Goal: Task Accomplishment & Management: Manage account settings

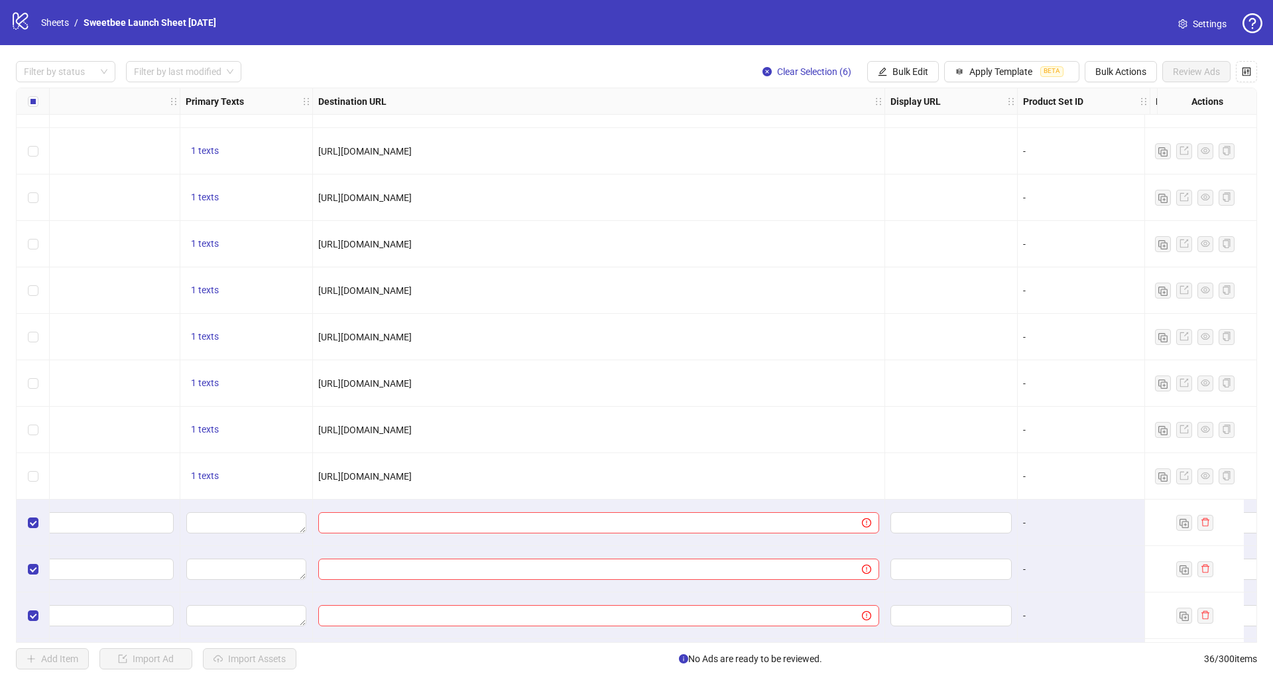
scroll to position [1148, 1410]
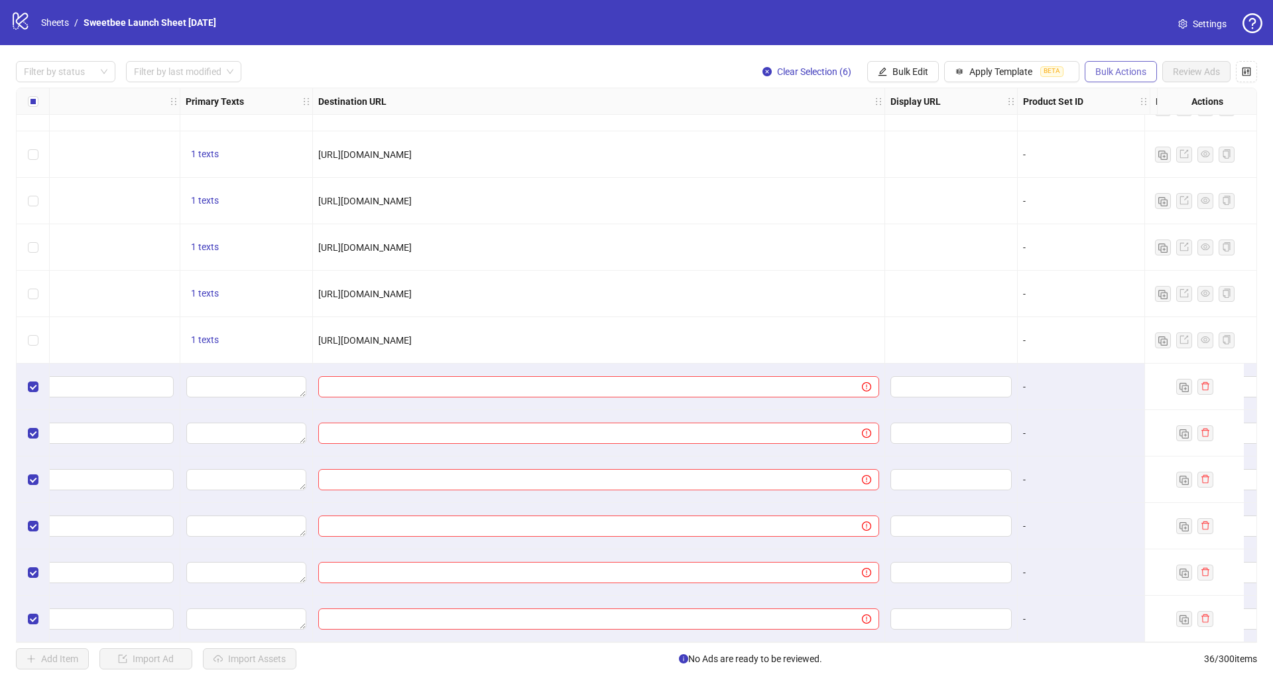
click at [1125, 72] on span "Bulk Actions" at bounding box center [1120, 71] width 51 height 11
click at [1125, 73] on span "Bulk Actions" at bounding box center [1120, 71] width 51 height 11
click at [1110, 67] on span "Bulk Actions" at bounding box center [1120, 71] width 51 height 11
click at [1117, 90] on li "Delete" at bounding box center [1139, 98] width 107 height 21
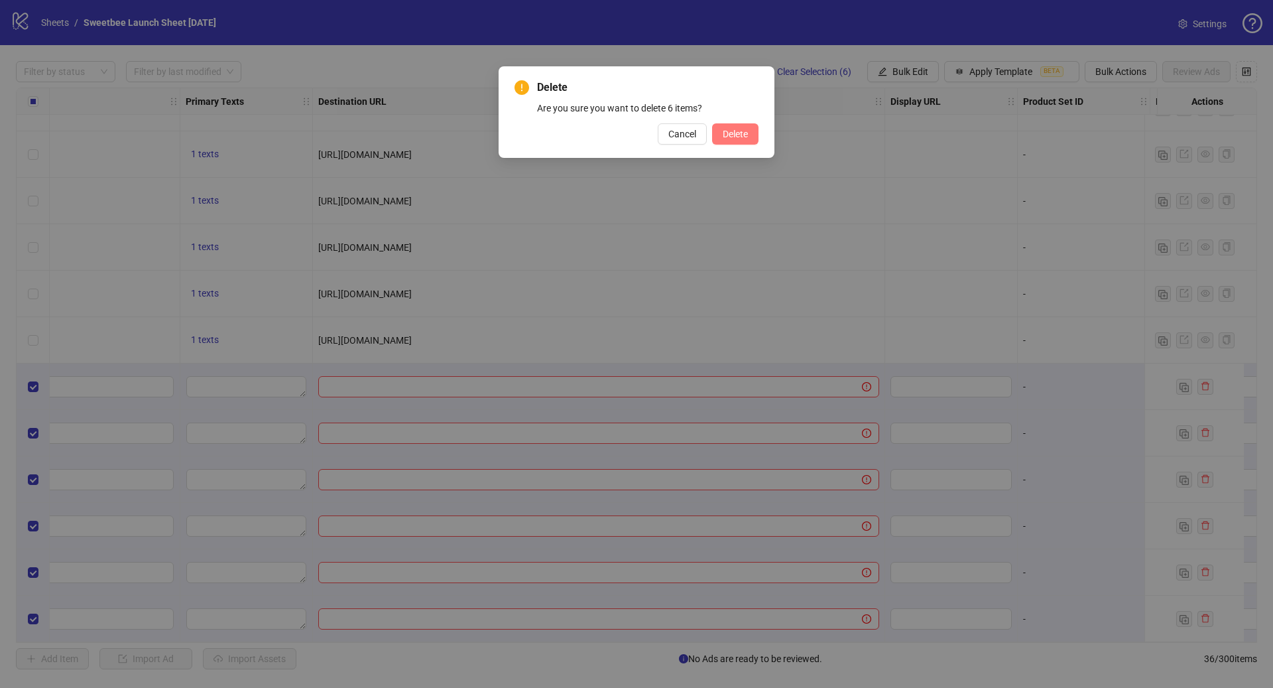
click at [747, 131] on span "Delete" at bounding box center [735, 134] width 25 height 11
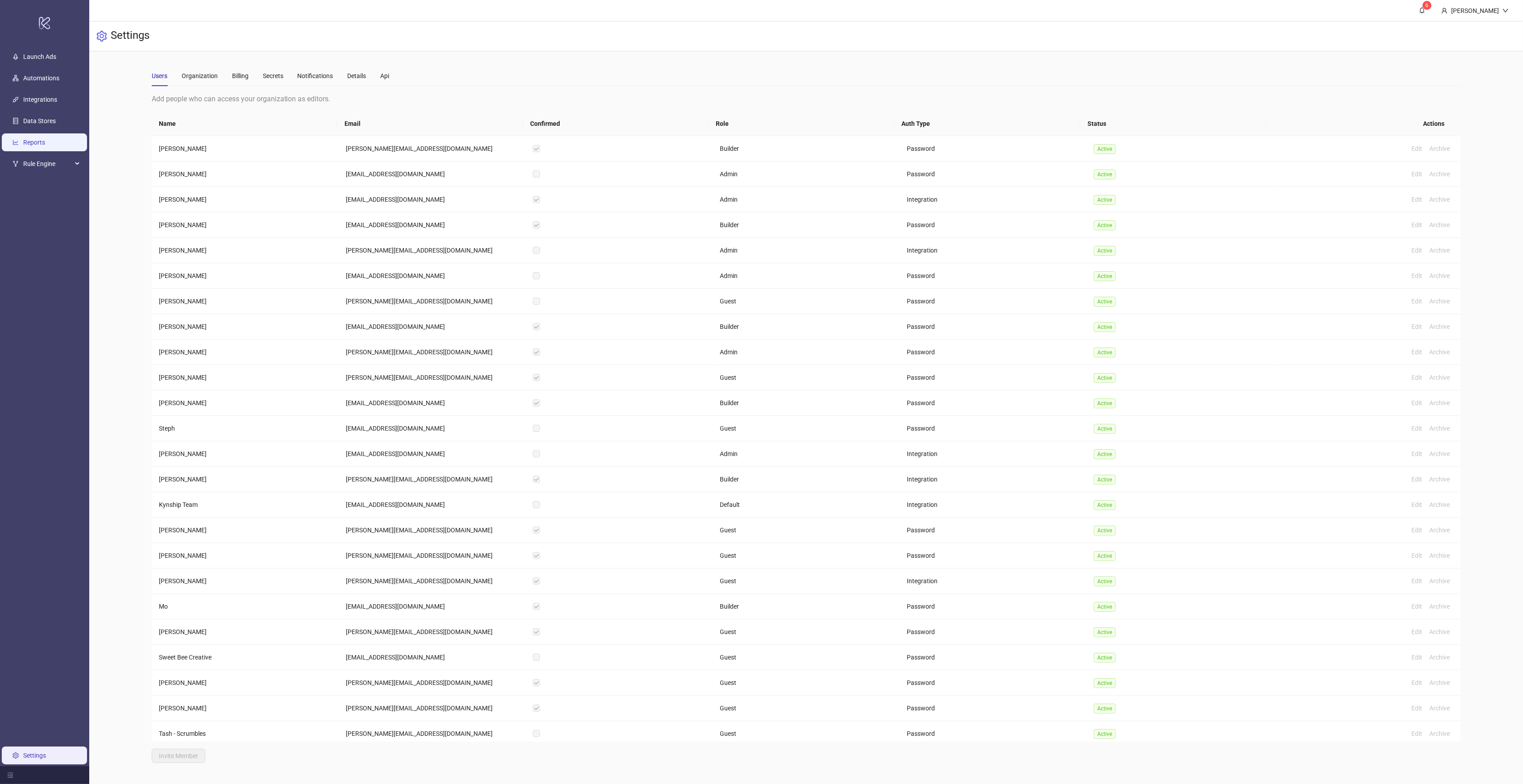
click at [44, 143] on link "Reports" at bounding box center [34, 142] width 22 height 7
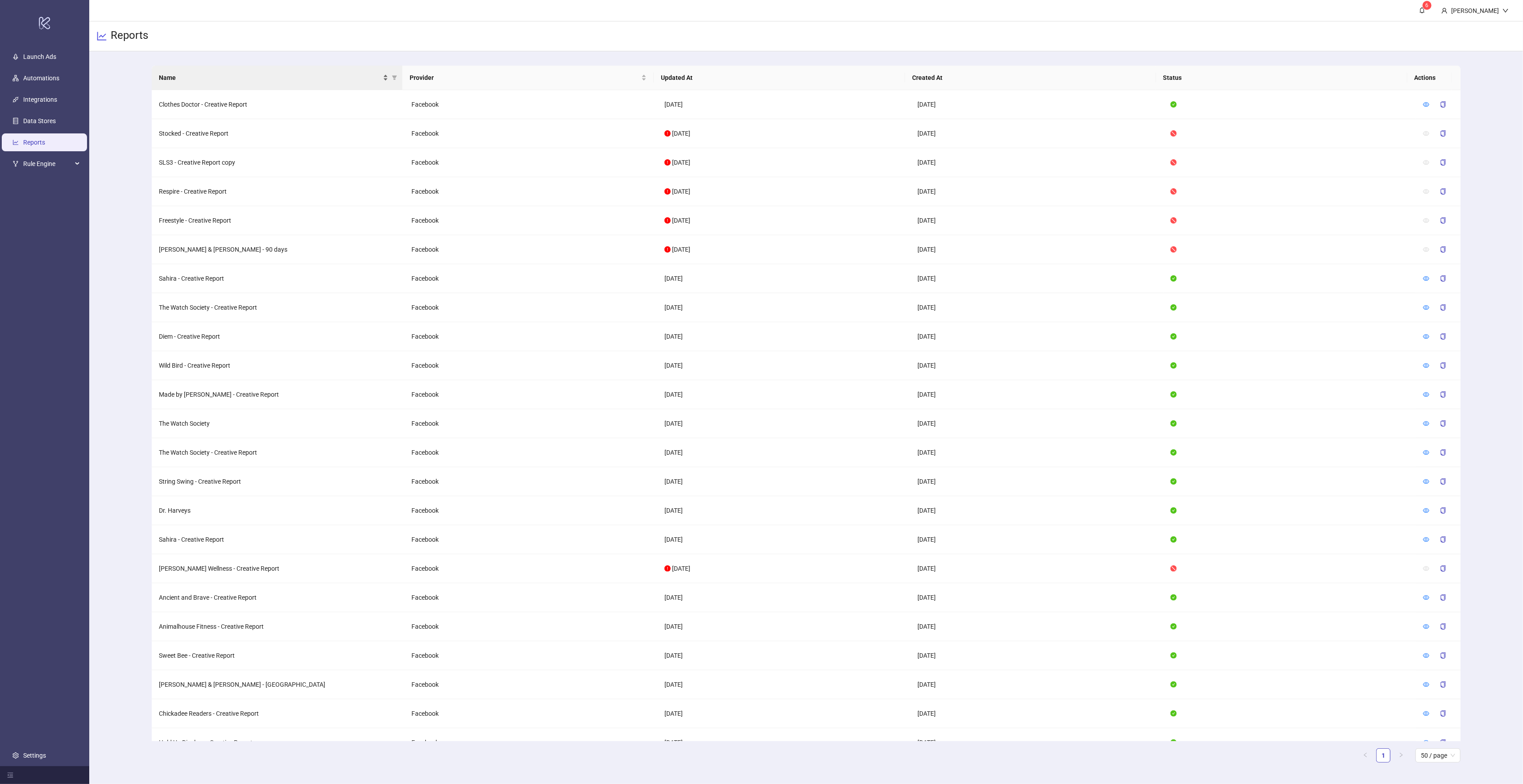
click at [214, 77] on span "Name" at bounding box center [270, 77] width 223 height 10
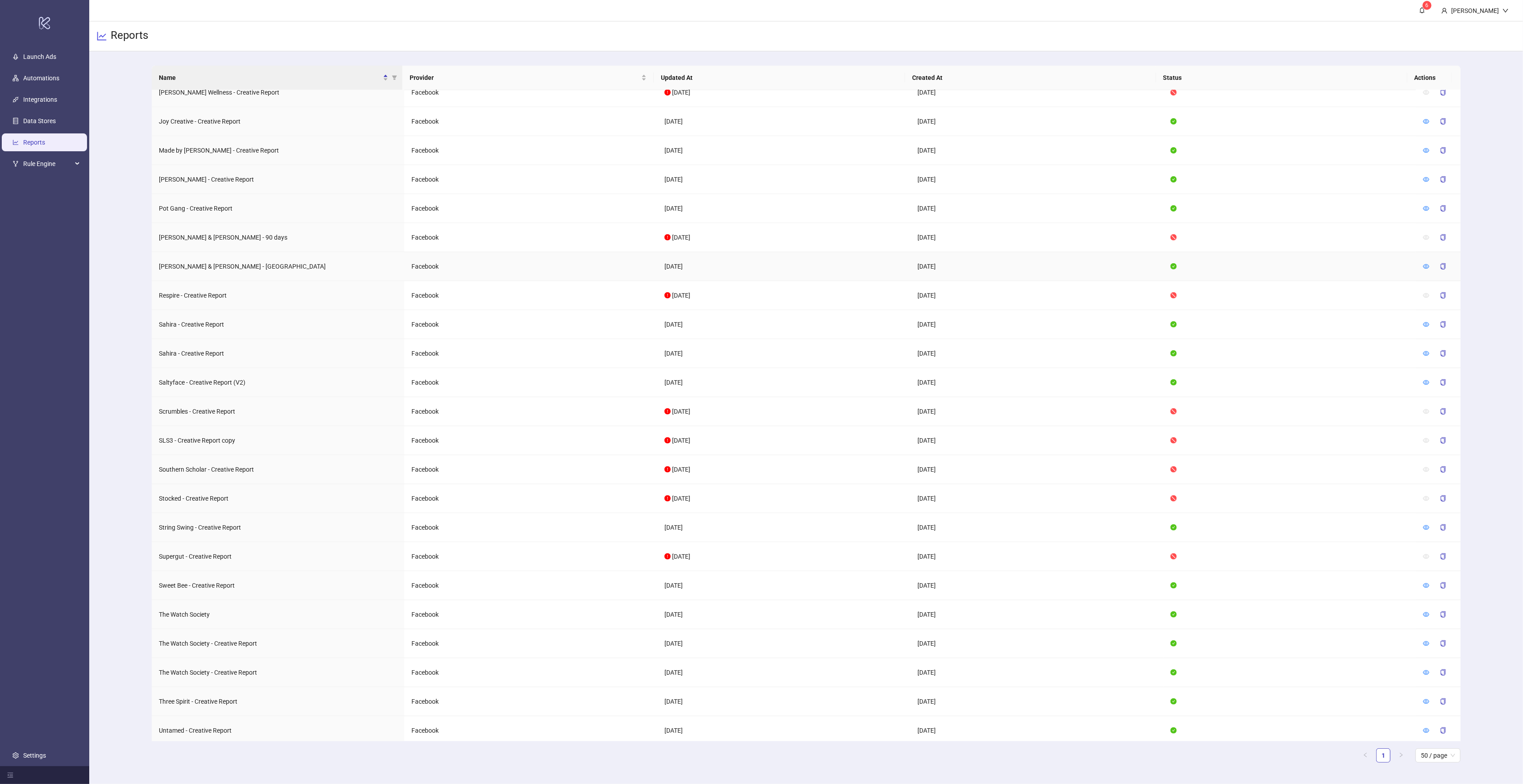
scroll to position [486, 0]
click at [1423, 668] on icon "eye" at bounding box center [1425, 668] width 6 height 6
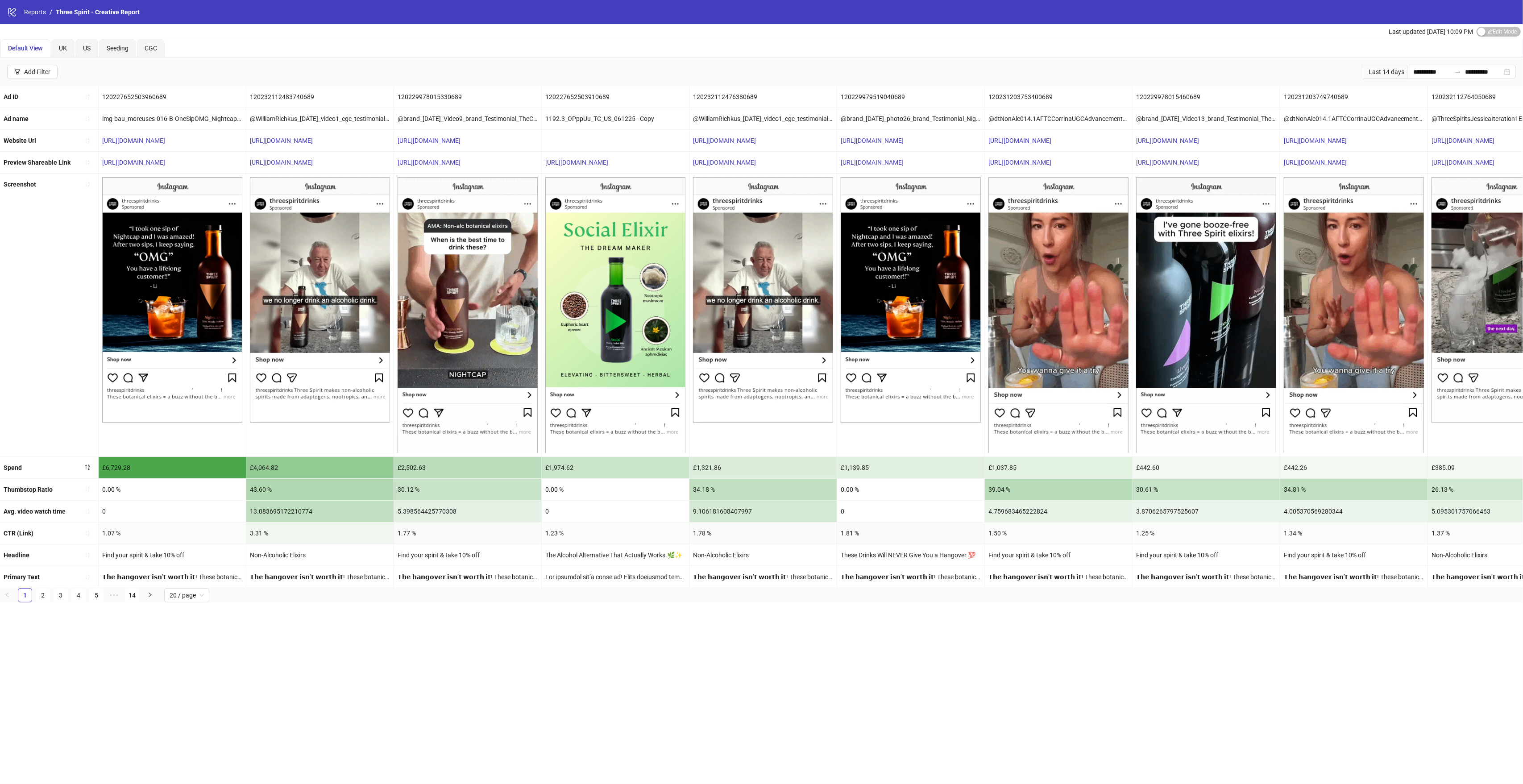
click at [168, 558] on div "Find your spirit & take 10% off" at bounding box center [172, 555] width 147 height 22
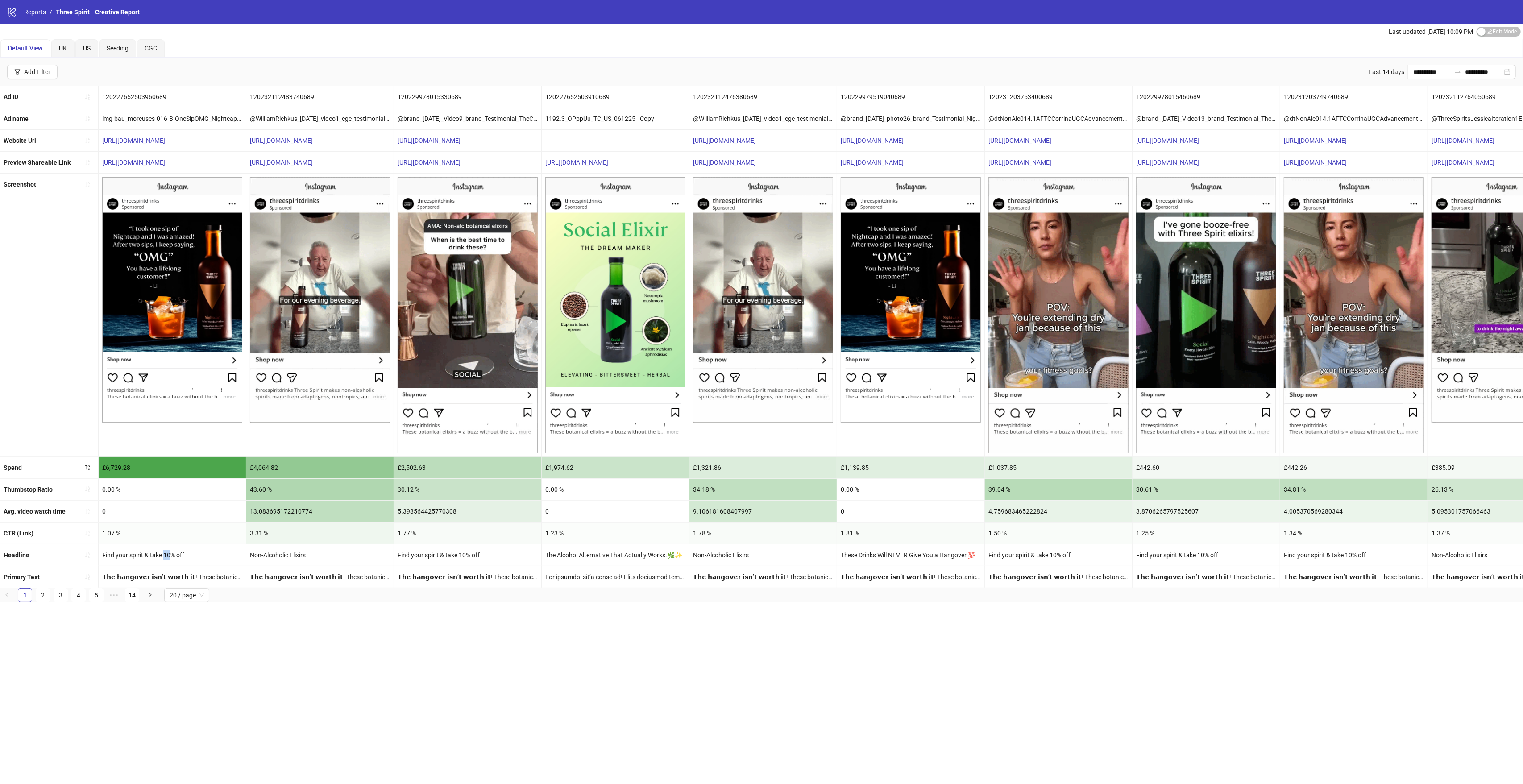
click at [168, 558] on div "Find your spirit & take 10% off" at bounding box center [172, 555] width 147 height 22
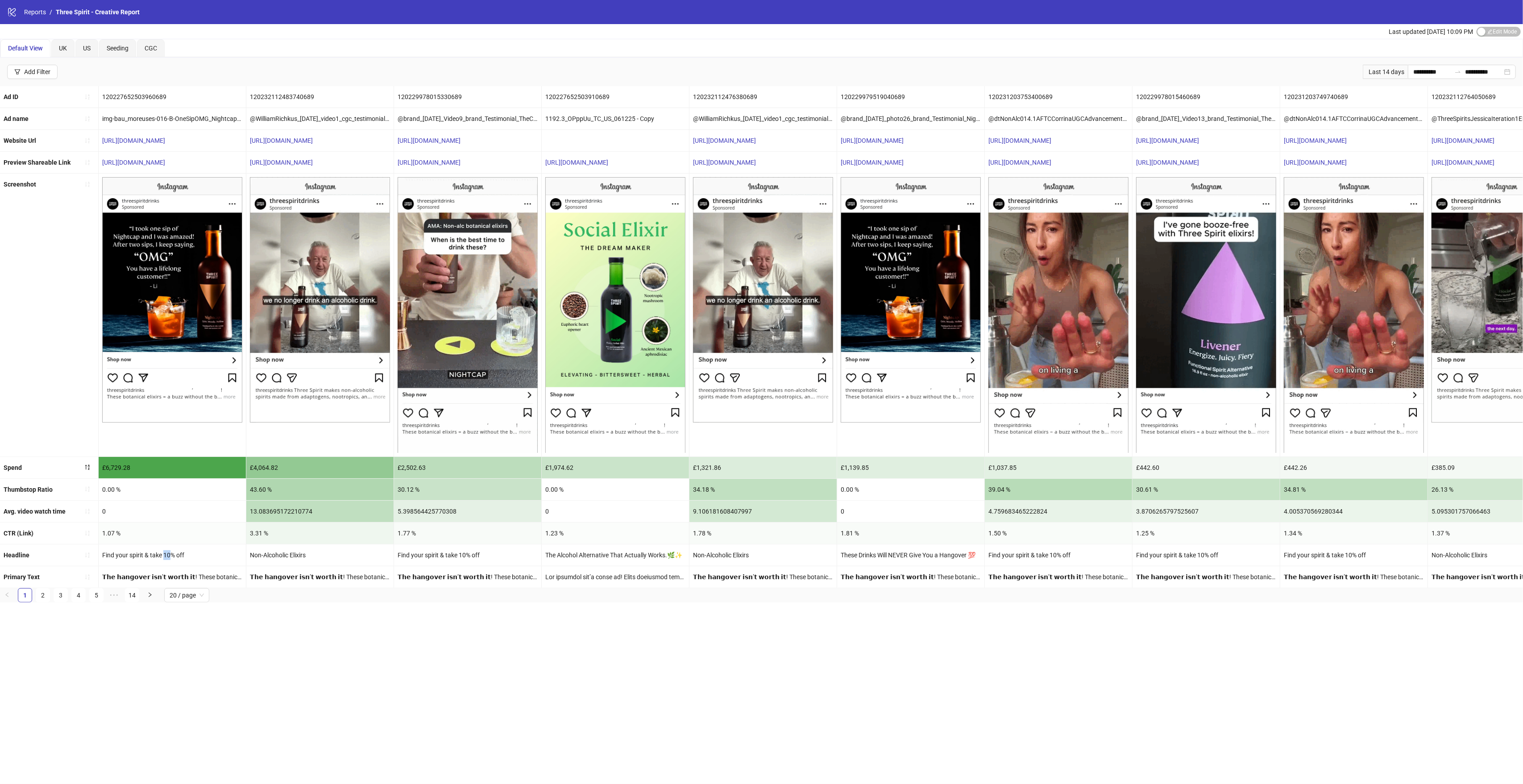
click at [168, 558] on div "Find your spirit & take 10% off" at bounding box center [172, 555] width 147 height 22
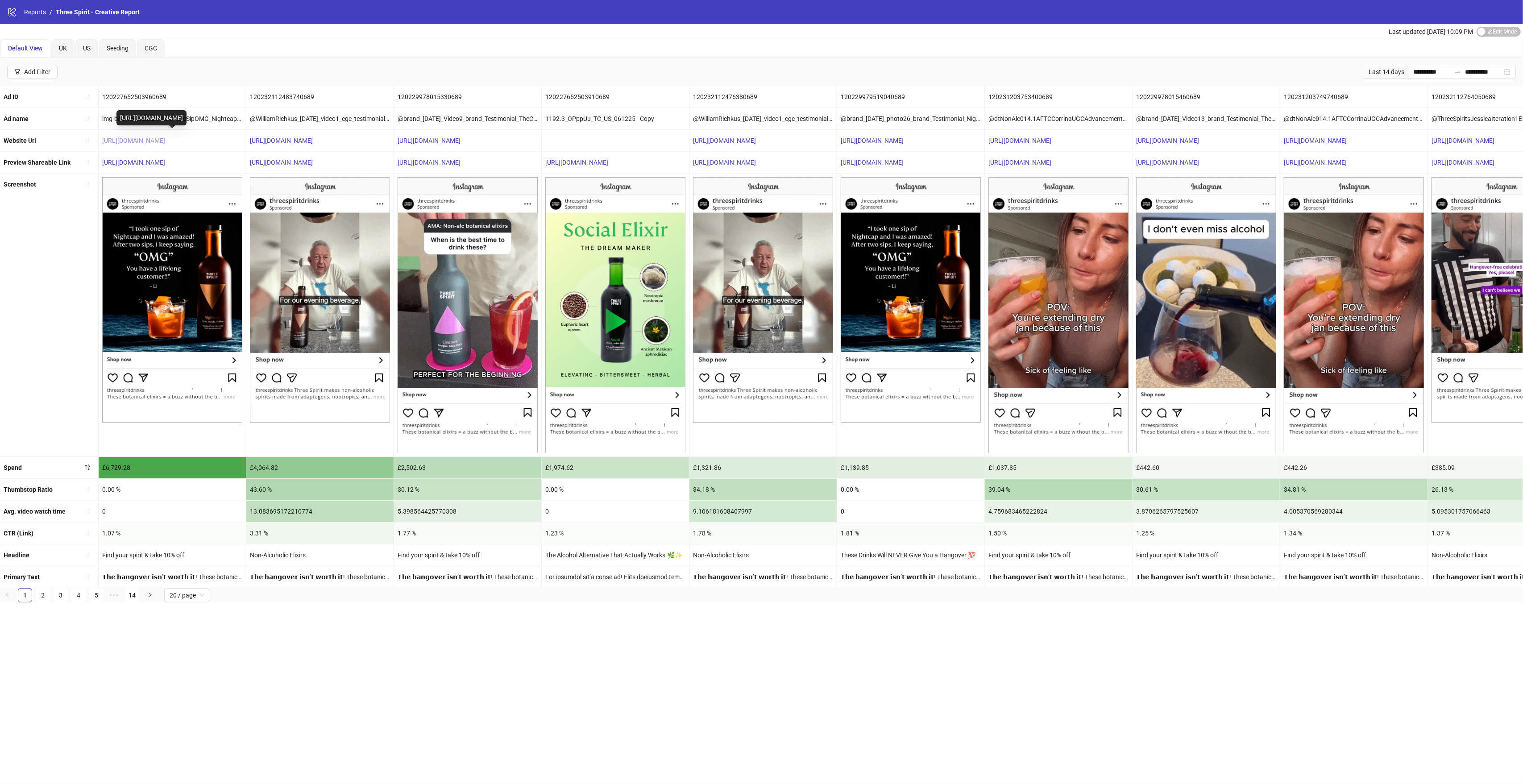
click at [160, 144] on link "https://us.threespiritdrinks.com/pages/4-reasons-we-re-trading-booze-for-three-…" at bounding box center [133, 141] width 63 height 7
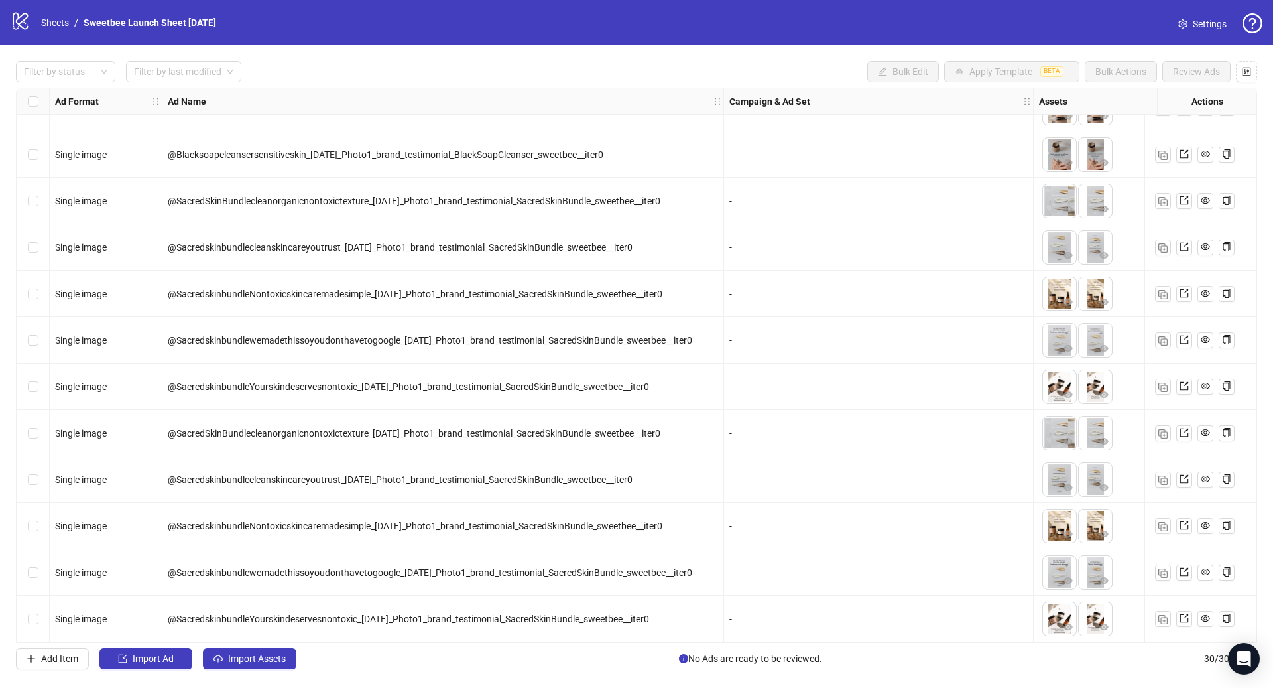
scroll to position [870, 0]
click at [223, 660] on button "Import Assets" at bounding box center [249, 658] width 93 height 21
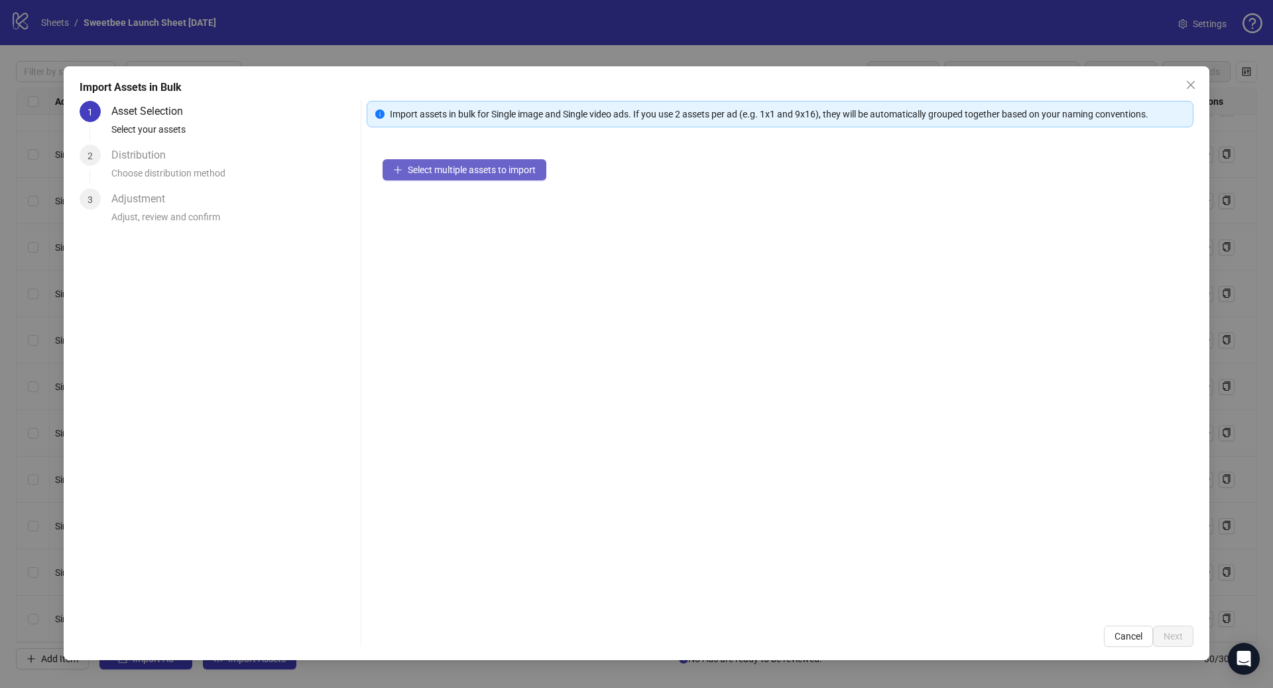
click at [430, 176] on button "Select multiple assets to import" at bounding box center [465, 169] width 164 height 21
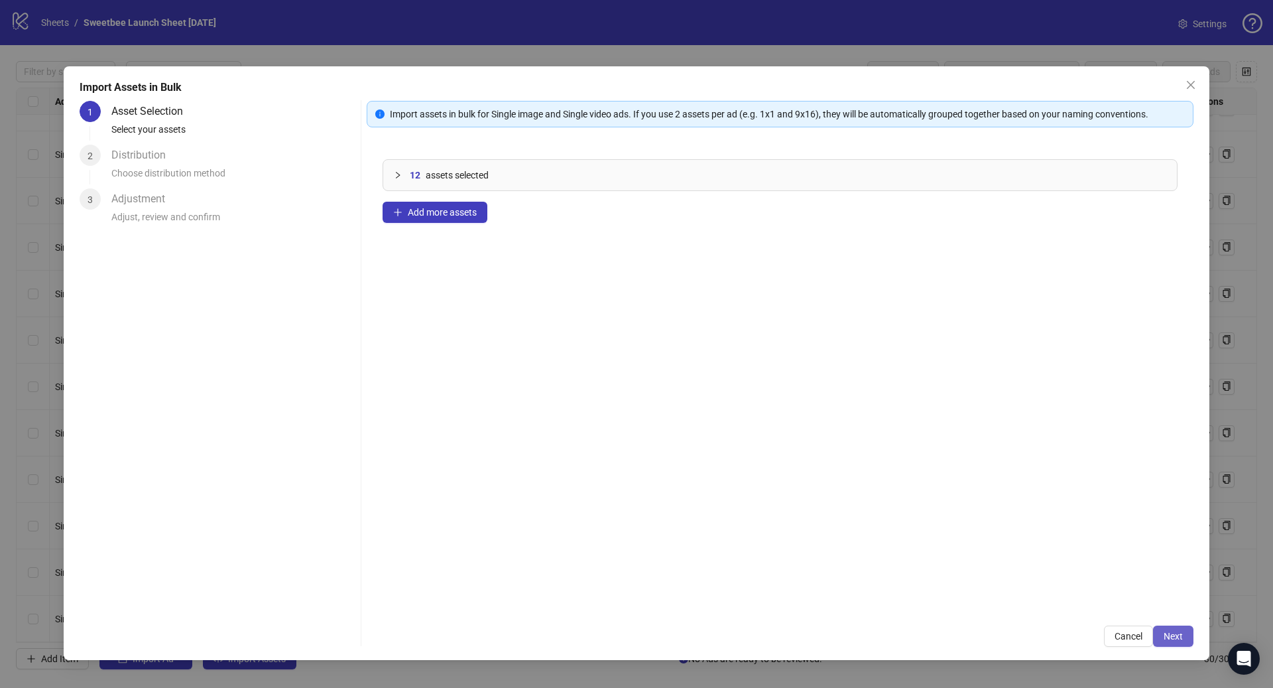
click at [1162, 635] on button "Next" at bounding box center [1173, 635] width 40 height 21
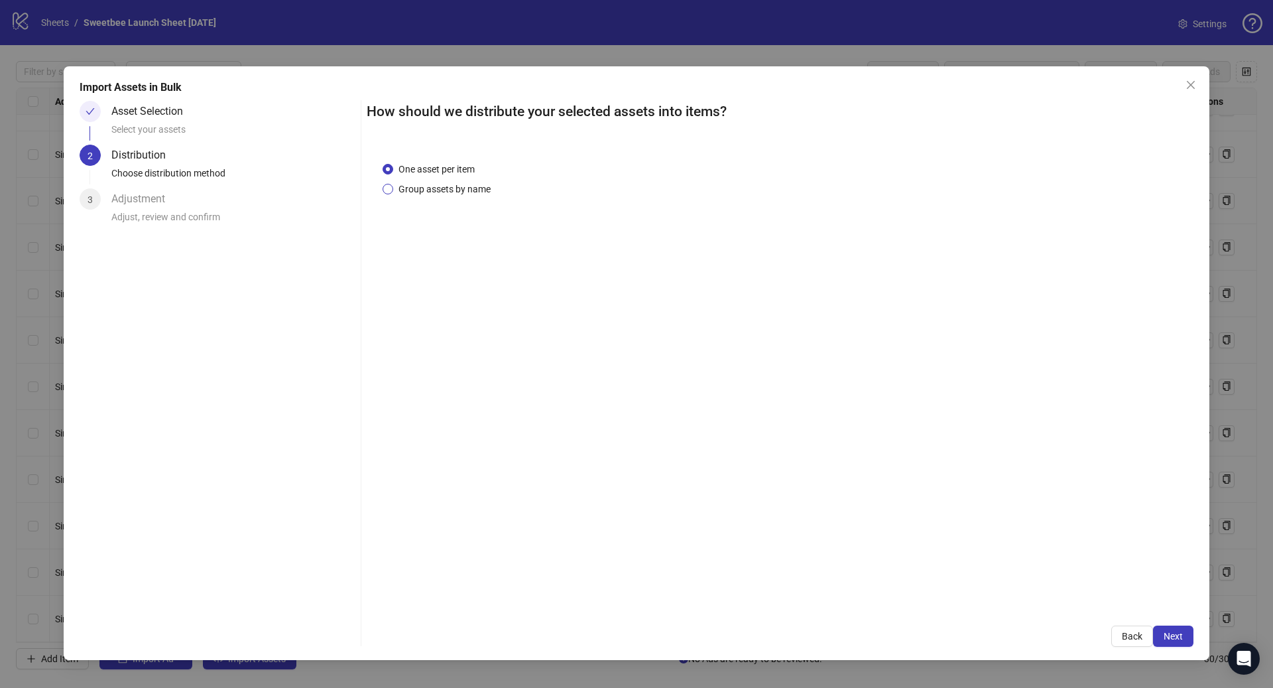
click at [448, 192] on span "Group assets by name" at bounding box center [444, 189] width 103 height 15
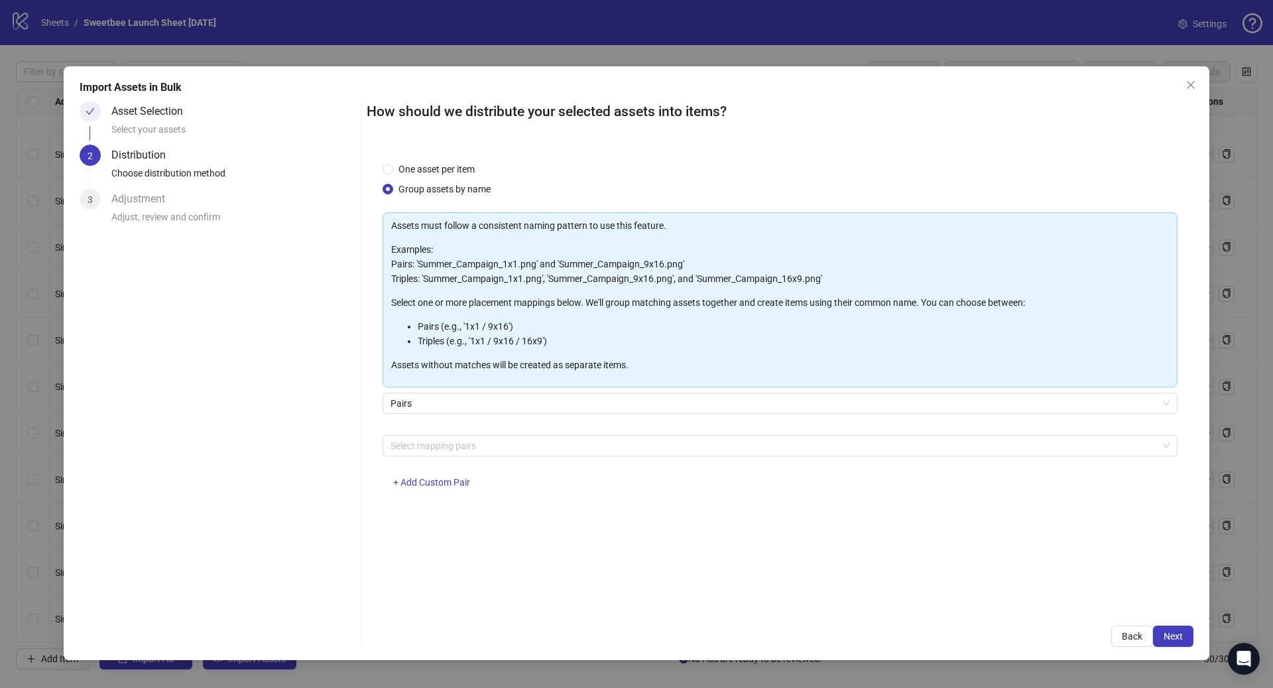
click at [487, 457] on div "Select mapping pairs + Add Custom Pair" at bounding box center [780, 469] width 795 height 69
click at [501, 437] on div at bounding box center [773, 445] width 776 height 19
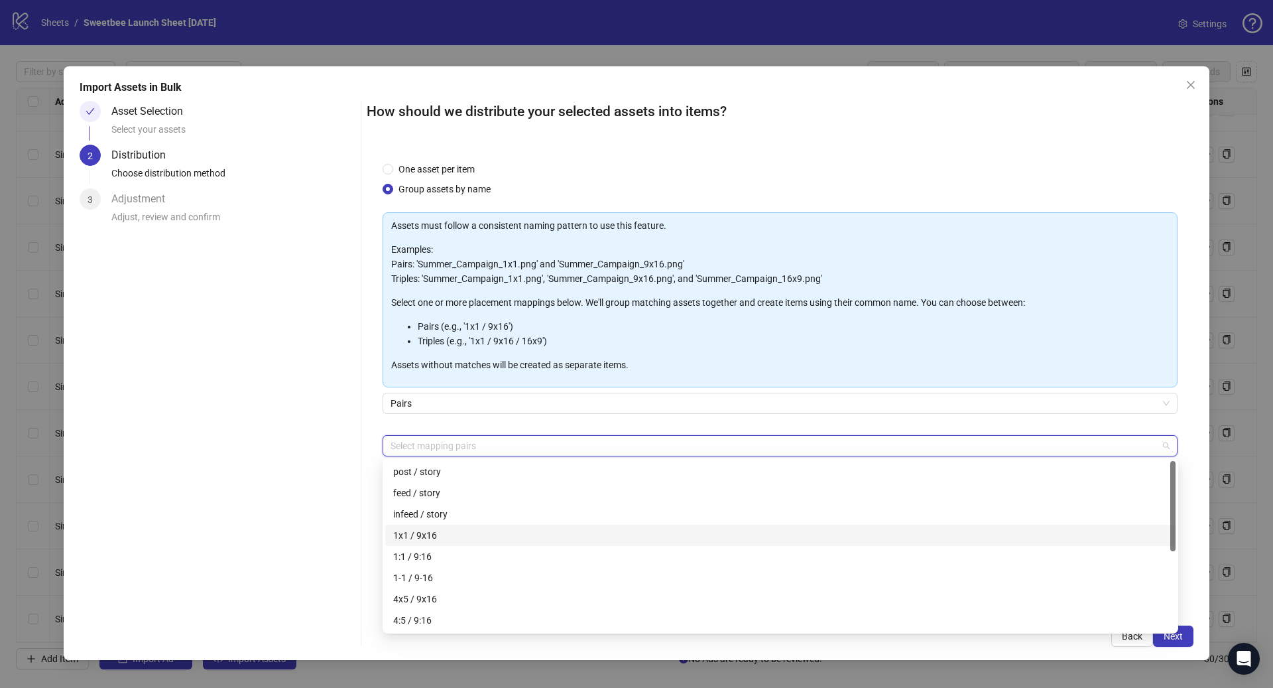
click at [450, 535] on div "1x1 / 9x16" at bounding box center [780, 535] width 774 height 15
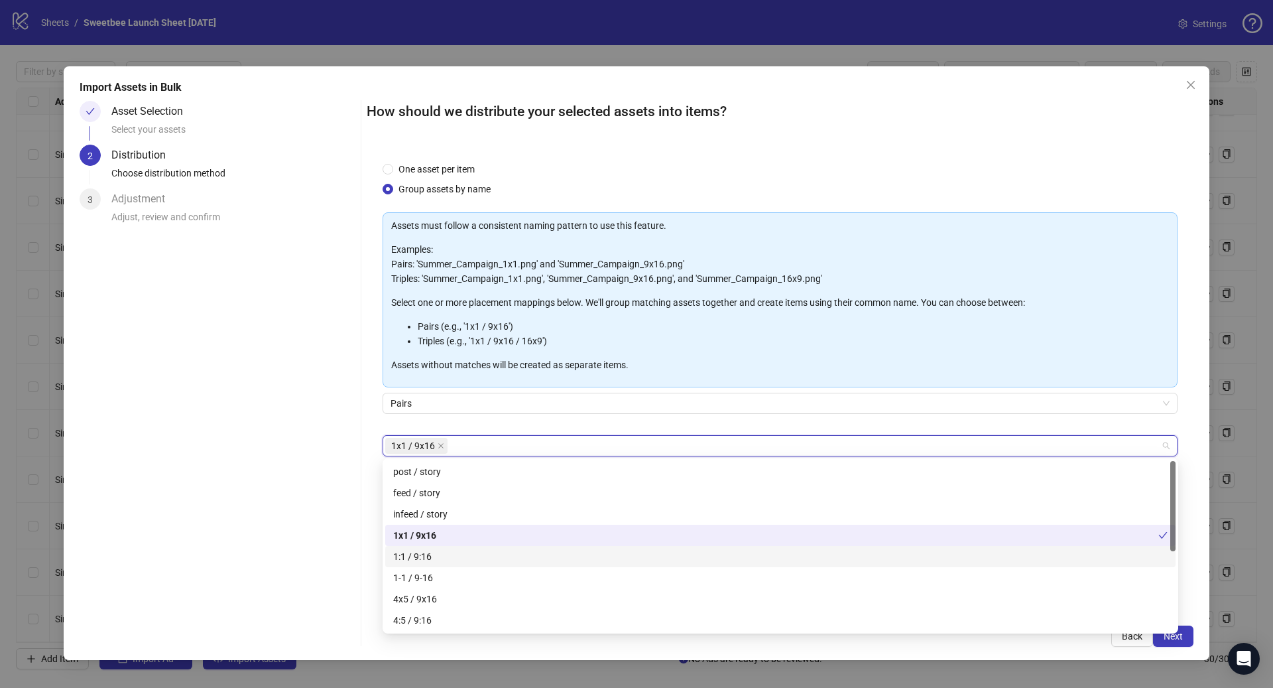
drag, startPoint x: 447, startPoint y: 551, endPoint x: 444, endPoint y: 568, distance: 16.9
click at [447, 552] on div "1:1 / 9:16" at bounding box center [780, 556] width 774 height 15
drag, startPoint x: 442, startPoint y: 595, endPoint x: 443, endPoint y: 608, distance: 12.6
click at [442, 595] on div "4x5 / 9x16" at bounding box center [780, 598] width 774 height 15
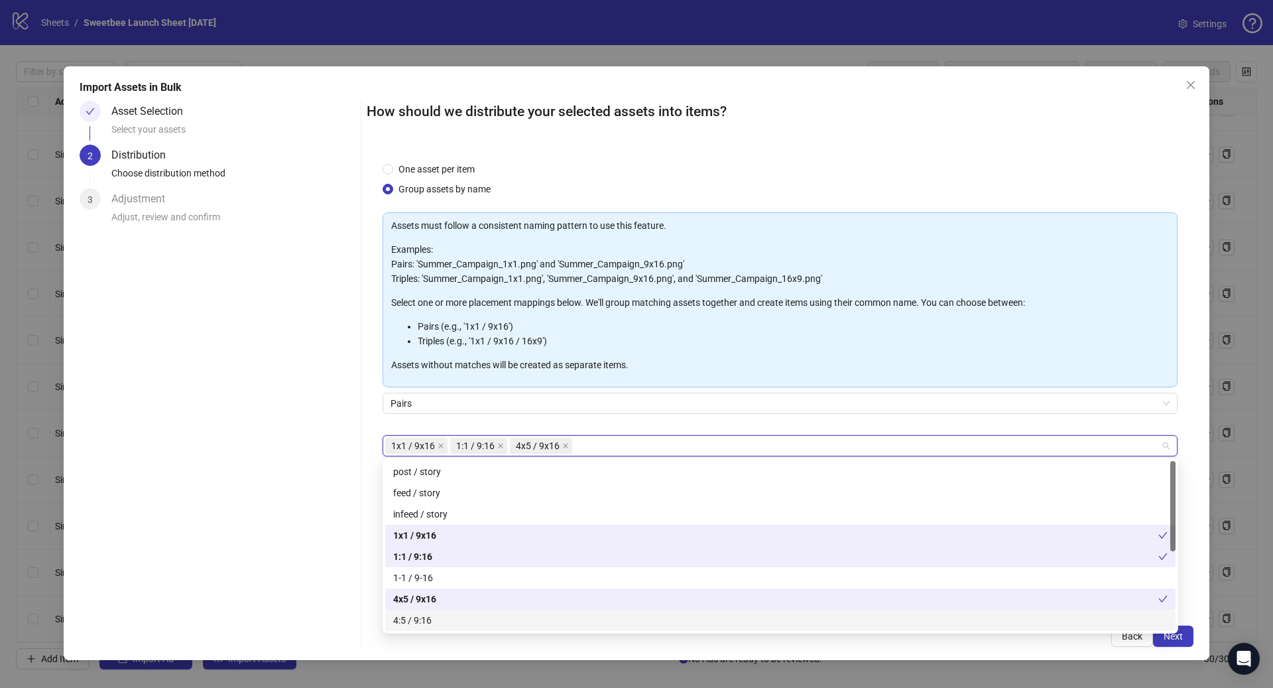
click at [436, 623] on div "4:5 / 9:16" at bounding box center [780, 620] width 774 height 15
click at [1179, 641] on span "Next" at bounding box center [1173, 636] width 19 height 11
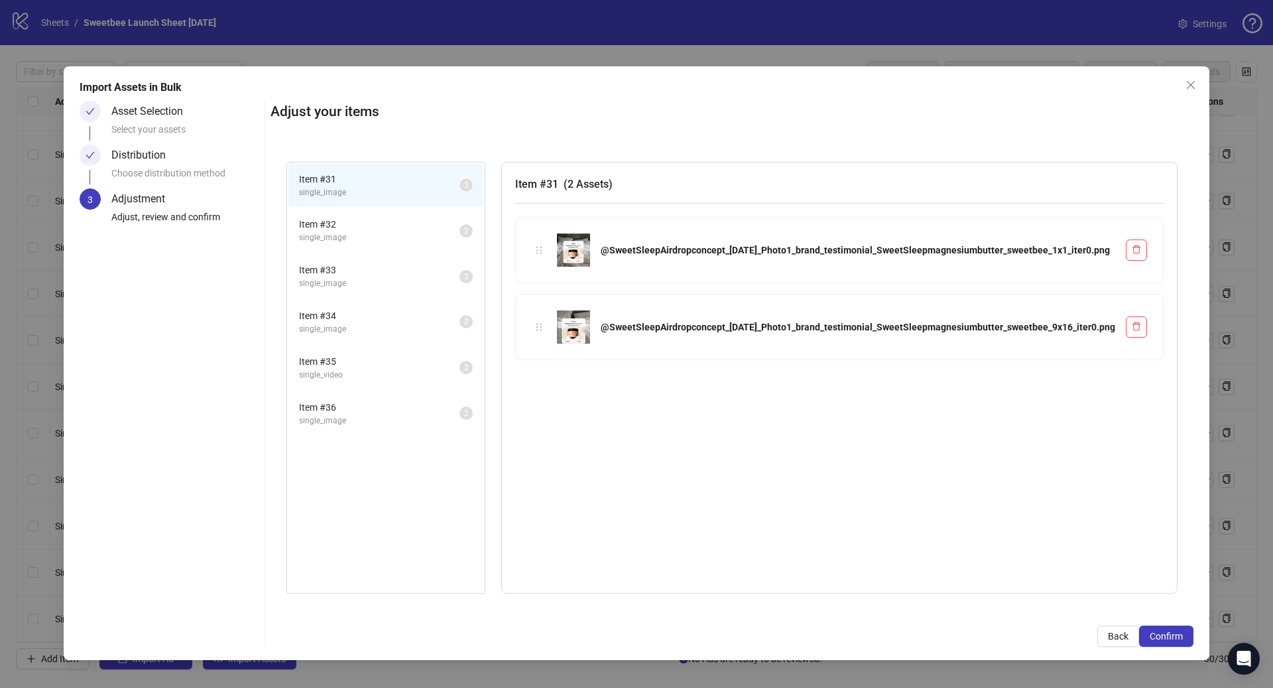
click at [1212, 627] on div "Import Assets in Bulk Asset Selection Select your assets Distribution Choose di…" at bounding box center [636, 344] width 1273 height 688
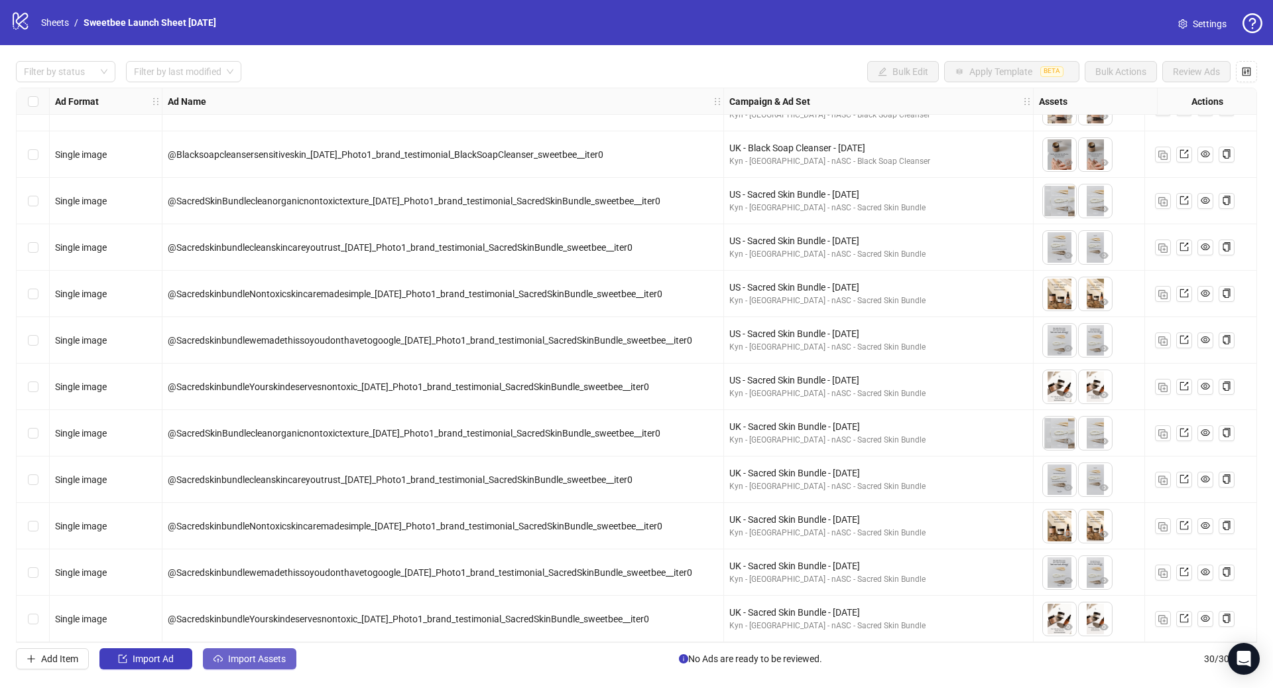
click at [237, 662] on span "Import Assets" at bounding box center [257, 658] width 58 height 11
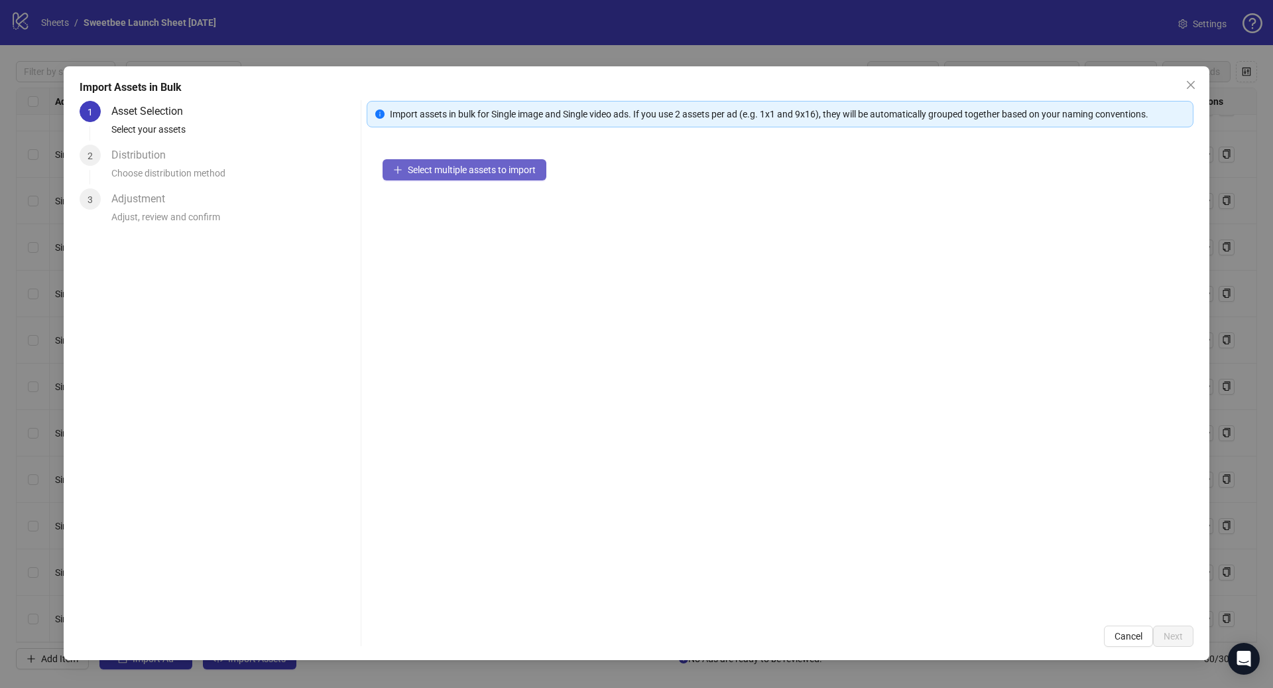
click at [415, 174] on button "Select multiple assets to import" at bounding box center [465, 169] width 164 height 21
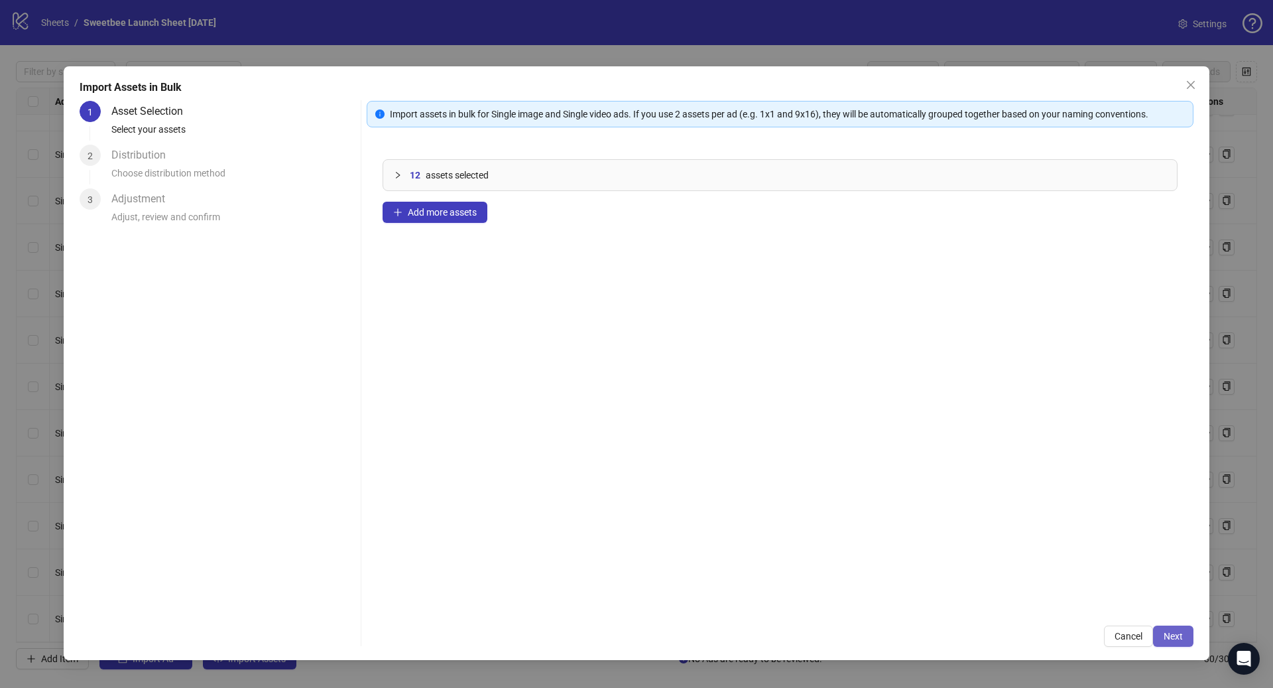
click at [1173, 631] on span "Next" at bounding box center [1173, 636] width 19 height 11
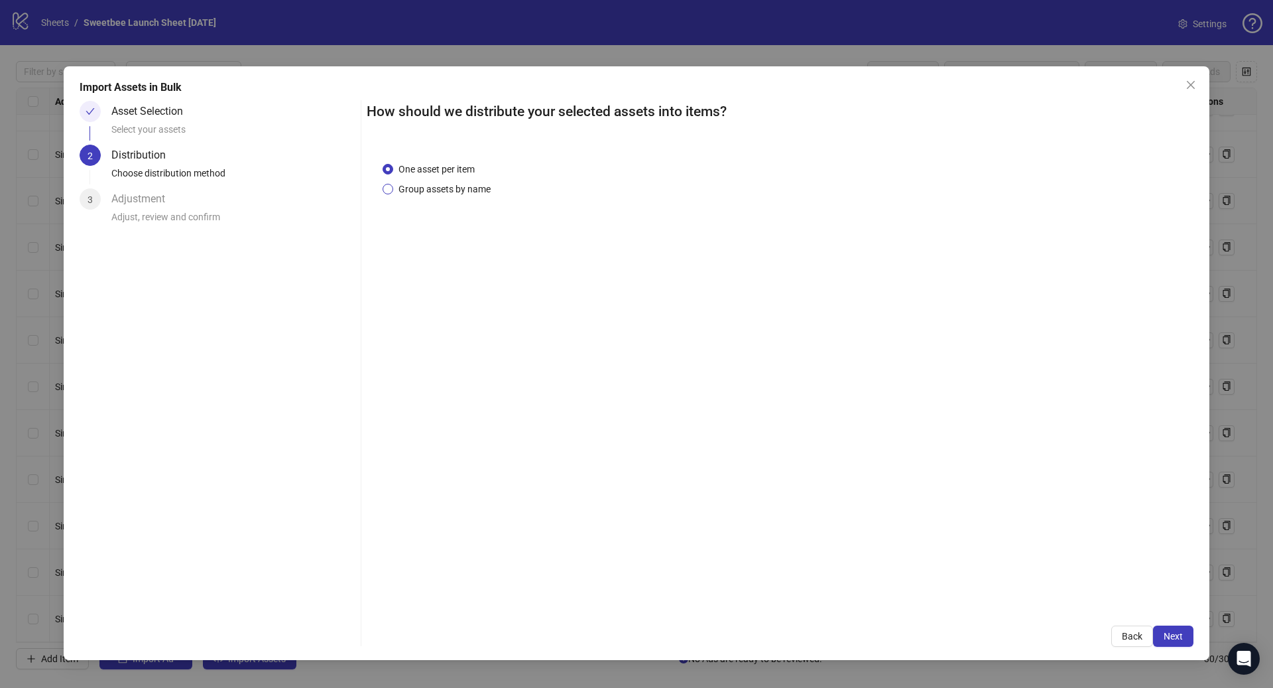
click at [440, 192] on span "Group assets by name" at bounding box center [444, 189] width 103 height 15
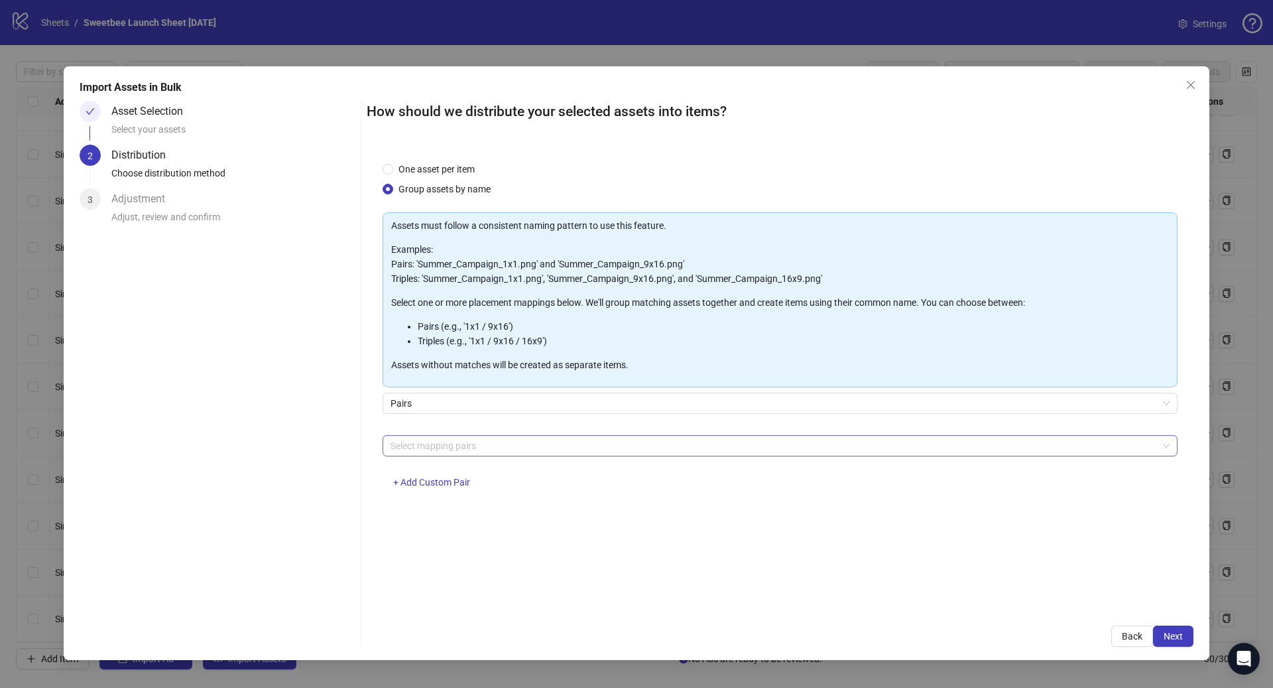
click at [449, 448] on div at bounding box center [773, 445] width 776 height 19
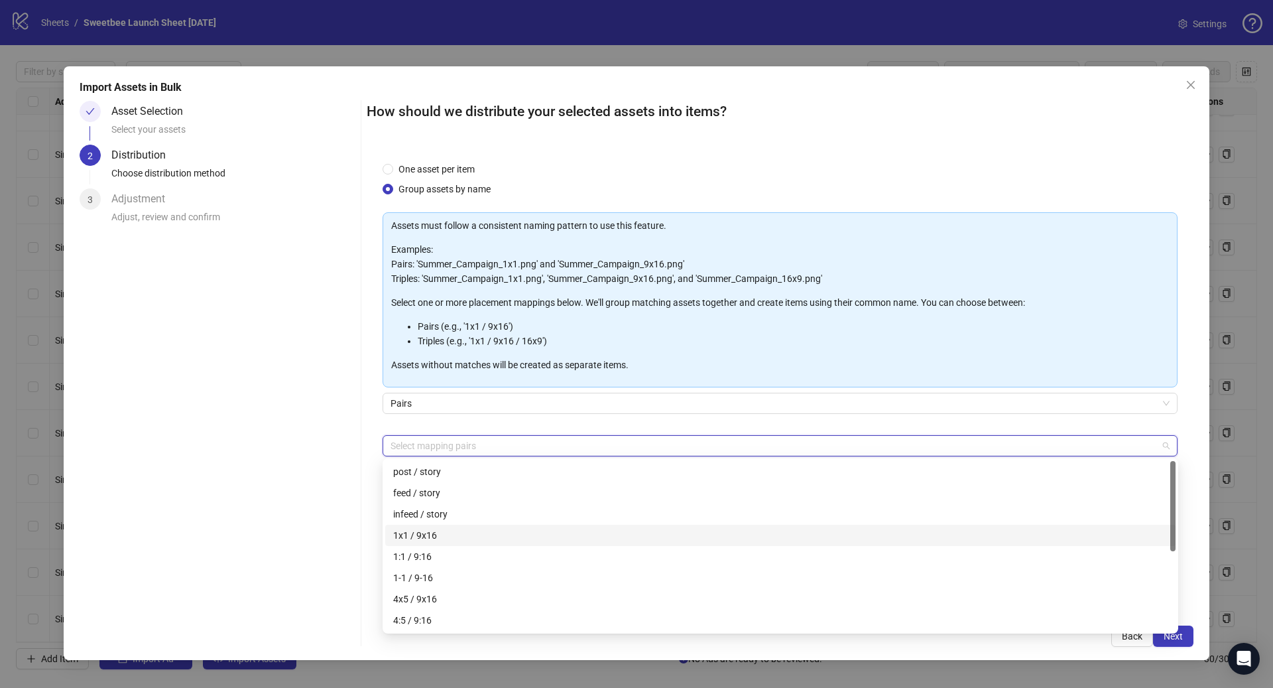
click at [431, 536] on div "1x1 / 9x16" at bounding box center [780, 535] width 774 height 15
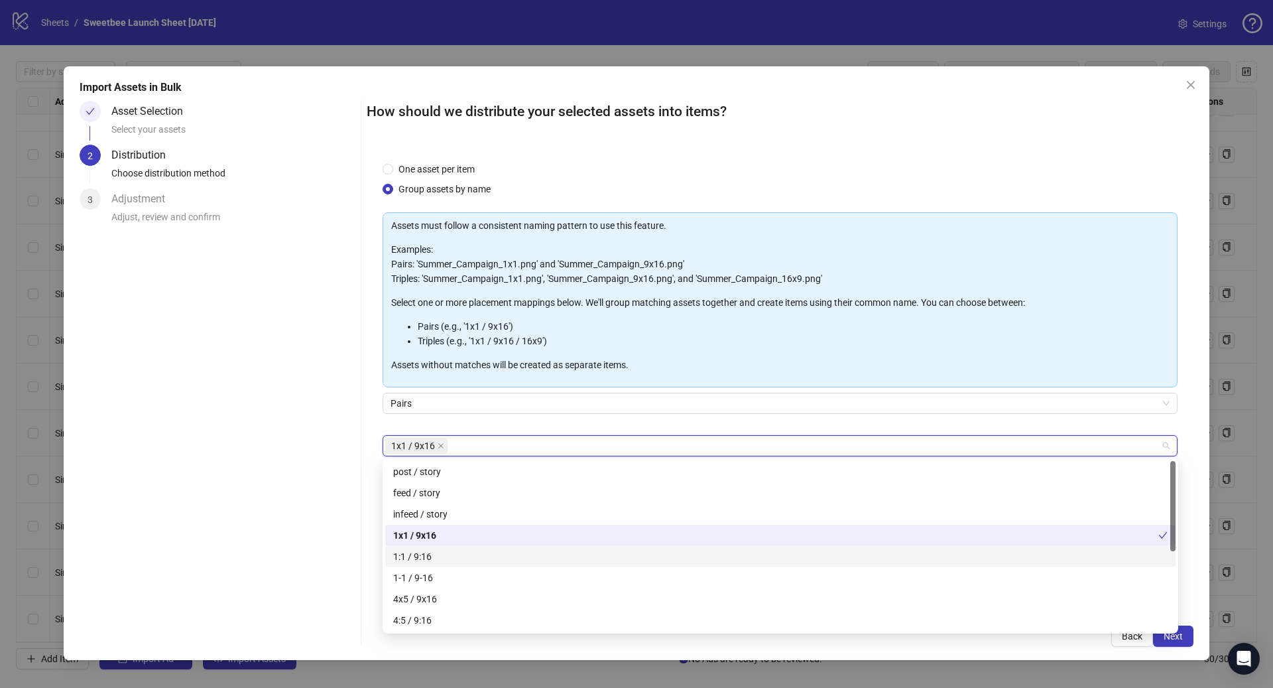
click at [433, 556] on div "1:1 / 9:16" at bounding box center [780, 556] width 774 height 15
drag, startPoint x: 441, startPoint y: 595, endPoint x: 442, endPoint y: 608, distance: 12.6
click at [441, 595] on div "4x5 / 9x16" at bounding box center [780, 598] width 774 height 15
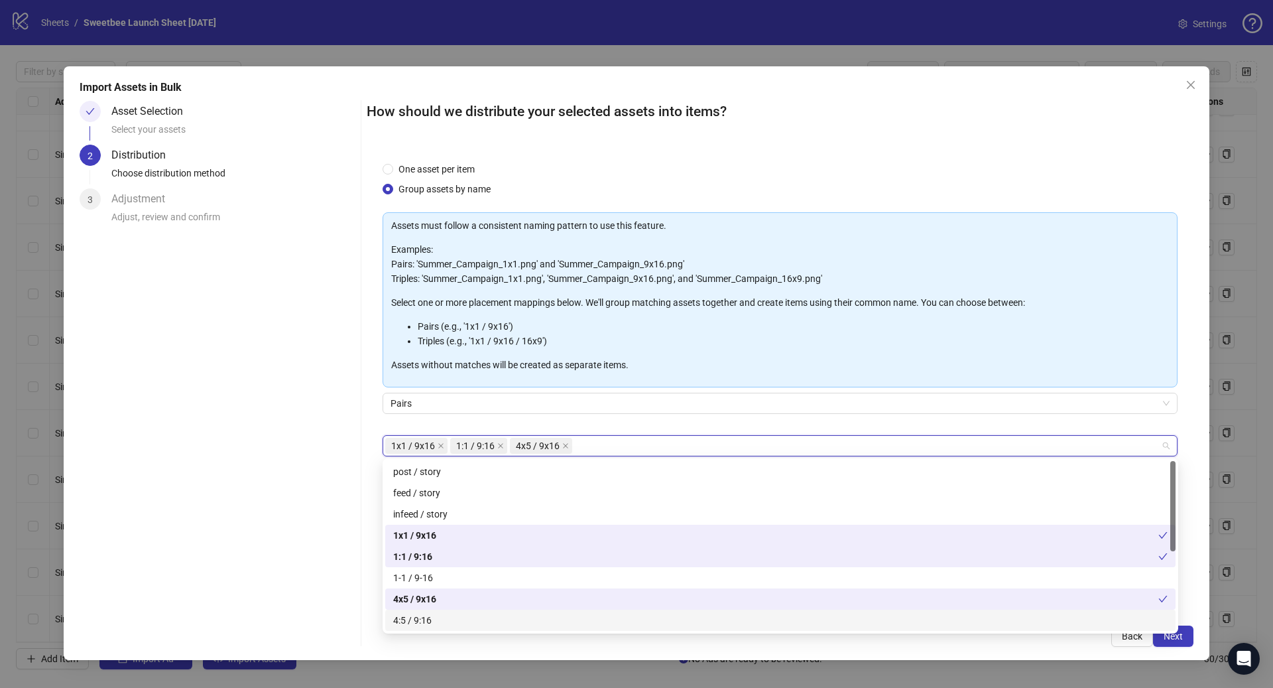
drag, startPoint x: 439, startPoint y: 617, endPoint x: 644, endPoint y: 633, distance: 206.2
click at [440, 617] on div "4:5 / 9:16" at bounding box center [780, 620] width 774 height 15
click at [1182, 638] on span "Next" at bounding box center [1173, 636] width 19 height 11
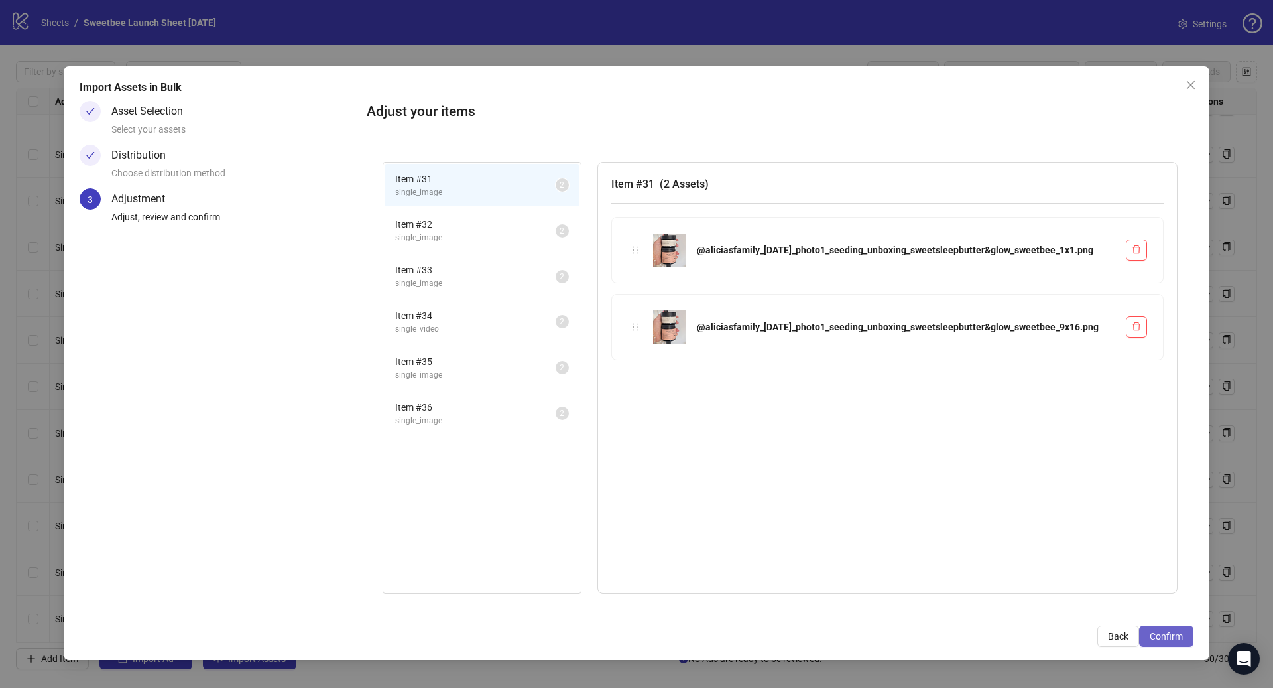
click at [1153, 637] on span "Confirm" at bounding box center [1166, 636] width 33 height 11
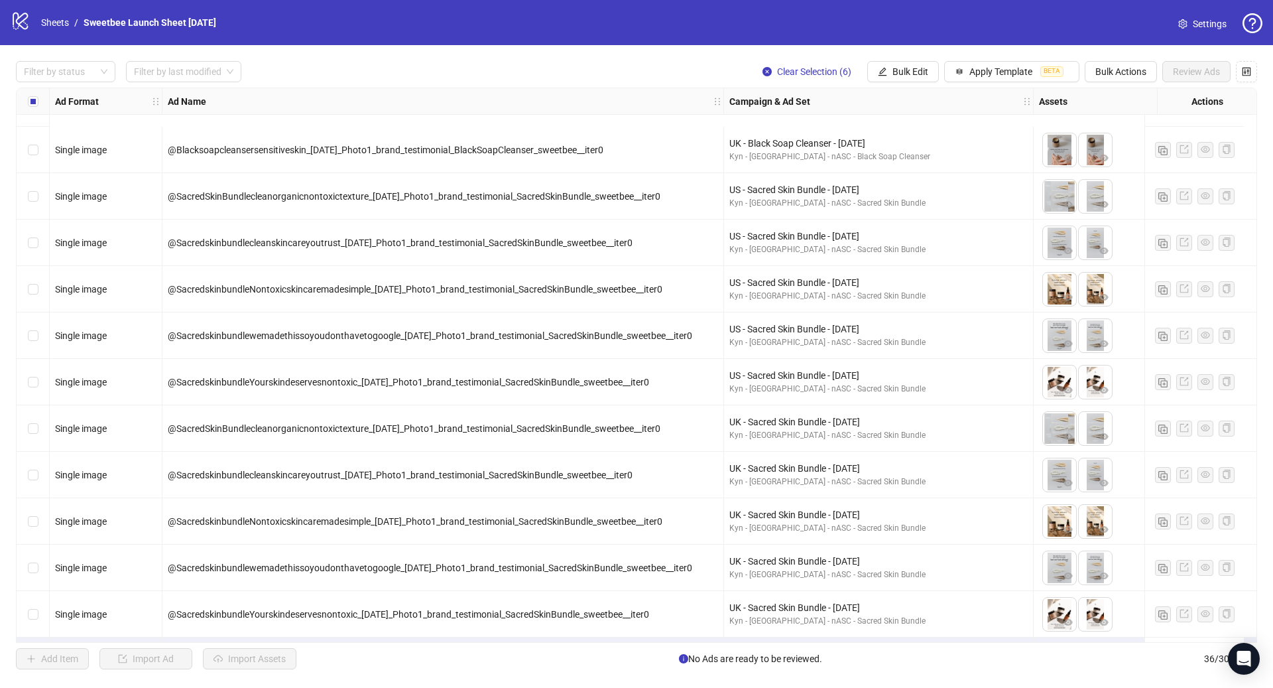
scroll to position [1148, 0]
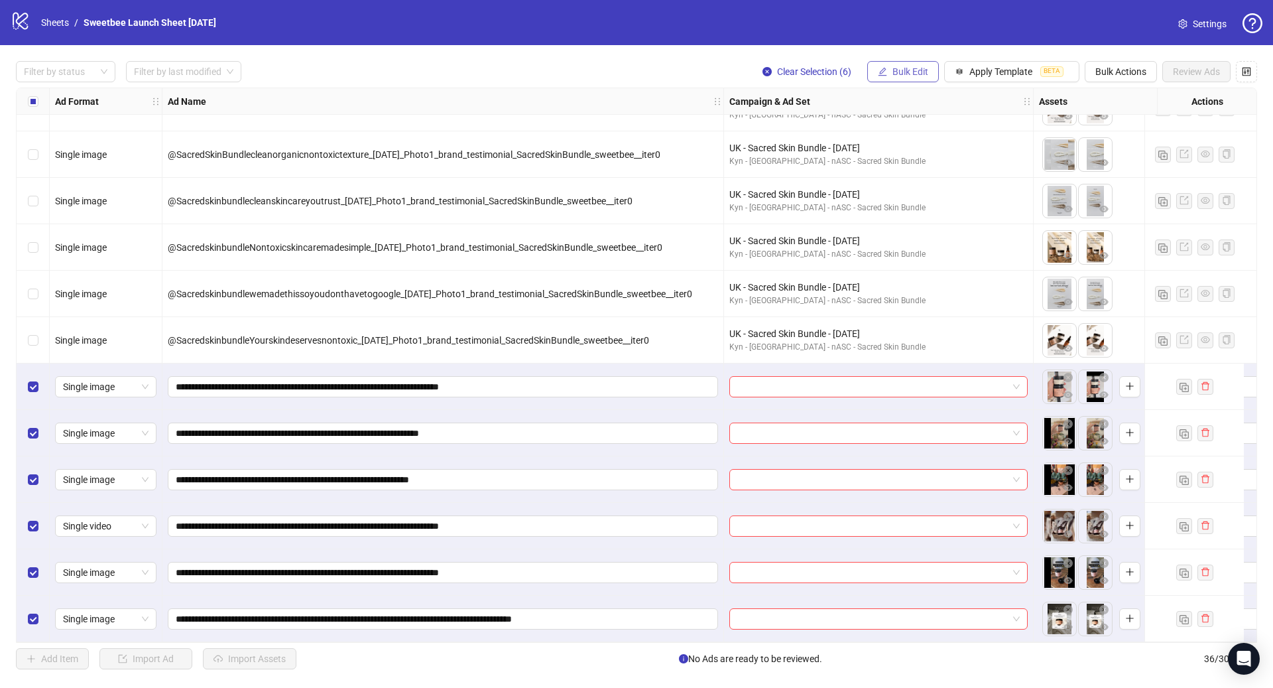
click at [924, 79] on button "Bulk Edit" at bounding box center [903, 71] width 72 height 21
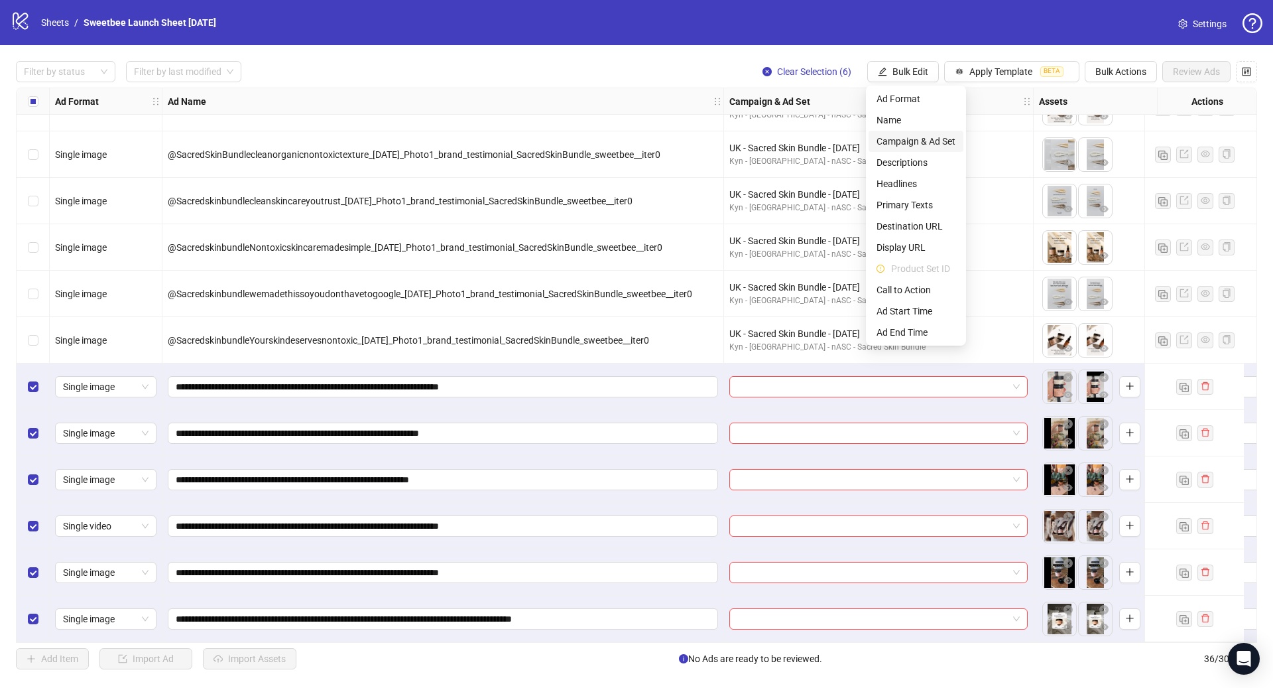
click at [912, 143] on span "Campaign & Ad Set" at bounding box center [916, 141] width 79 height 15
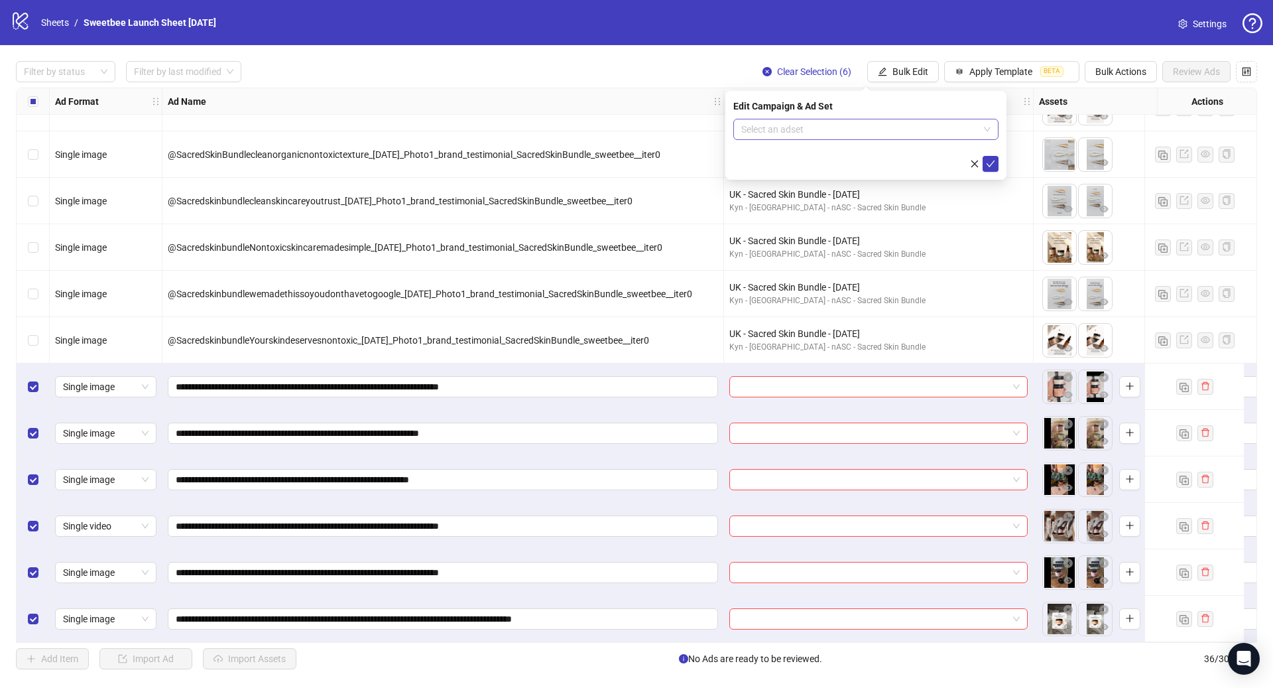
click at [834, 127] on input "search" at bounding box center [859, 129] width 237 height 20
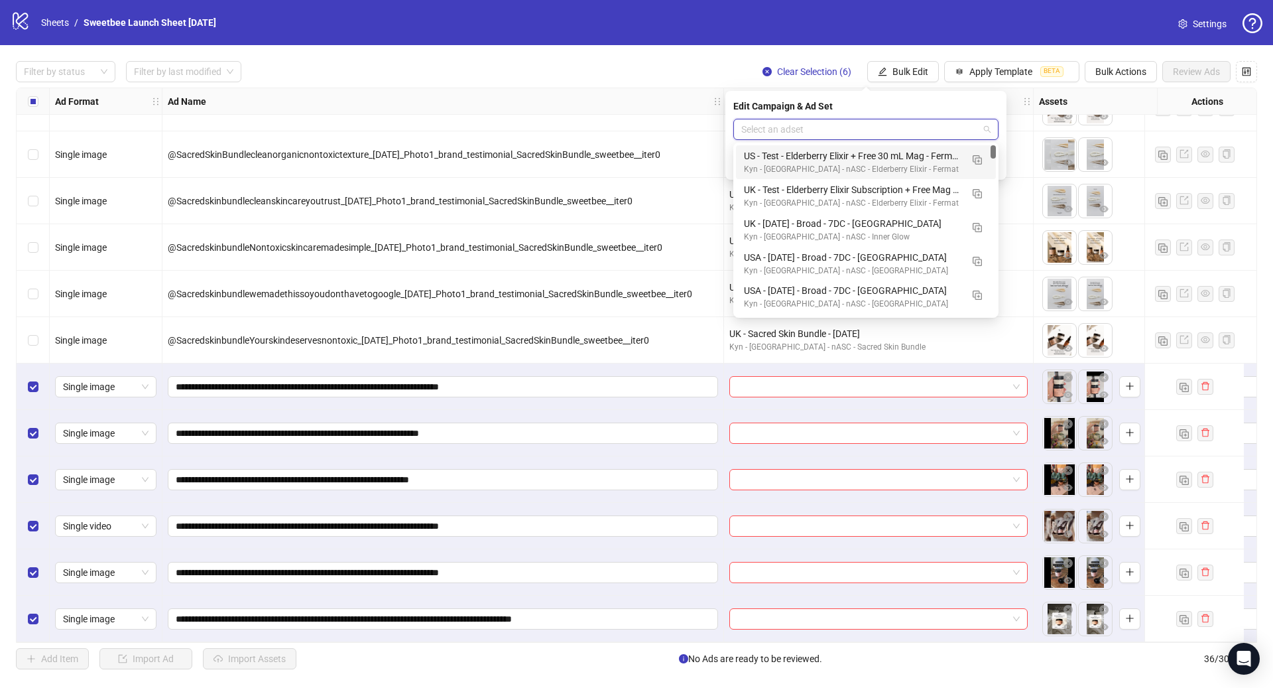
paste input "**********"
type input "**********"
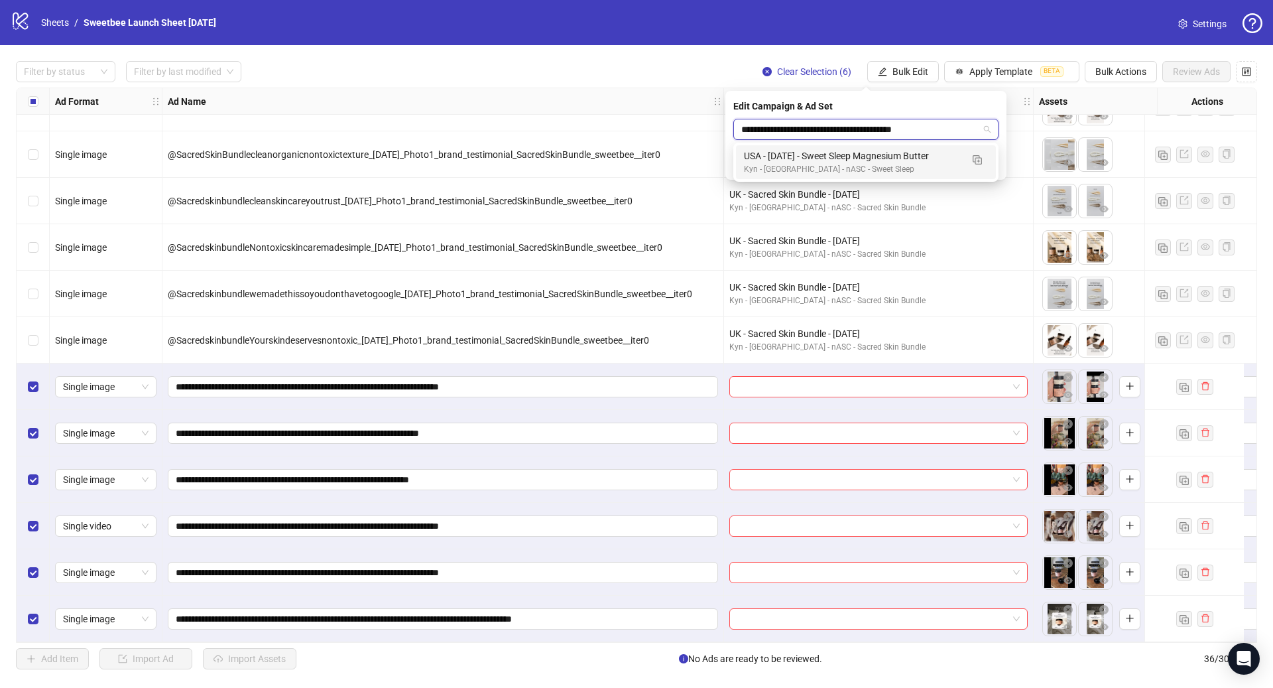
click at [884, 145] on div "USA - 09/17/25 - Sweet Sleep Magnesium Butter Kyn - USA - nASC - Sweet Sleep" at bounding box center [866, 162] width 260 height 34
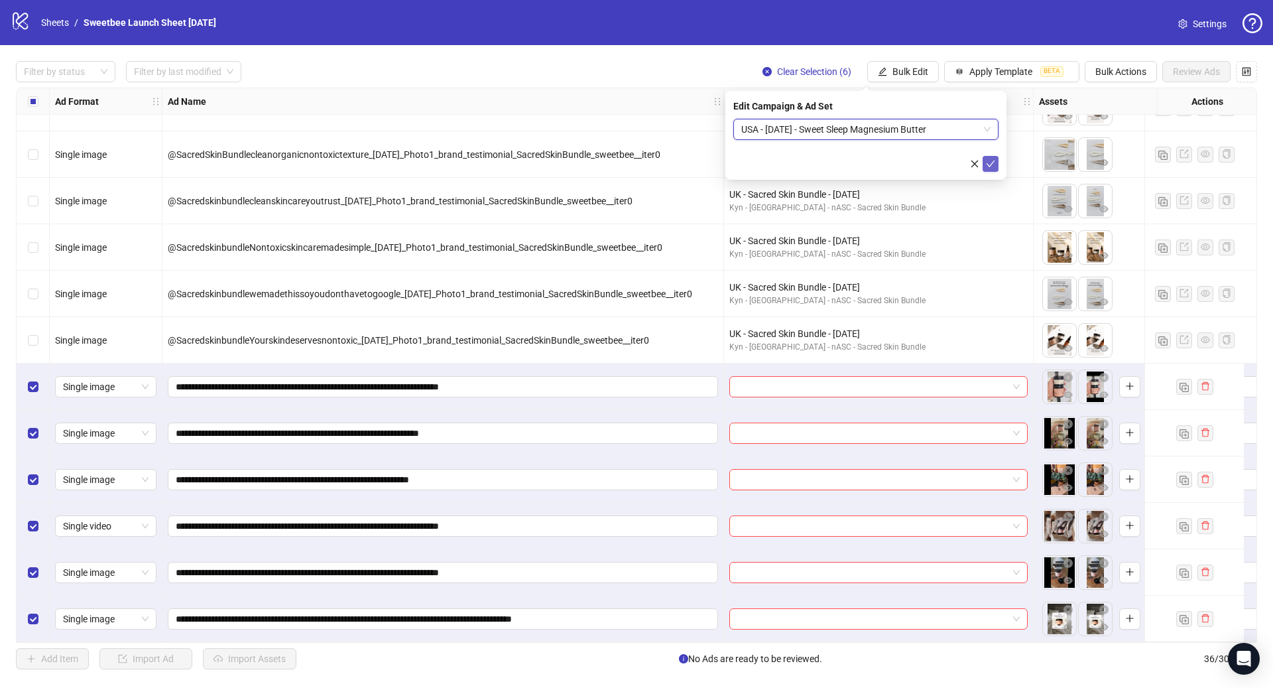
click at [987, 162] on icon "check" at bounding box center [991, 163] width 9 height 7
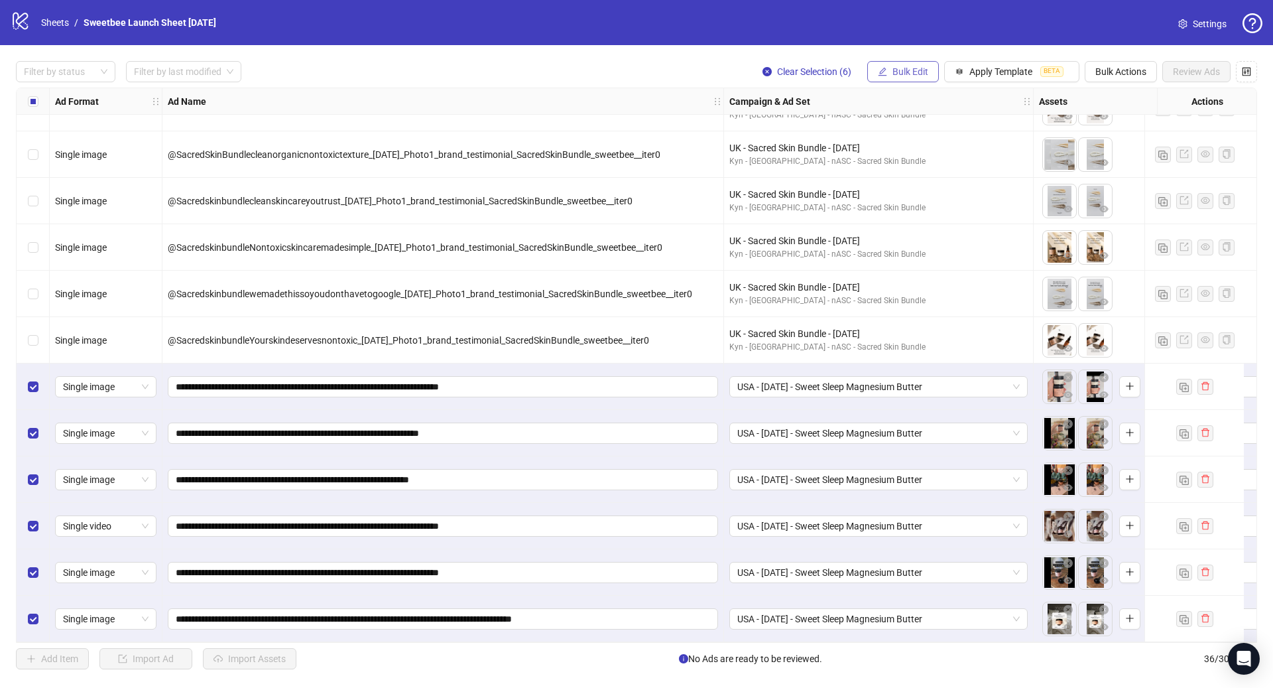
click at [881, 70] on icon "edit" at bounding box center [883, 71] width 9 height 9
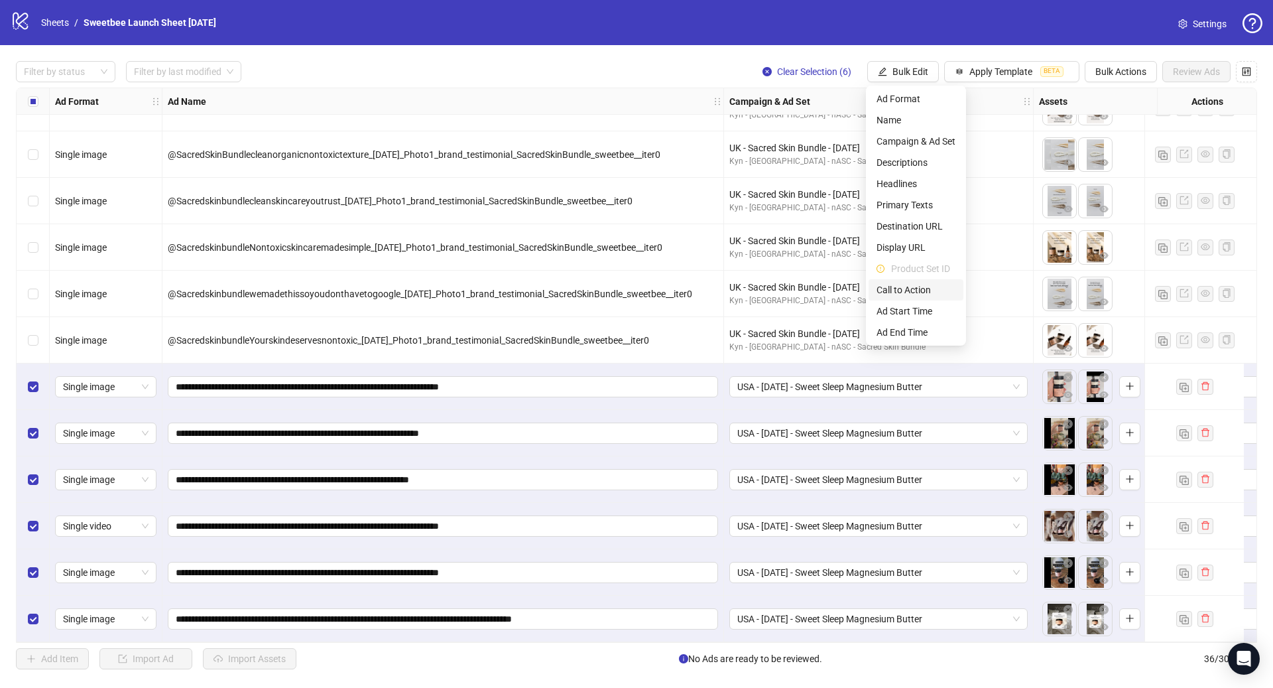
click at [915, 290] on span "Call to Action" at bounding box center [916, 289] width 79 height 15
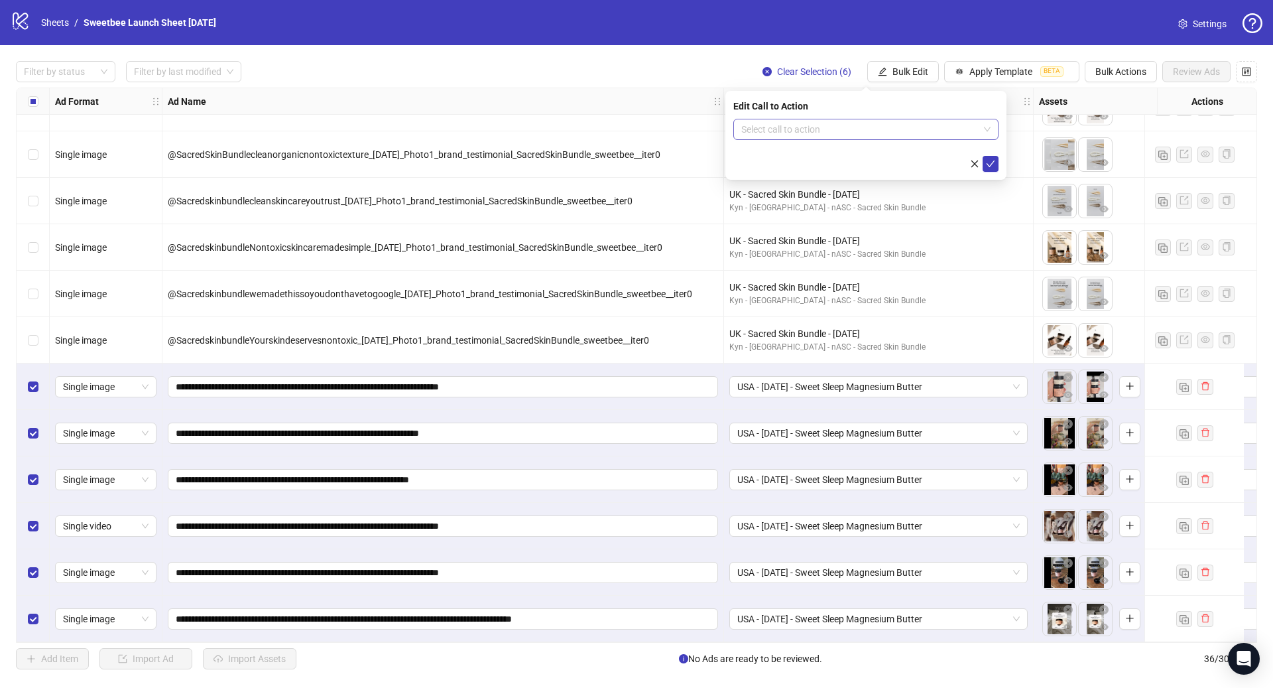
click at [770, 128] on input "search" at bounding box center [859, 129] width 237 height 20
type input "****"
click at [781, 147] on div "Shop now" at bounding box center [866, 155] width 260 height 21
click at [989, 164] on icon "check" at bounding box center [990, 163] width 9 height 9
click at [904, 67] on span "Bulk Edit" at bounding box center [910, 71] width 36 height 11
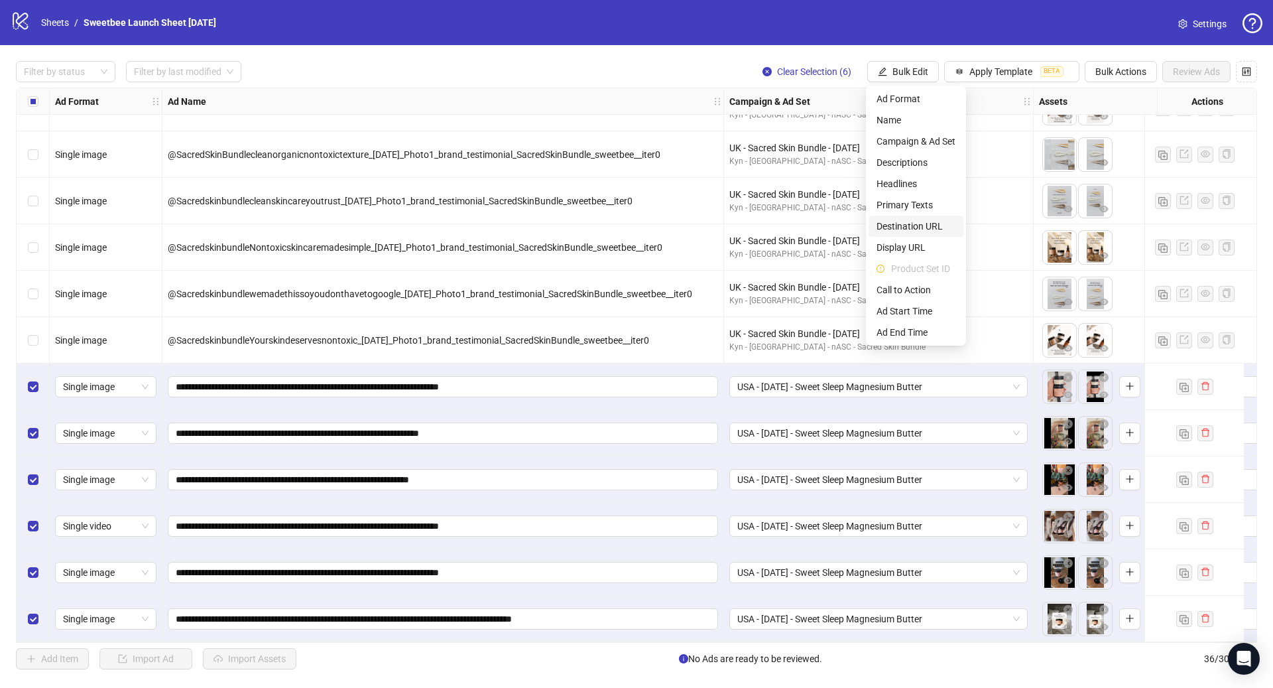
click at [922, 222] on span "Destination URL" at bounding box center [916, 226] width 79 height 15
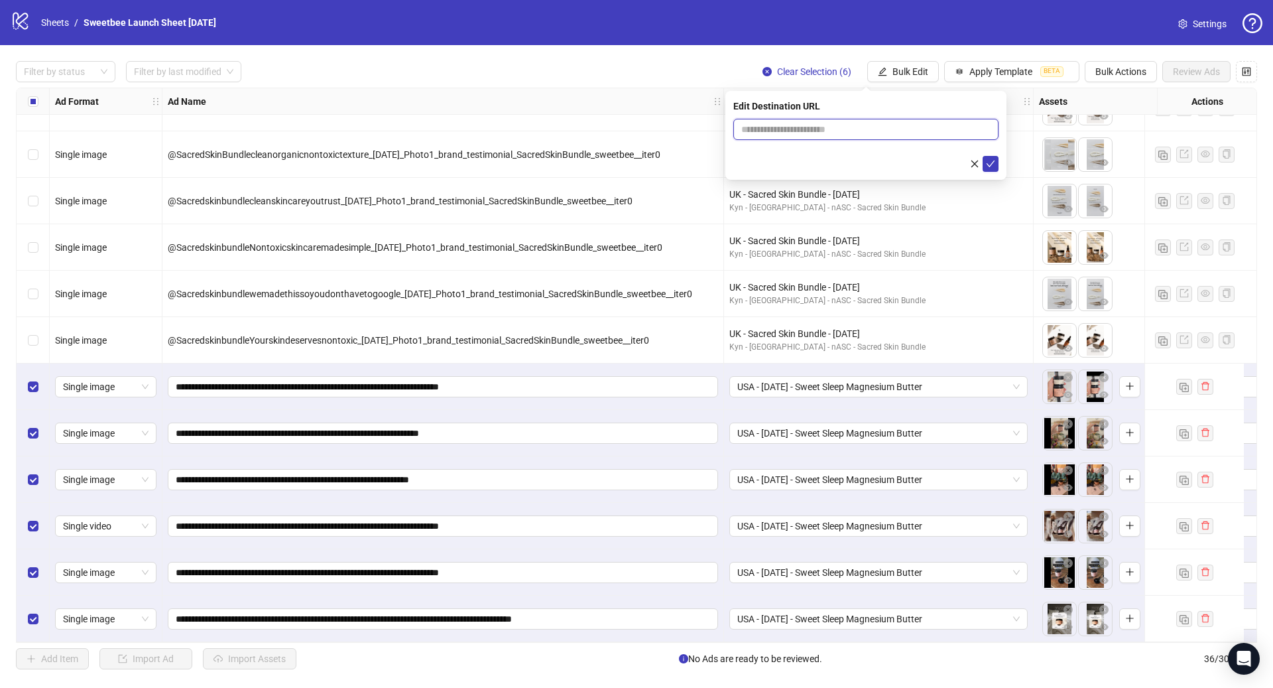
click at [820, 125] on input "text" at bounding box center [860, 129] width 239 height 15
paste input "**********"
type input "**********"
click at [988, 160] on icon "check" at bounding box center [990, 163] width 9 height 9
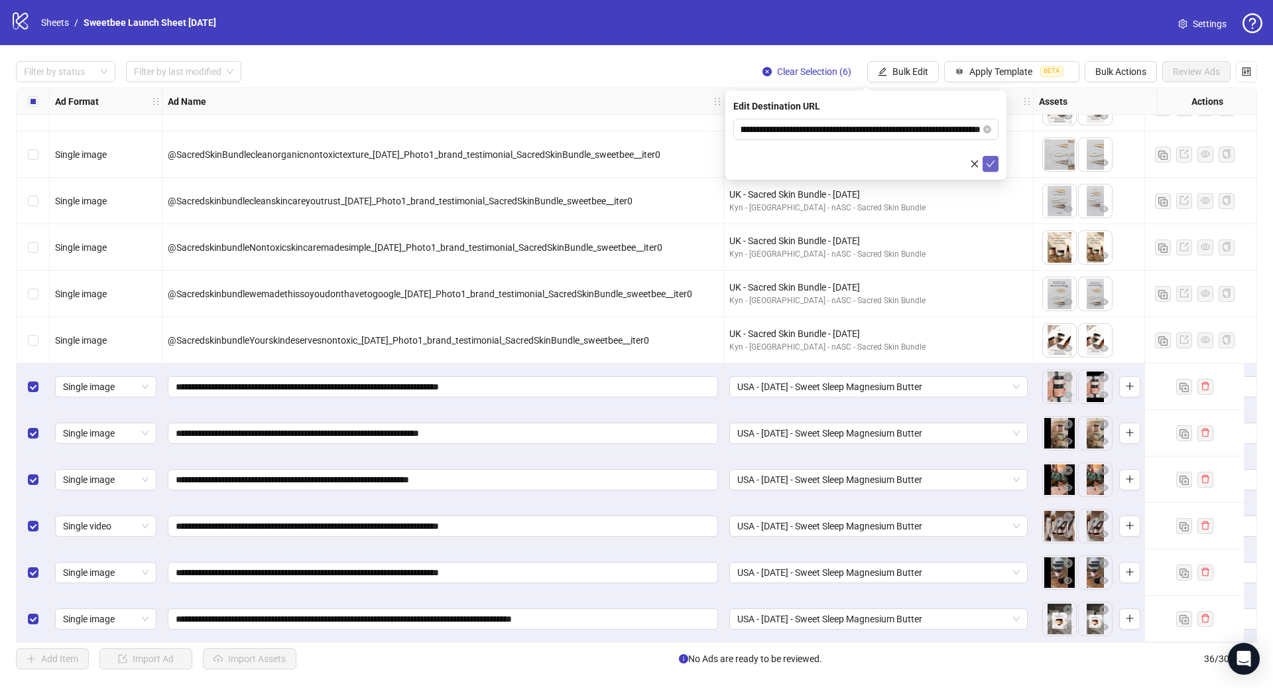
scroll to position [0, 0]
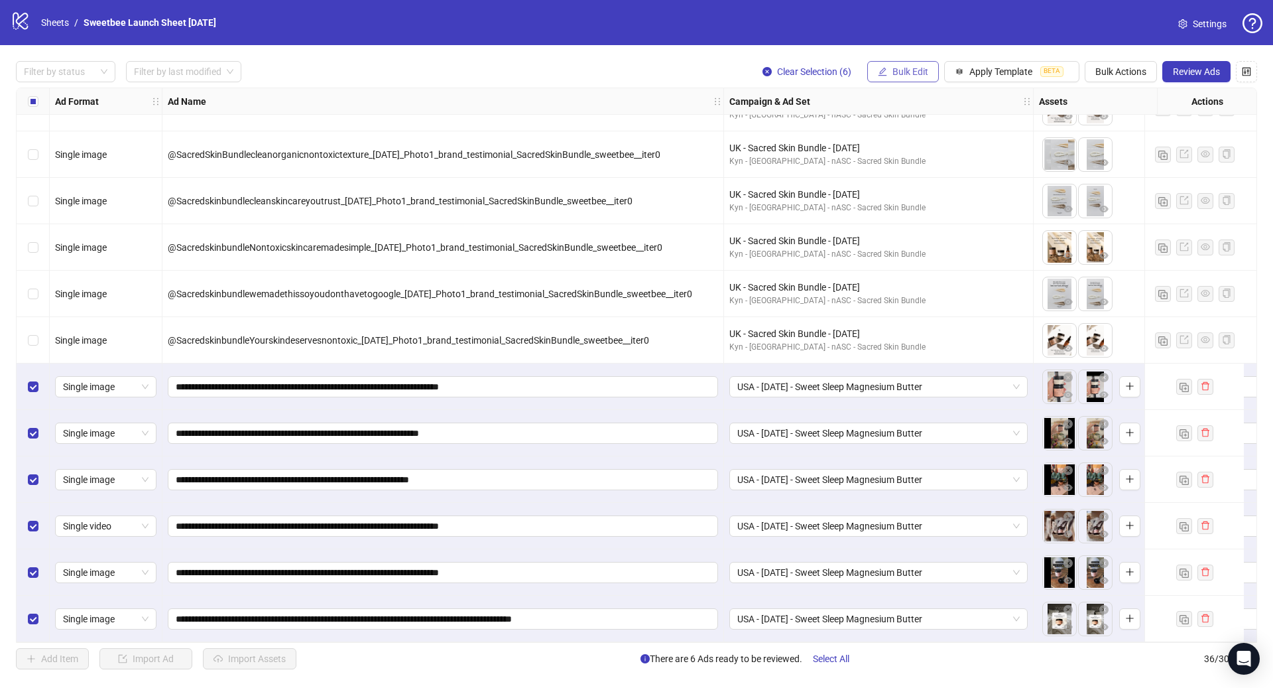
click at [914, 74] on span "Bulk Edit" at bounding box center [910, 71] width 36 height 11
click at [924, 183] on span "Headlines" at bounding box center [916, 183] width 79 height 15
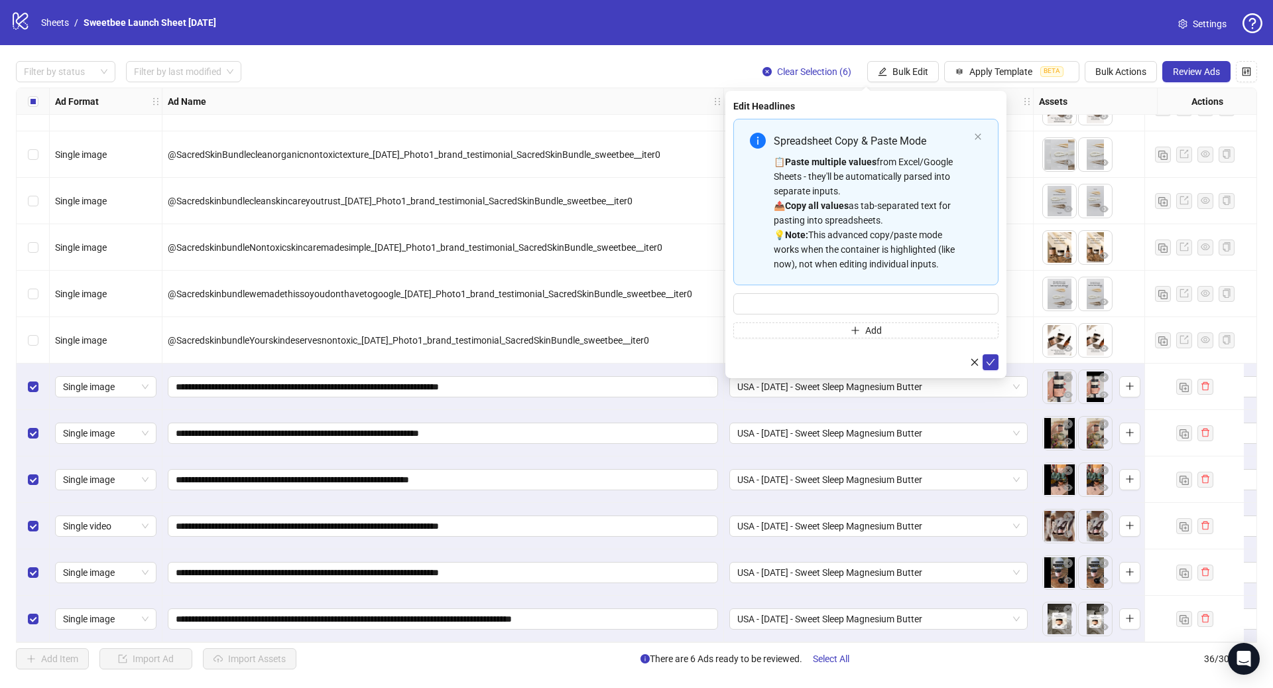
click at [816, 251] on div "📋 Paste multiple values from Excel/Google Sheets - they'll be automatically par…" at bounding box center [871, 212] width 195 height 117
type input "**********"
click at [991, 357] on icon "check" at bounding box center [990, 361] width 9 height 9
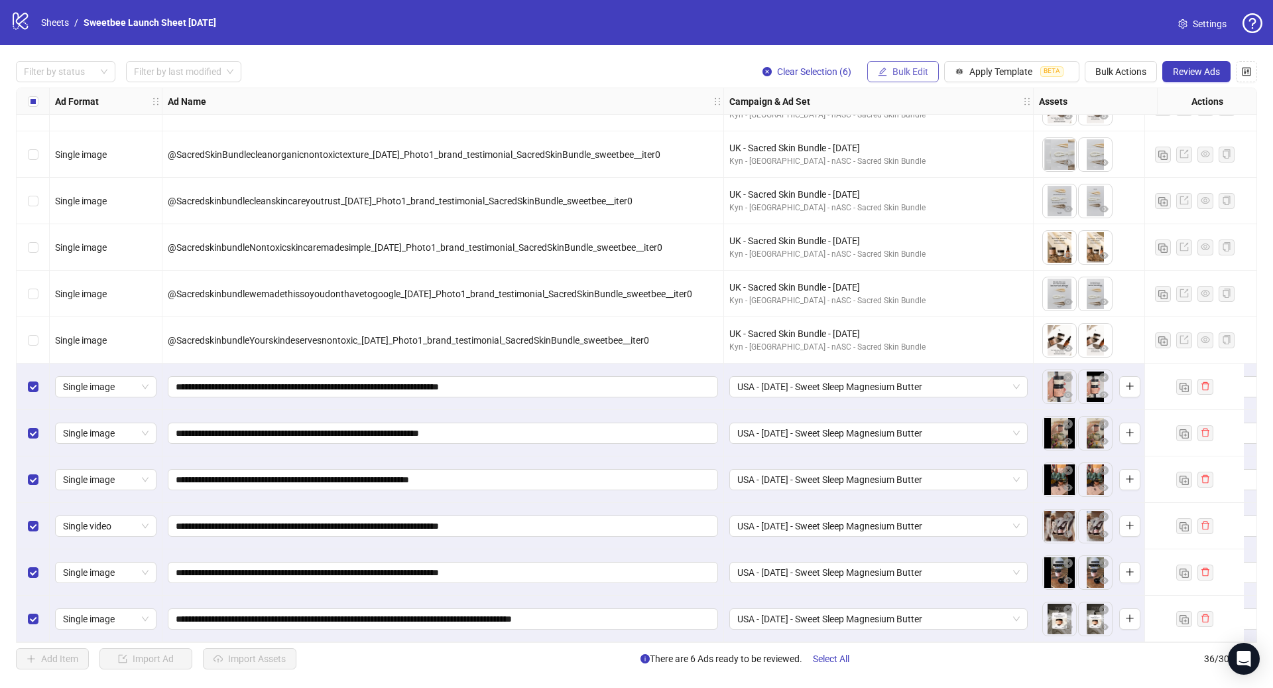
click at [904, 73] on span "Bulk Edit" at bounding box center [910, 71] width 36 height 11
click at [919, 204] on span "Primary Texts" at bounding box center [916, 205] width 79 height 15
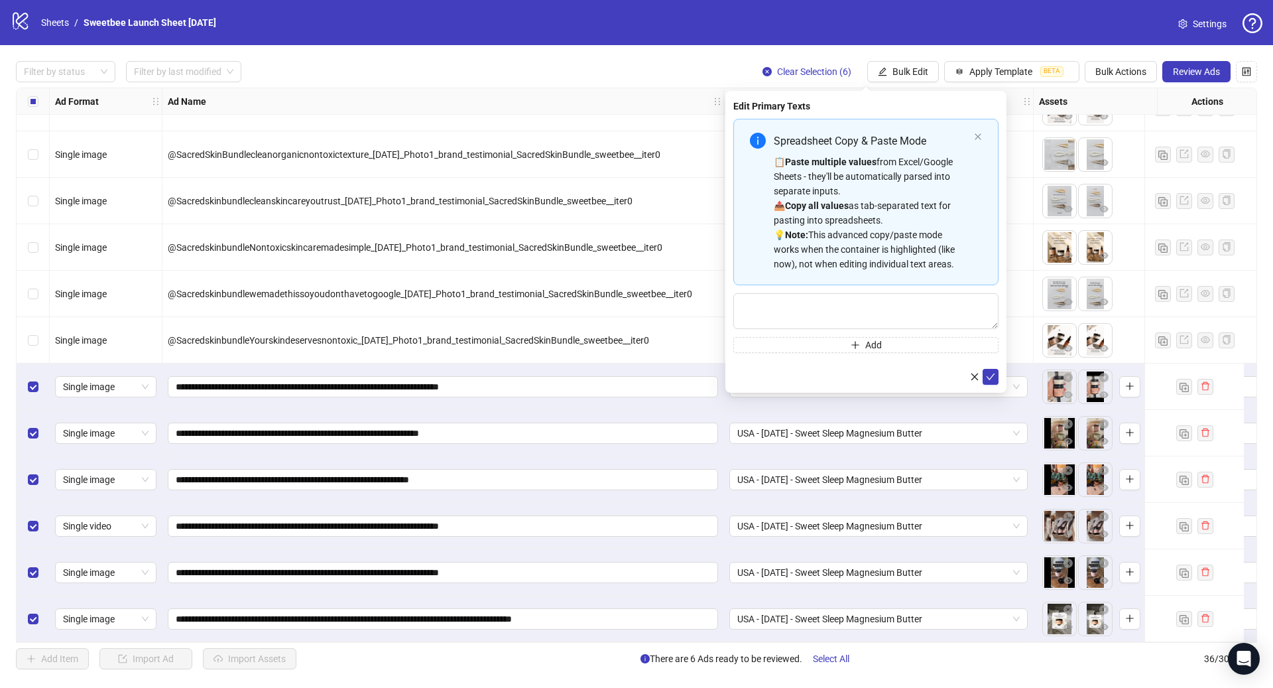
click at [786, 200] on strong "Copy all values" at bounding box center [817, 205] width 64 height 11
click at [753, 175] on div "Spreadsheet Copy & Paste Mode 📋 Paste multiple values from Excel/Google Sheets …" at bounding box center [865, 202] width 265 height 166
type textarea "**********"
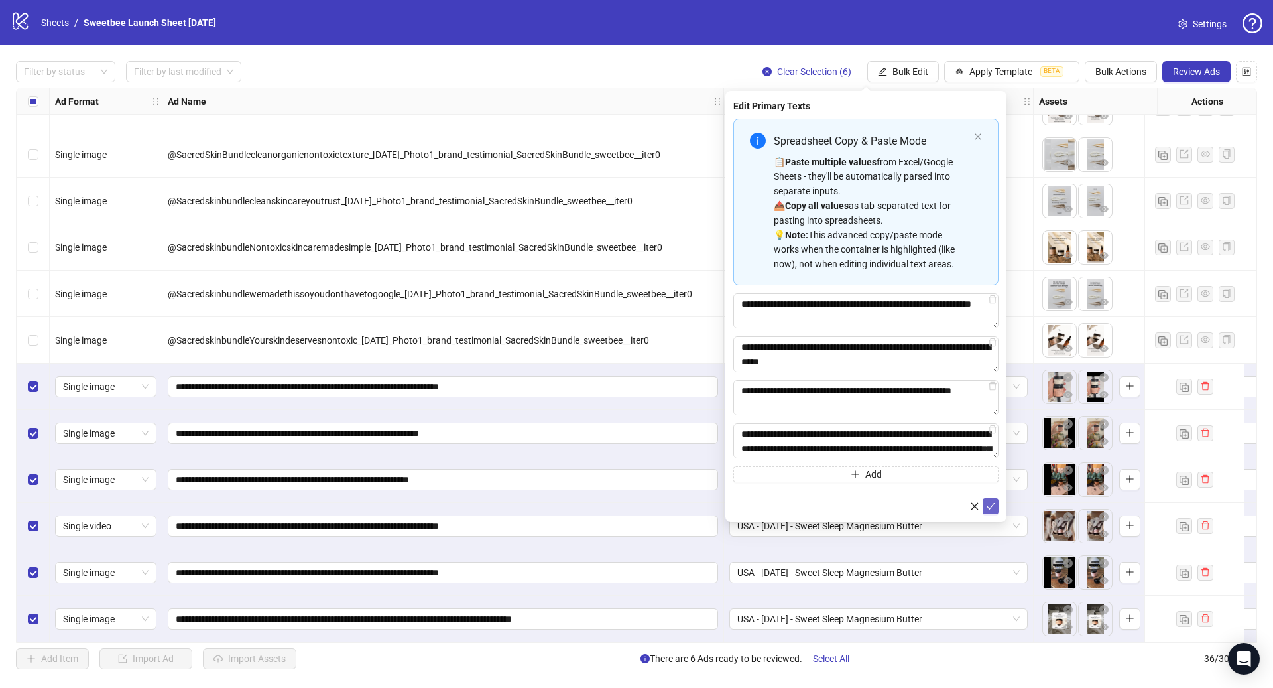
click at [993, 508] on icon "check" at bounding box center [990, 505] width 9 height 9
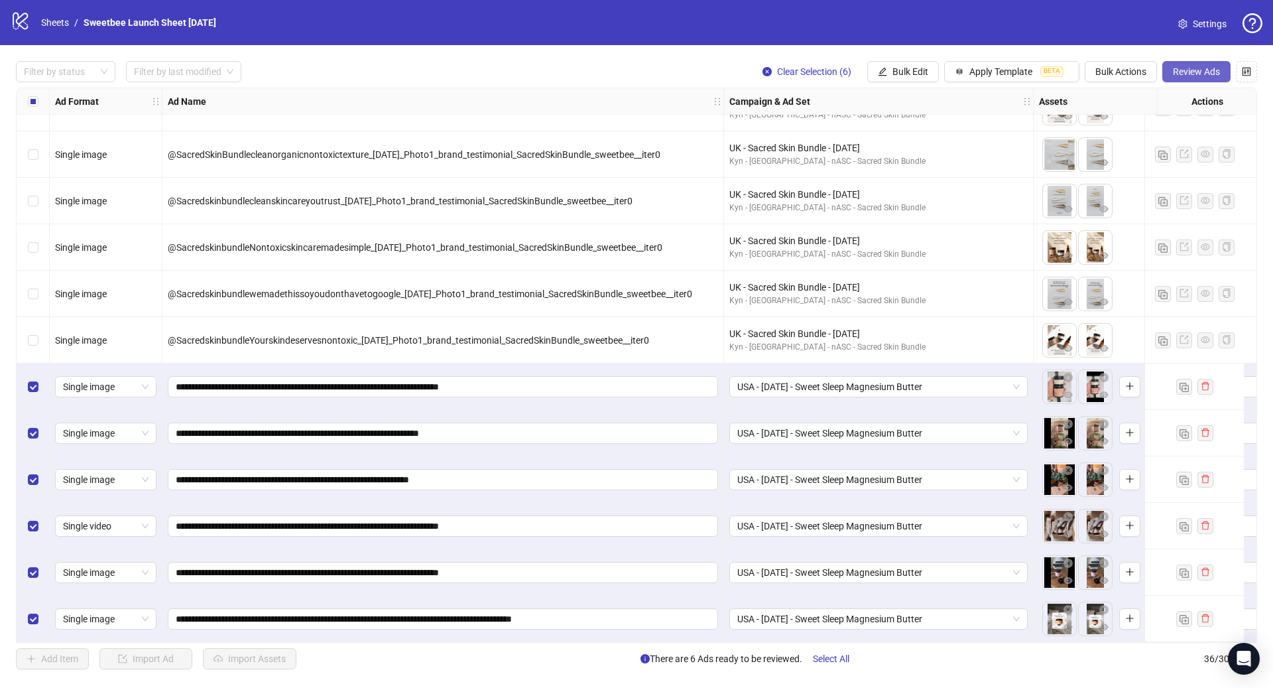
click at [1176, 72] on span "Review Ads" at bounding box center [1196, 71] width 47 height 11
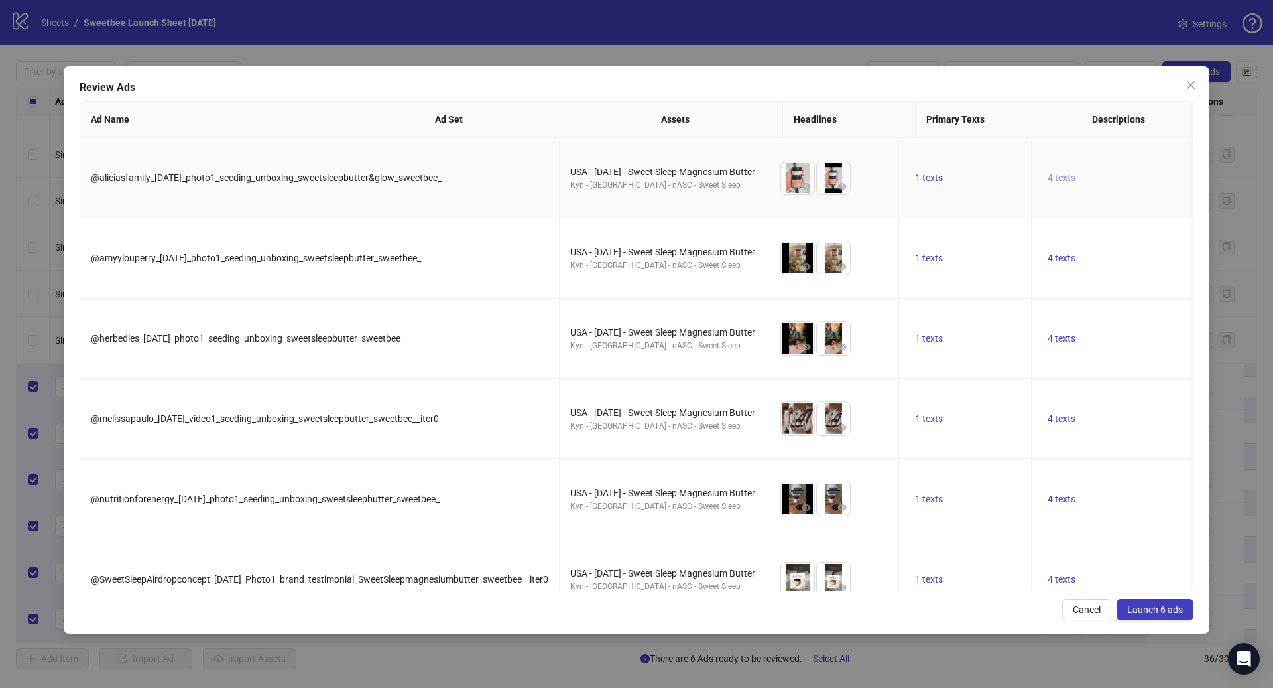
click at [1048, 172] on span "4 texts" at bounding box center [1062, 177] width 28 height 11
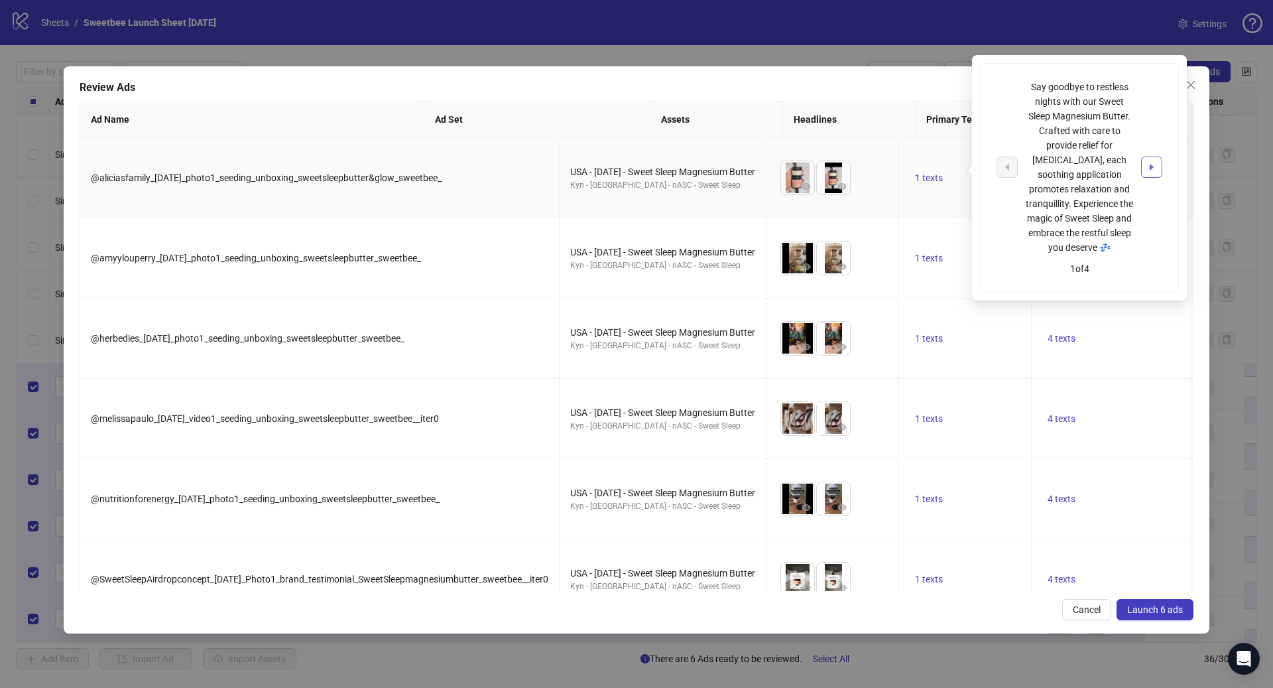
click at [1146, 156] on button "button" at bounding box center [1151, 166] width 21 height 21
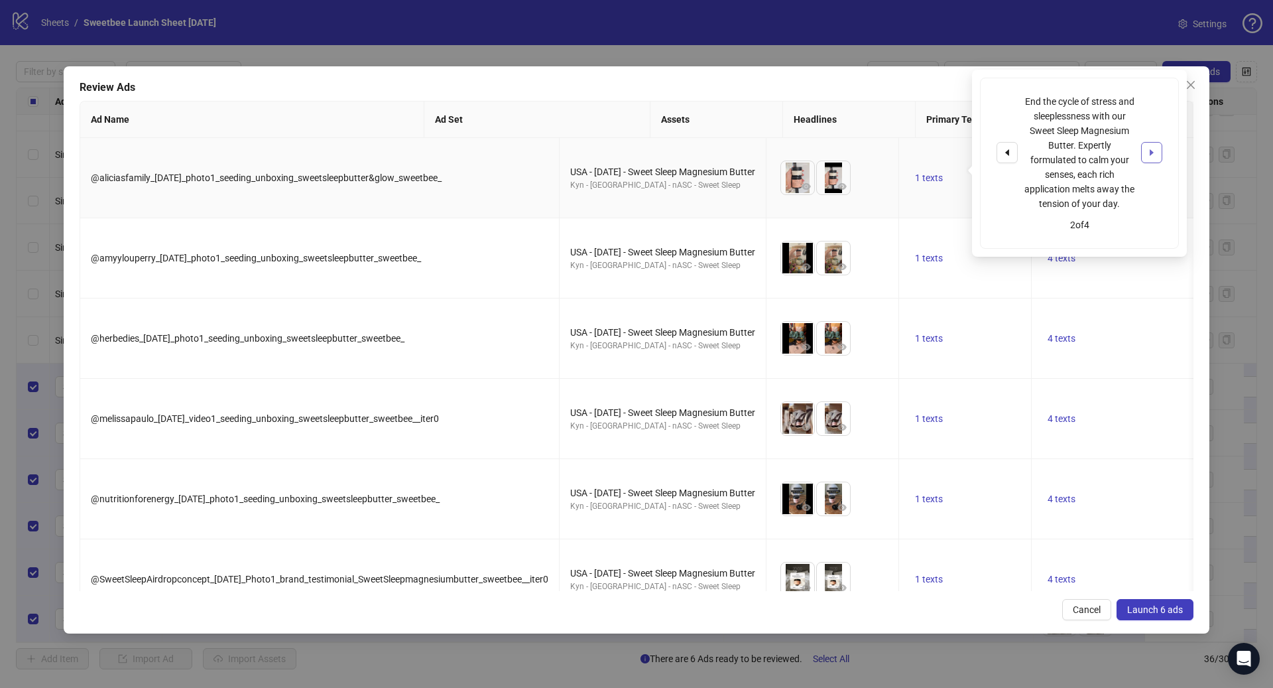
click at [1146, 156] on button "button" at bounding box center [1151, 152] width 21 height 21
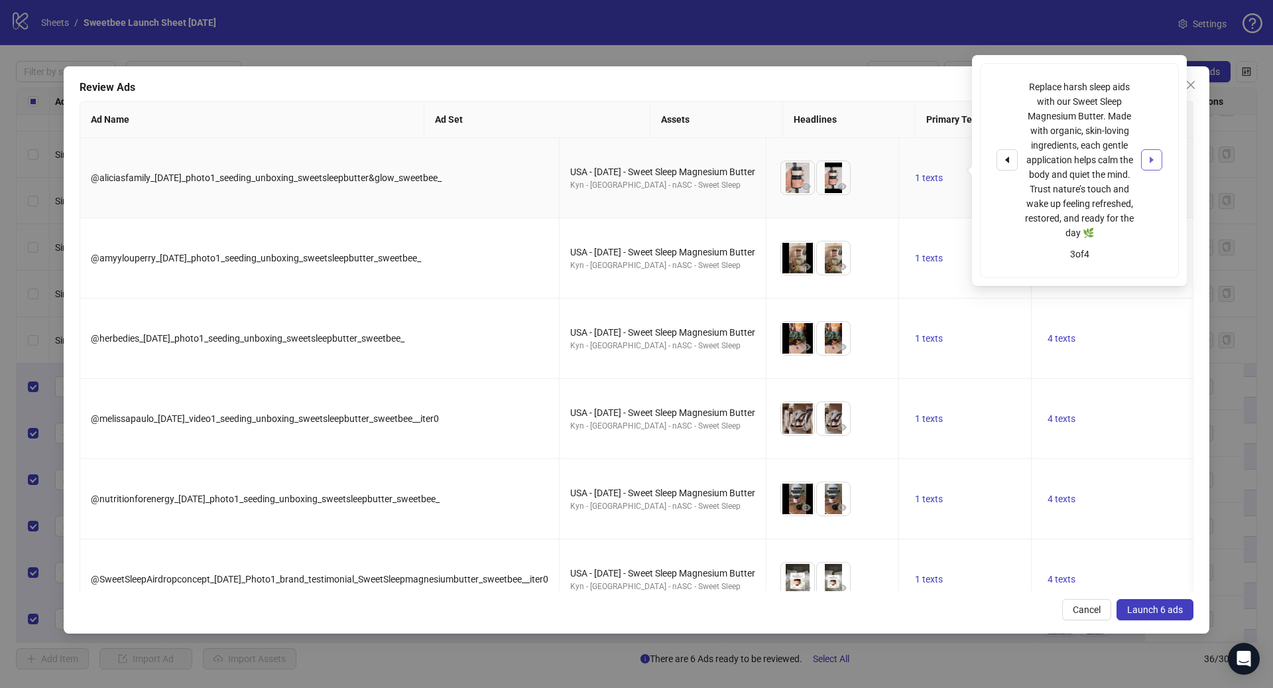
click at [1146, 156] on button "button" at bounding box center [1151, 159] width 21 height 21
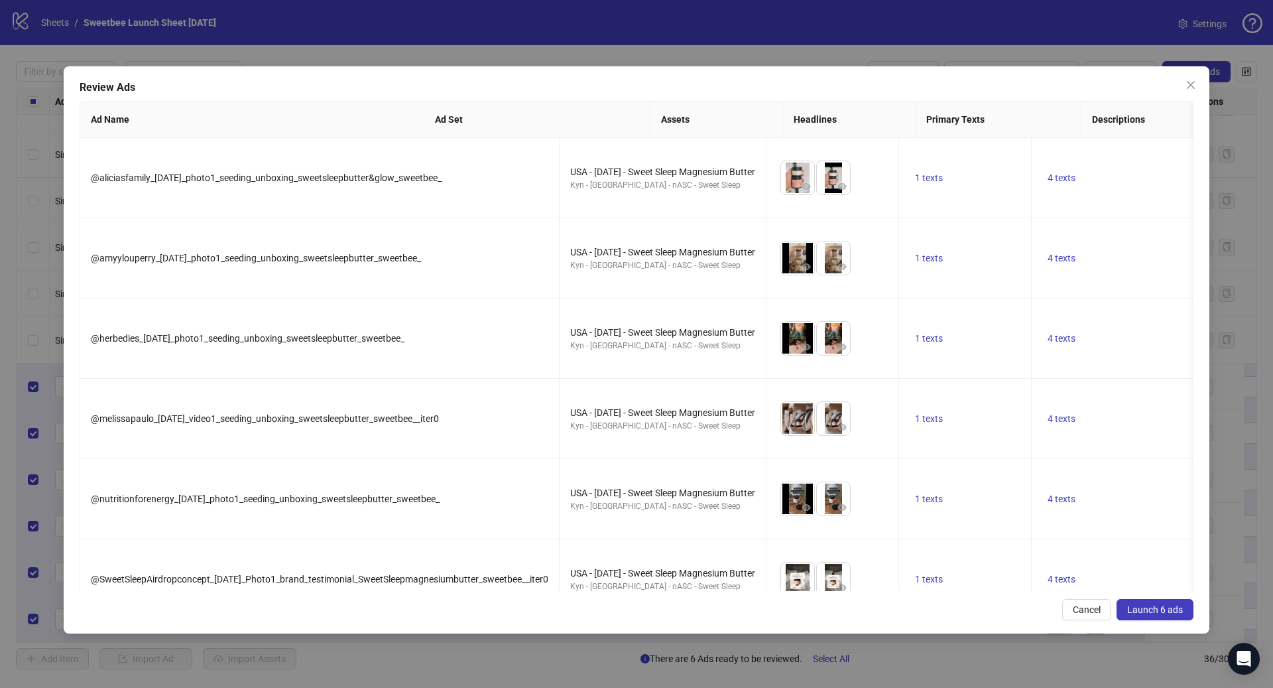
click at [1149, 599] on button "Launch 6 ads" at bounding box center [1155, 609] width 77 height 21
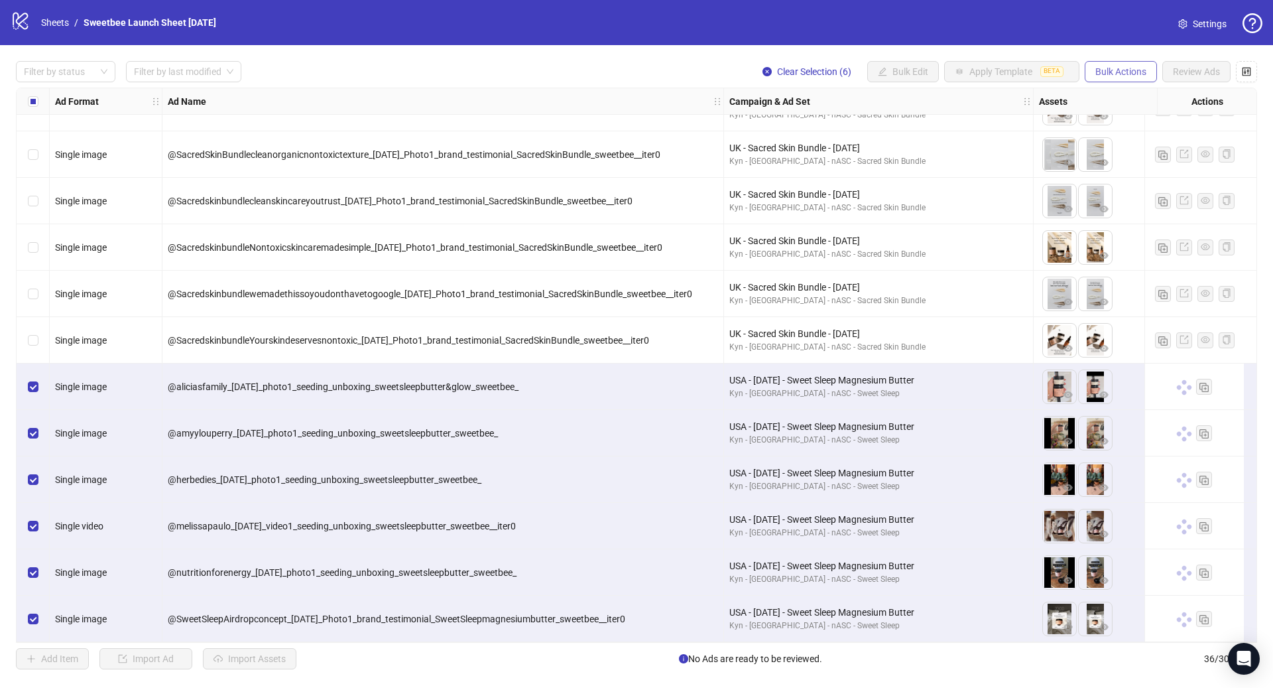
click at [1137, 73] on span "Bulk Actions" at bounding box center [1120, 71] width 51 height 11
click at [1138, 140] on span "Duplicate with assets" at bounding box center [1139, 141] width 91 height 15
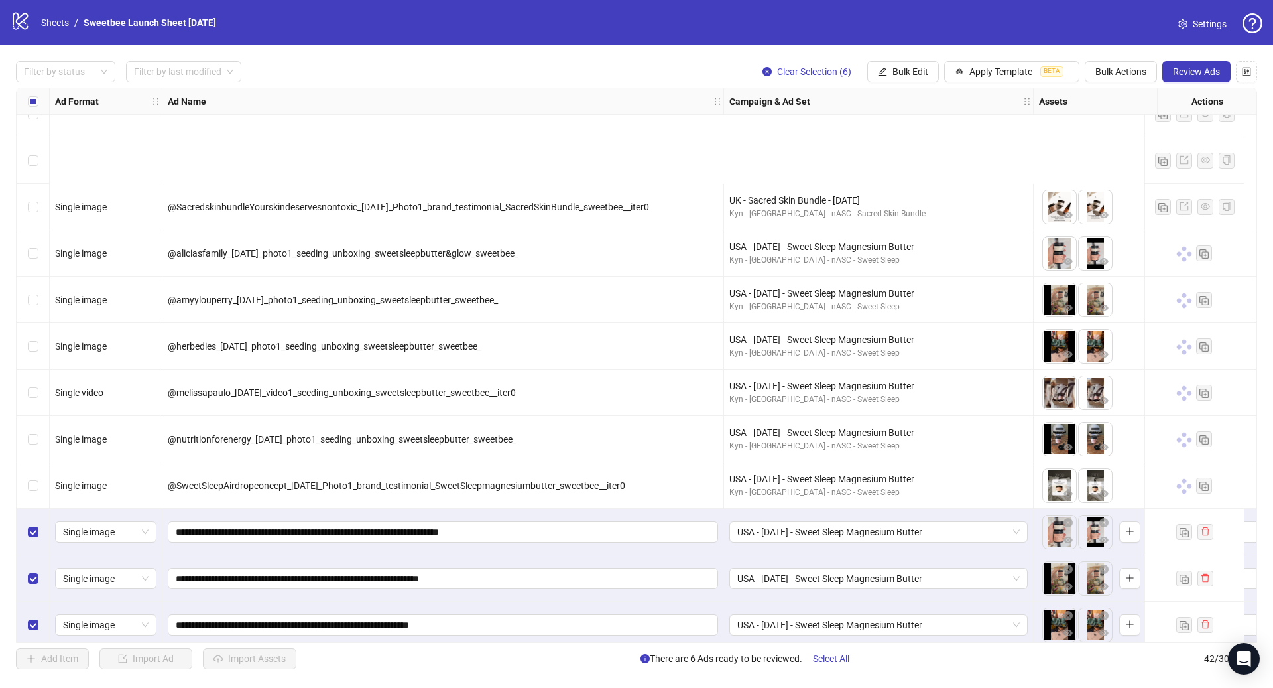
scroll to position [1427, 0]
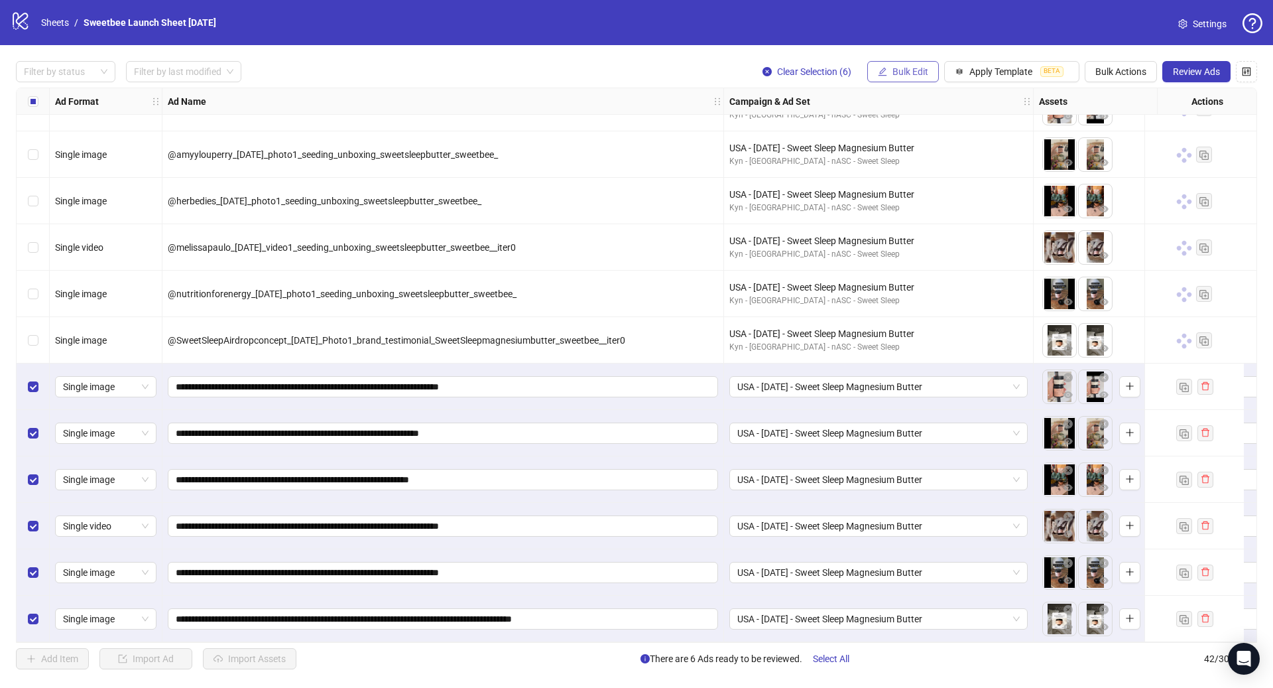
click at [903, 66] on button "Bulk Edit" at bounding box center [903, 71] width 72 height 21
click at [922, 228] on span "Destination URL" at bounding box center [916, 226] width 79 height 15
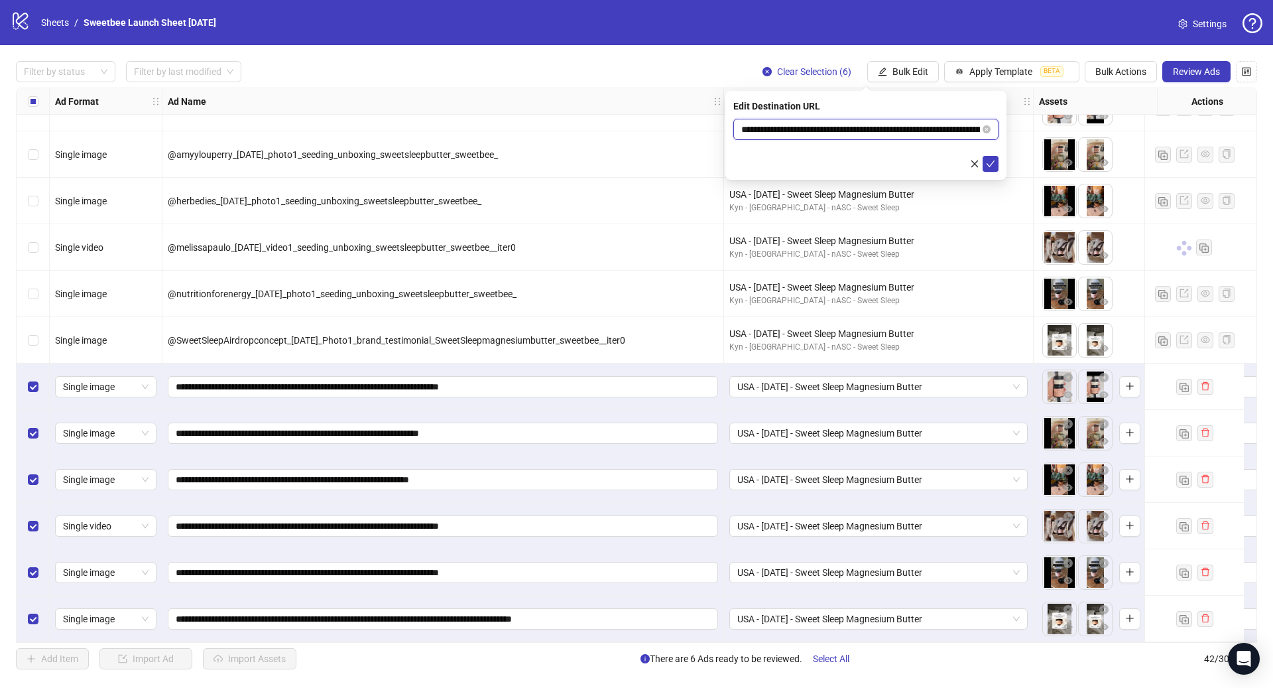
click at [889, 126] on input "**********" at bounding box center [860, 129] width 239 height 15
click at [889, 127] on input "**********" at bounding box center [860, 129] width 239 height 15
paste input "**********"
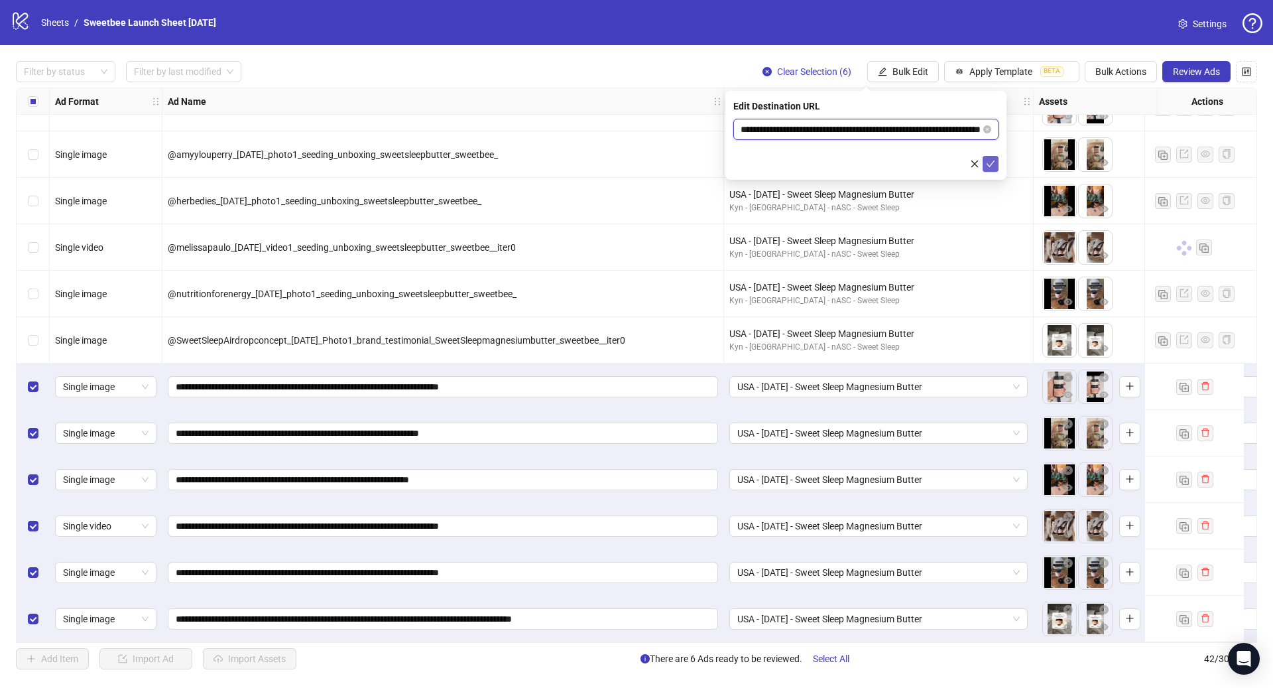
type input "**********"
click at [994, 168] on span "submit" at bounding box center [990, 163] width 9 height 11
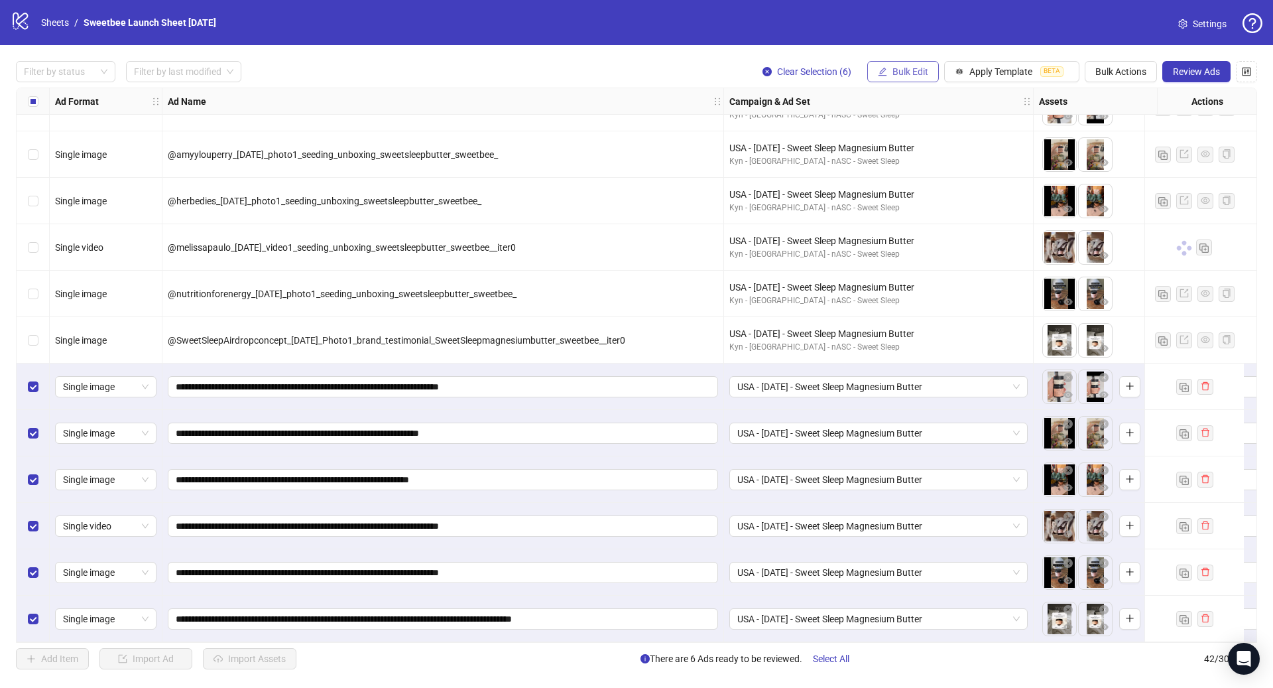
click at [898, 73] on span "Bulk Edit" at bounding box center [910, 71] width 36 height 11
click at [927, 143] on span "Campaign & Ad Set" at bounding box center [916, 141] width 79 height 15
click at [804, 130] on span "USA - 09/17/25 - Sweet Sleep Magnesium Butter" at bounding box center [865, 129] width 249 height 20
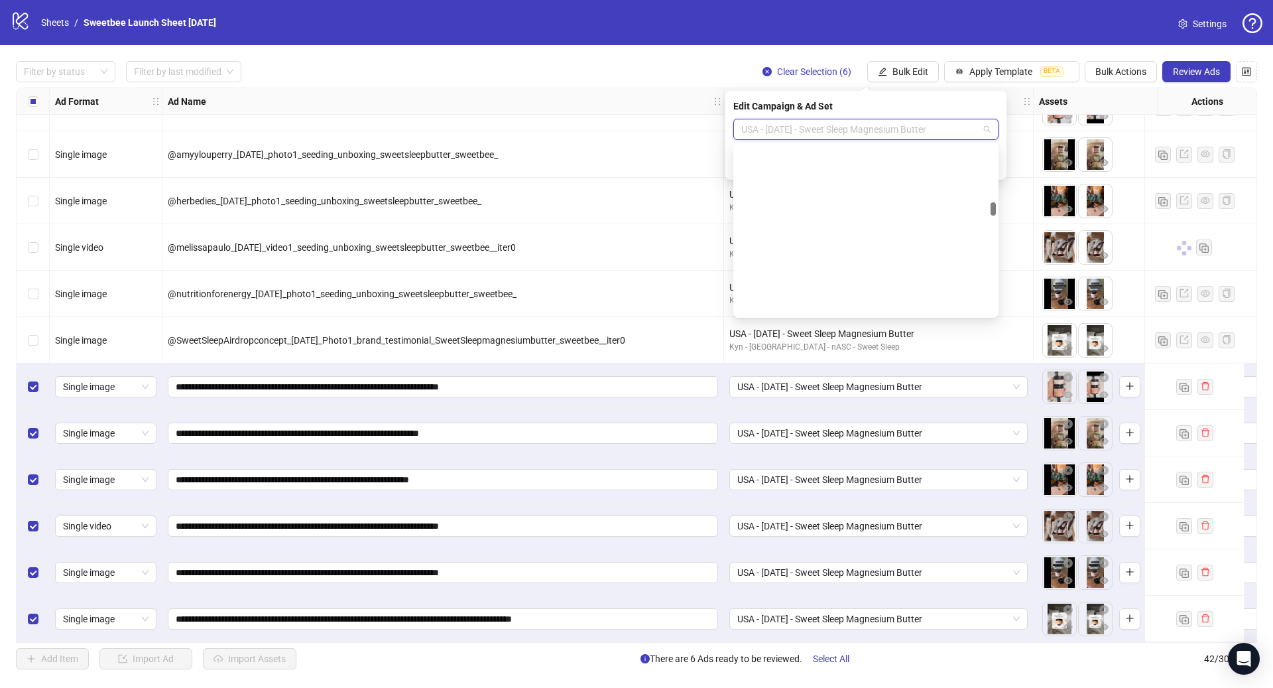
scroll to position [1024, 0]
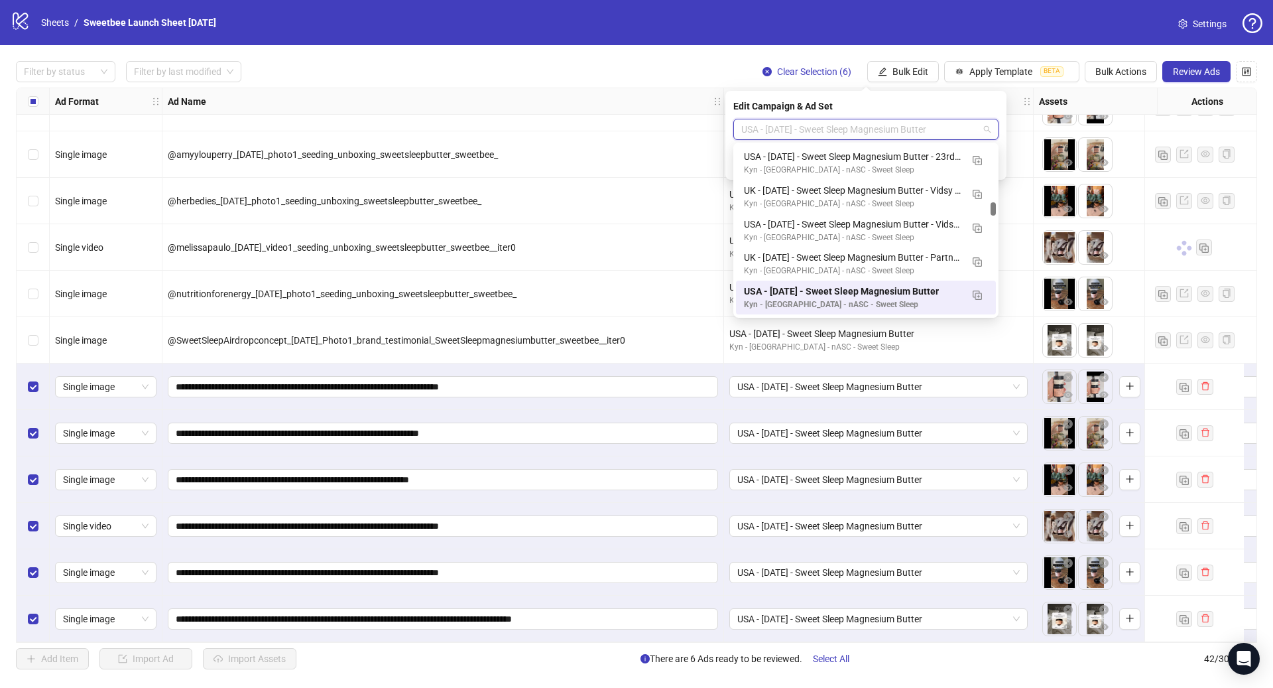
paste input "**********"
type input "**********"
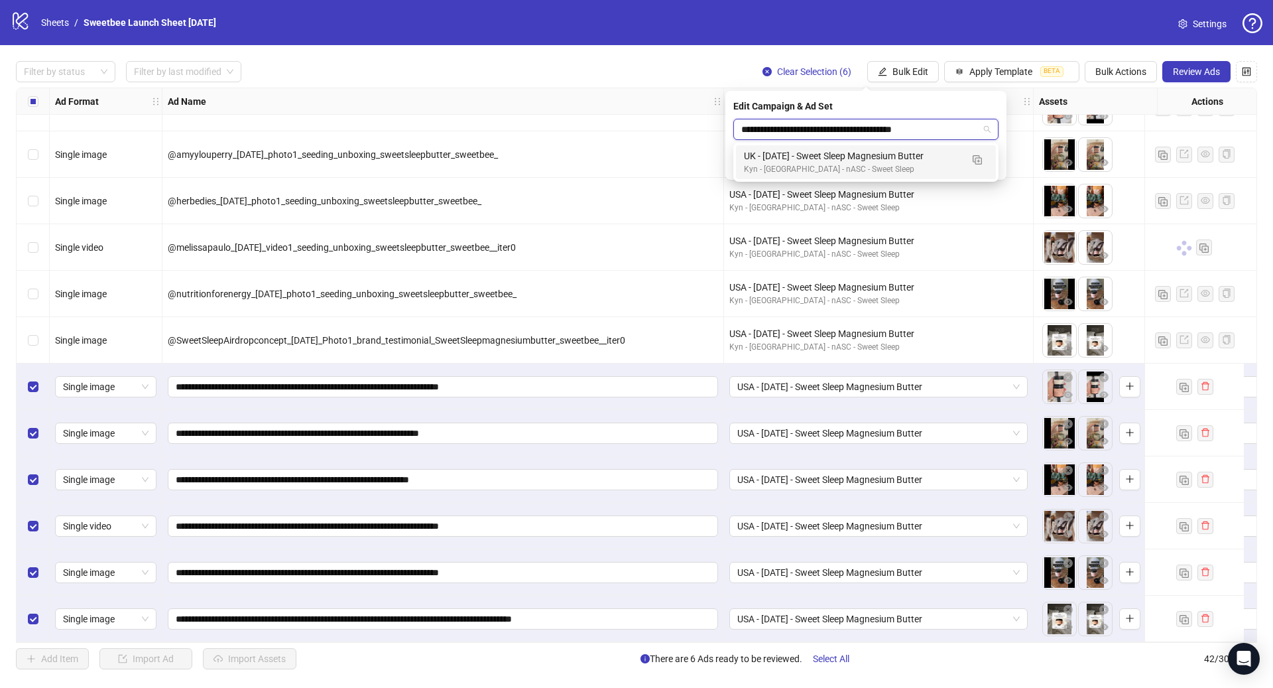
scroll to position [0, 0]
click at [887, 150] on div "UK - [DATE] - Sweet Sleep Magnesium Butter" at bounding box center [852, 156] width 217 height 15
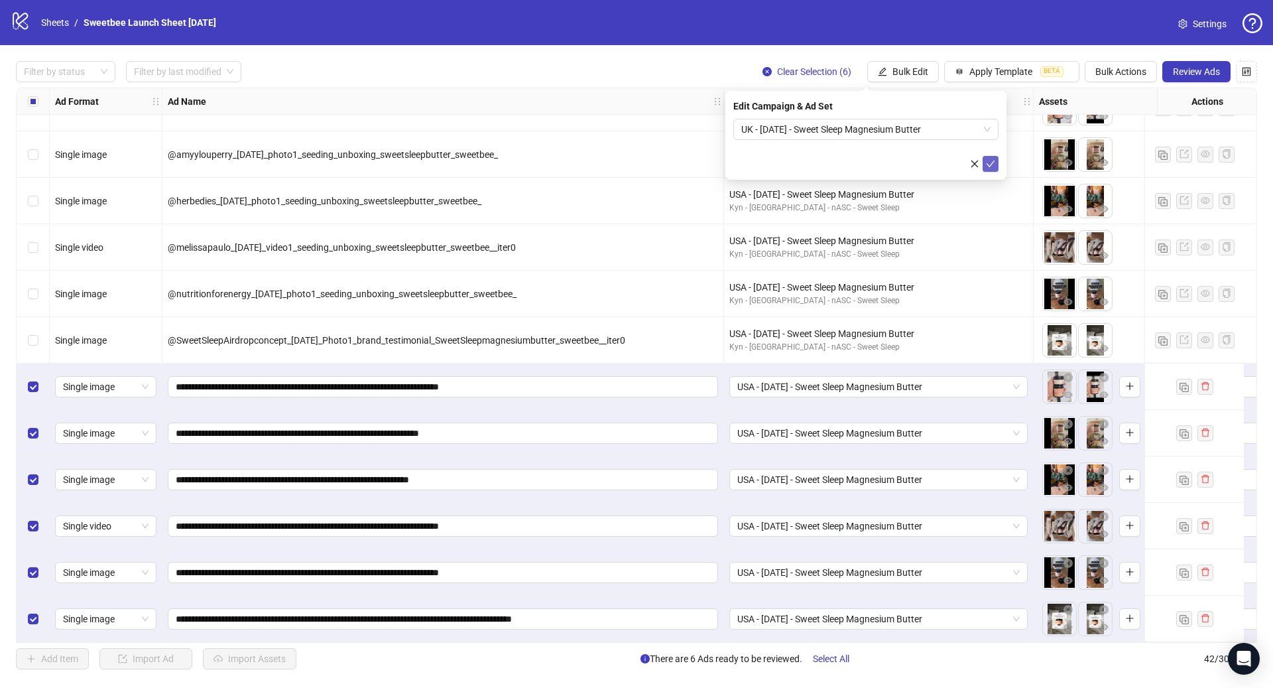
click at [990, 164] on icon "check" at bounding box center [990, 163] width 9 height 9
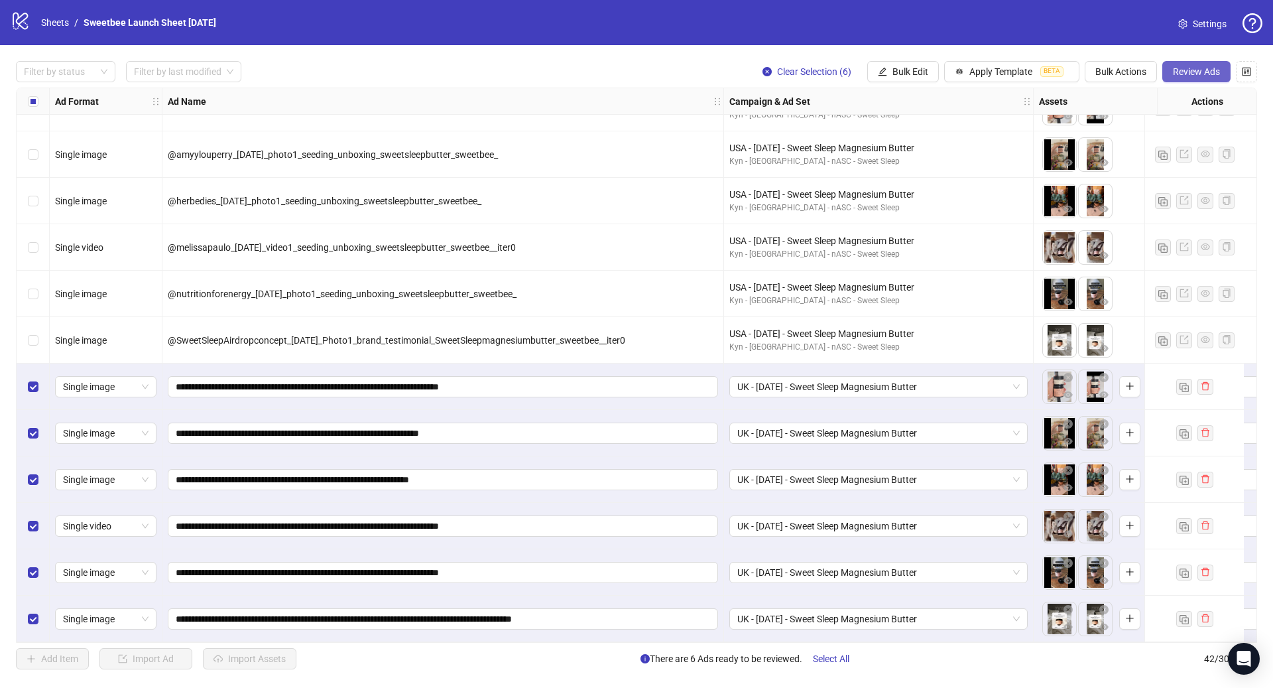
click at [1198, 78] on button "Review Ads" at bounding box center [1196, 71] width 68 height 21
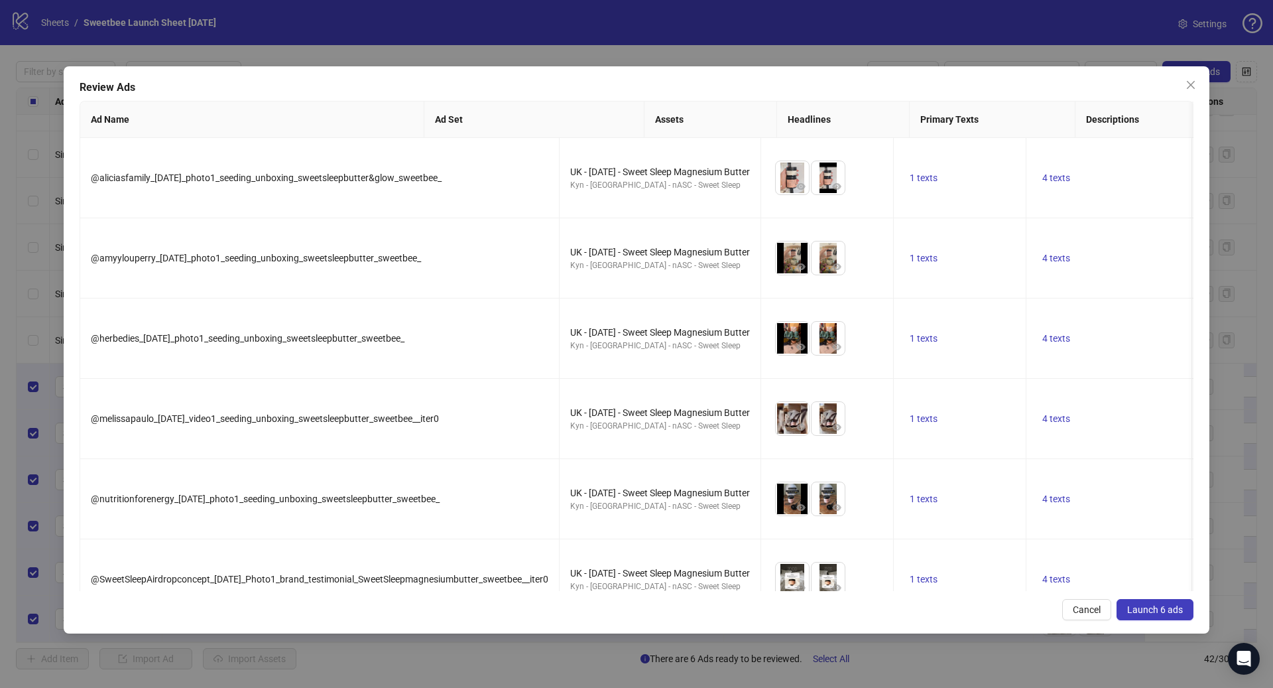
click at [1163, 604] on span "Launch 6 ads" at bounding box center [1155, 609] width 56 height 11
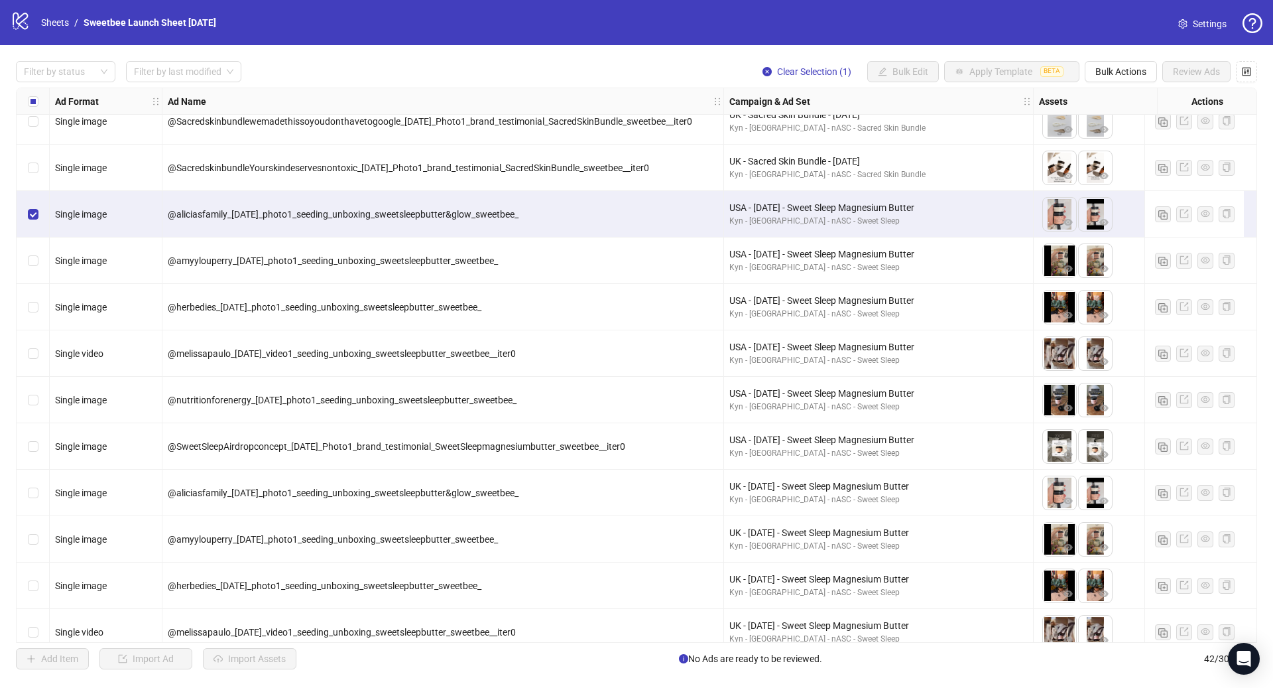
scroll to position [1304, 0]
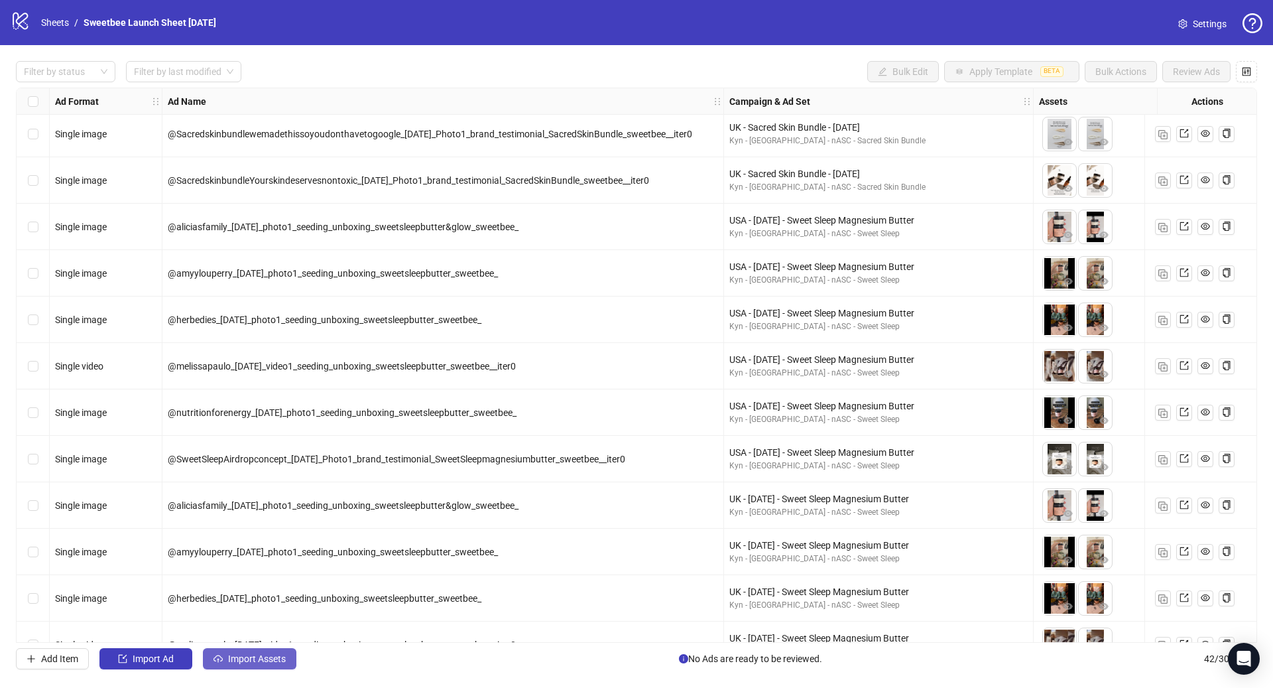
click at [255, 658] on span "Import Assets" at bounding box center [257, 658] width 58 height 11
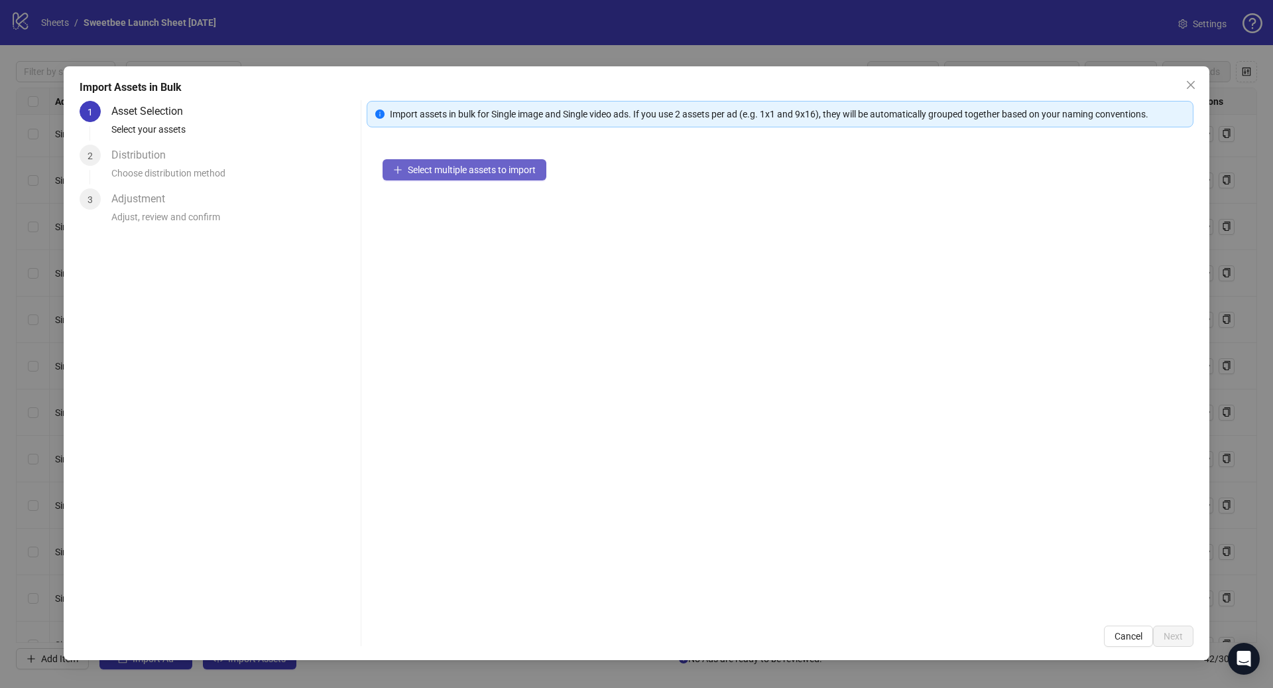
click at [434, 169] on span "Select multiple assets to import" at bounding box center [472, 169] width 128 height 11
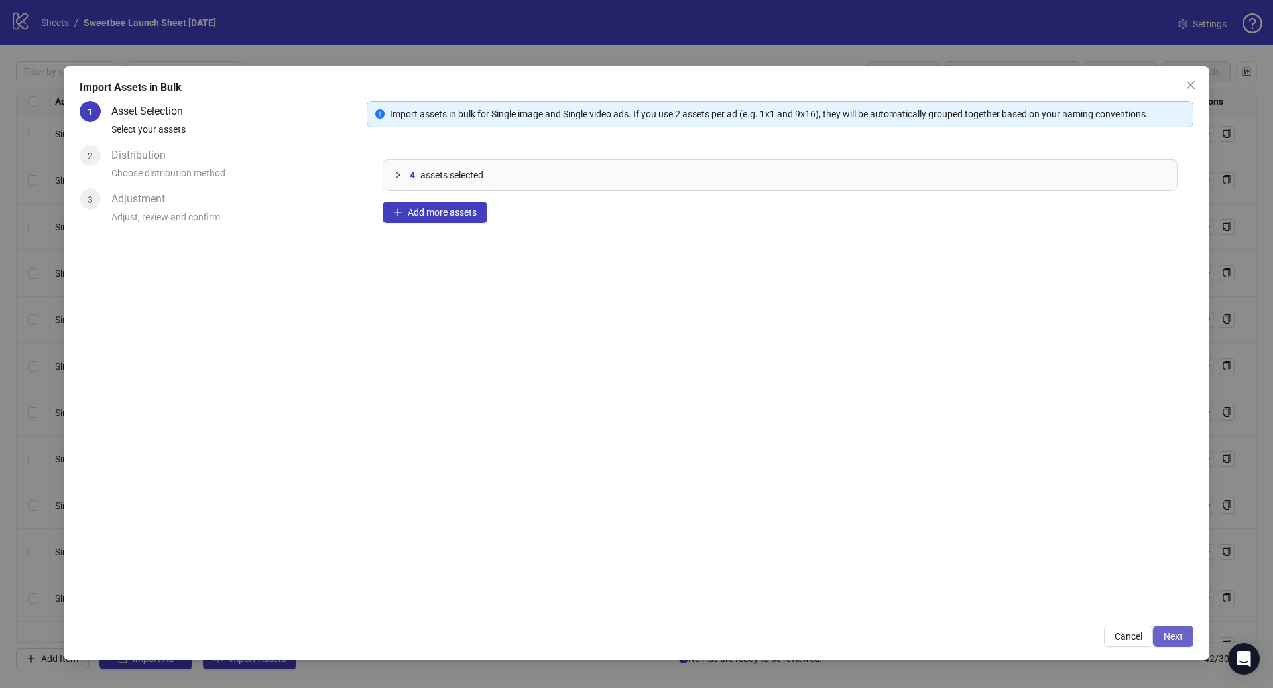
click at [1180, 631] on span "Next" at bounding box center [1173, 636] width 19 height 11
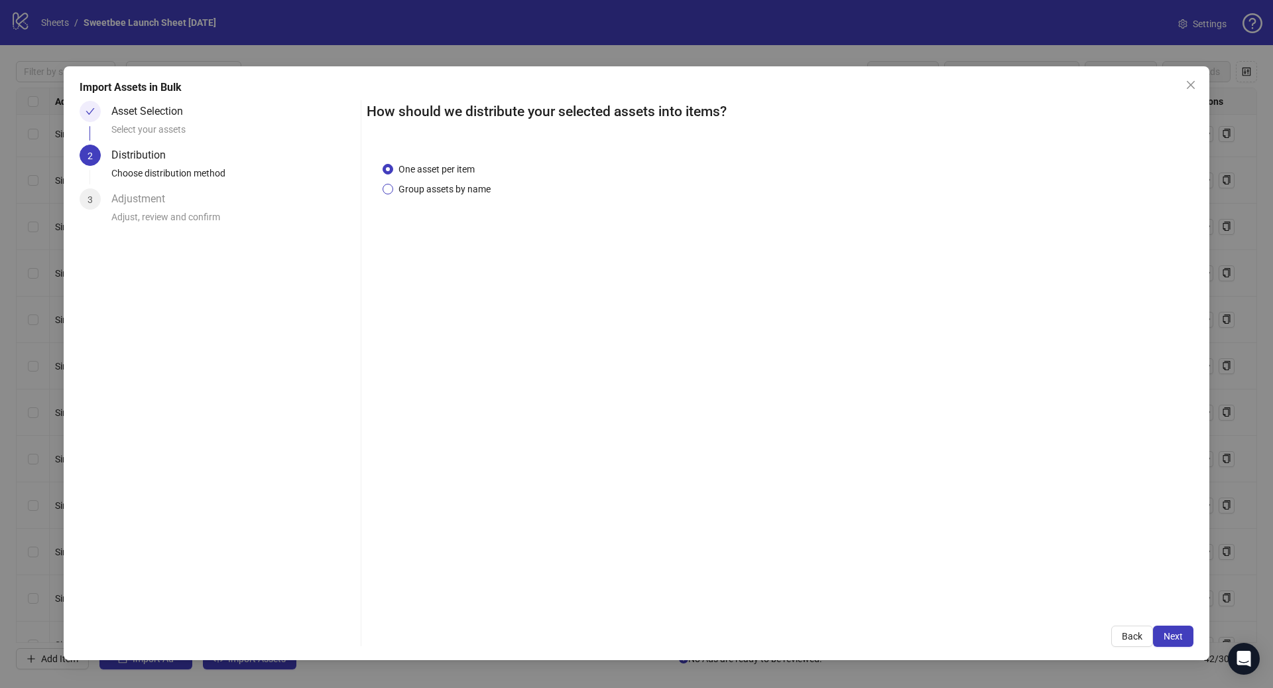
click at [432, 188] on span "Group assets by name" at bounding box center [444, 189] width 103 height 15
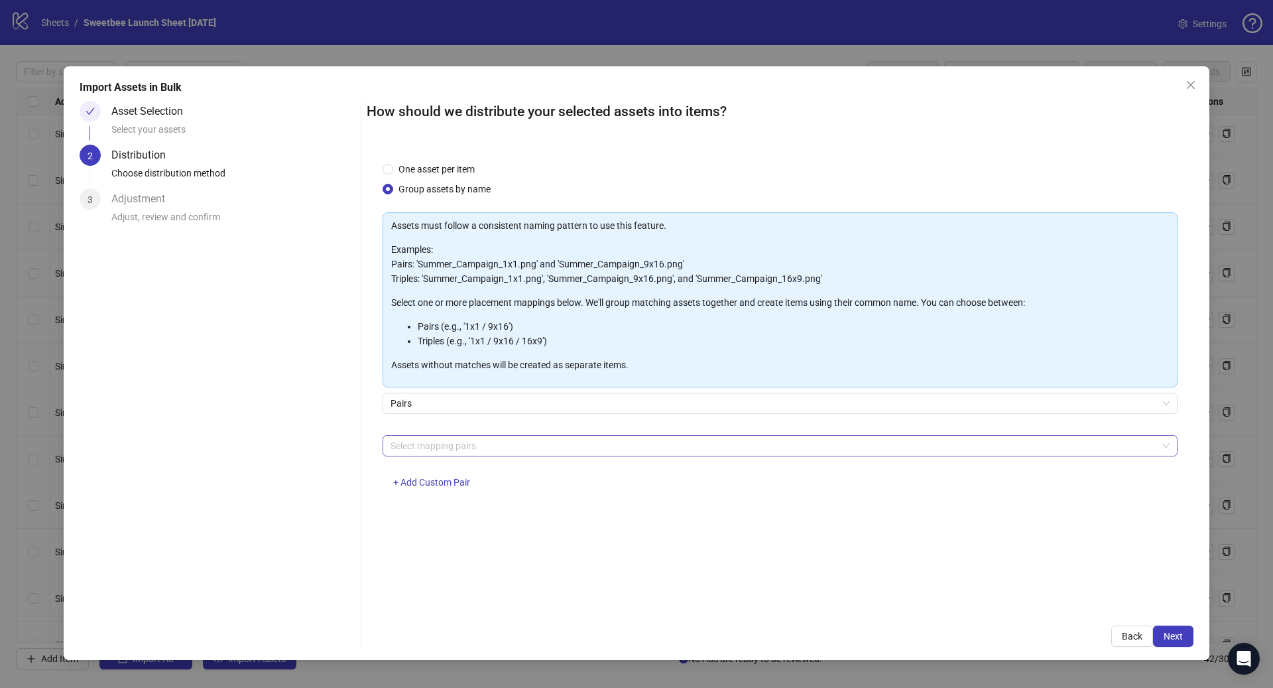
click at [469, 440] on div at bounding box center [773, 445] width 776 height 19
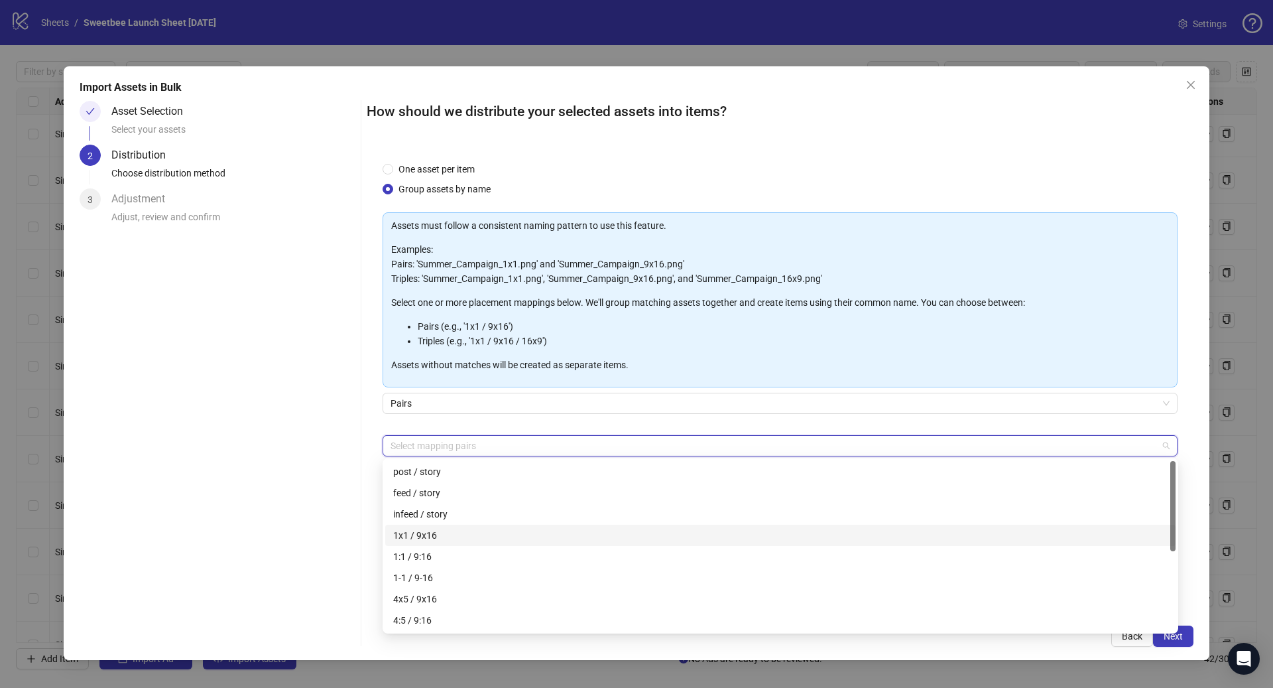
click at [428, 534] on div "1x1 / 9x16" at bounding box center [780, 535] width 774 height 15
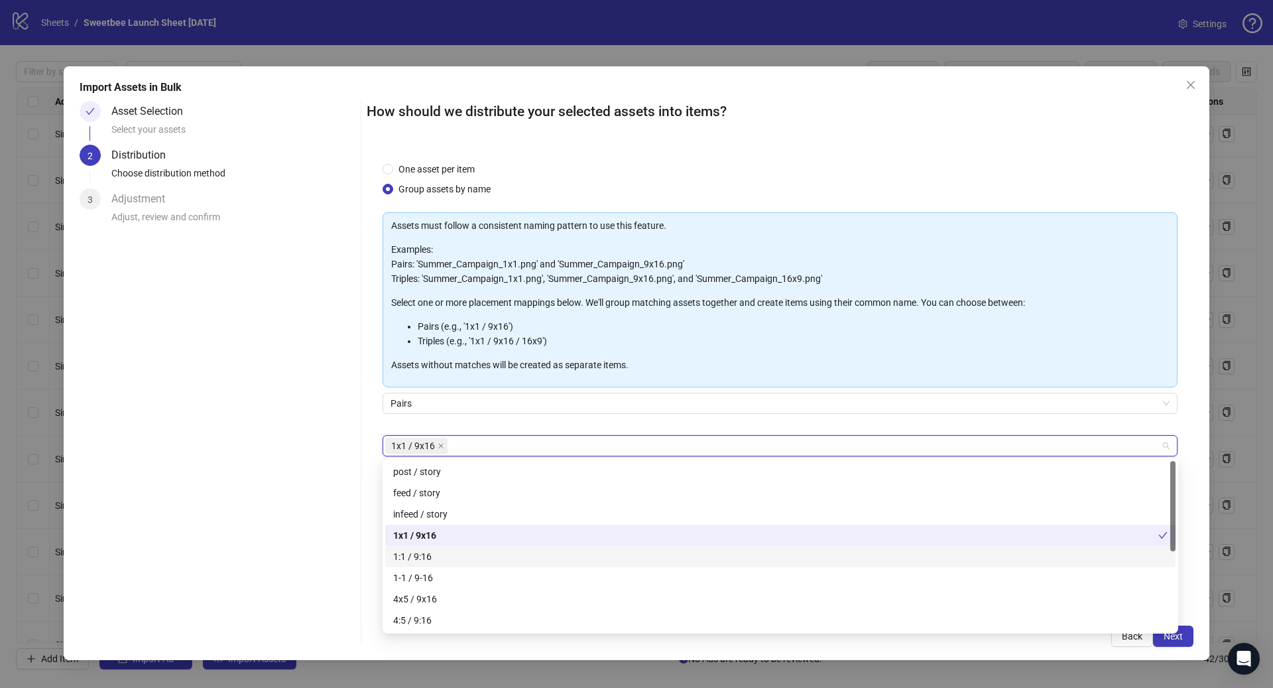
click at [431, 558] on div "1:1 / 9:16" at bounding box center [780, 556] width 774 height 15
drag, startPoint x: 431, startPoint y: 603, endPoint x: 434, endPoint y: 625, distance: 22.8
click at [431, 603] on div "4x5 / 9x16" at bounding box center [780, 598] width 774 height 15
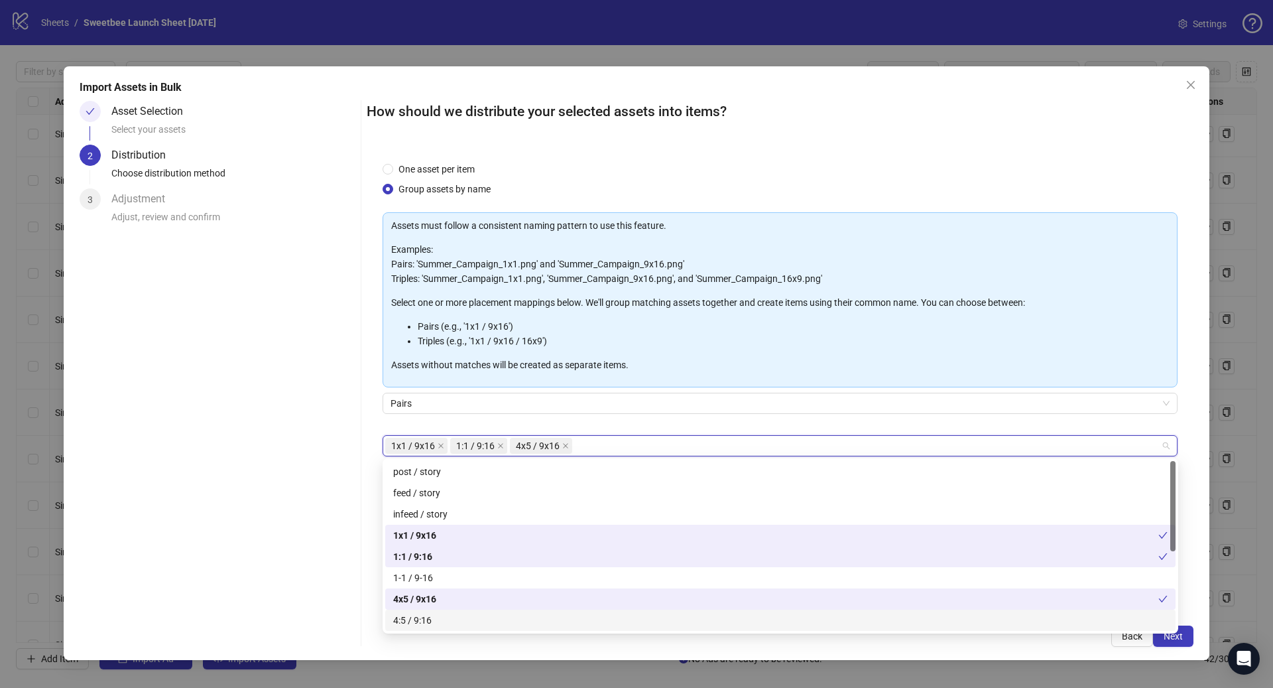
click at [434, 628] on div "4:5 / 9:16" at bounding box center [780, 619] width 790 height 21
click at [1185, 640] on button "Next" at bounding box center [1173, 635] width 40 height 21
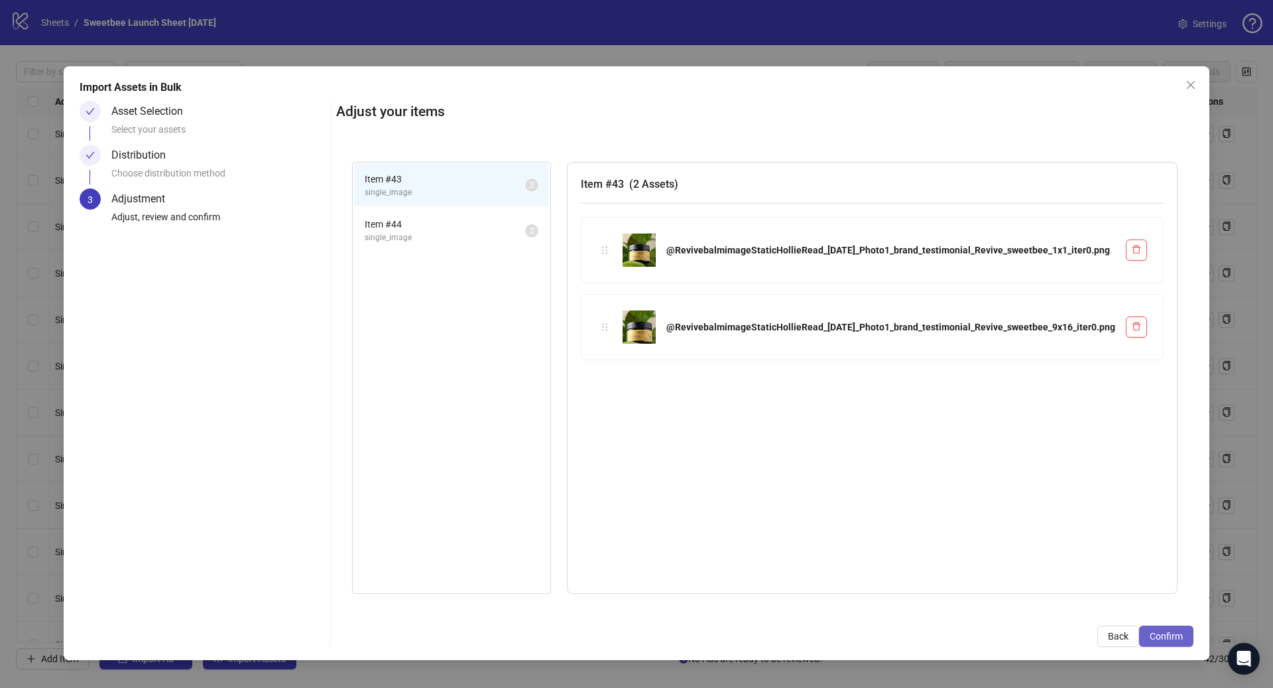
click at [1172, 643] on button "Confirm" at bounding box center [1166, 635] width 54 height 21
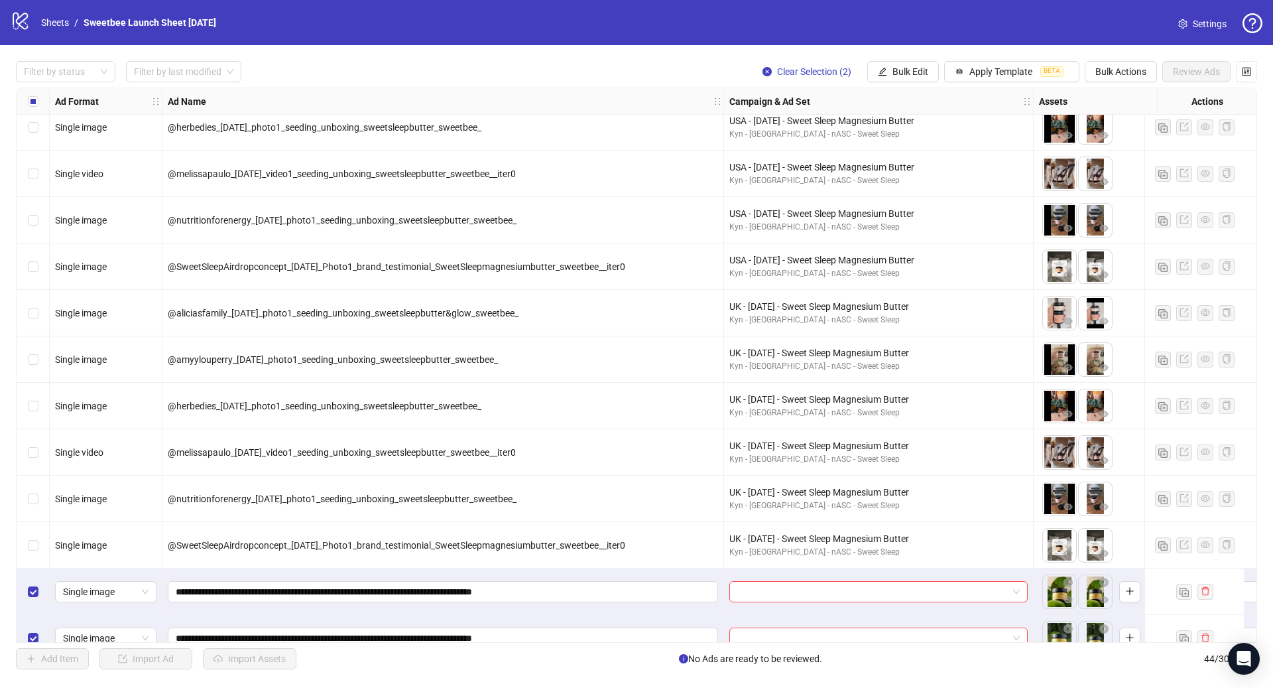
scroll to position [1520, 0]
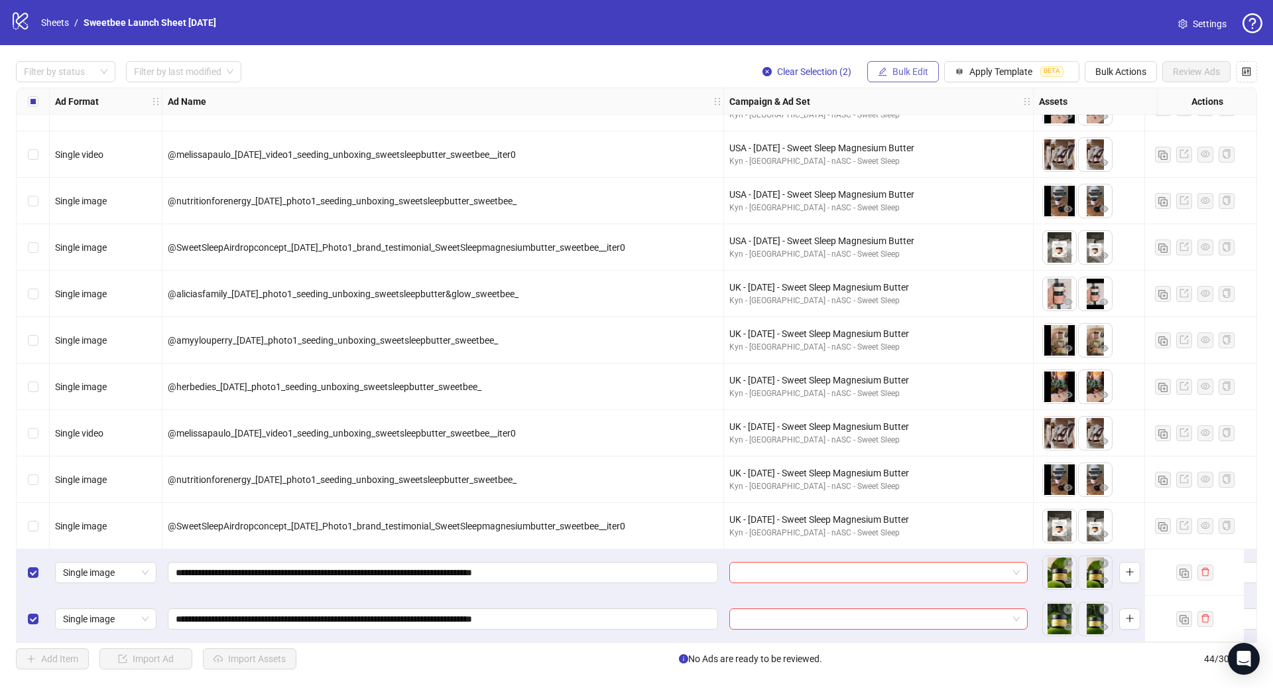
click at [893, 77] on button "Bulk Edit" at bounding box center [903, 71] width 72 height 21
click at [918, 292] on span "Call to Action" at bounding box center [916, 289] width 79 height 15
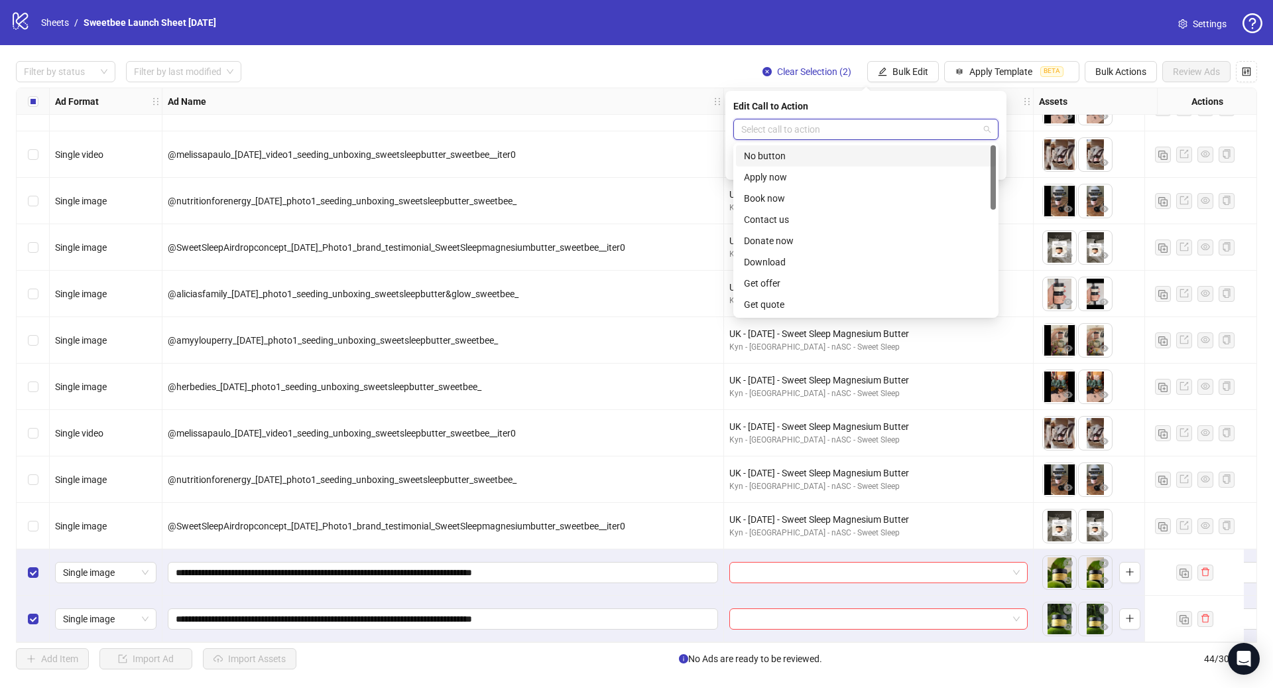
click at [781, 125] on input "search" at bounding box center [859, 129] width 237 height 20
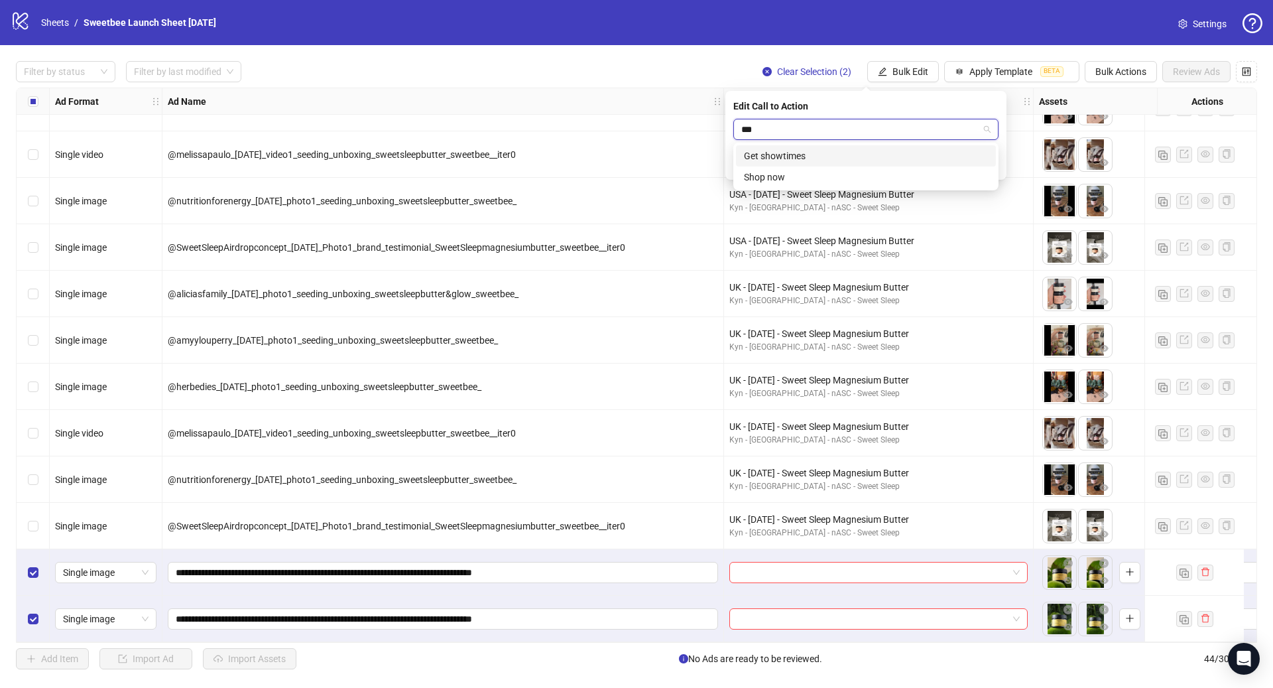
type input "****"
click at [996, 162] on button "submit" at bounding box center [991, 164] width 16 height 16
click at [890, 74] on button "Bulk Edit" at bounding box center [903, 71] width 72 height 21
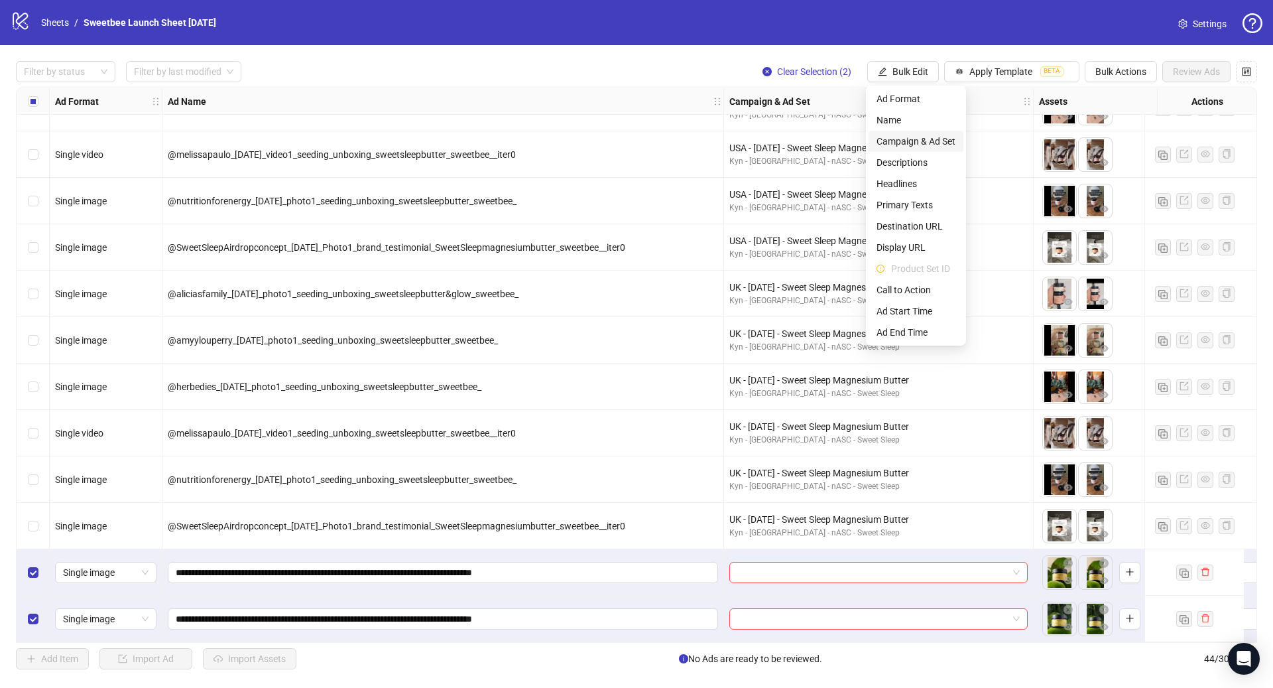
click at [912, 134] on span "Campaign & Ad Set" at bounding box center [916, 141] width 79 height 15
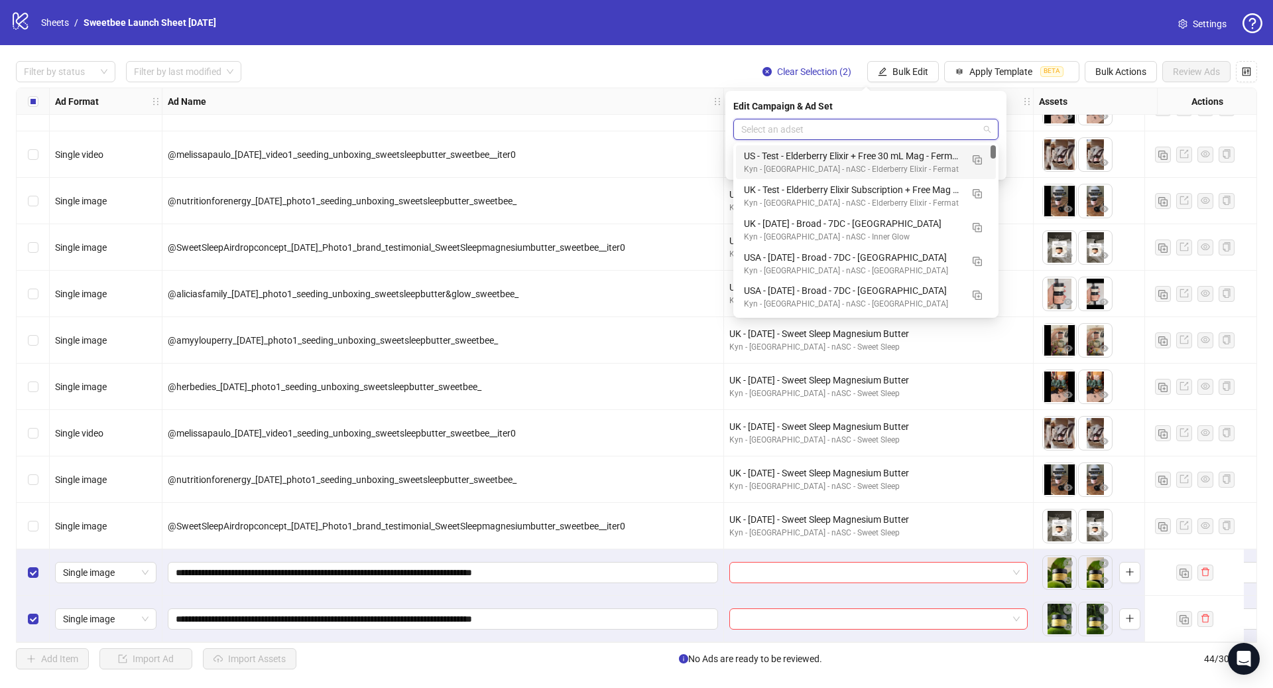
click at [843, 129] on input "search" at bounding box center [859, 129] width 237 height 20
paste input "**********"
type input "**********"
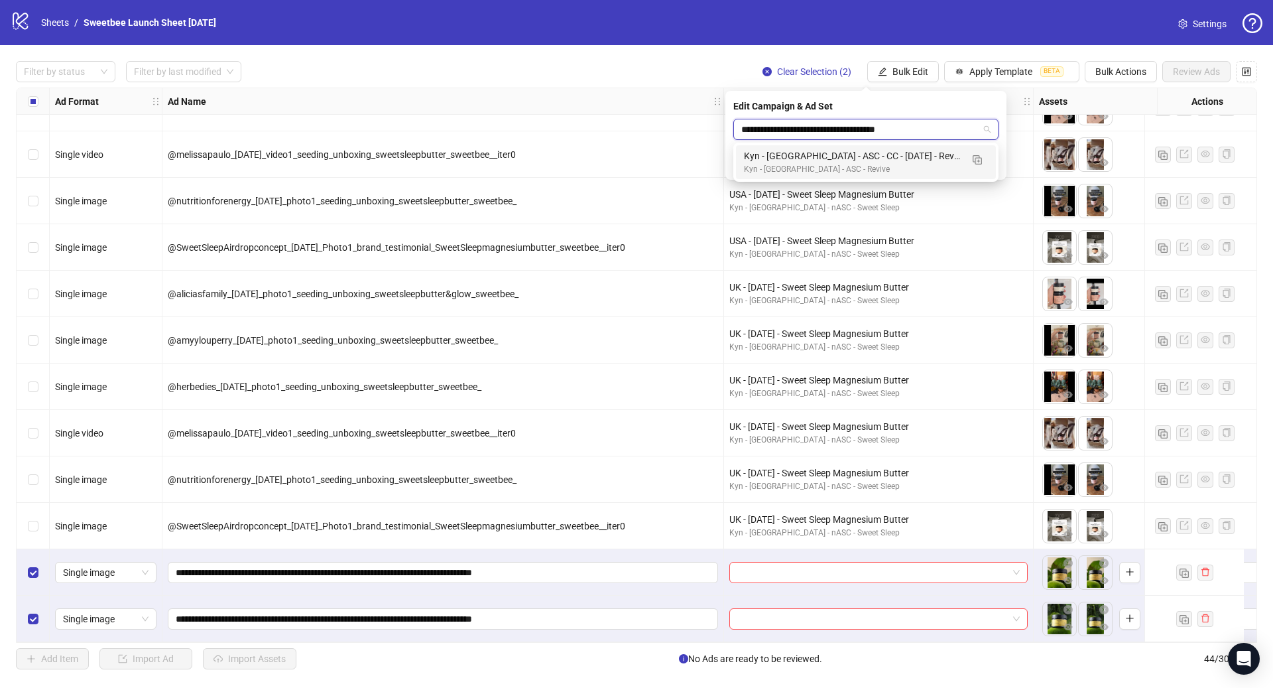
click at [871, 161] on div "Kyn - [GEOGRAPHIC_DATA] - ASC - CC - [DATE] - Revive" at bounding box center [852, 156] width 217 height 15
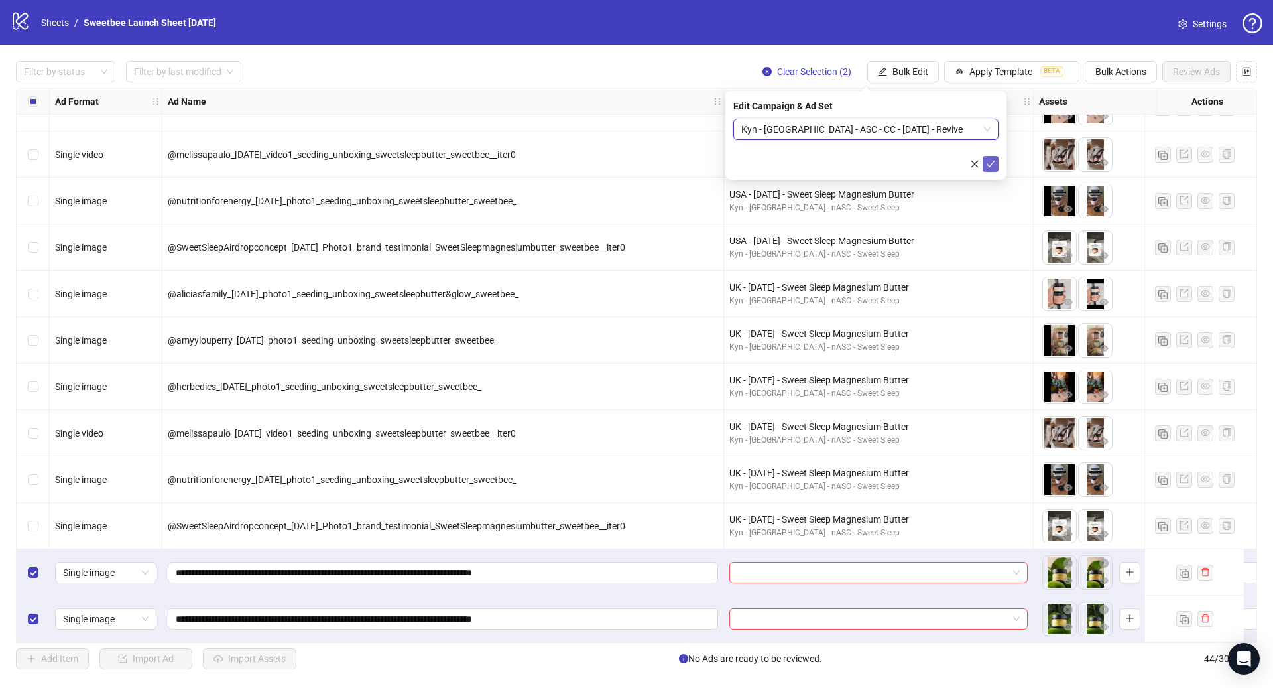
click at [993, 167] on icon "check" at bounding box center [990, 163] width 9 height 9
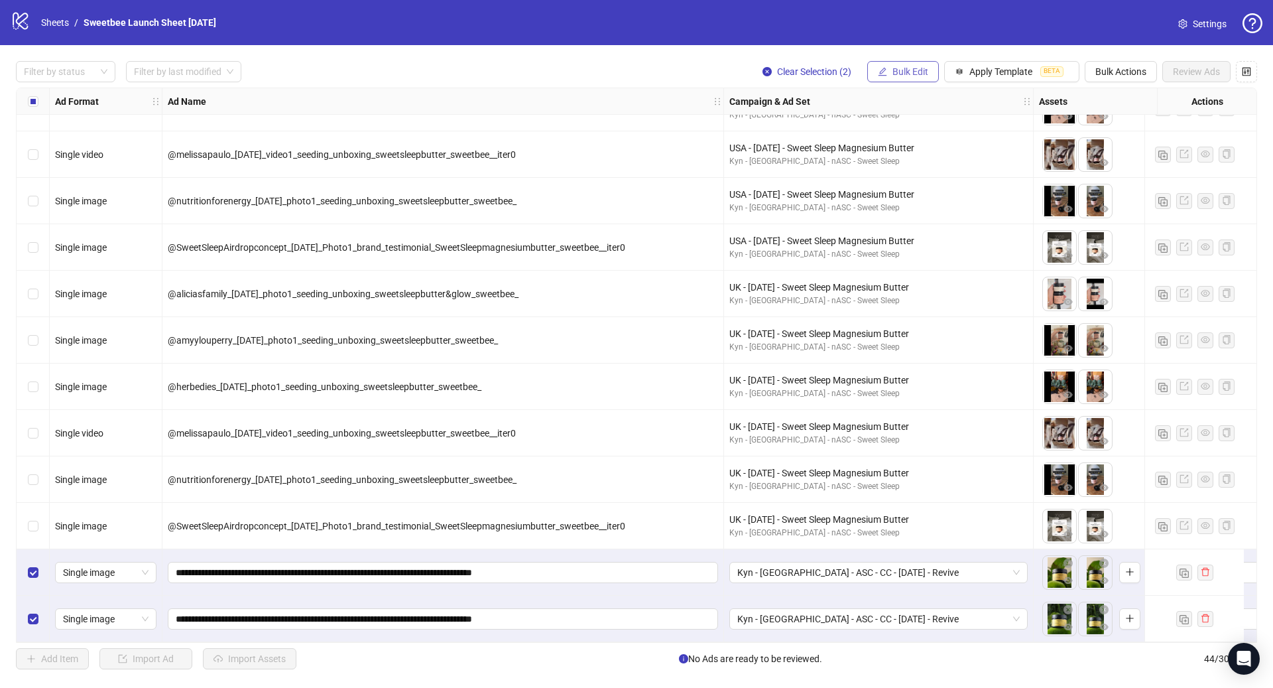
click at [904, 72] on span "Bulk Edit" at bounding box center [910, 71] width 36 height 11
click at [920, 182] on span "Headlines" at bounding box center [916, 183] width 79 height 15
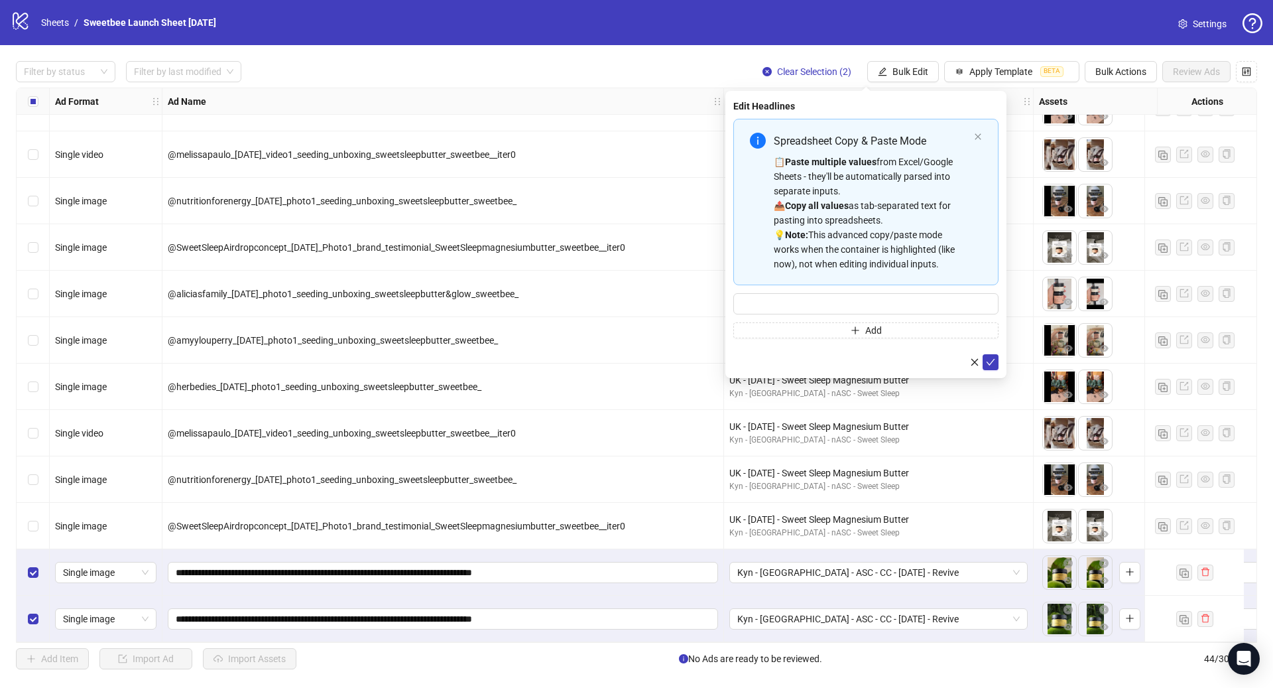
click at [860, 224] on div "📋 Paste multiple values from Excel/Google Sheets - they'll be automatically par…" at bounding box center [871, 212] width 195 height 117
click at [989, 363] on icon "check" at bounding box center [991, 362] width 9 height 7
type input "**********"
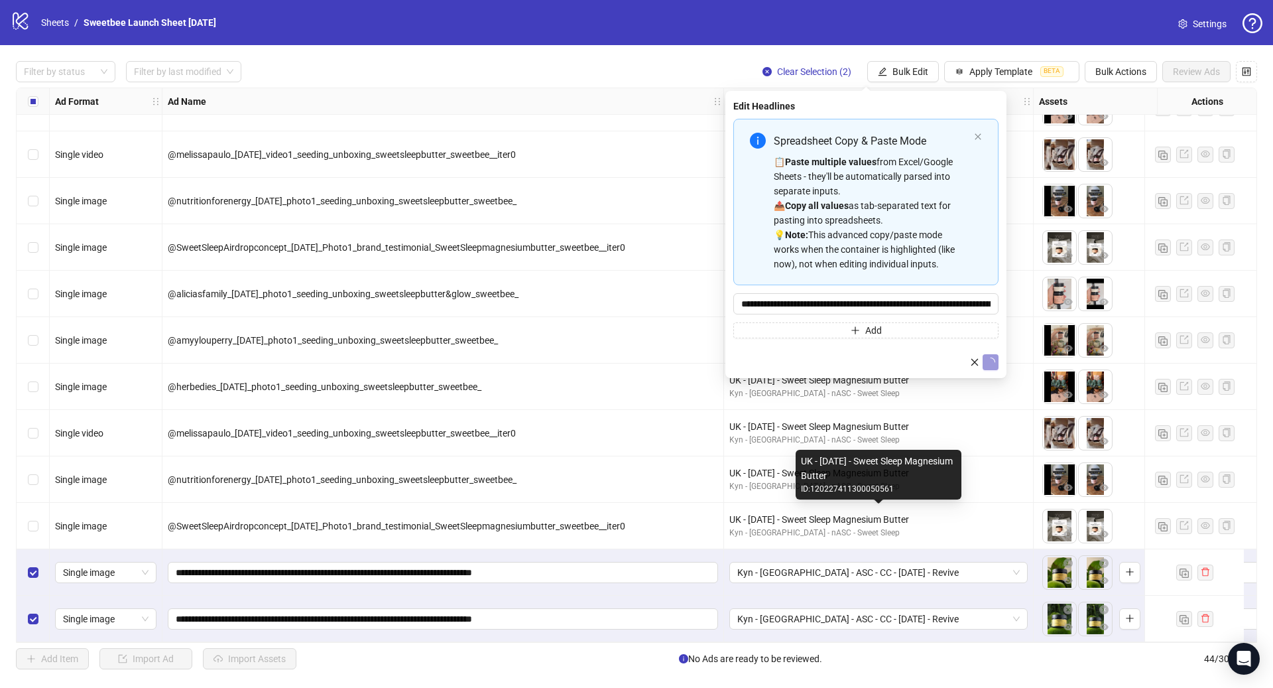
type input "**********"
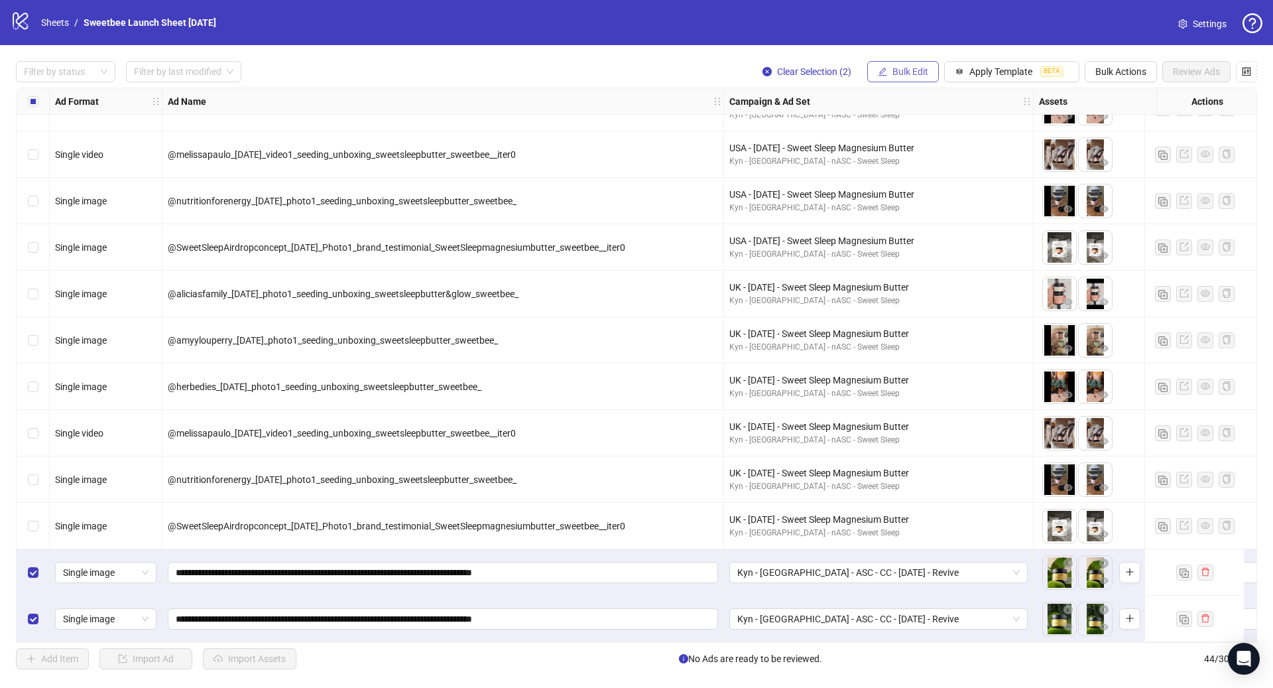
click at [904, 77] on span "Bulk Edit" at bounding box center [910, 71] width 36 height 11
click at [932, 179] on span "Headlines" at bounding box center [916, 183] width 79 height 15
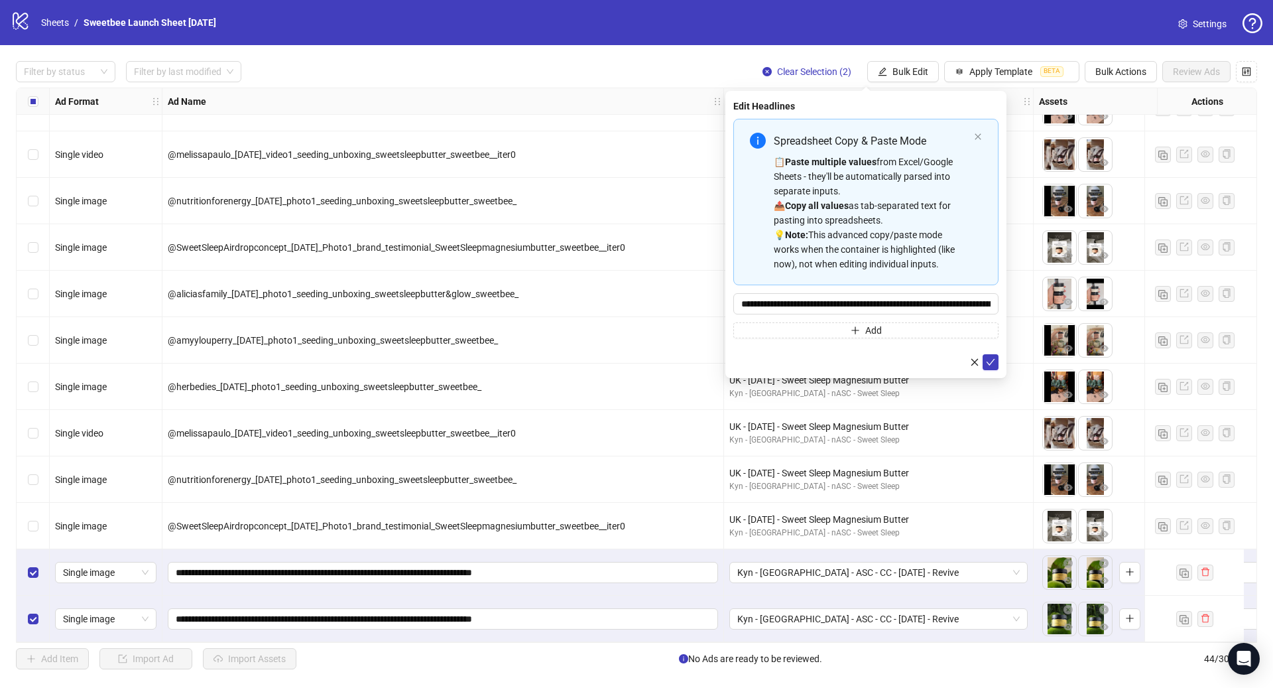
type input "**********"
click at [821, 158] on strong "Paste multiple values" at bounding box center [831, 161] width 92 height 11
click at [821, 157] on strong "Paste multiple values" at bounding box center [831, 161] width 92 height 11
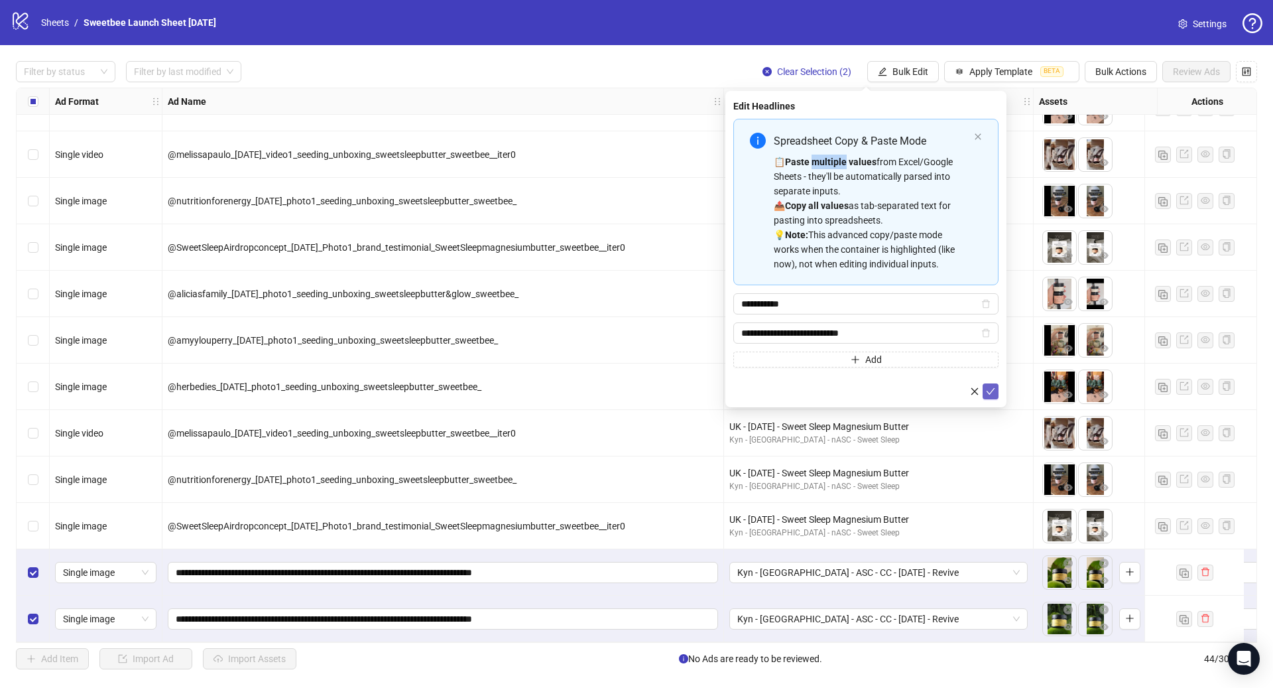
click at [989, 389] on icon "check" at bounding box center [990, 391] width 9 height 9
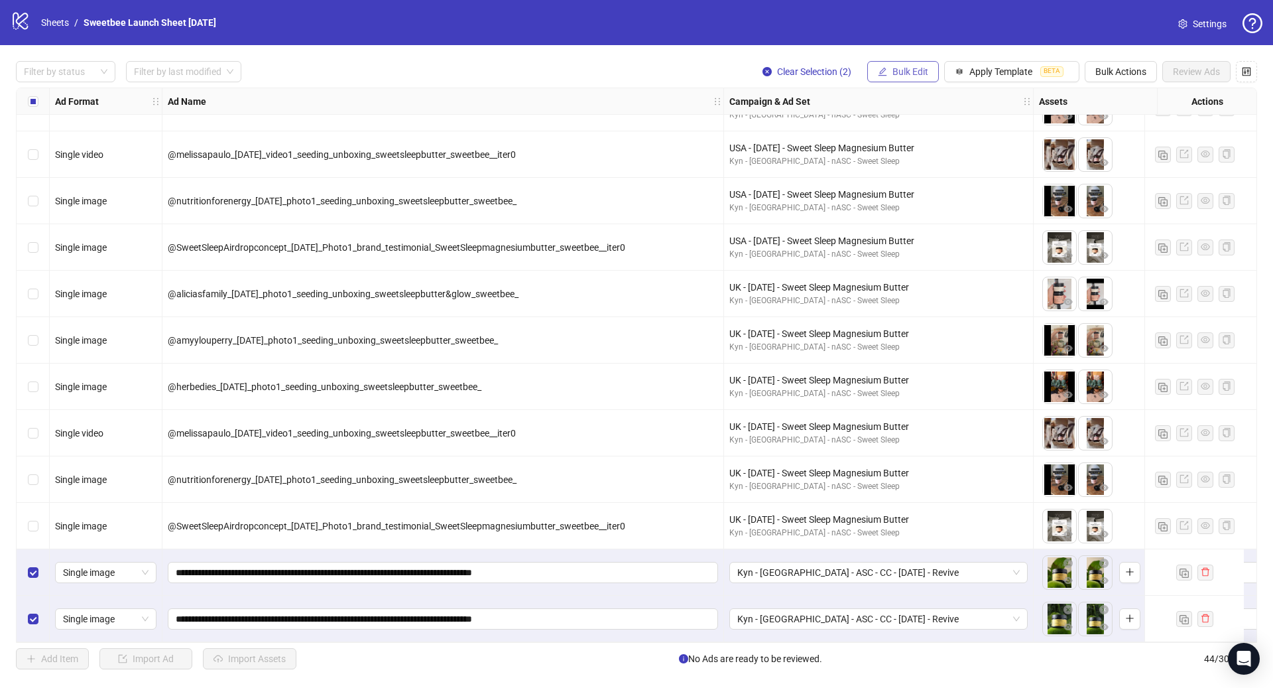
click at [906, 72] on span "Bulk Edit" at bounding box center [910, 71] width 36 height 11
click at [918, 220] on span "Destination URL" at bounding box center [916, 226] width 79 height 15
click at [788, 131] on input "text" at bounding box center [860, 129] width 239 height 15
paste input "**********"
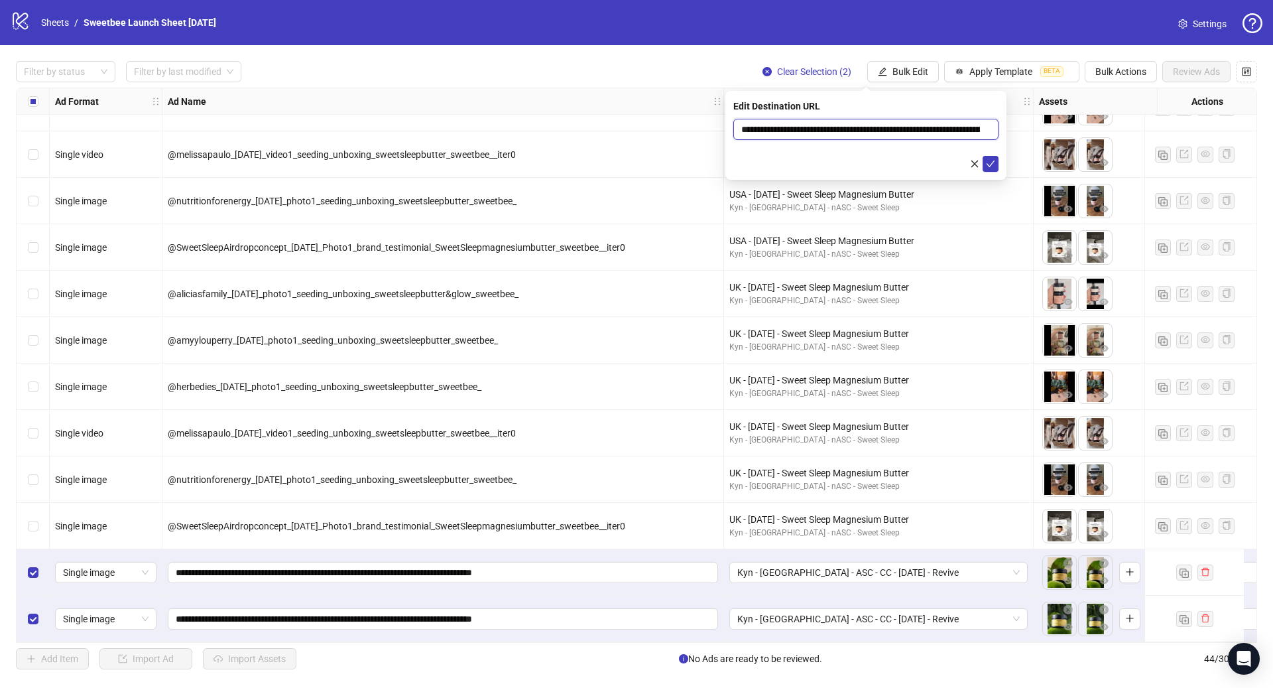
scroll to position [0, 131]
type input "**********"
click at [987, 163] on icon "check" at bounding box center [990, 163] width 9 height 9
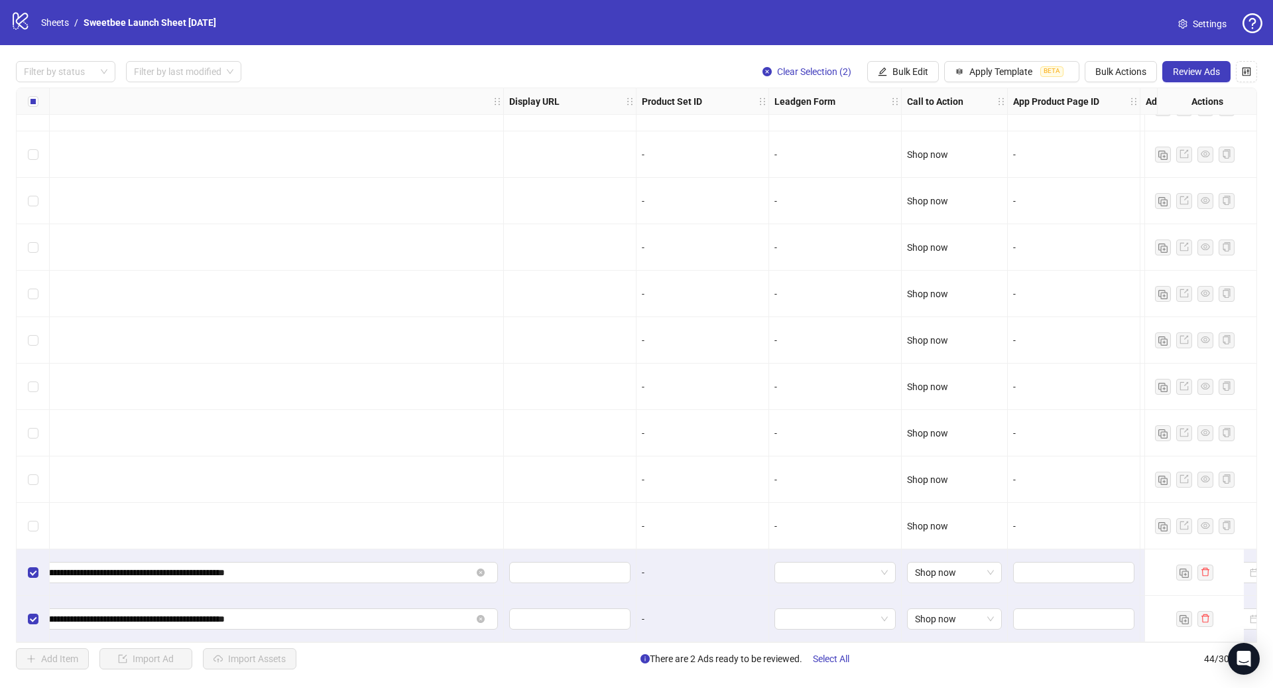
scroll to position [1520, 1843]
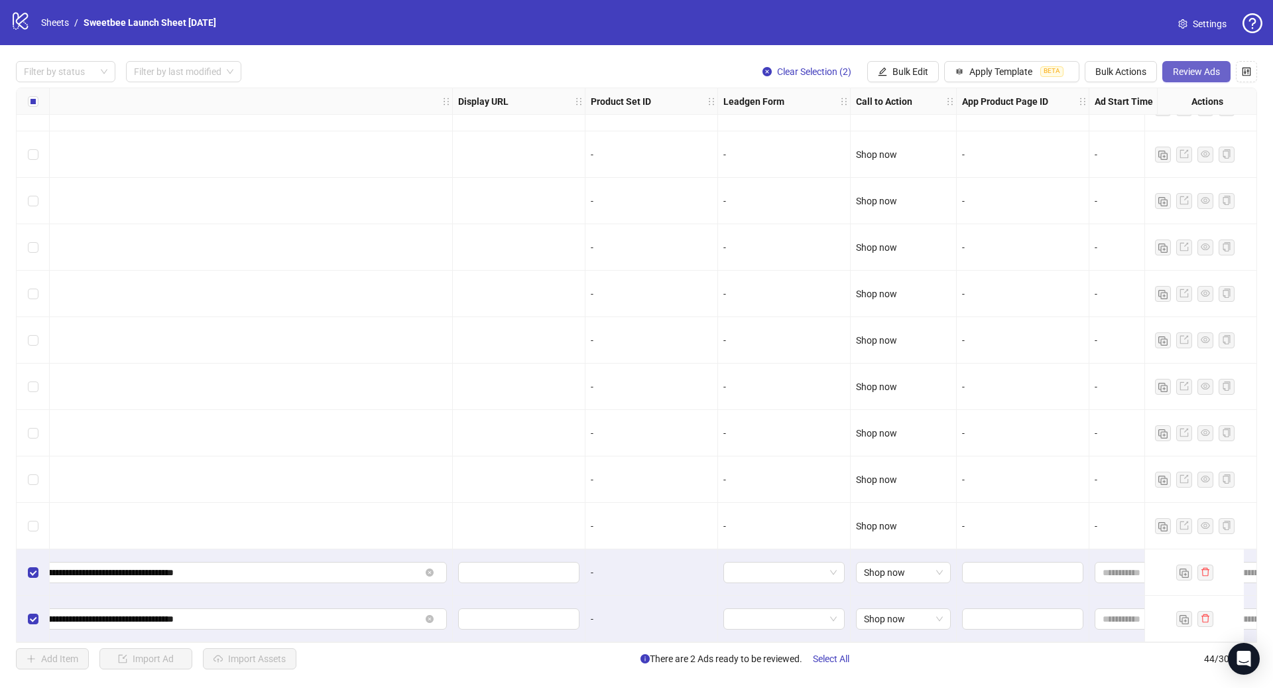
click at [1193, 78] on button "Review Ads" at bounding box center [1196, 71] width 68 height 21
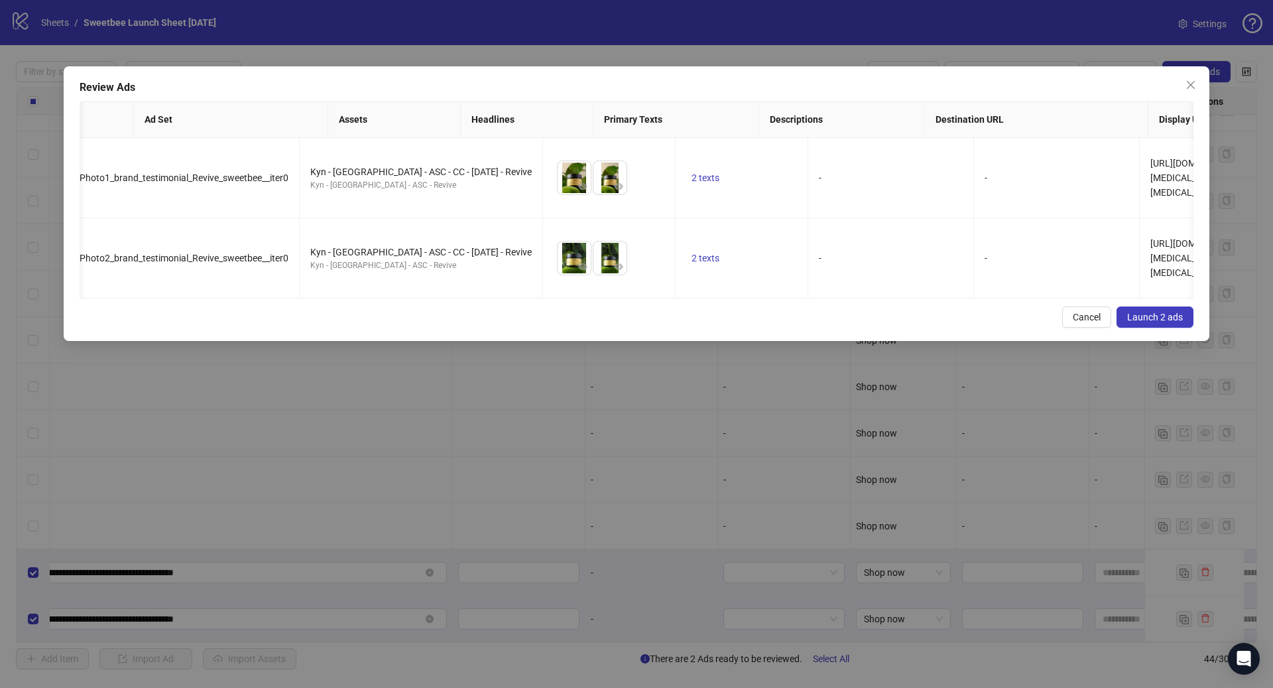
scroll to position [0, 15]
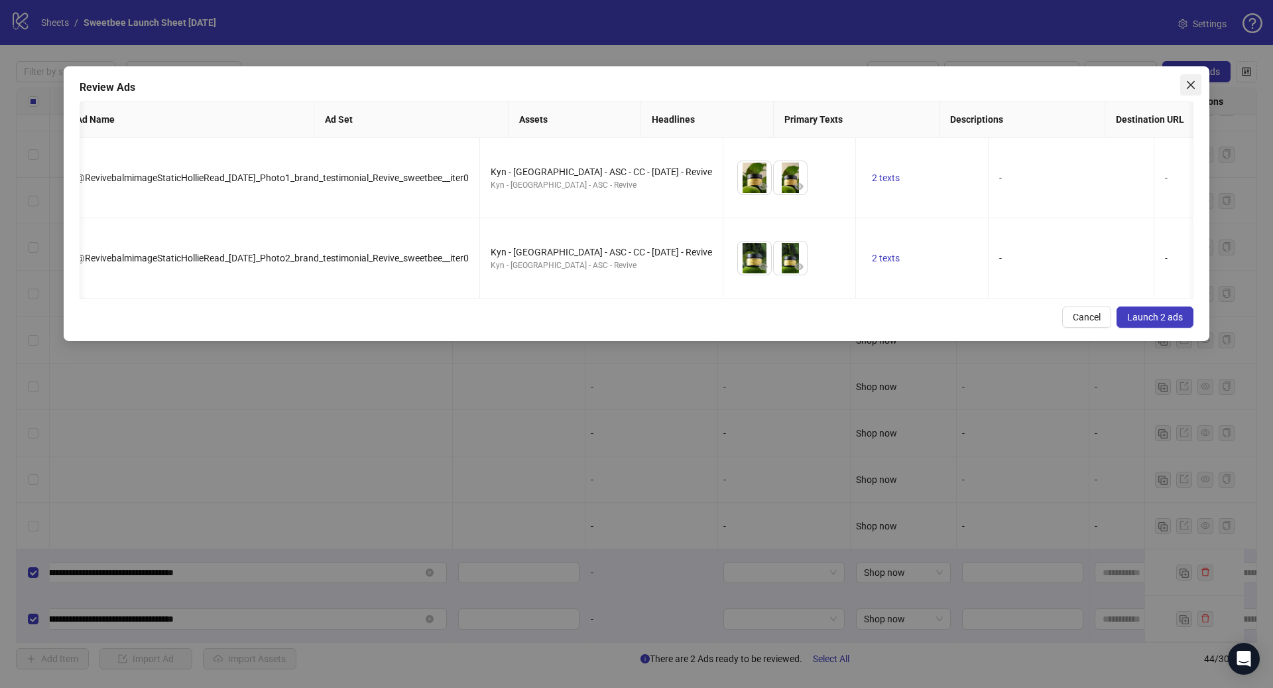
click at [1185, 86] on span "Close" at bounding box center [1190, 85] width 21 height 11
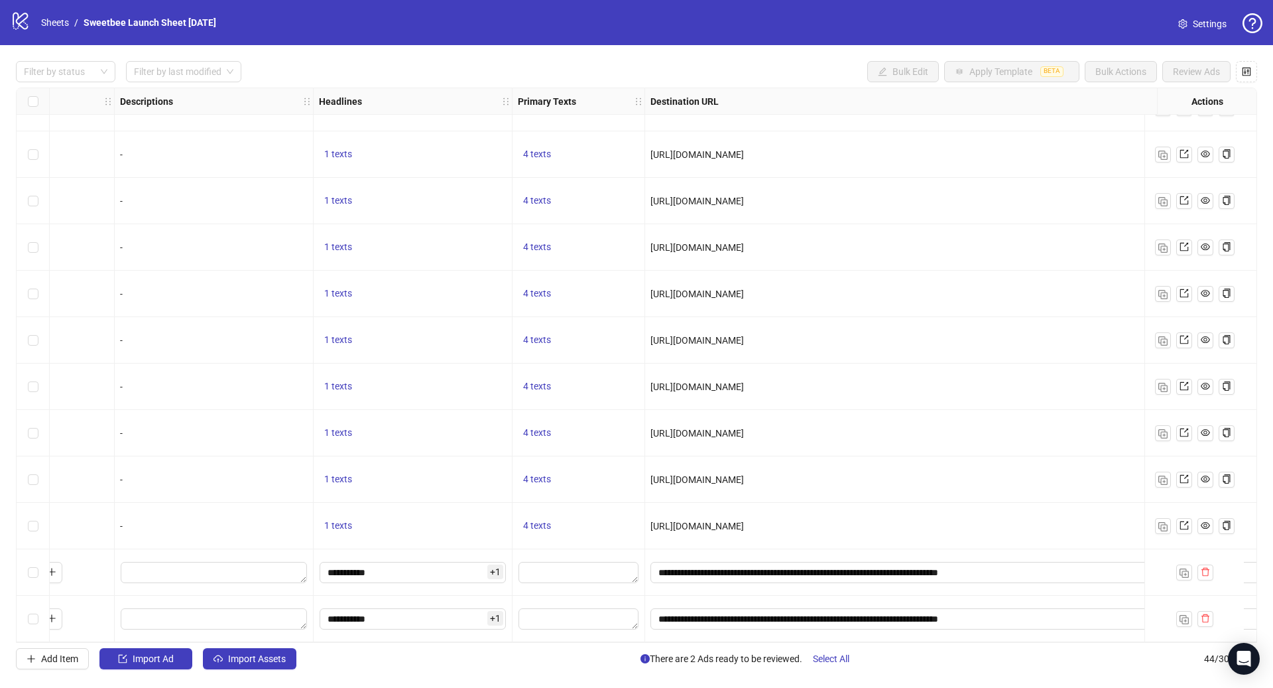
scroll to position [1520, 1075]
click at [42, 570] on div "Select row 43" at bounding box center [33, 572] width 33 height 46
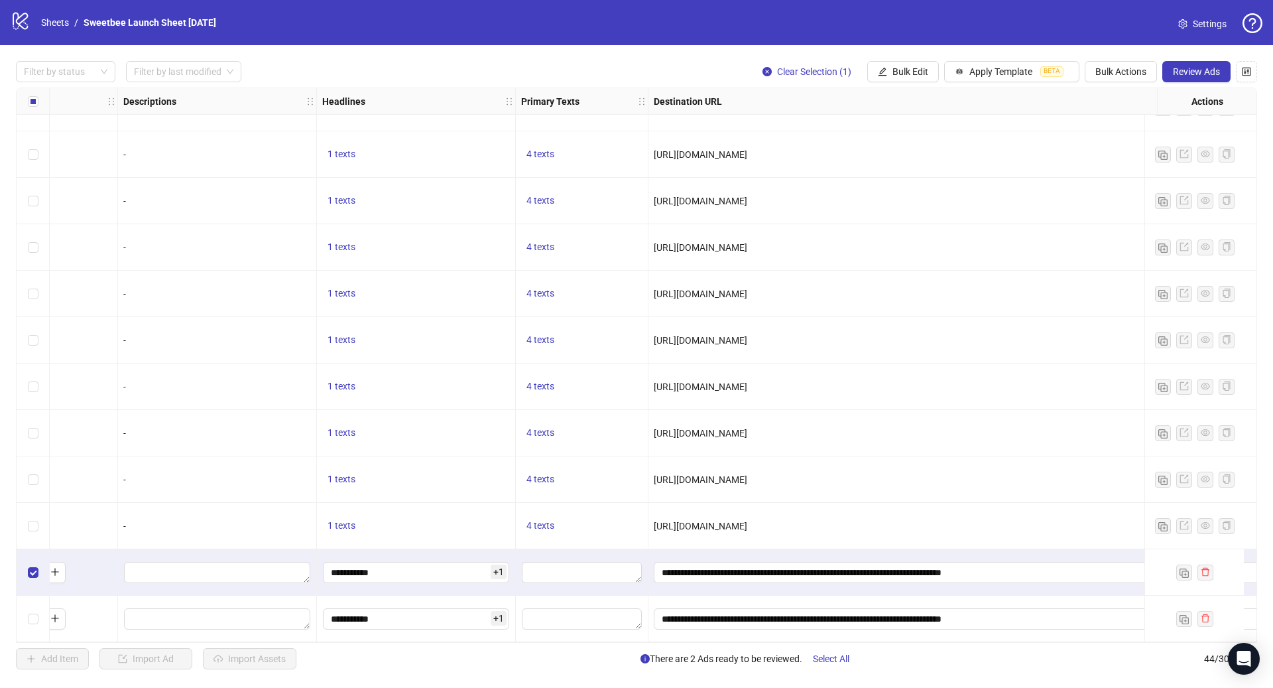
click at [25, 612] on div "Select row 44" at bounding box center [33, 618] width 33 height 46
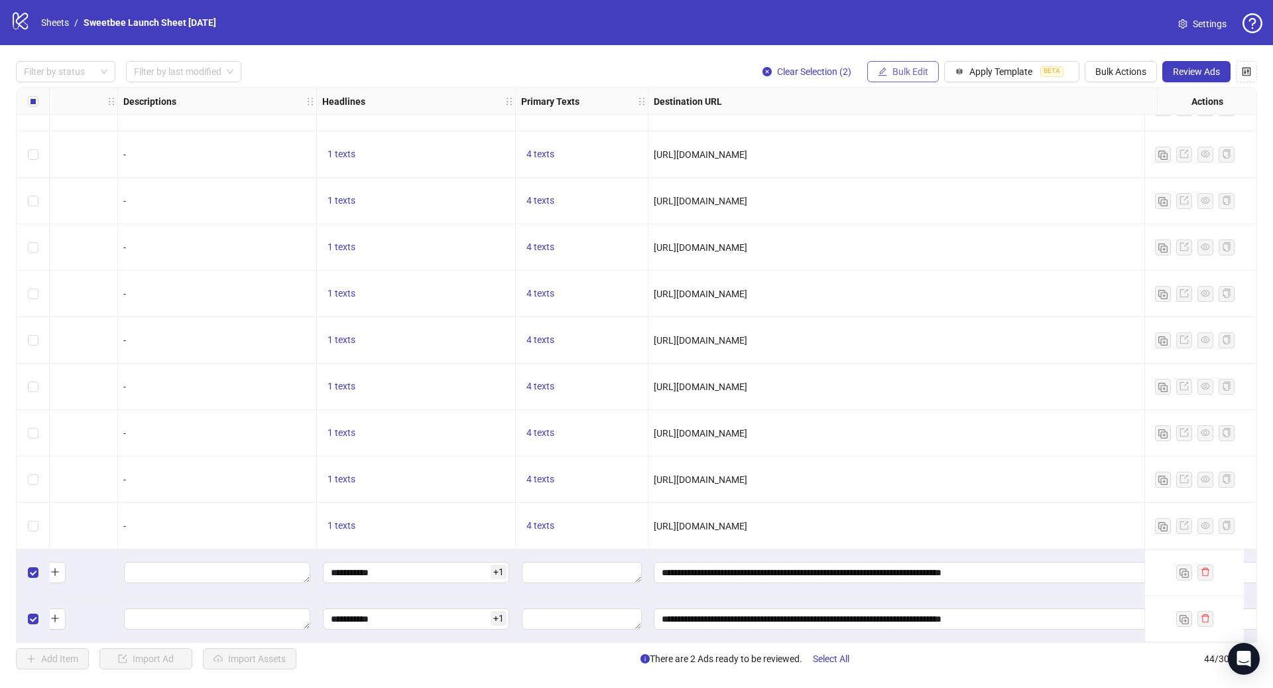
click at [908, 71] on span "Bulk Edit" at bounding box center [910, 71] width 36 height 11
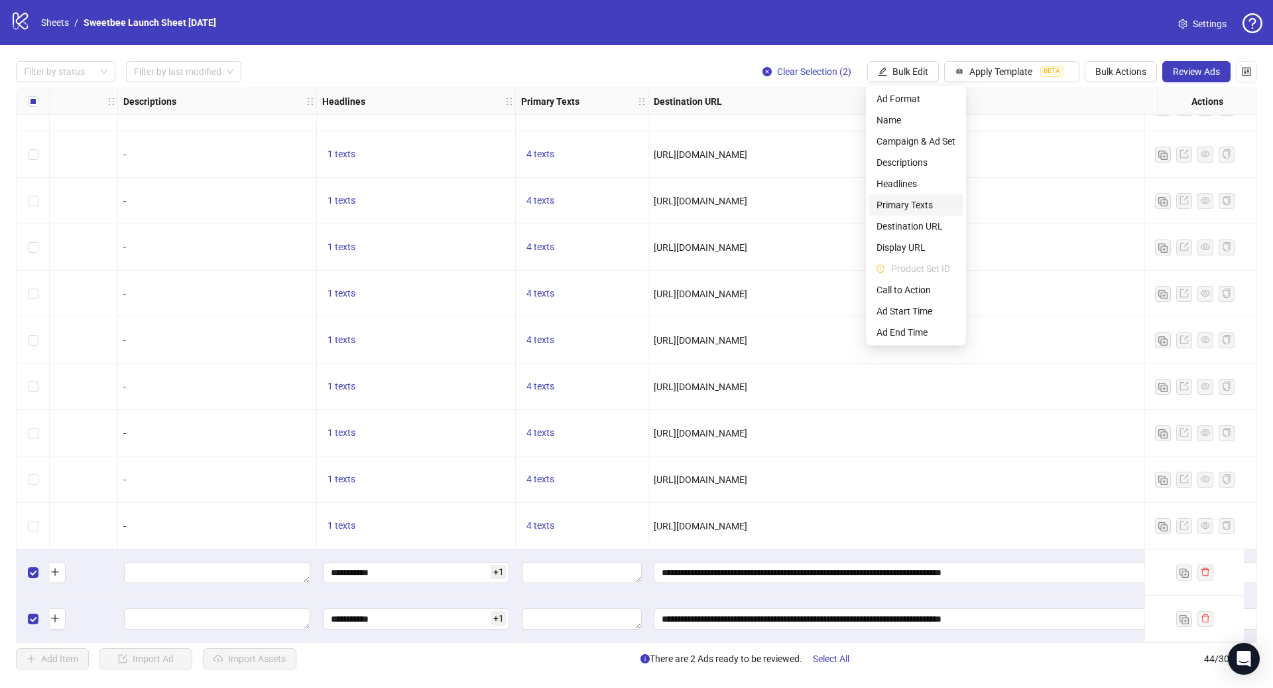
click at [928, 205] on span "Primary Texts" at bounding box center [916, 205] width 79 height 15
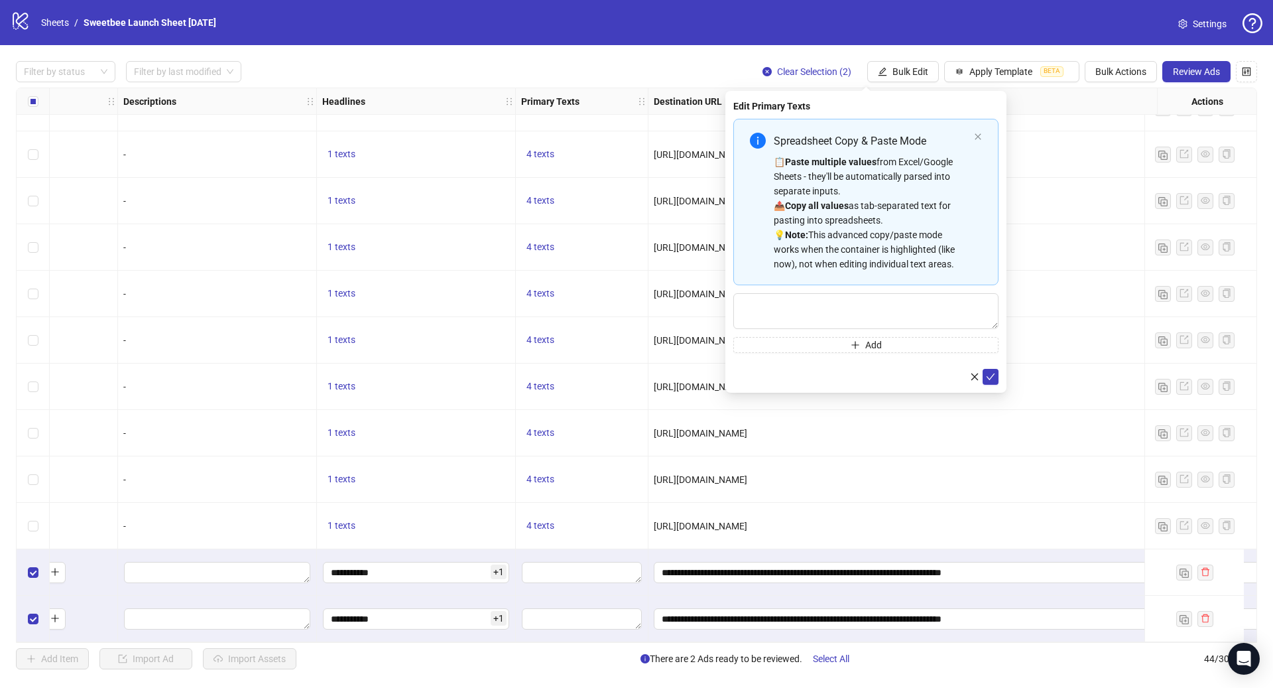
click at [921, 183] on div "📋 Paste multiple values from Excel/Google Sheets - they'll be automatically par…" at bounding box center [871, 212] width 195 height 117
type textarea "**********"
click at [992, 373] on icon "check" at bounding box center [990, 375] width 9 height 9
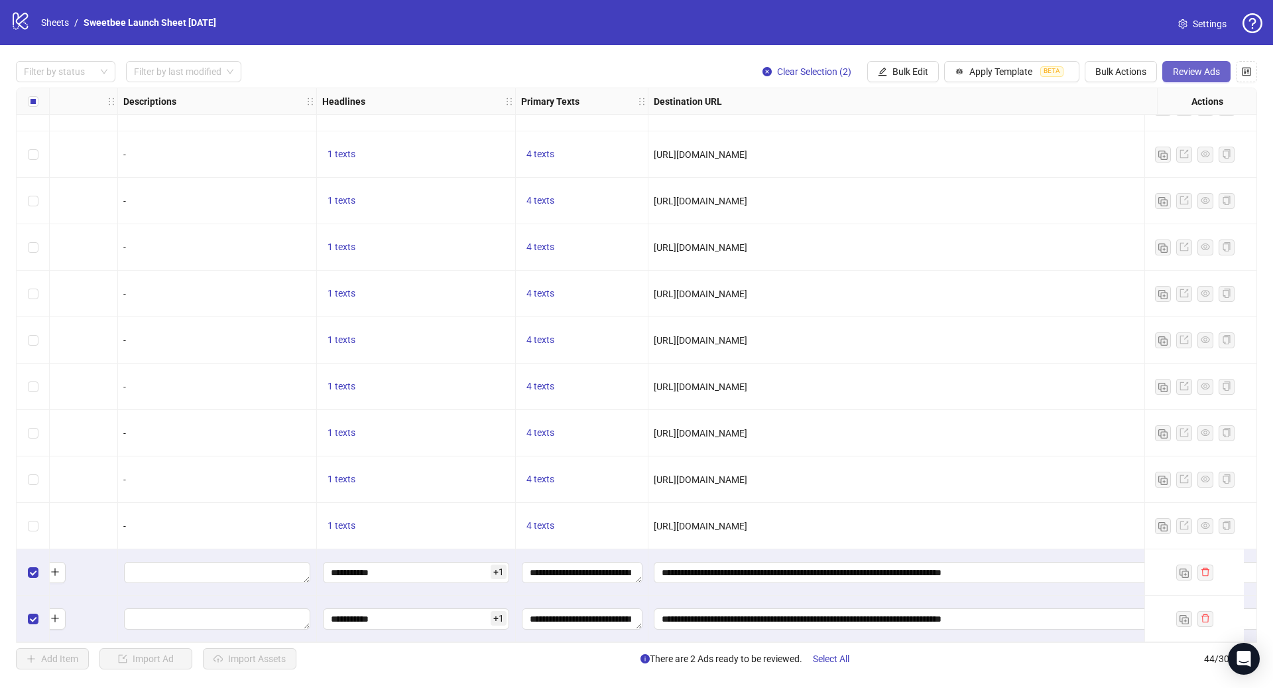
click at [1178, 70] on span "Review Ads" at bounding box center [1196, 71] width 47 height 11
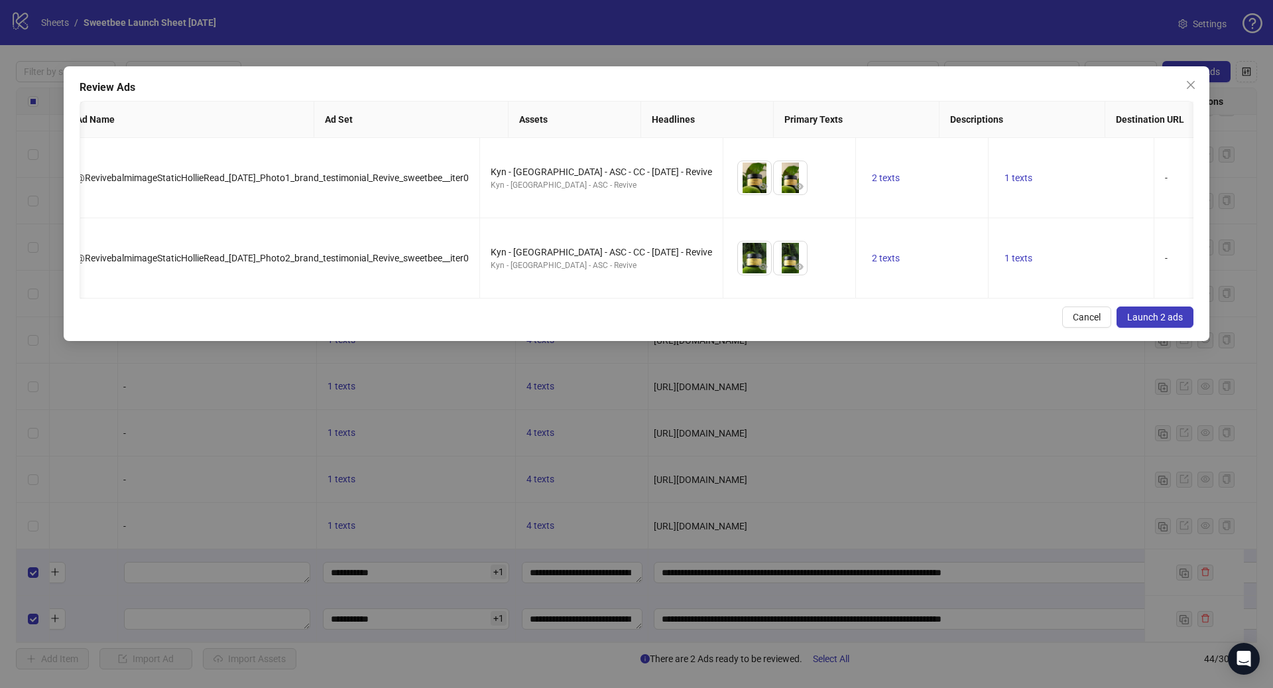
click at [1152, 312] on span "Launch 2 ads" at bounding box center [1155, 317] width 56 height 11
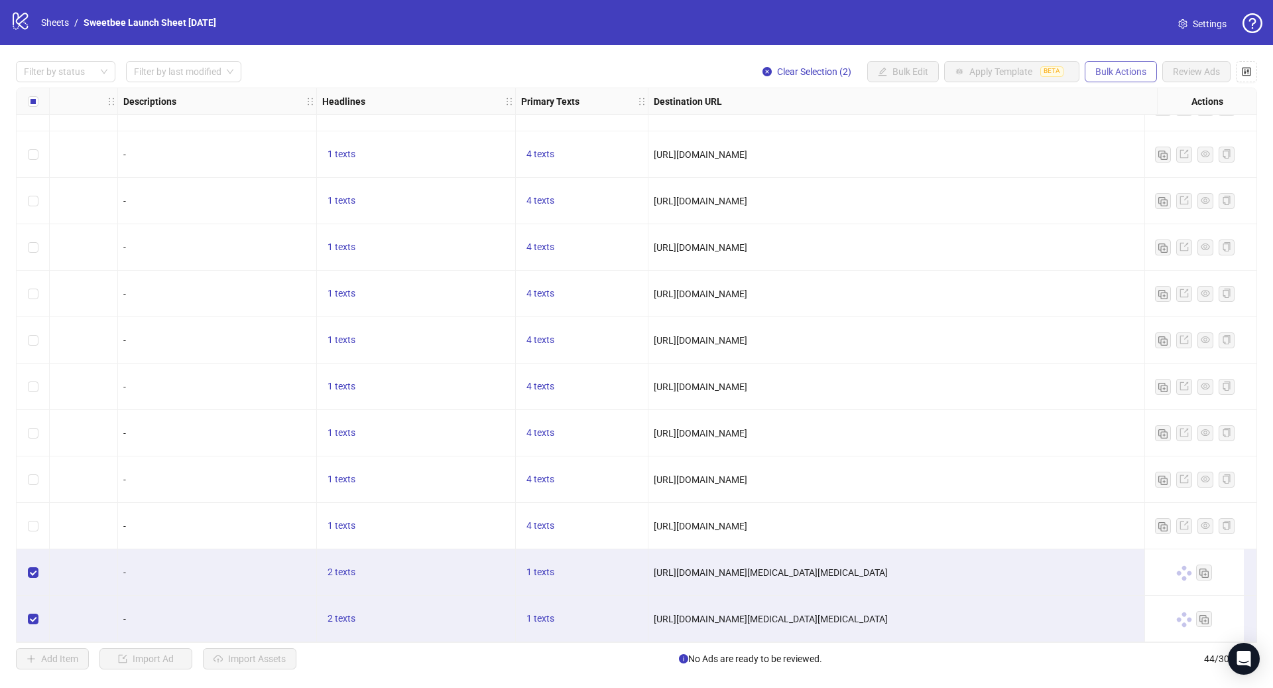
click at [1123, 75] on span "Bulk Actions" at bounding box center [1120, 71] width 51 height 11
click at [1146, 142] on span "Duplicate with assets" at bounding box center [1139, 141] width 91 height 15
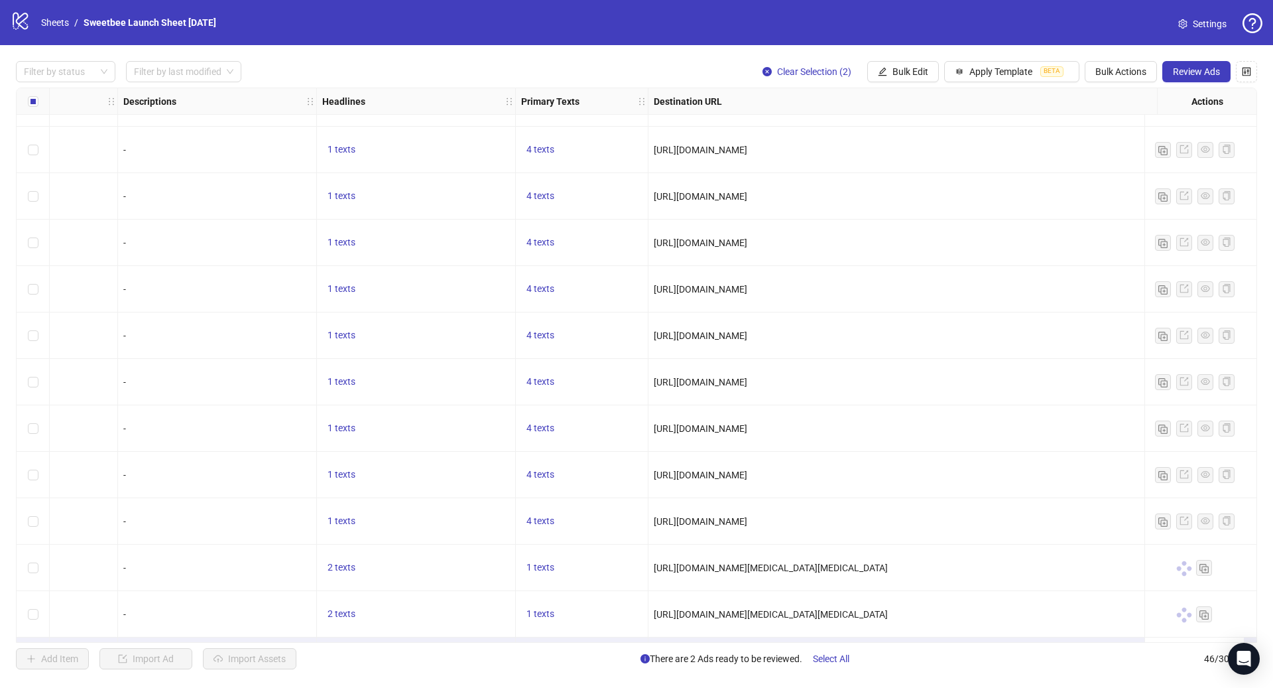
scroll to position [1613, 1075]
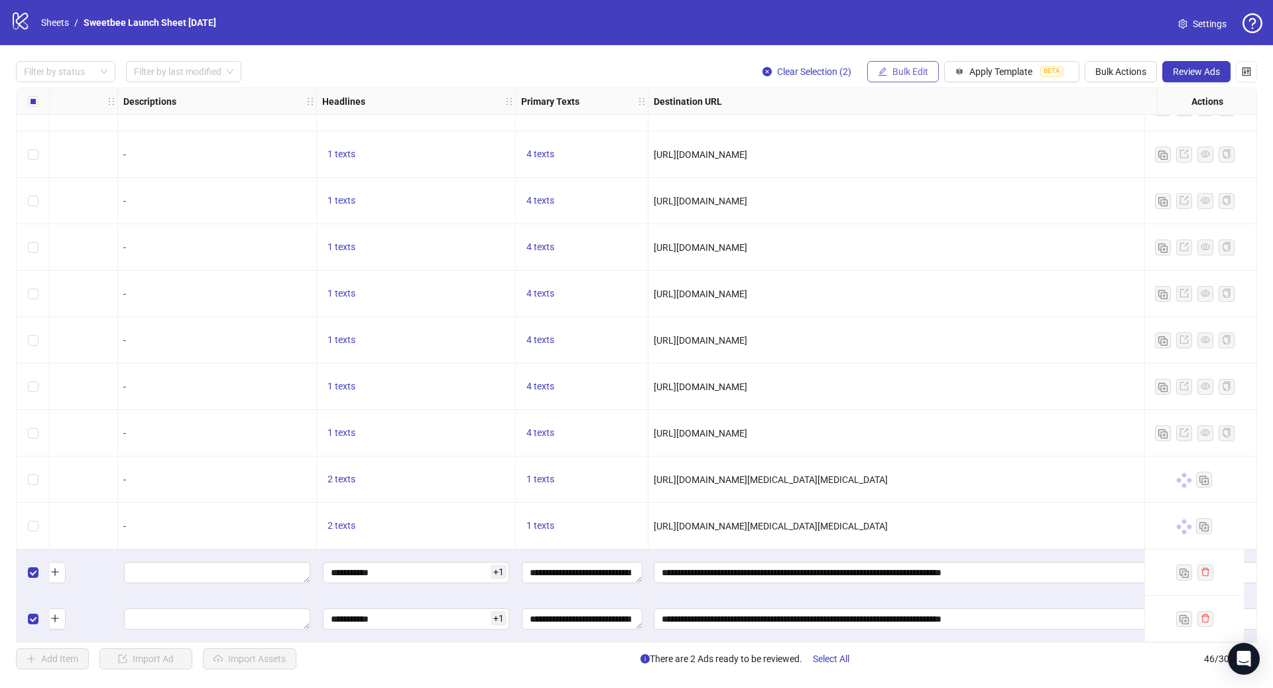
click at [906, 73] on span "Bulk Edit" at bounding box center [910, 71] width 36 height 11
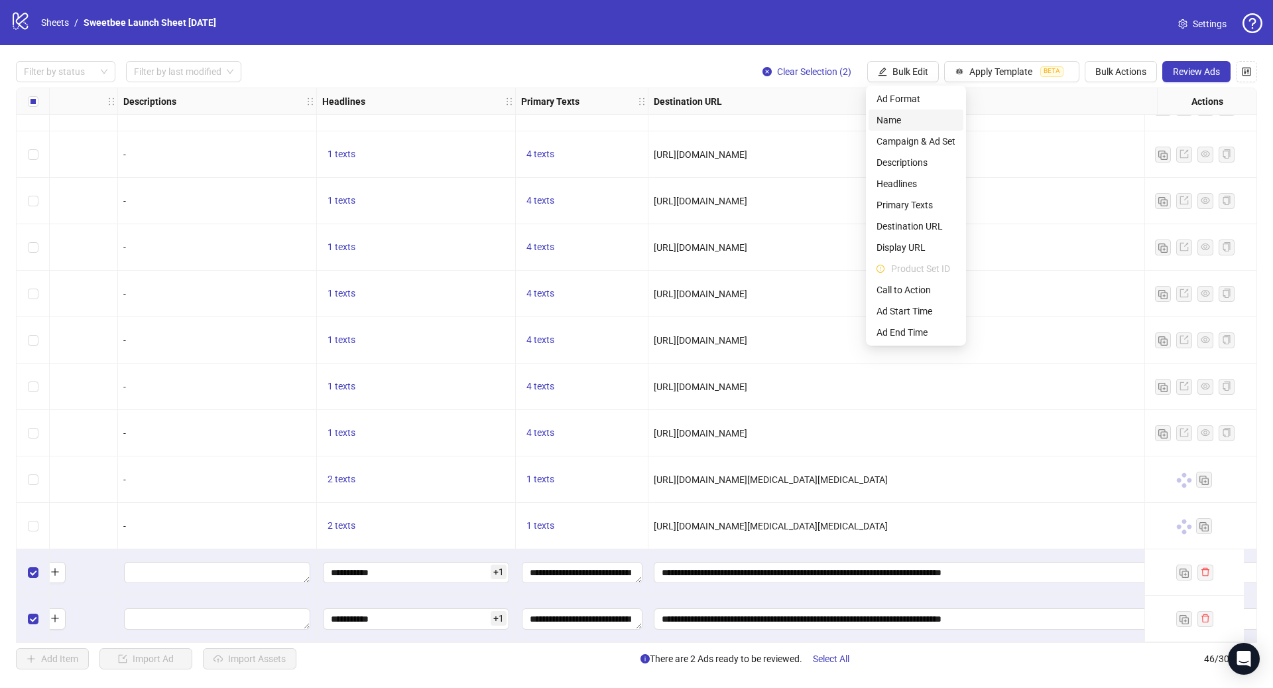
click at [934, 129] on li "Name" at bounding box center [916, 119] width 95 height 21
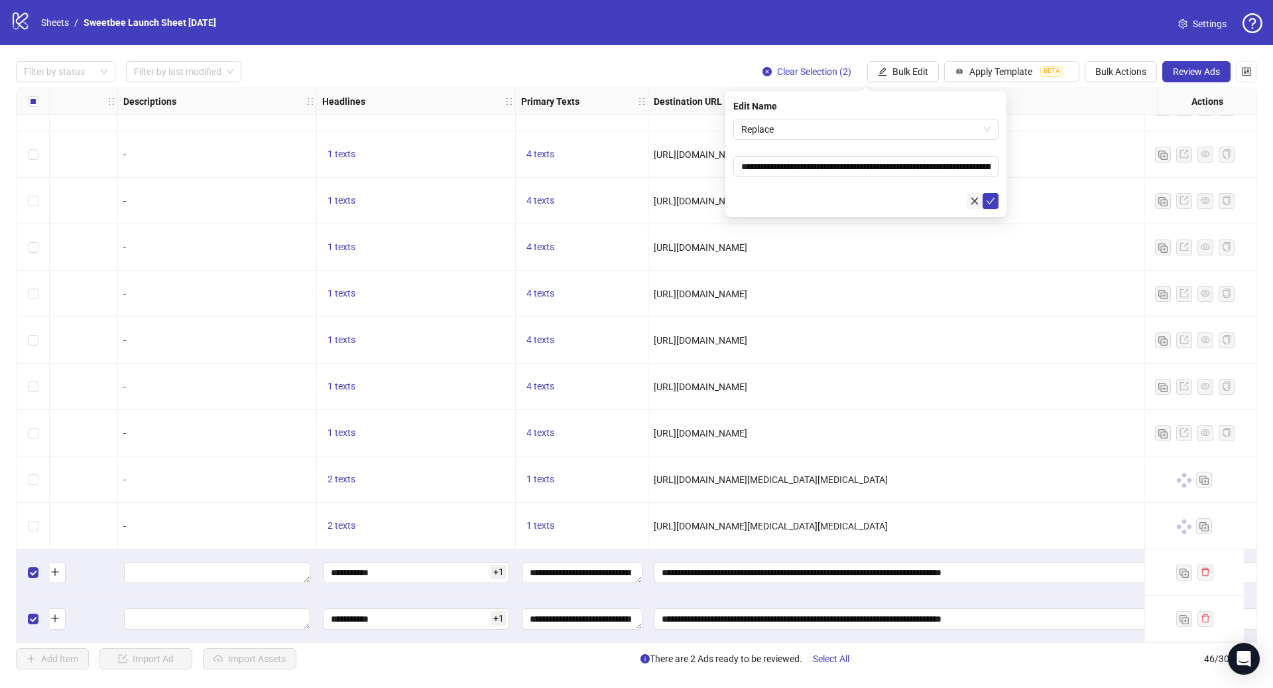
click at [971, 198] on icon "close" at bounding box center [974, 200] width 9 height 9
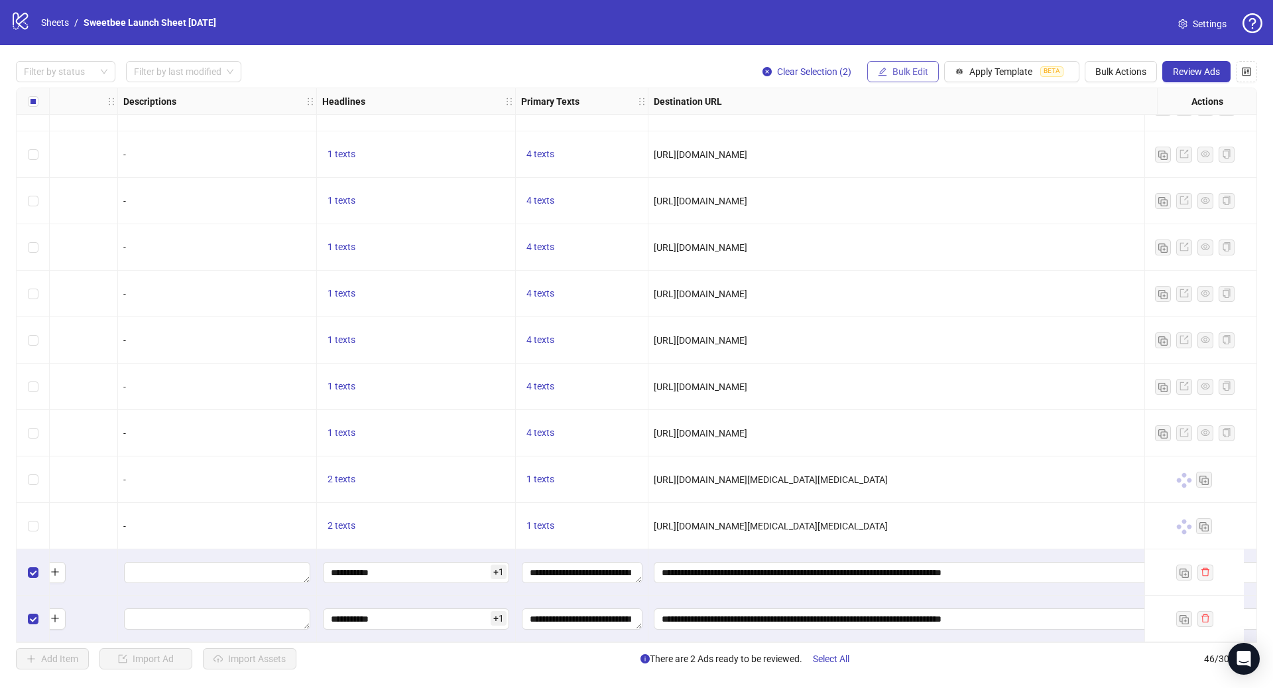
click at [902, 78] on button "Bulk Edit" at bounding box center [903, 71] width 72 height 21
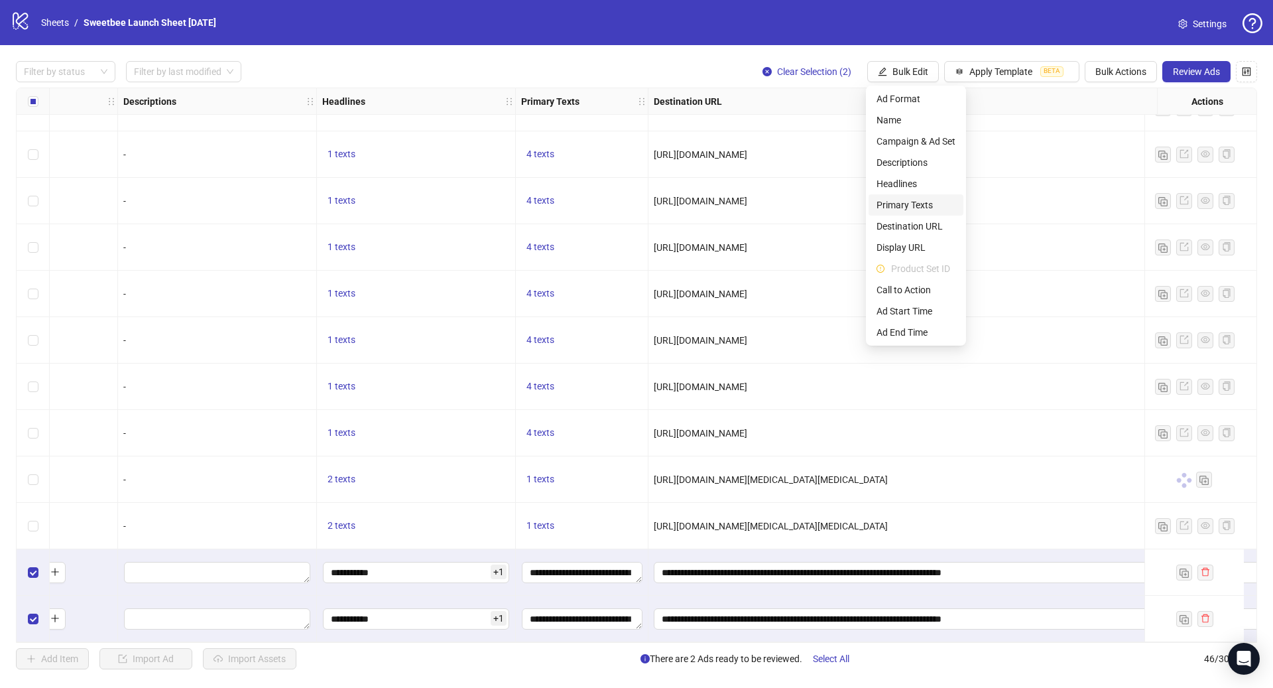
click at [921, 206] on span "Primary Texts" at bounding box center [916, 205] width 79 height 15
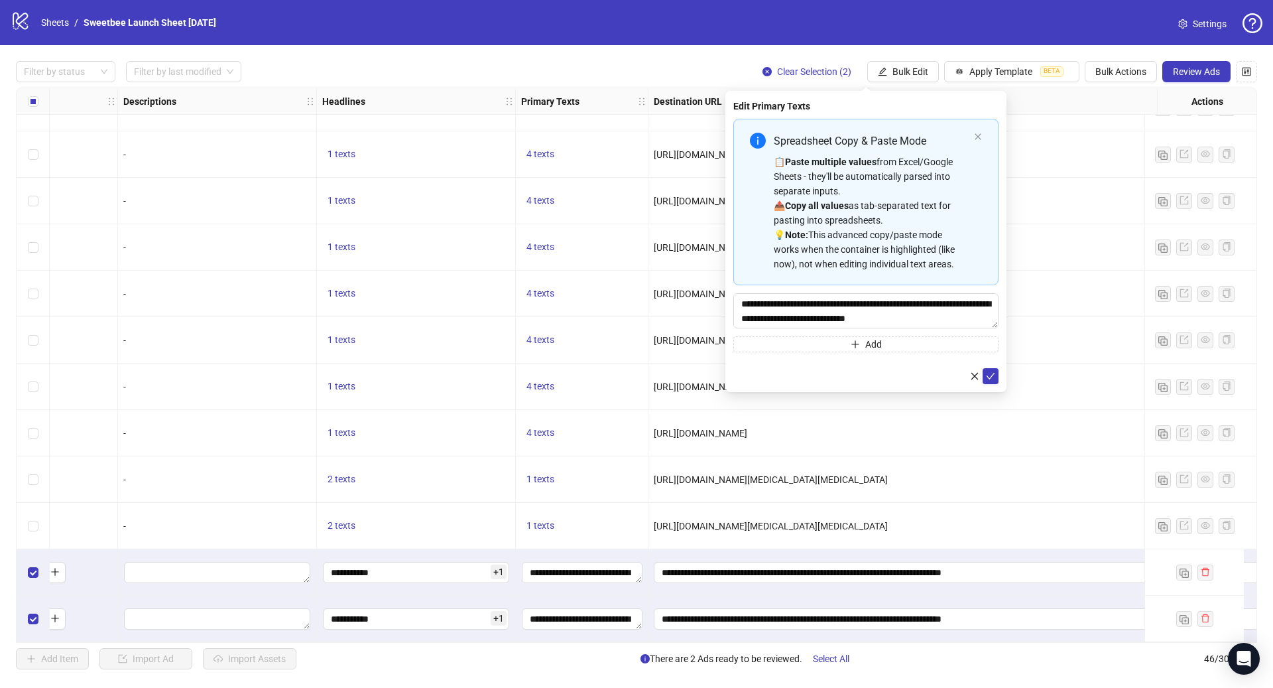
click at [887, 200] on div "📋 Paste multiple values from Excel/Google Sheets - they'll be automatically par…" at bounding box center [871, 212] width 195 height 117
click at [917, 190] on div "📋 Paste multiple values from Excel/Google Sheets - they'll be automatically par…" at bounding box center [871, 212] width 195 height 117
type textarea "**********"
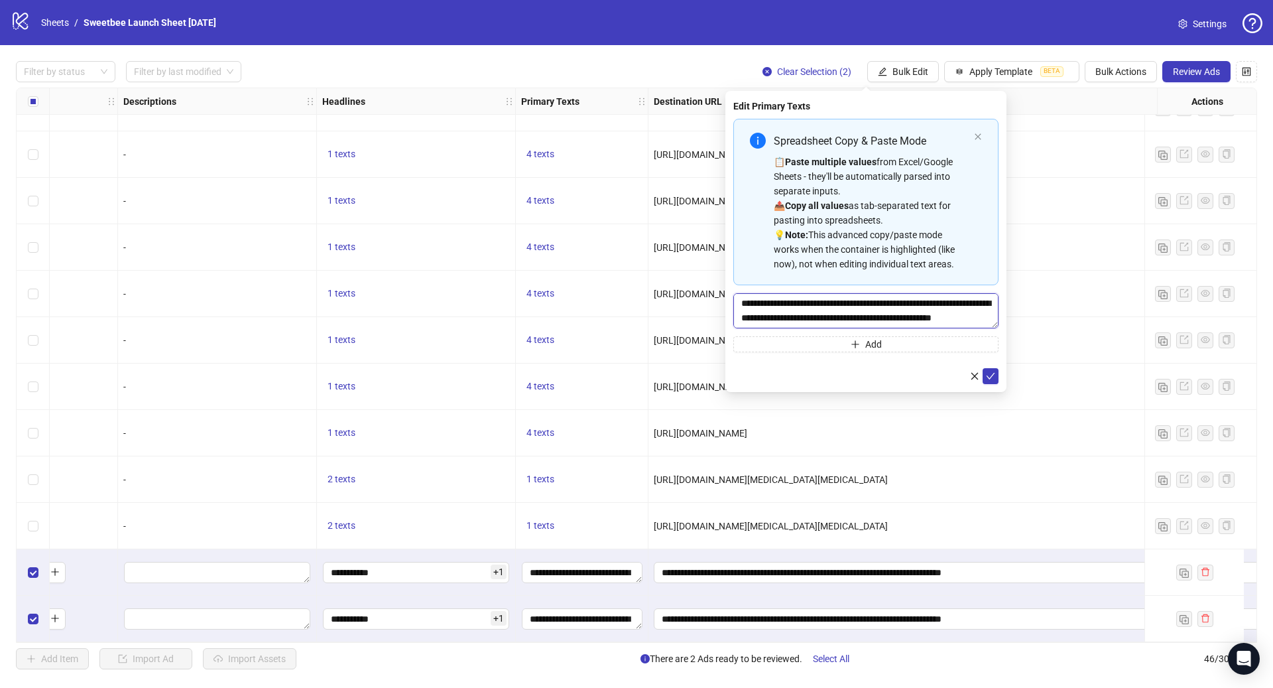
drag, startPoint x: 782, startPoint y: 321, endPoint x: 1106, endPoint y: 409, distance: 336.0
click at [1106, 409] on body "logo/logo-mobile Sheets / Sweetbee Launch Sheet 09/17/25 Settings Filter by sta…" at bounding box center [636, 344] width 1273 height 688
click at [841, 216] on div "📋 Paste multiple values from Excel/Google Sheets - they'll be automatically par…" at bounding box center [871, 212] width 195 height 117
click at [889, 188] on div "📋 Paste multiple values from Excel/Google Sheets - they'll be automatically par…" at bounding box center [871, 212] width 195 height 117
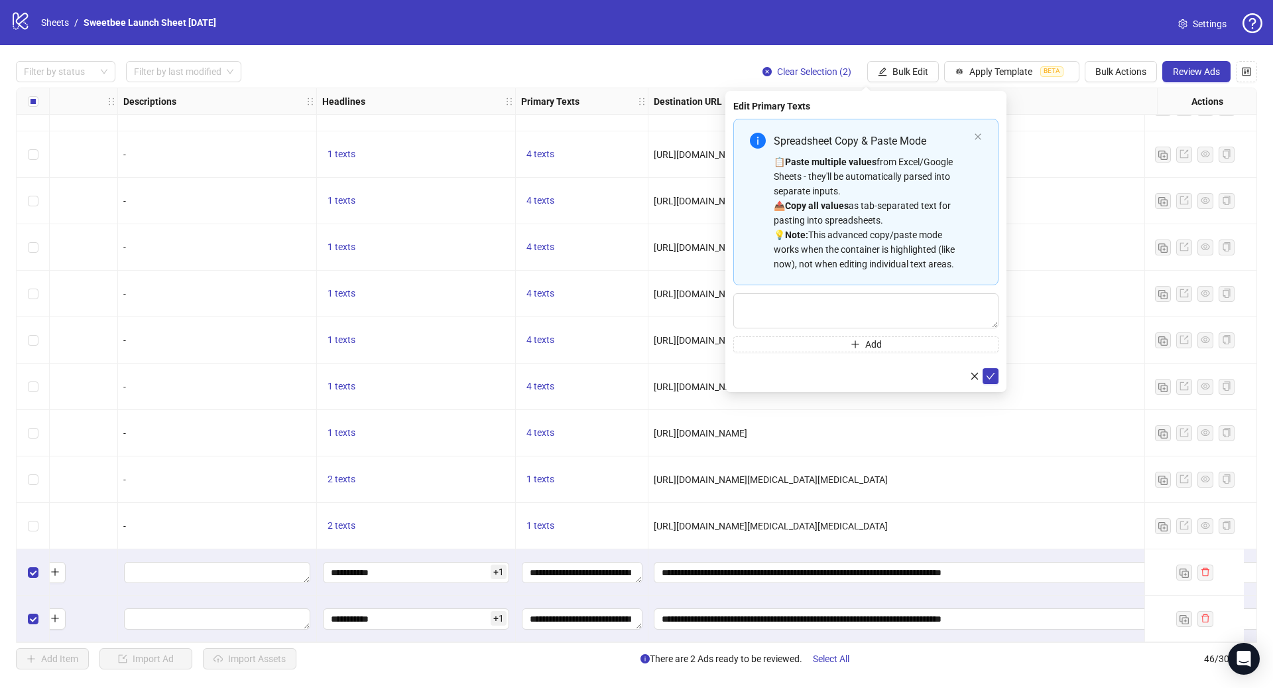
type textarea "**********"
click at [995, 374] on icon "check" at bounding box center [990, 375] width 9 height 9
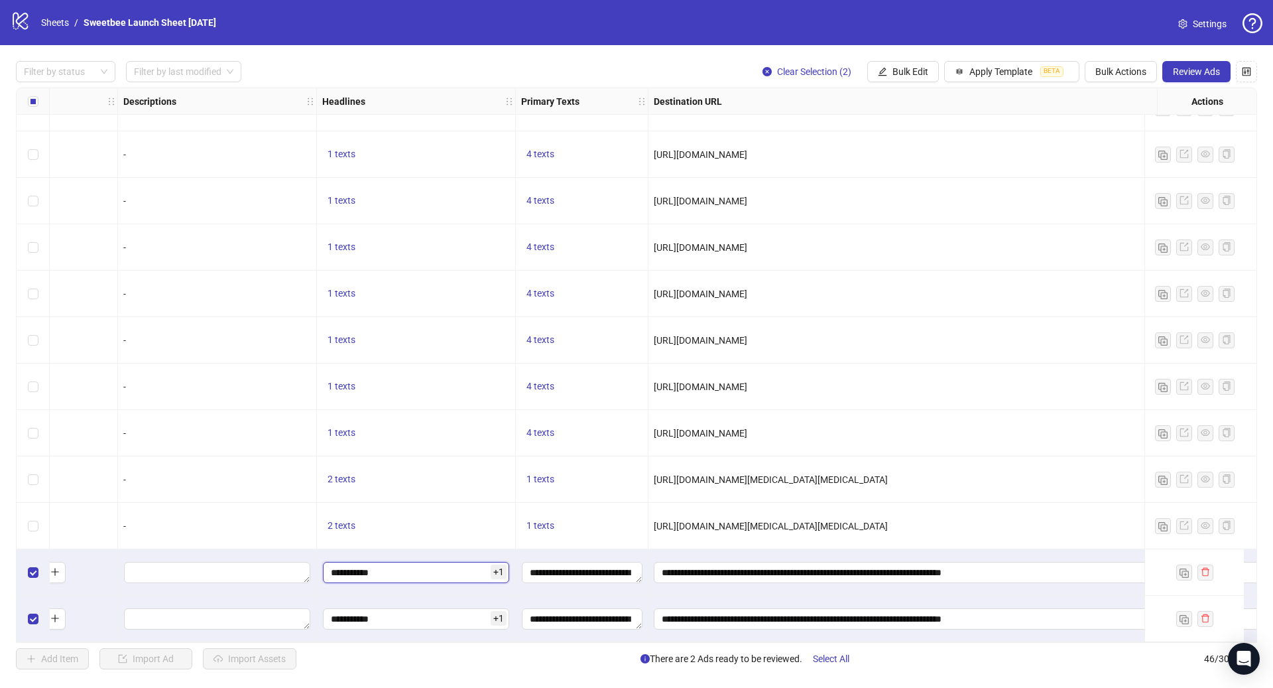
click at [410, 567] on input "**********" at bounding box center [416, 572] width 186 height 21
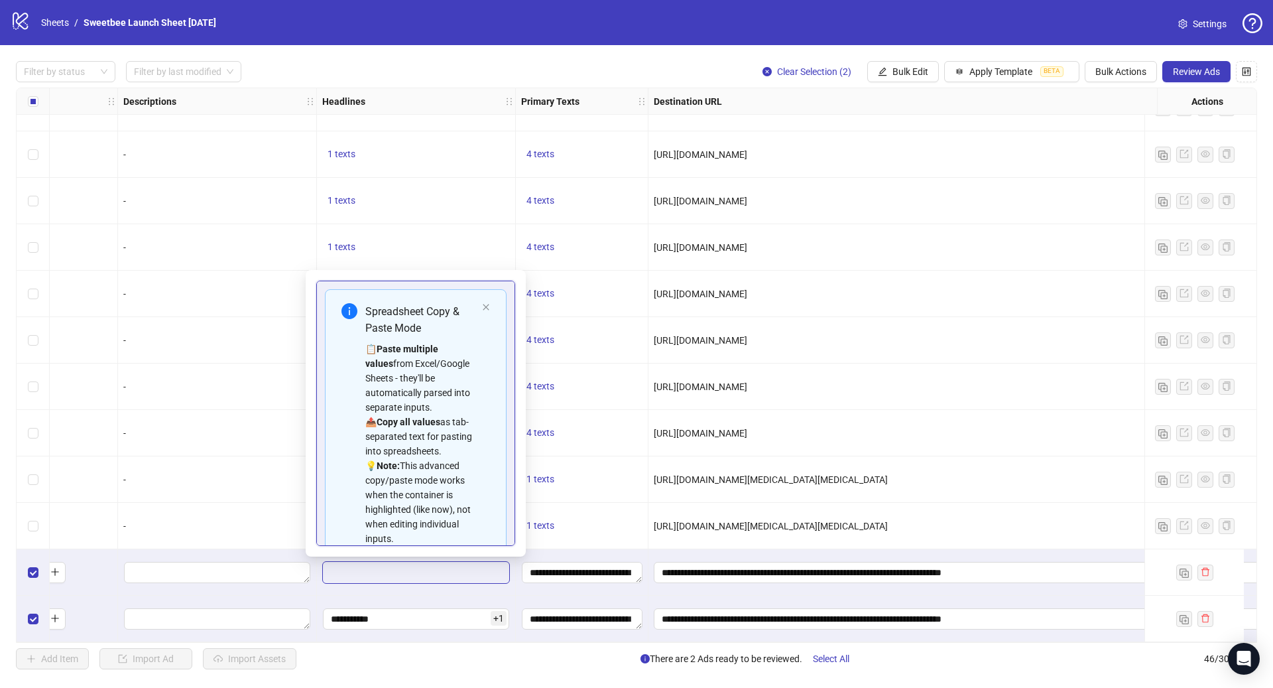
scroll to position [147, 0]
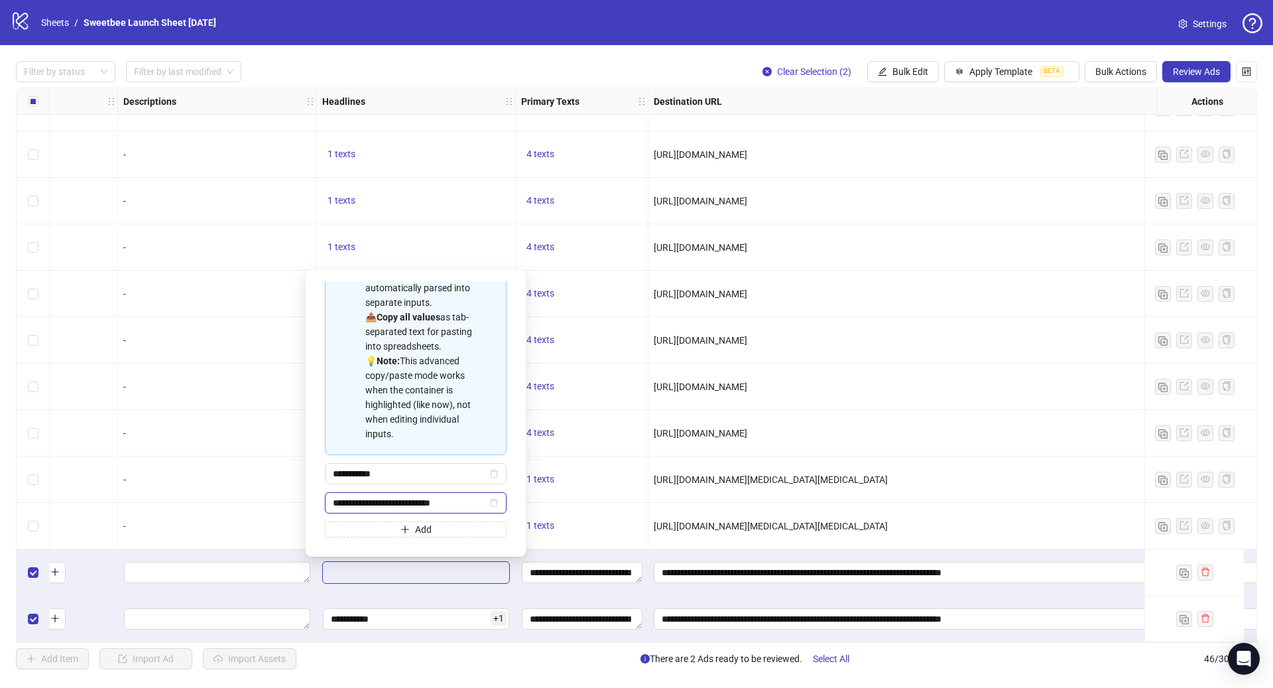
click at [410, 506] on input "**********" at bounding box center [410, 502] width 154 height 15
click at [489, 500] on icon "delete" at bounding box center [493, 502] width 9 height 9
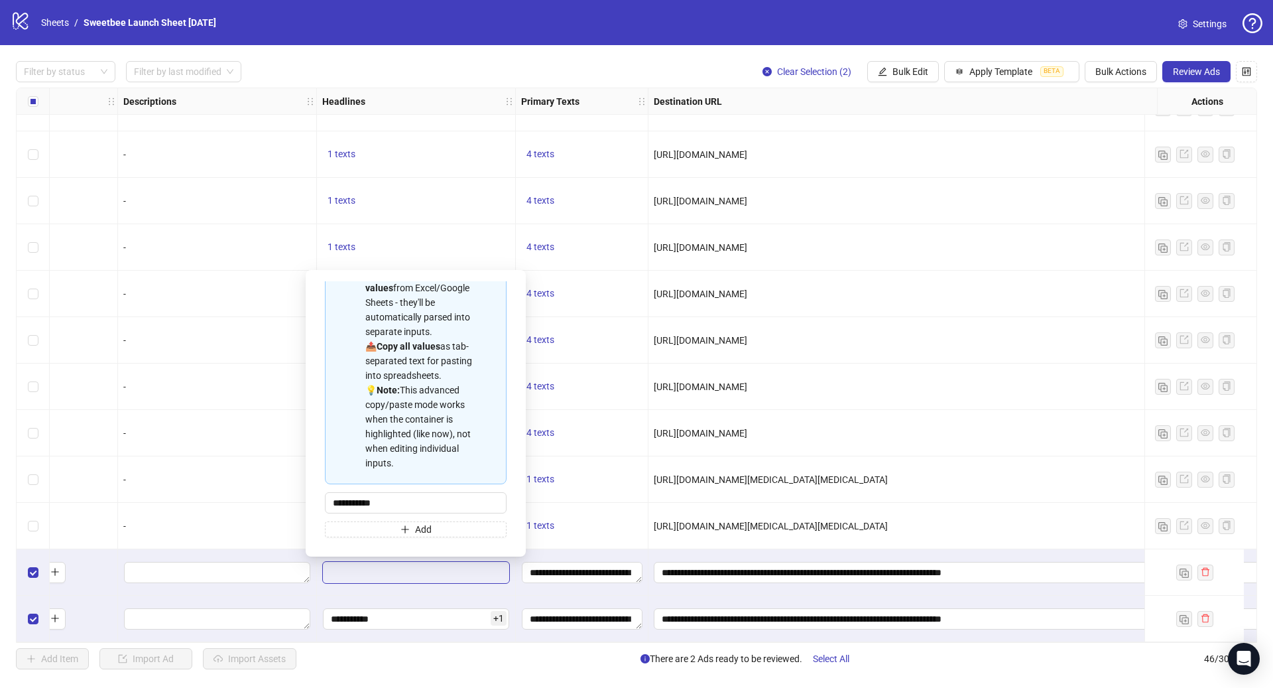
scroll to position [118, 0]
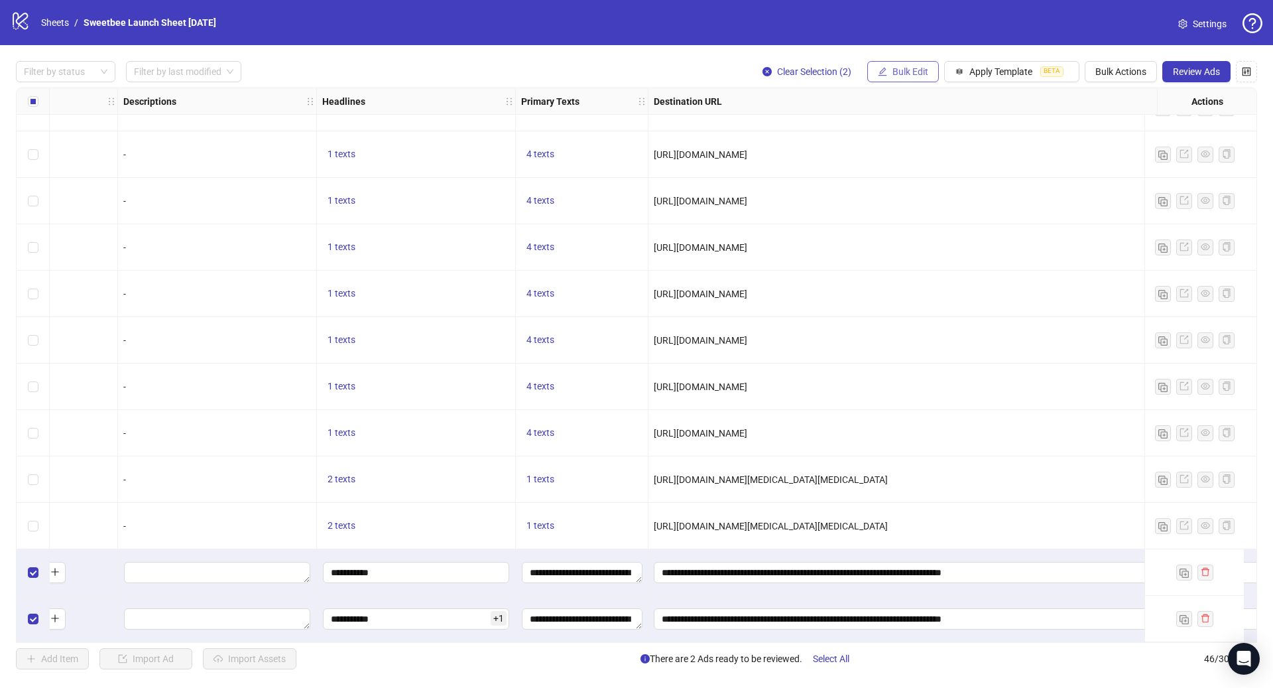
click at [911, 73] on span "Bulk Edit" at bounding box center [910, 71] width 36 height 11
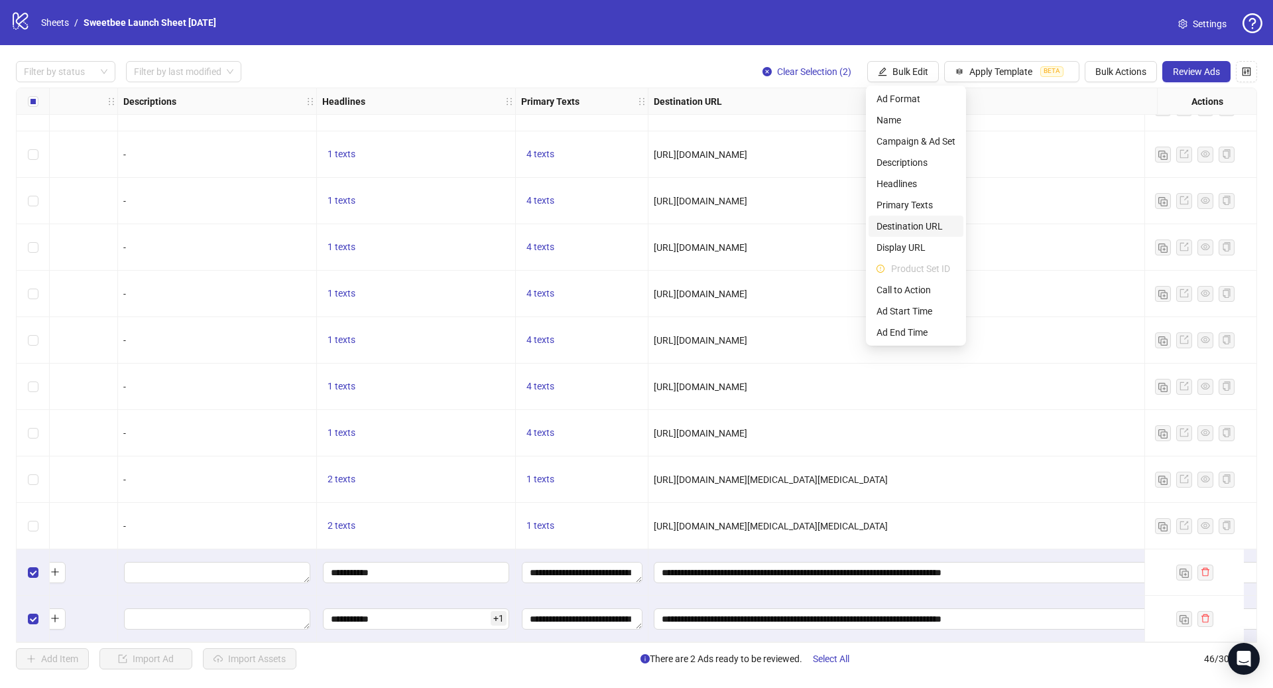
click at [926, 229] on span "Destination URL" at bounding box center [916, 226] width 79 height 15
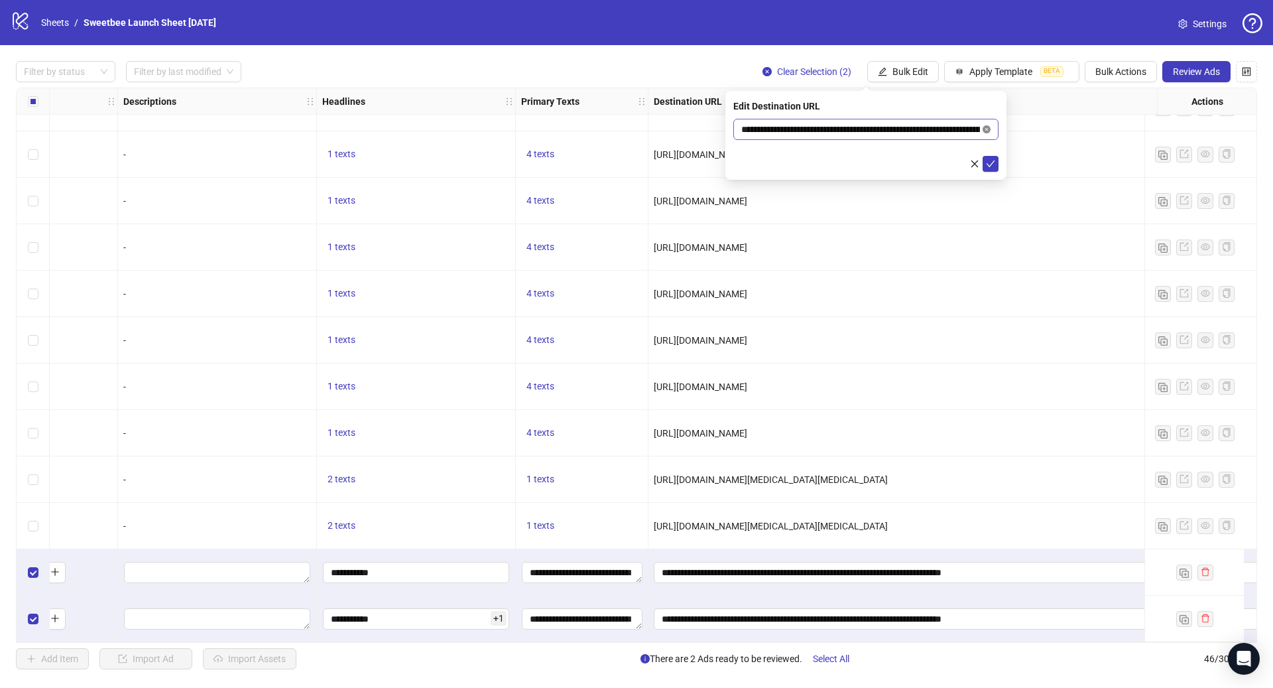
click at [987, 130] on icon "close-circle" at bounding box center [987, 129] width 8 height 8
paste input "**********"
type input "**********"
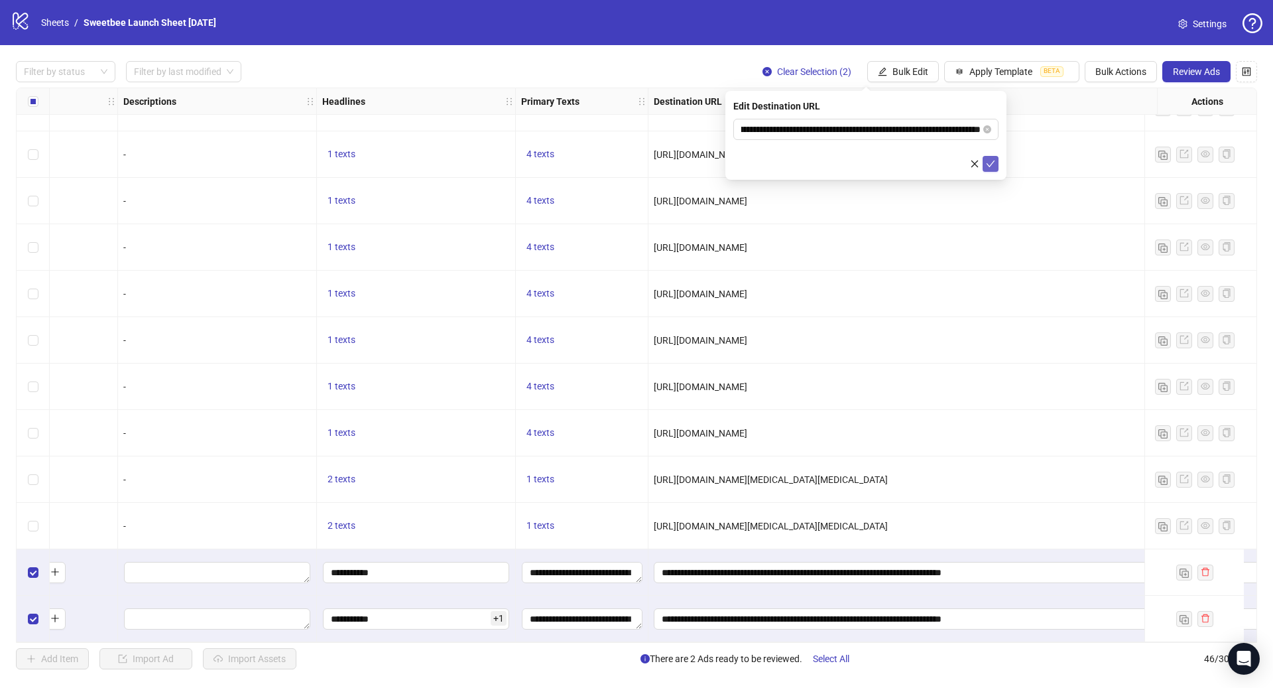
click at [992, 162] on icon "check" at bounding box center [991, 163] width 9 height 7
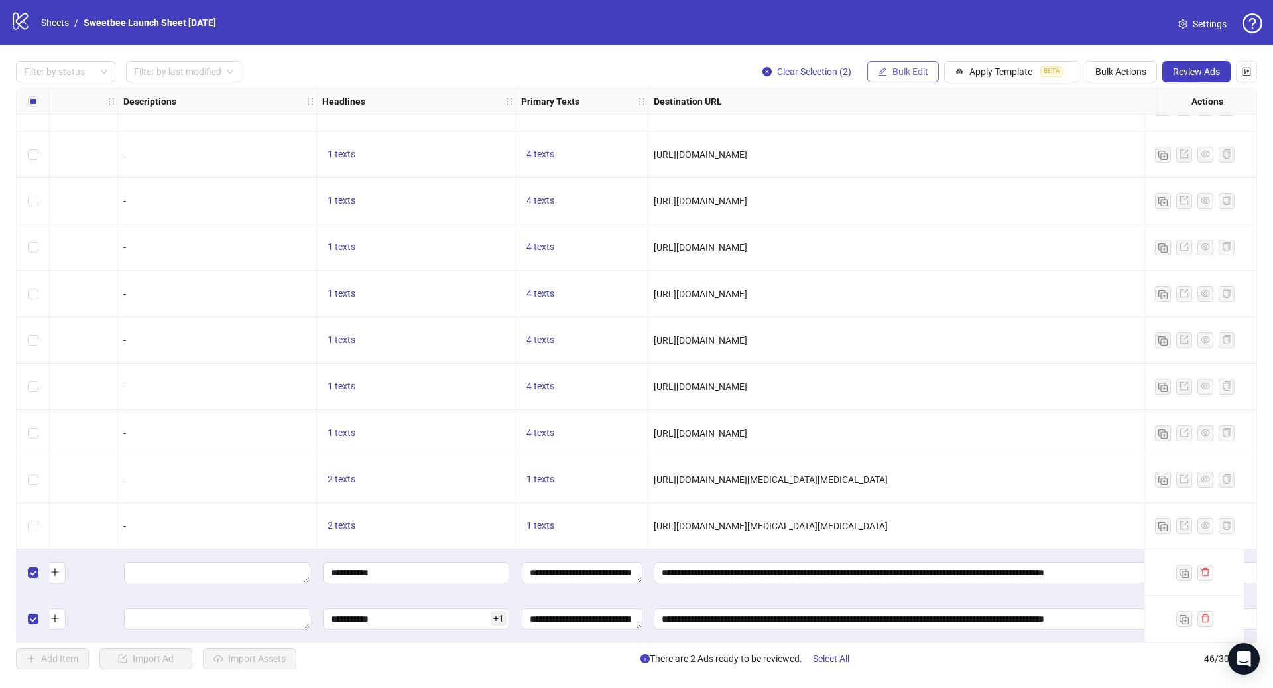
click at [910, 79] on button "Bulk Edit" at bounding box center [903, 71] width 72 height 21
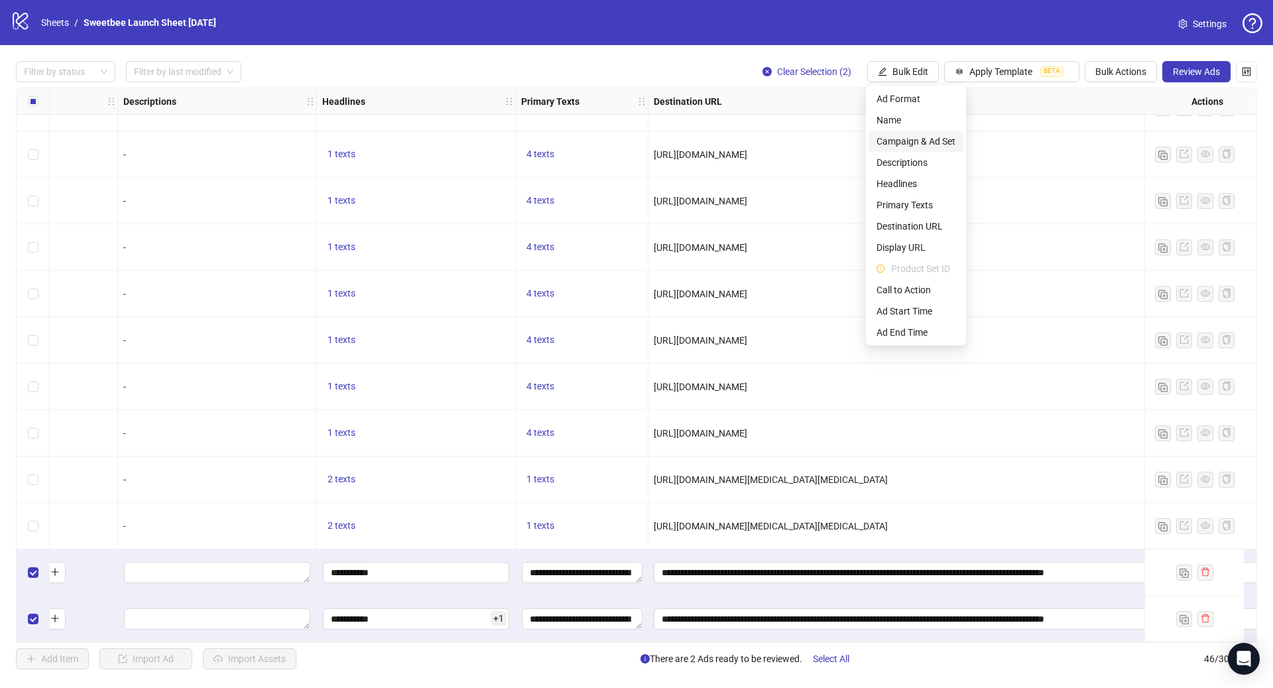
click at [944, 140] on span "Campaign & Ad Set" at bounding box center [916, 141] width 79 height 15
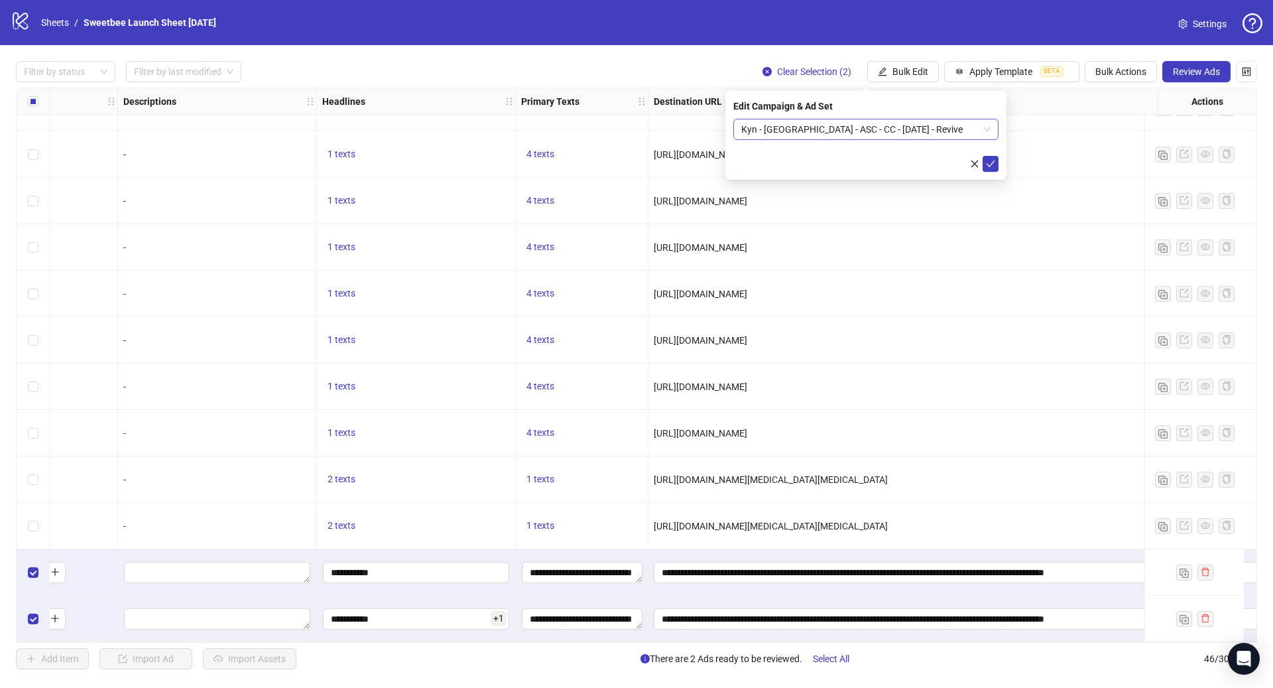
click at [890, 129] on span "Kyn - [GEOGRAPHIC_DATA] - ASC - CC - [DATE] - Revive" at bounding box center [865, 129] width 249 height 20
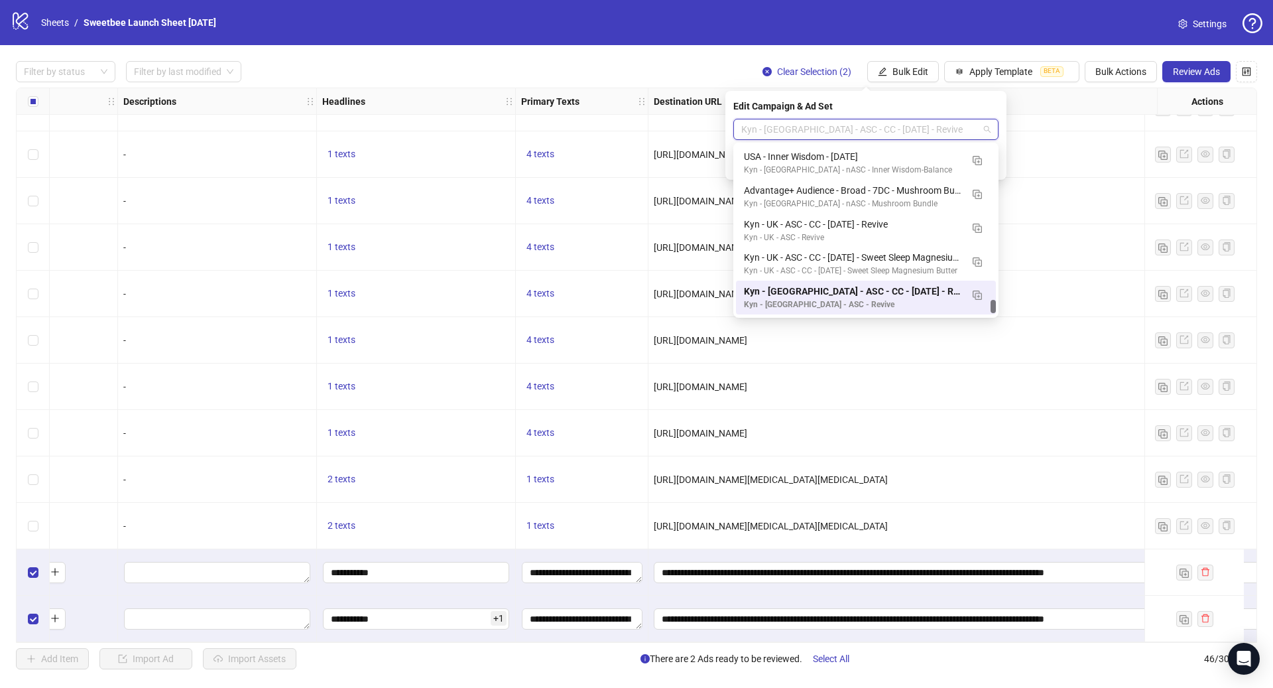
paste input "**********"
type input "**********"
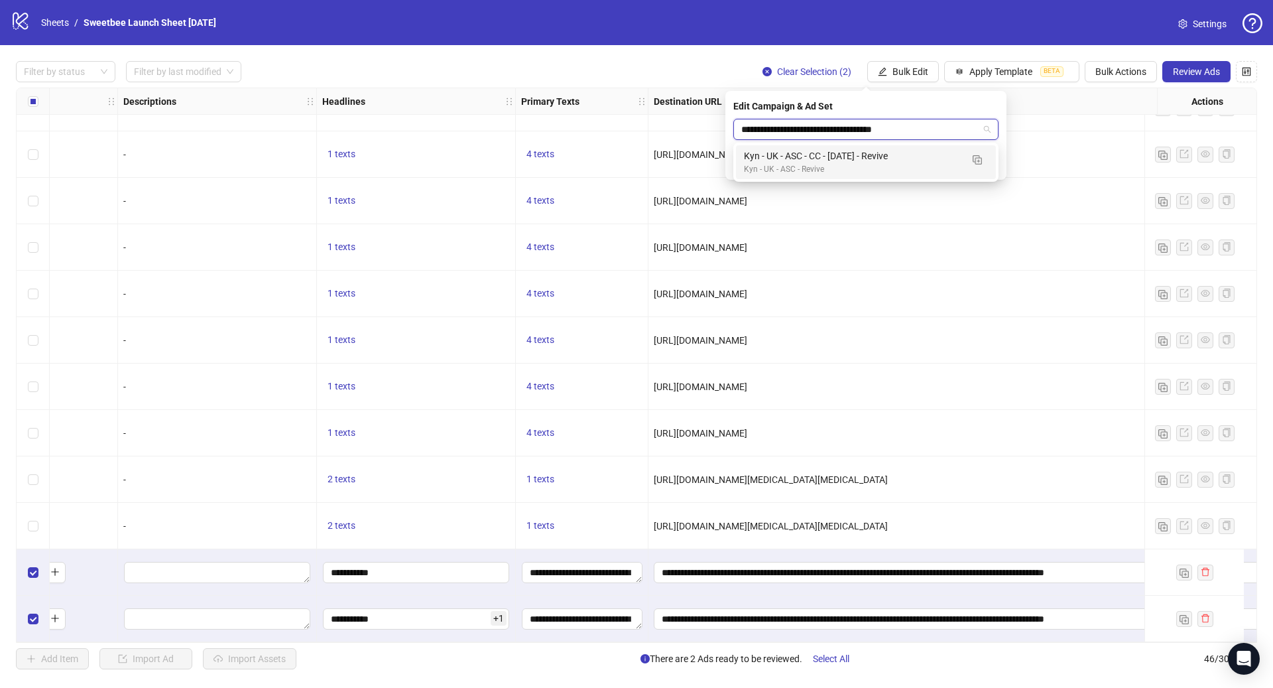
scroll to position [0, 0]
click at [902, 166] on div "Kyn - UK - ASC - Revive" at bounding box center [852, 169] width 217 height 13
click at [988, 170] on button "submit" at bounding box center [991, 164] width 16 height 16
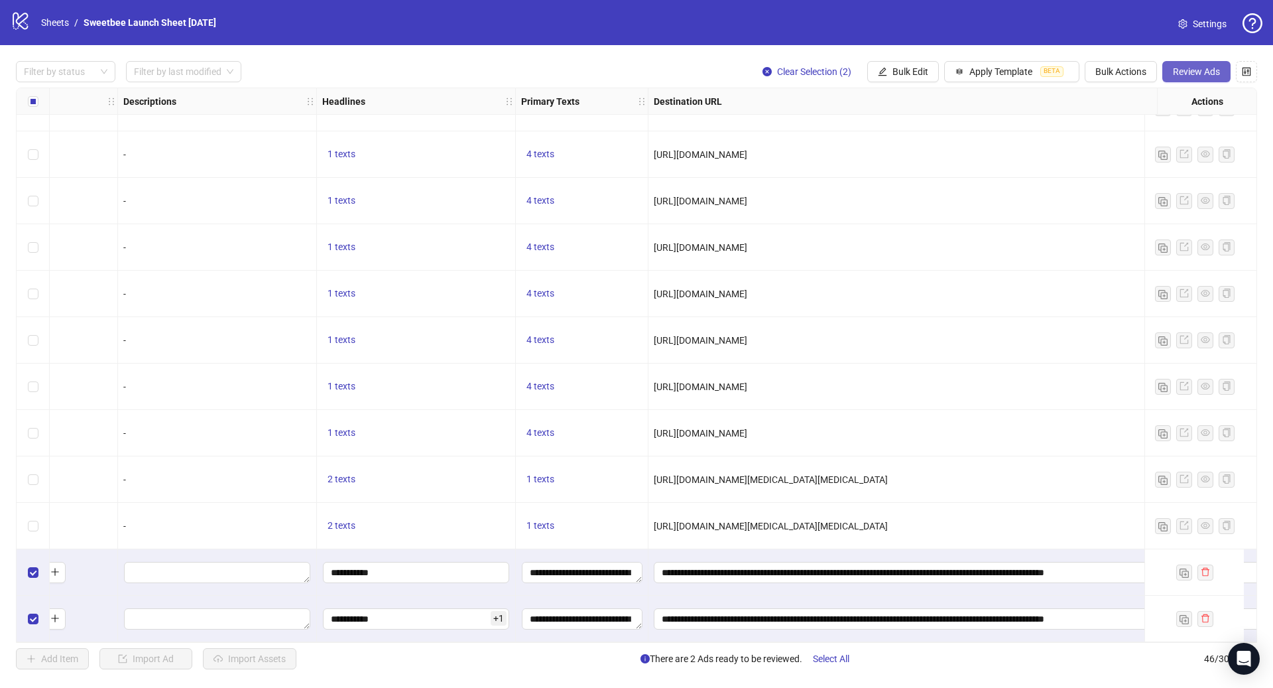
click at [1187, 70] on span "Review Ads" at bounding box center [1196, 71] width 47 height 11
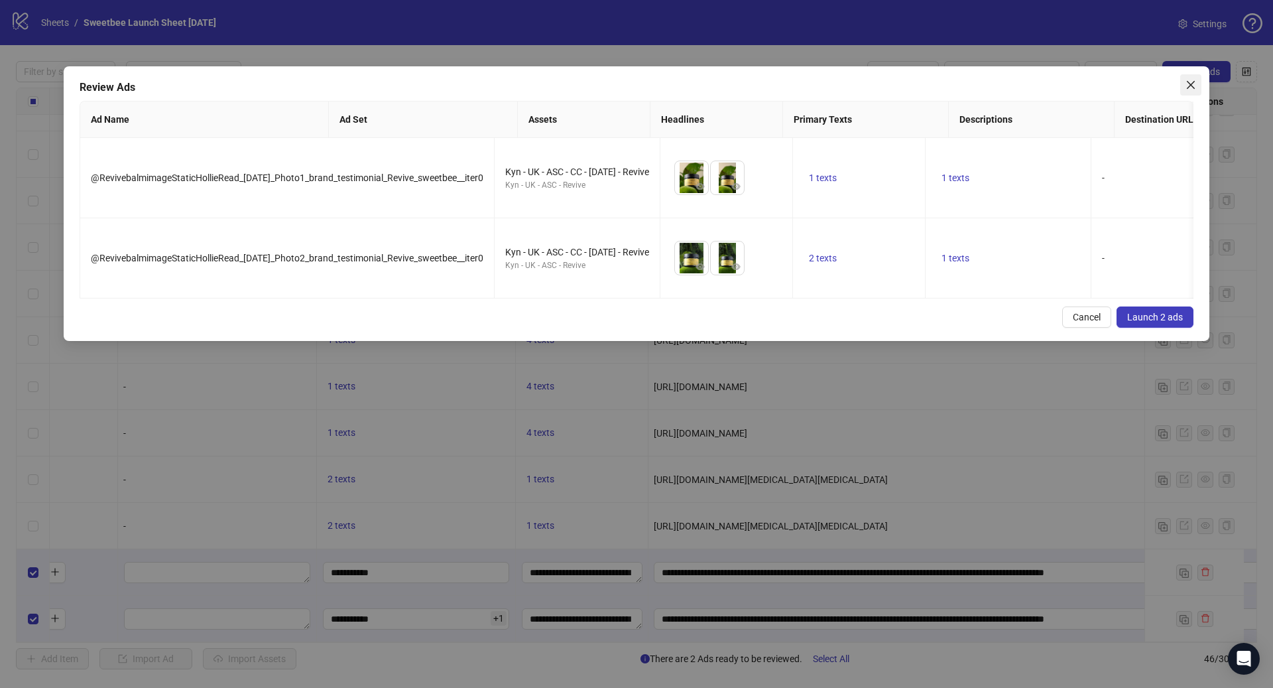
click at [1193, 85] on icon "close" at bounding box center [1191, 85] width 11 height 11
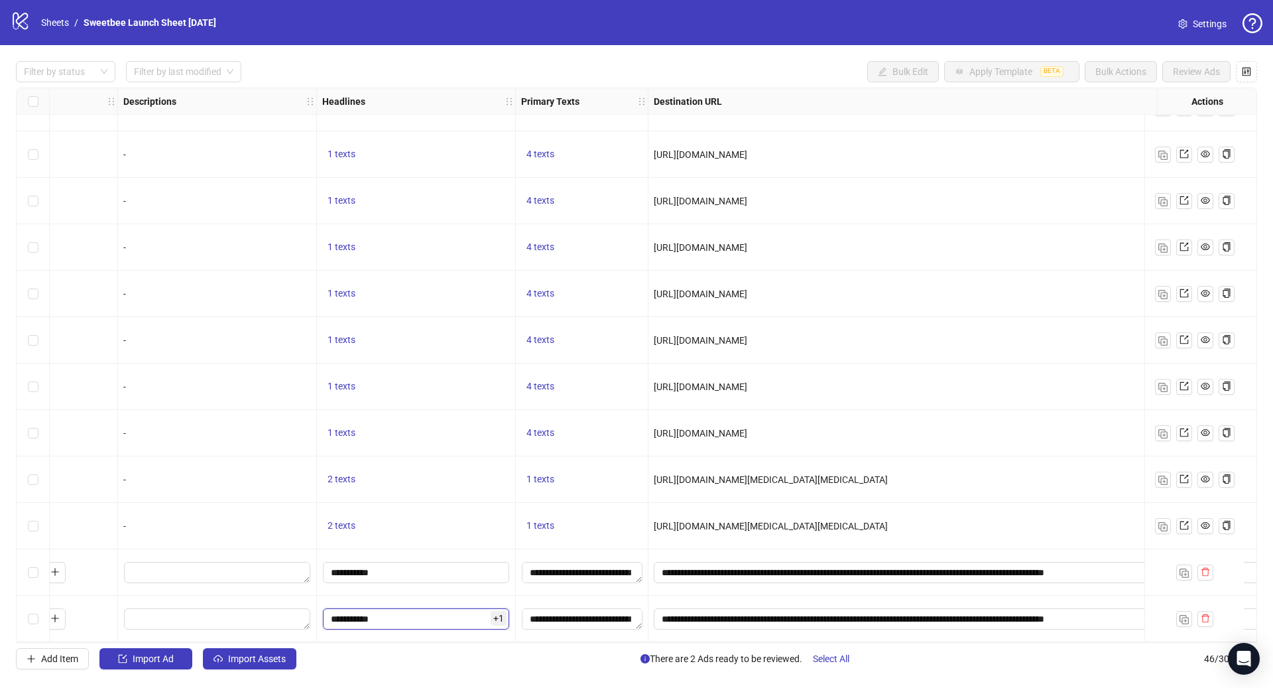
click at [428, 608] on input "**********" at bounding box center [416, 618] width 186 height 21
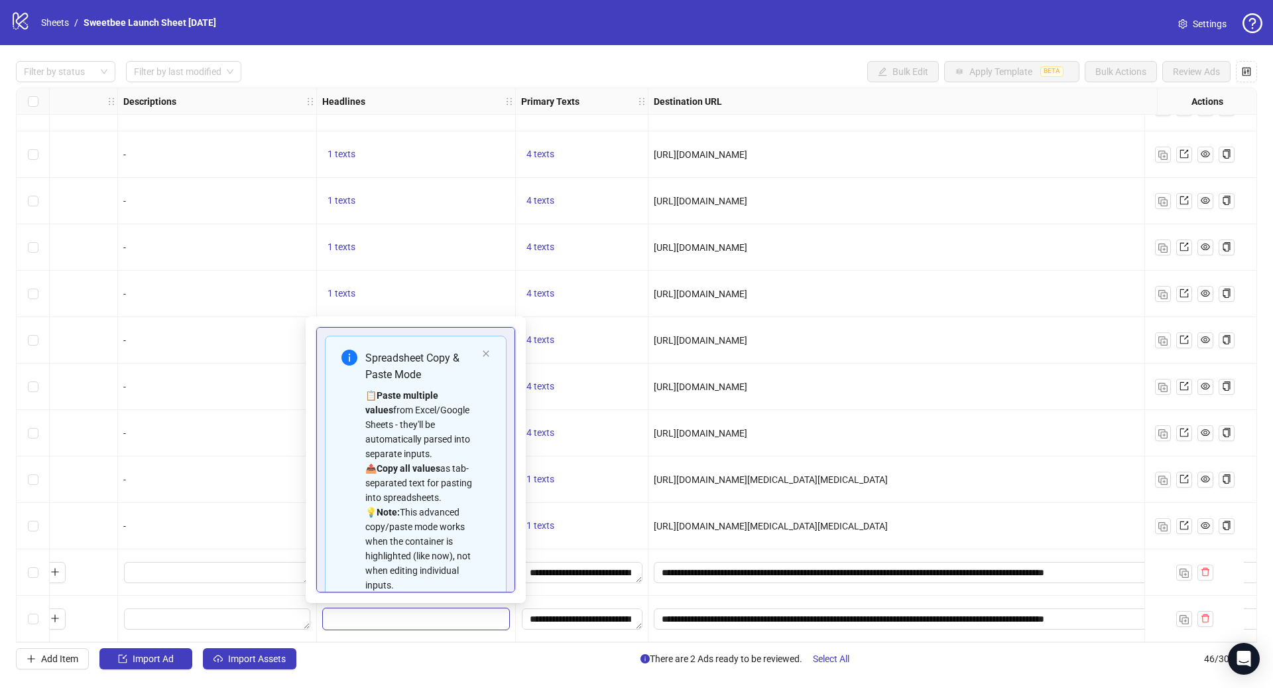
click at [425, 611] on input "**********" at bounding box center [416, 618] width 186 height 21
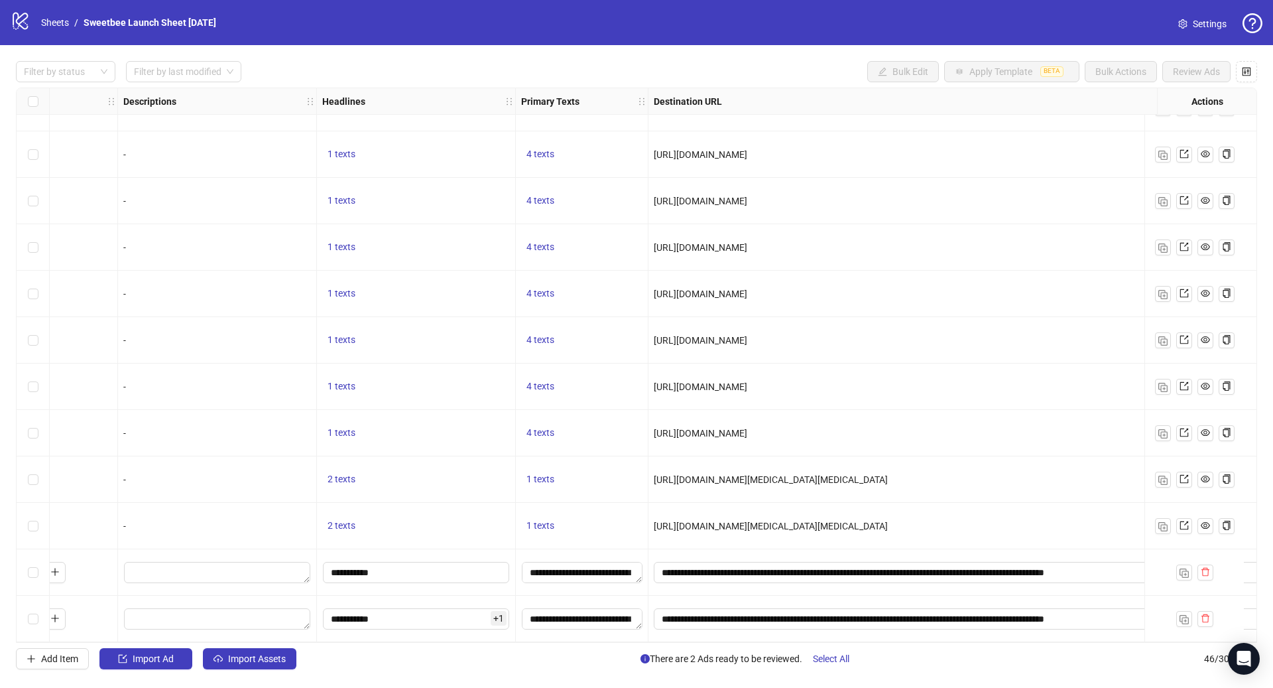
click at [575, 497] on div "1 texts" at bounding box center [582, 479] width 133 height 46
click at [498, 614] on span "+ 1" at bounding box center [499, 618] width 16 height 15
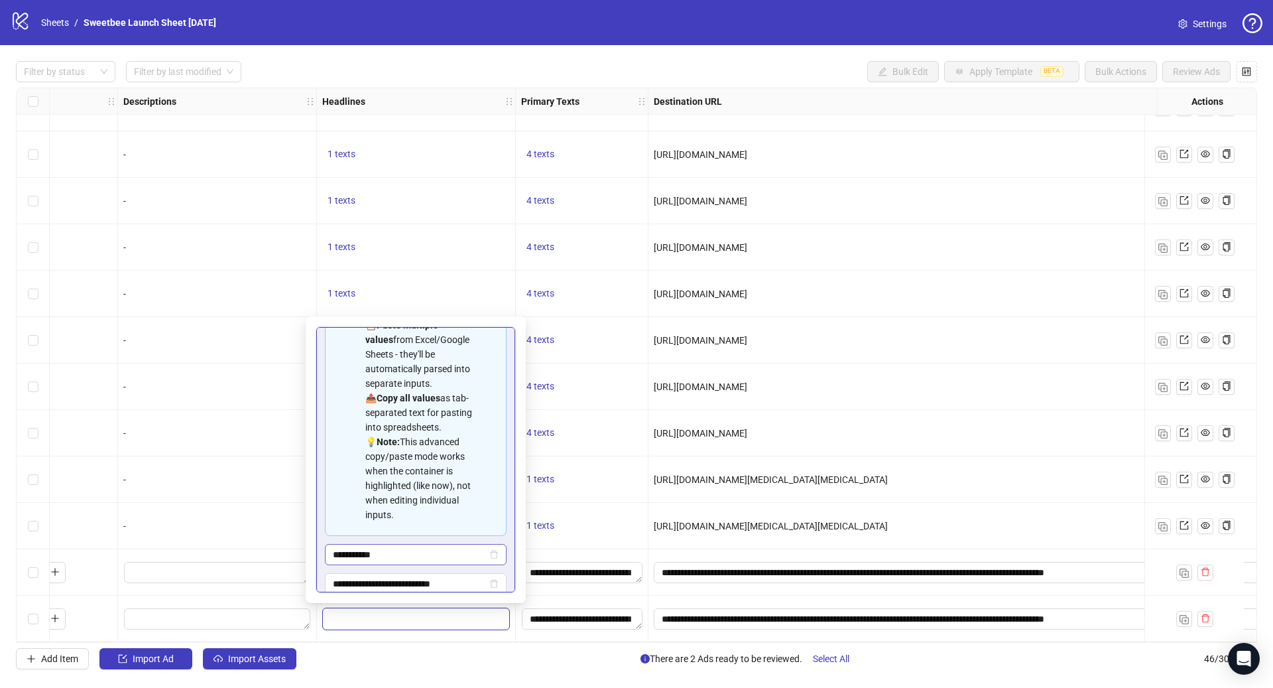
scroll to position [147, 0]
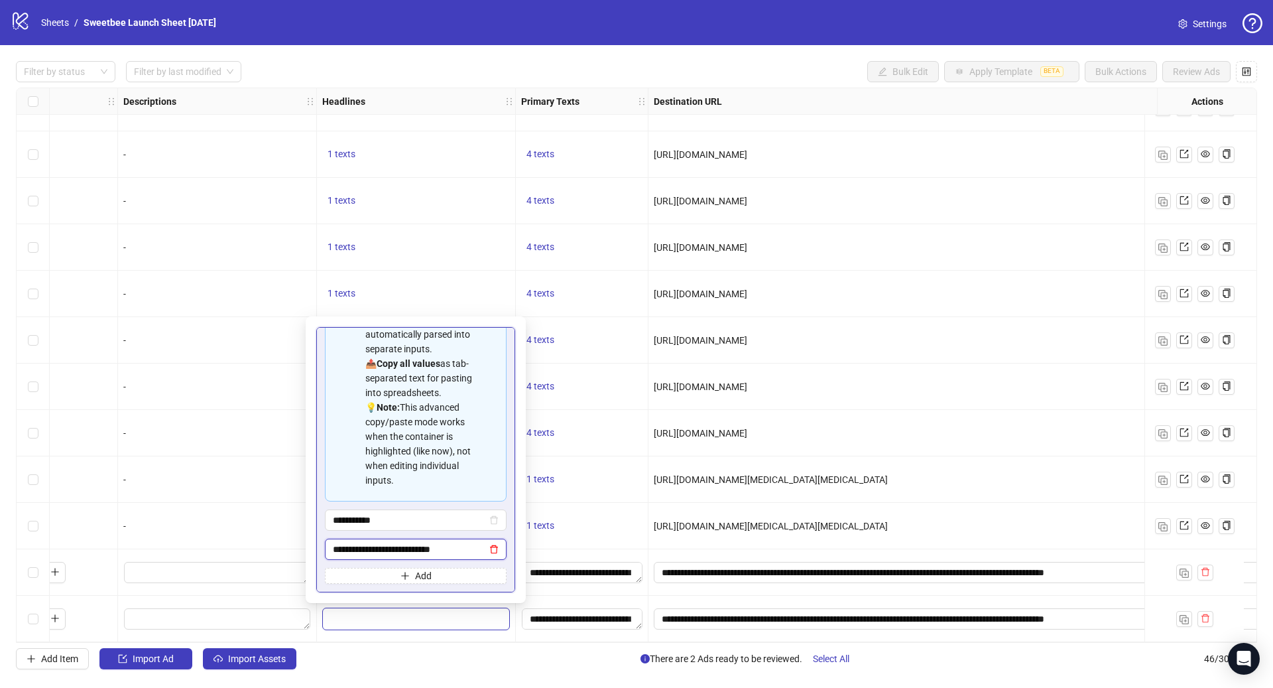
click at [489, 548] on icon "delete" at bounding box center [493, 548] width 9 height 9
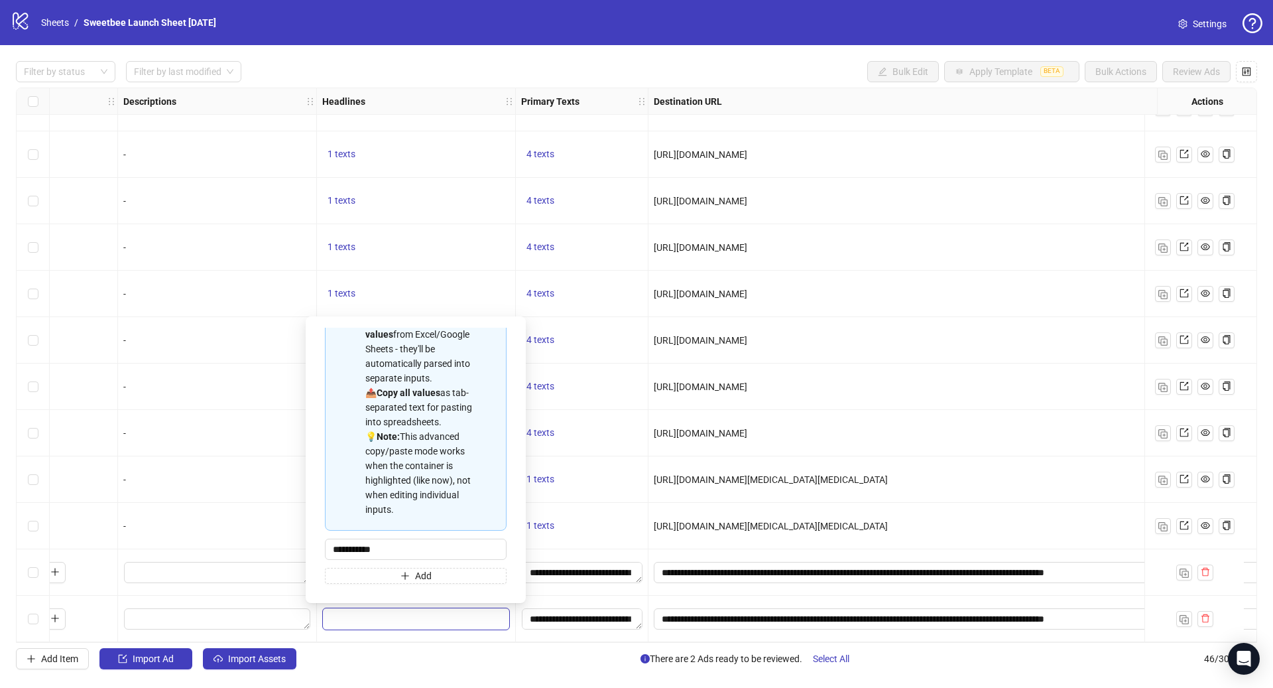
scroll to position [118, 0]
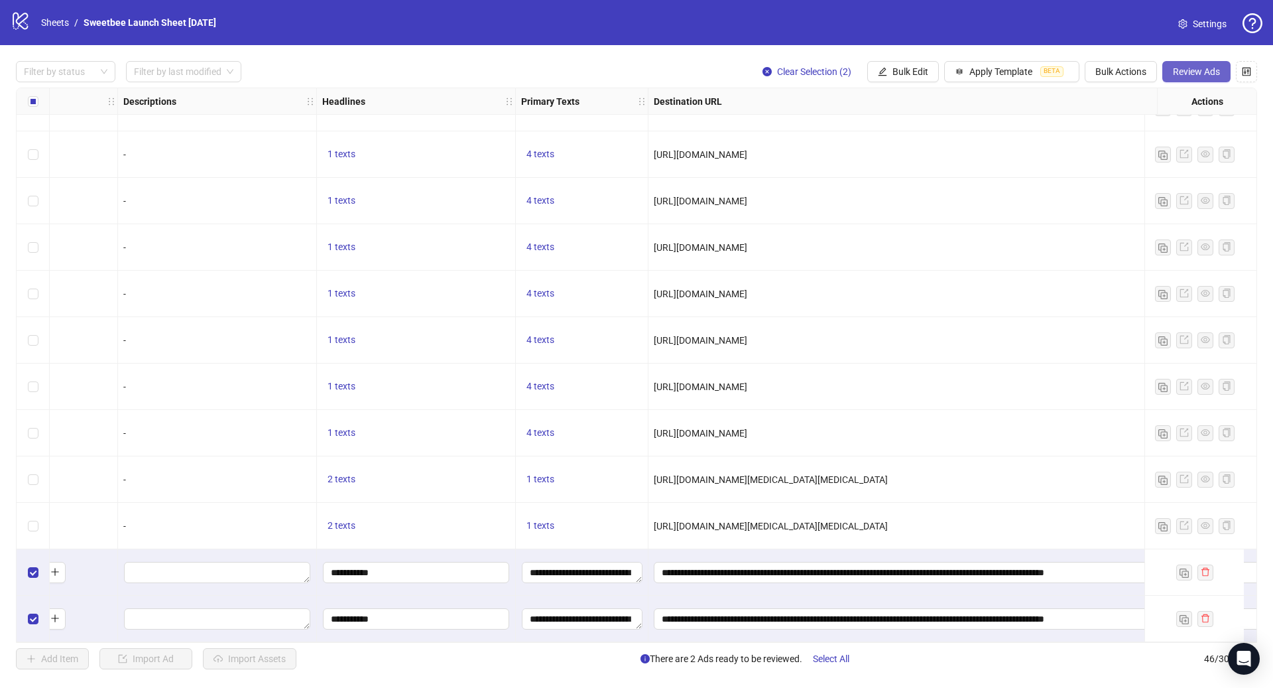
click at [1192, 75] on span "Review Ads" at bounding box center [1196, 71] width 47 height 11
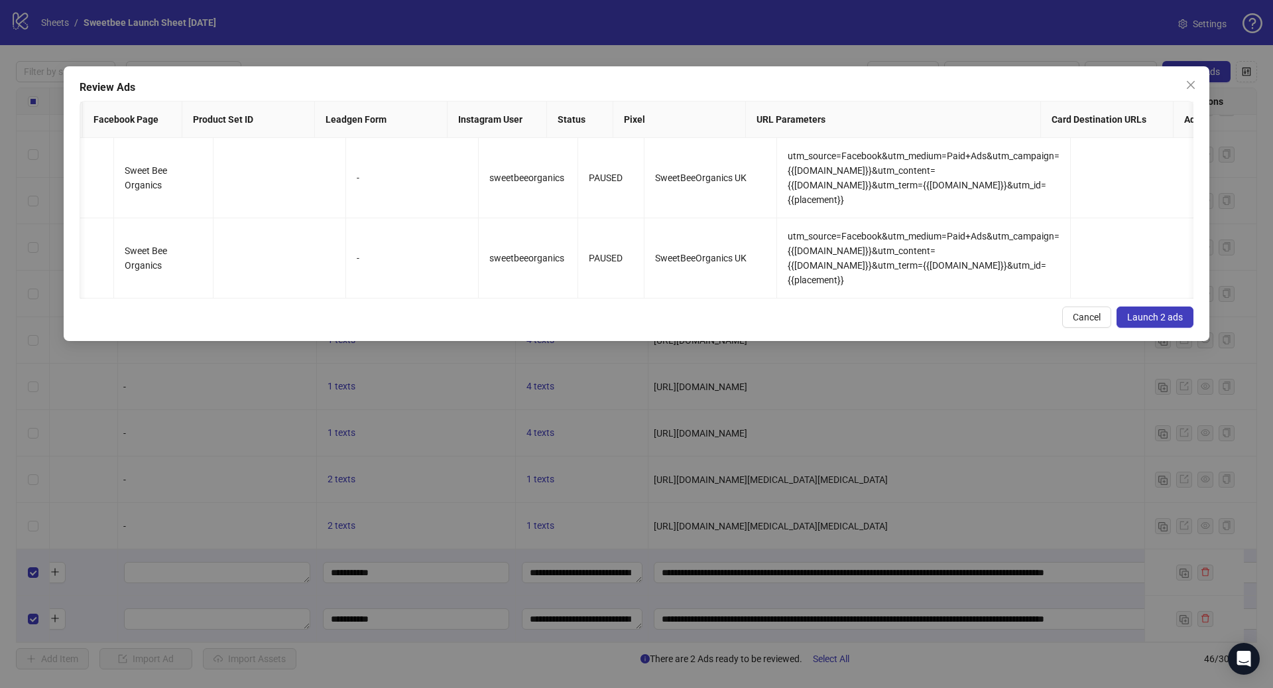
scroll to position [0, 1532]
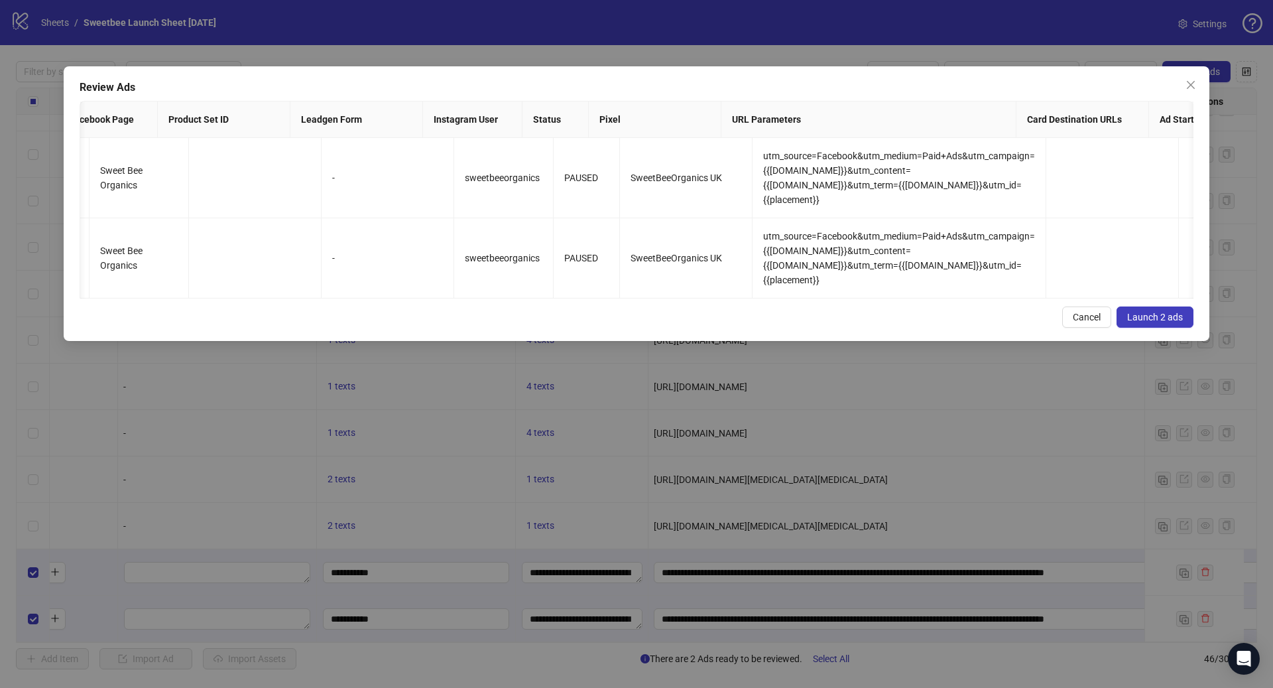
click at [1150, 312] on span "Launch 2 ads" at bounding box center [1155, 317] width 56 height 11
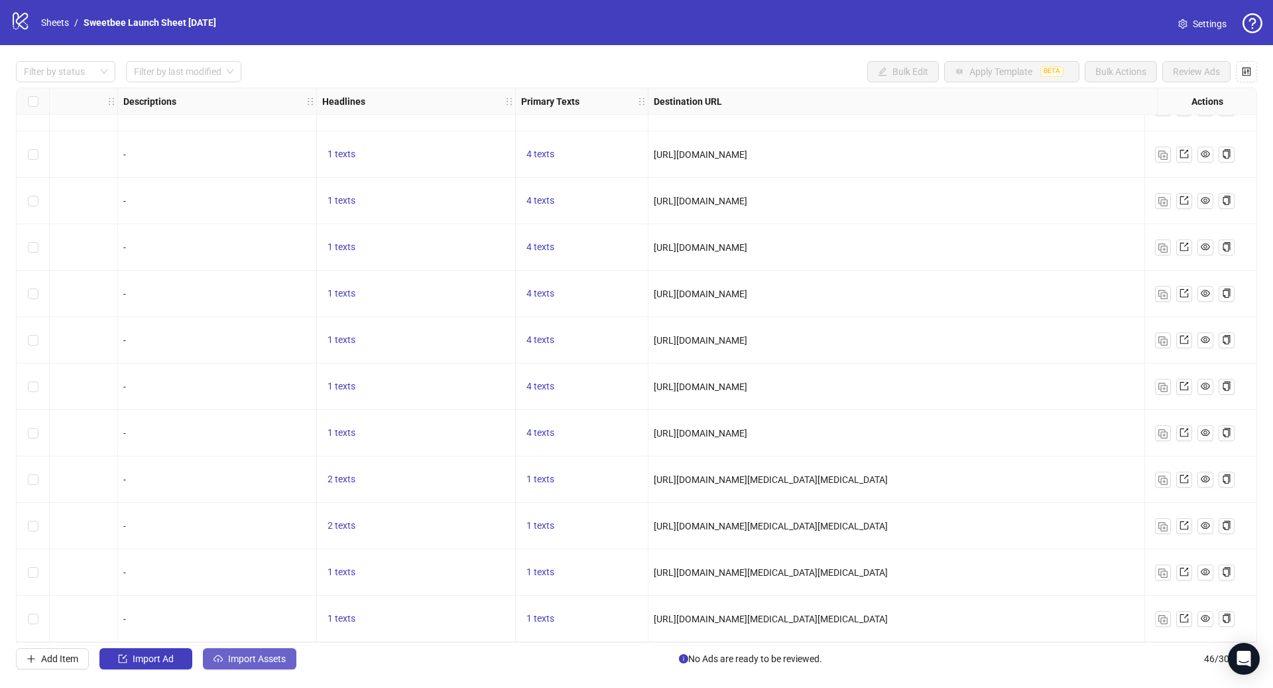
click at [244, 668] on button "Import Assets" at bounding box center [249, 658] width 93 height 21
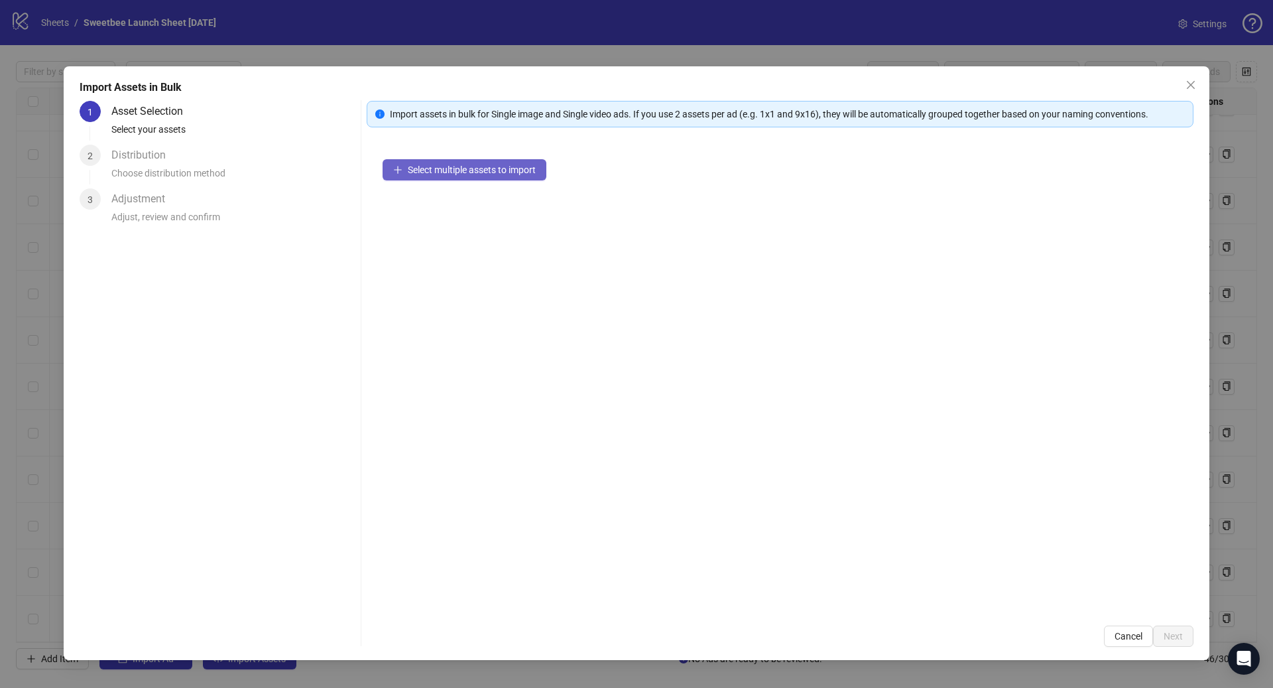
click at [430, 169] on span "Select multiple assets to import" at bounding box center [472, 169] width 128 height 11
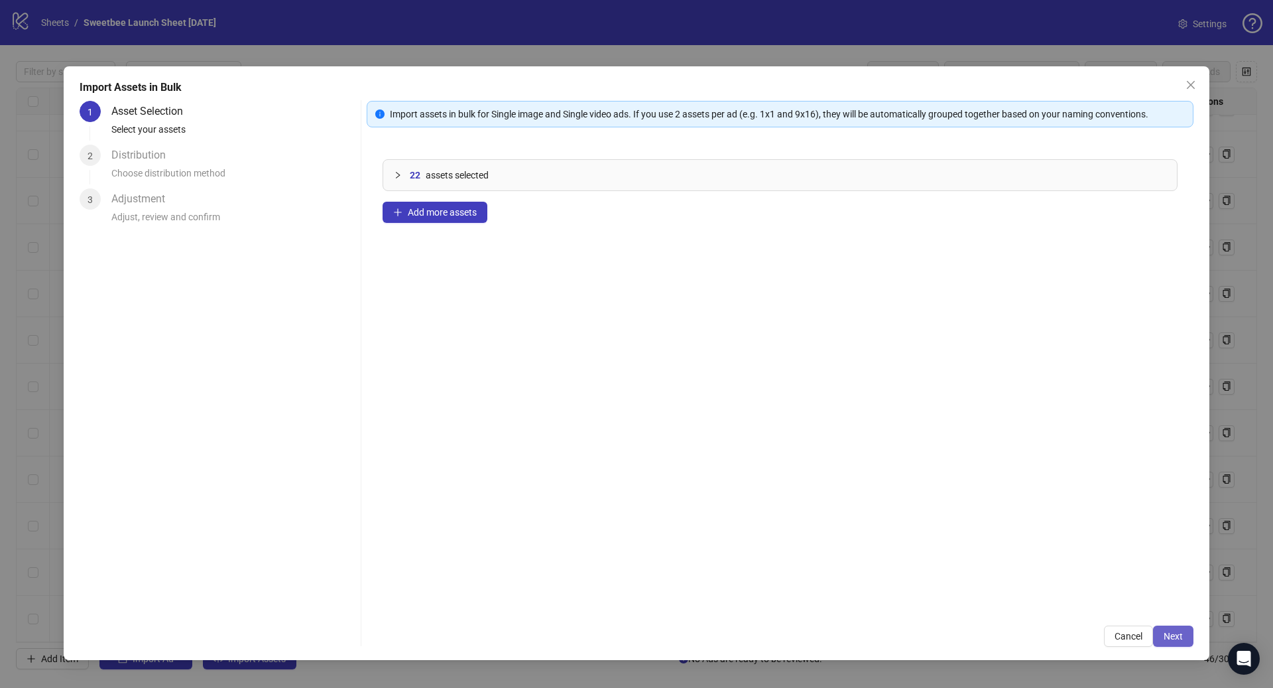
click at [1177, 637] on span "Next" at bounding box center [1173, 636] width 19 height 11
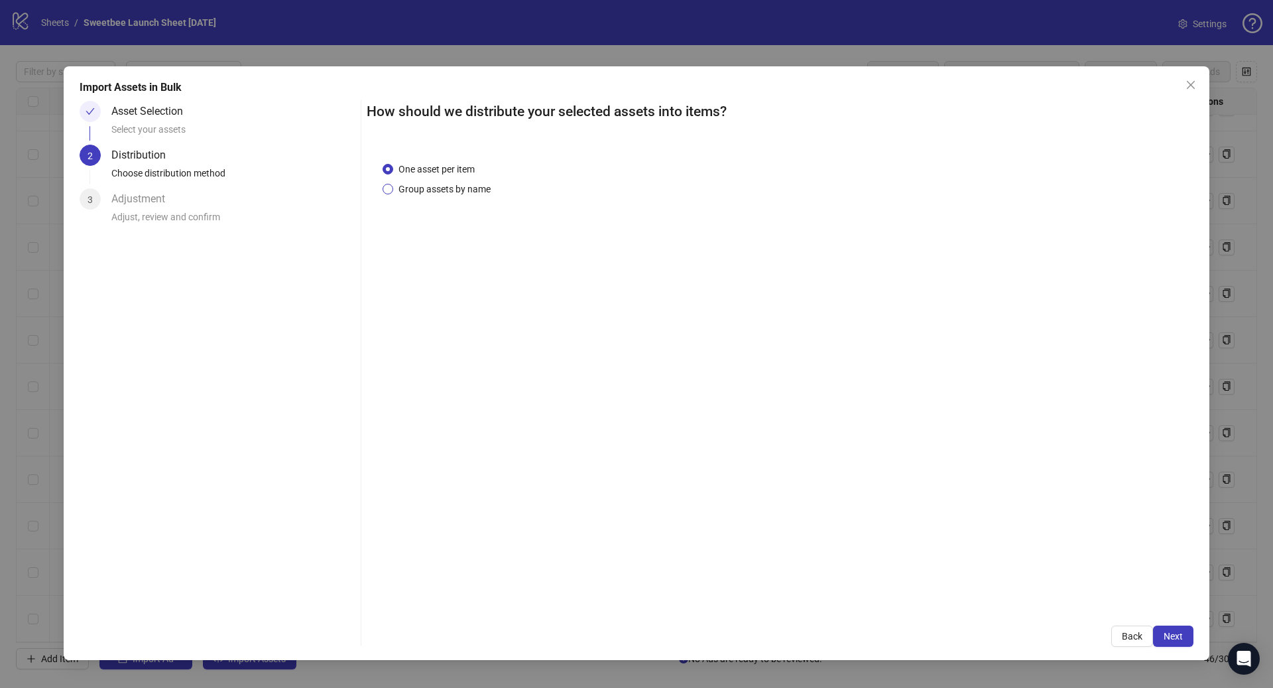
click at [461, 194] on span "Group assets by name" at bounding box center [444, 189] width 103 height 15
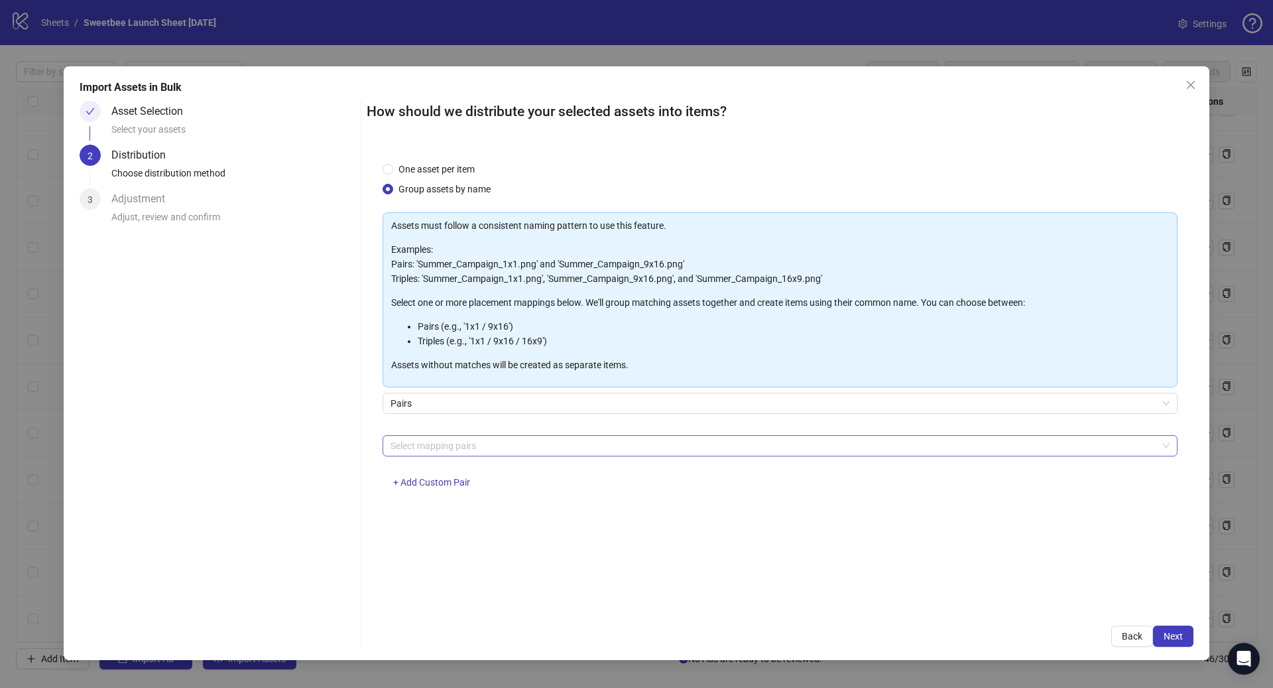
click at [467, 446] on div at bounding box center [773, 445] width 776 height 19
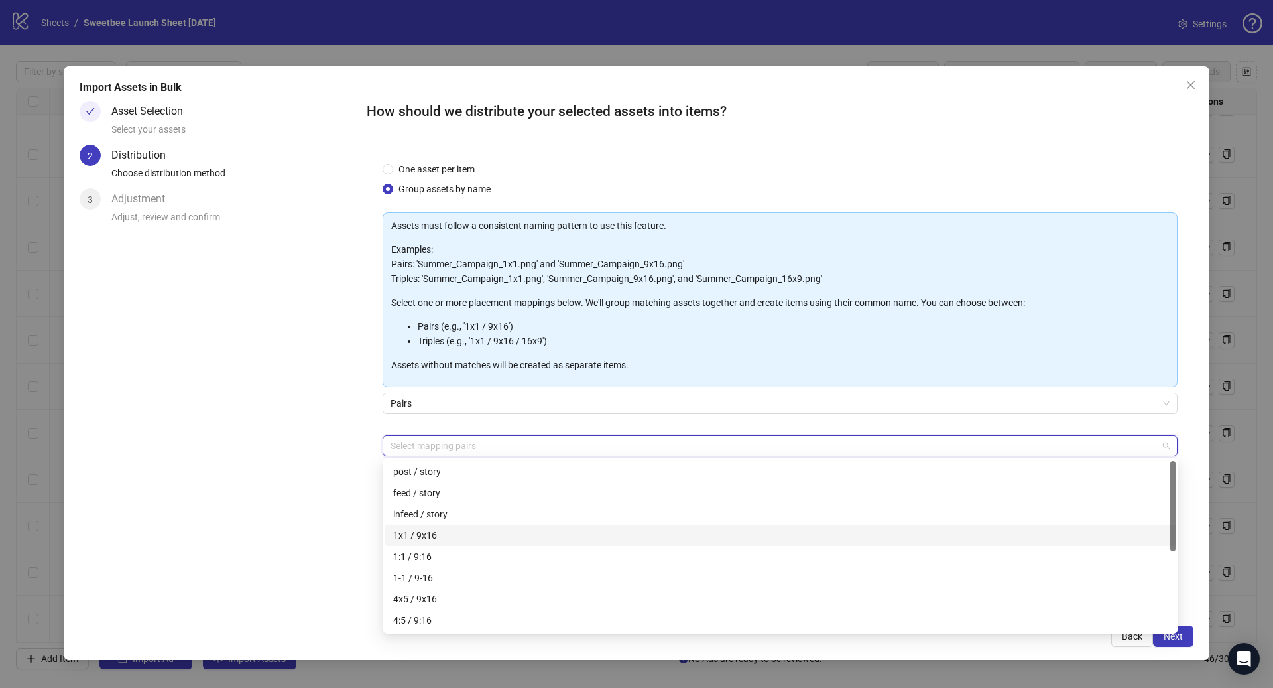
drag, startPoint x: 442, startPoint y: 536, endPoint x: 436, endPoint y: 555, distance: 19.3
click at [442, 536] on div "1x1 / 9x16" at bounding box center [780, 535] width 774 height 15
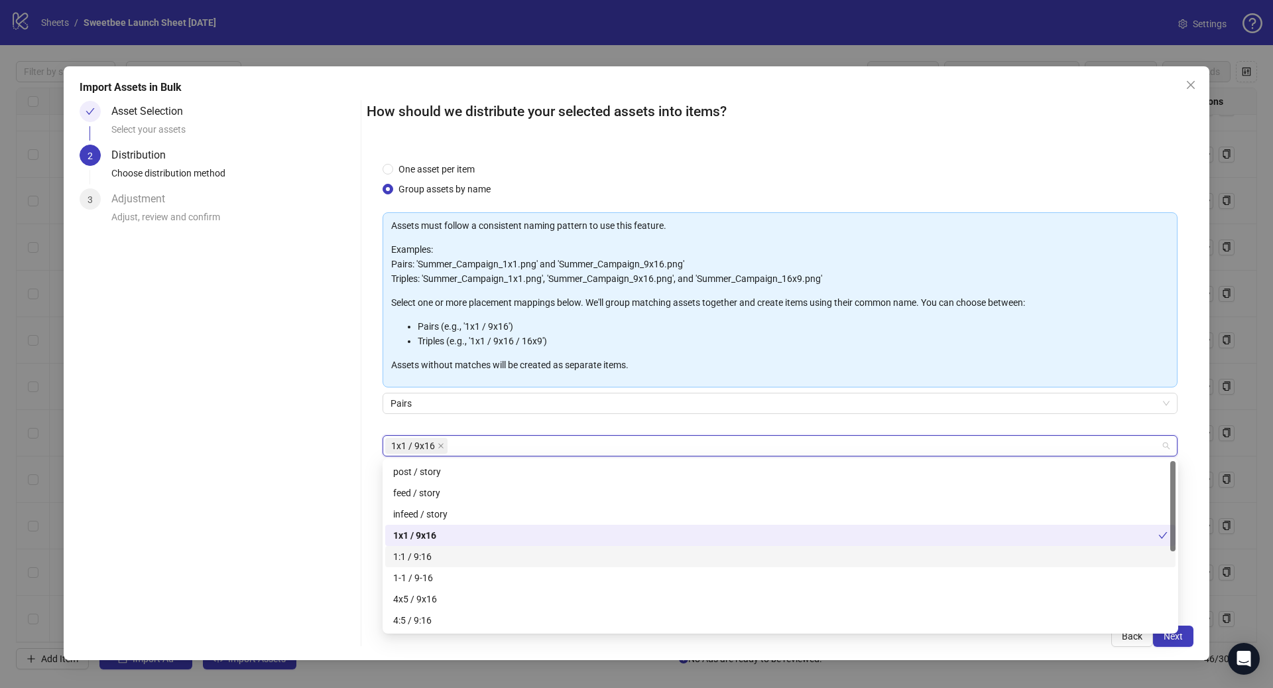
click at [433, 558] on div "1:1 / 9:16" at bounding box center [780, 556] width 774 height 15
click at [422, 605] on div "4x5 / 9x16" at bounding box center [780, 598] width 774 height 15
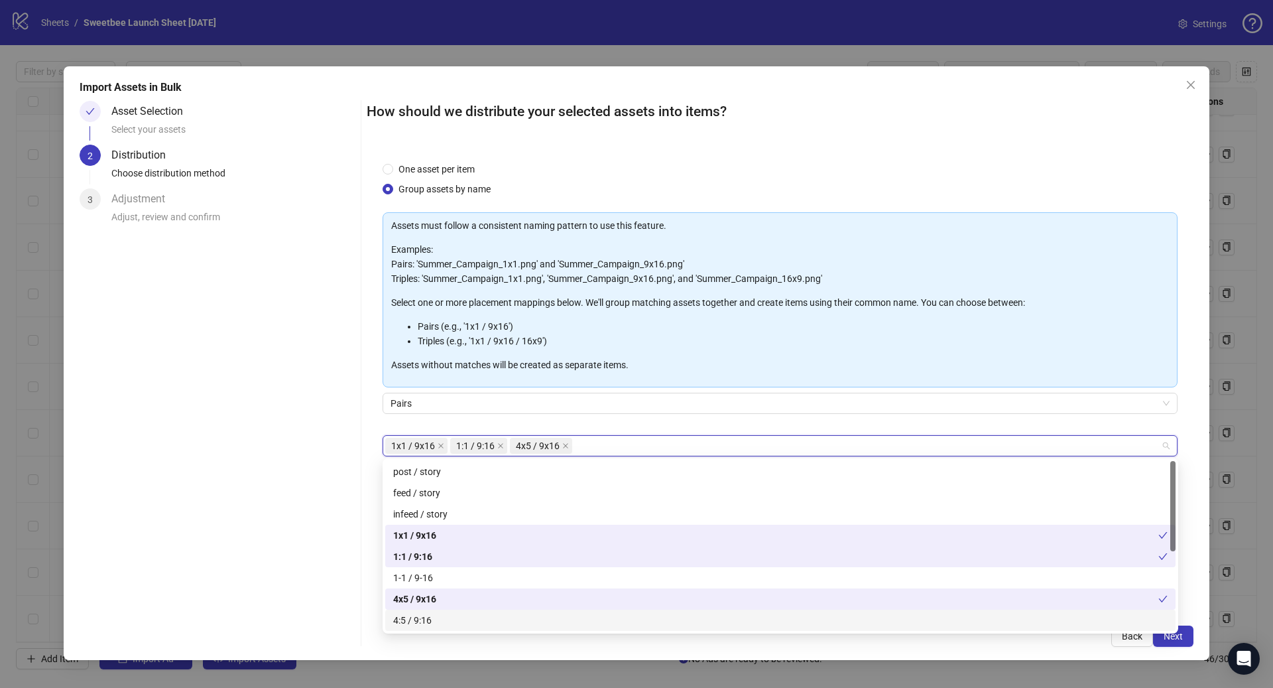
click at [430, 614] on div "4:5 / 9:16" at bounding box center [780, 620] width 774 height 15
click at [1174, 639] on span "Next" at bounding box center [1173, 636] width 19 height 11
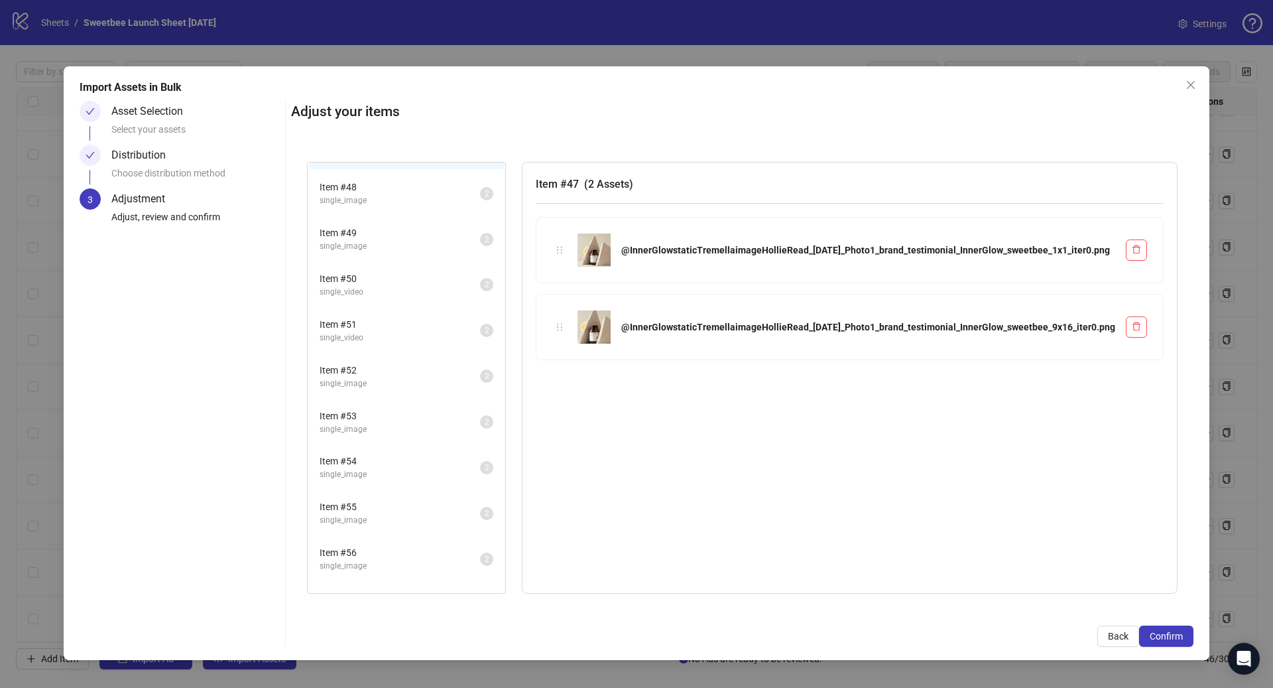
scroll to position [70, 0]
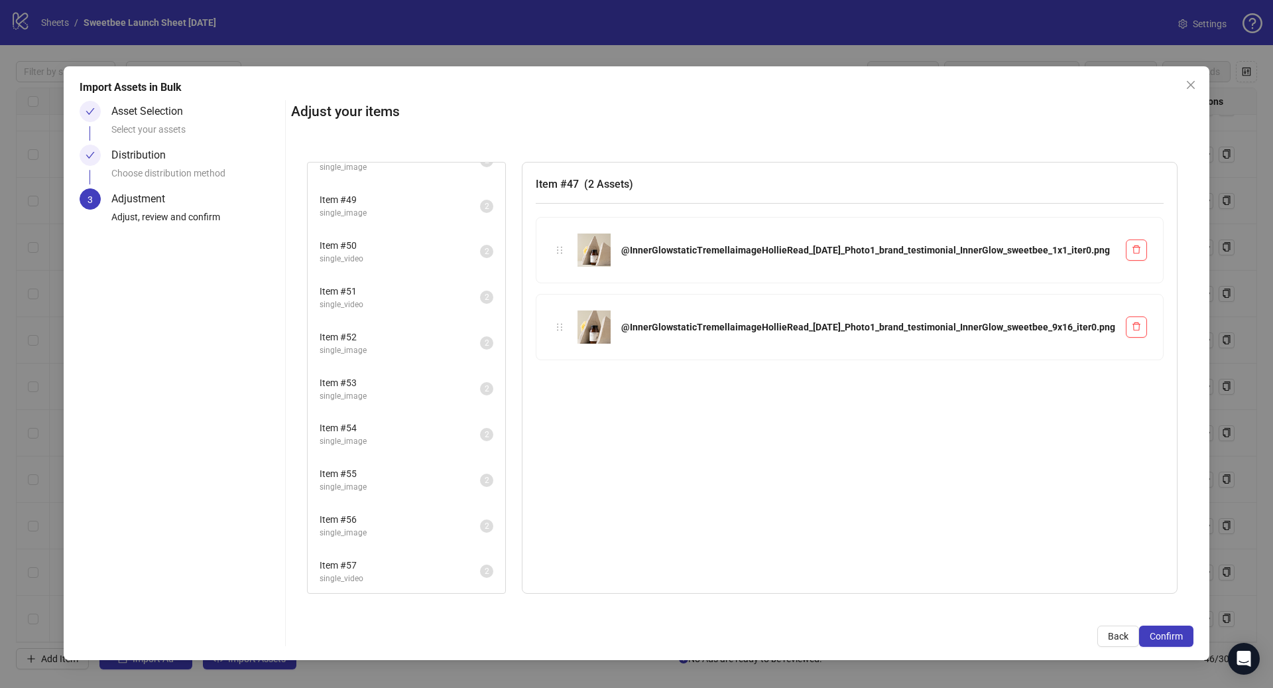
click at [467, 554] on li "Item # 57 single_video 2" at bounding box center [406, 571] width 195 height 43
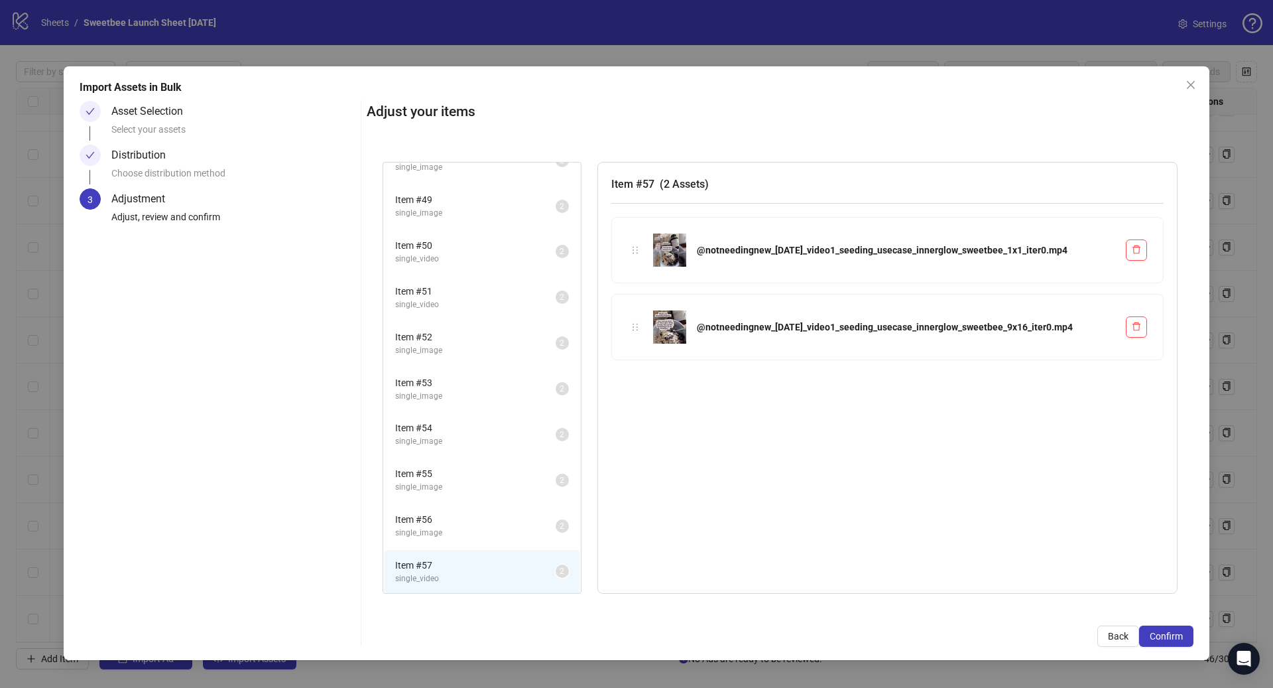
click at [477, 516] on span "Item # 56" at bounding box center [475, 519] width 160 height 15
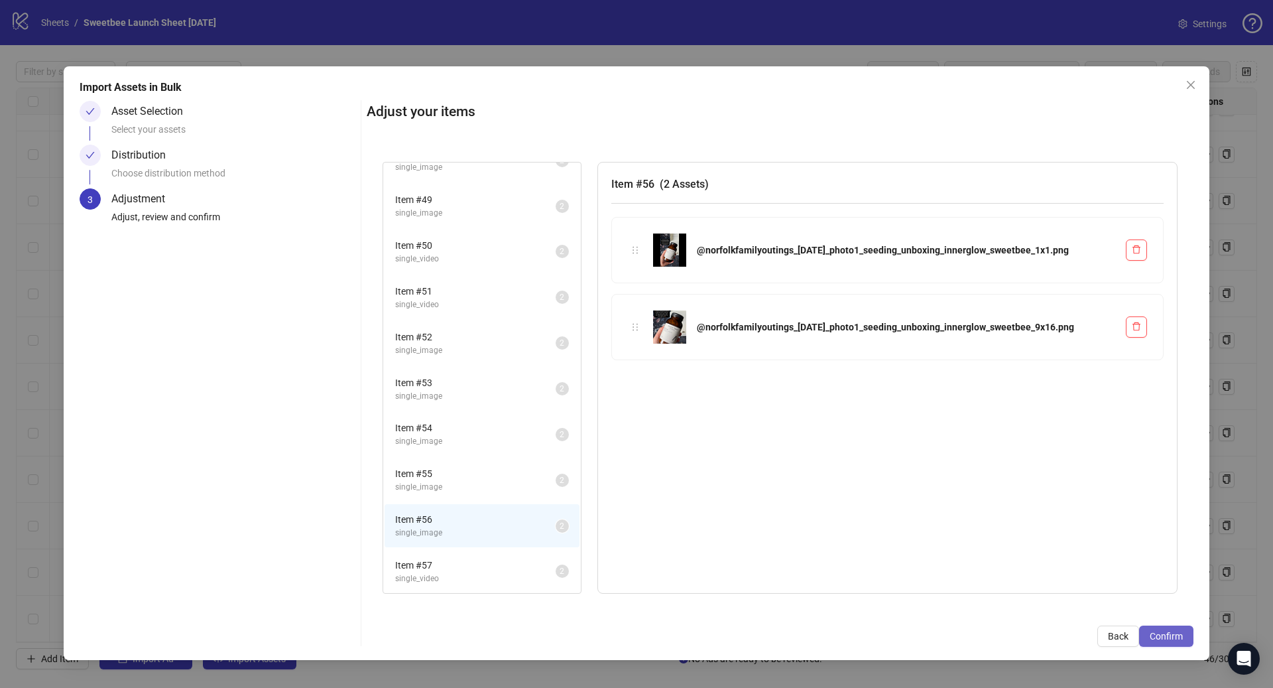
click at [1161, 625] on button "Confirm" at bounding box center [1166, 635] width 54 height 21
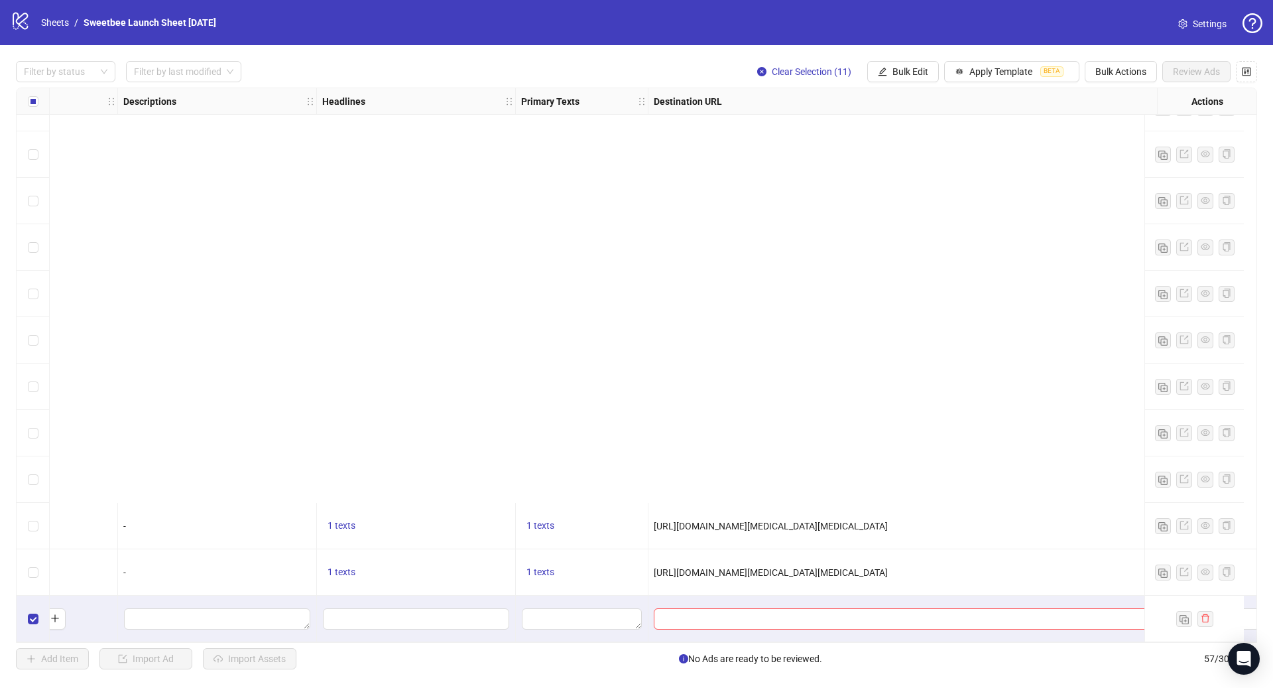
scroll to position [2123, 1075]
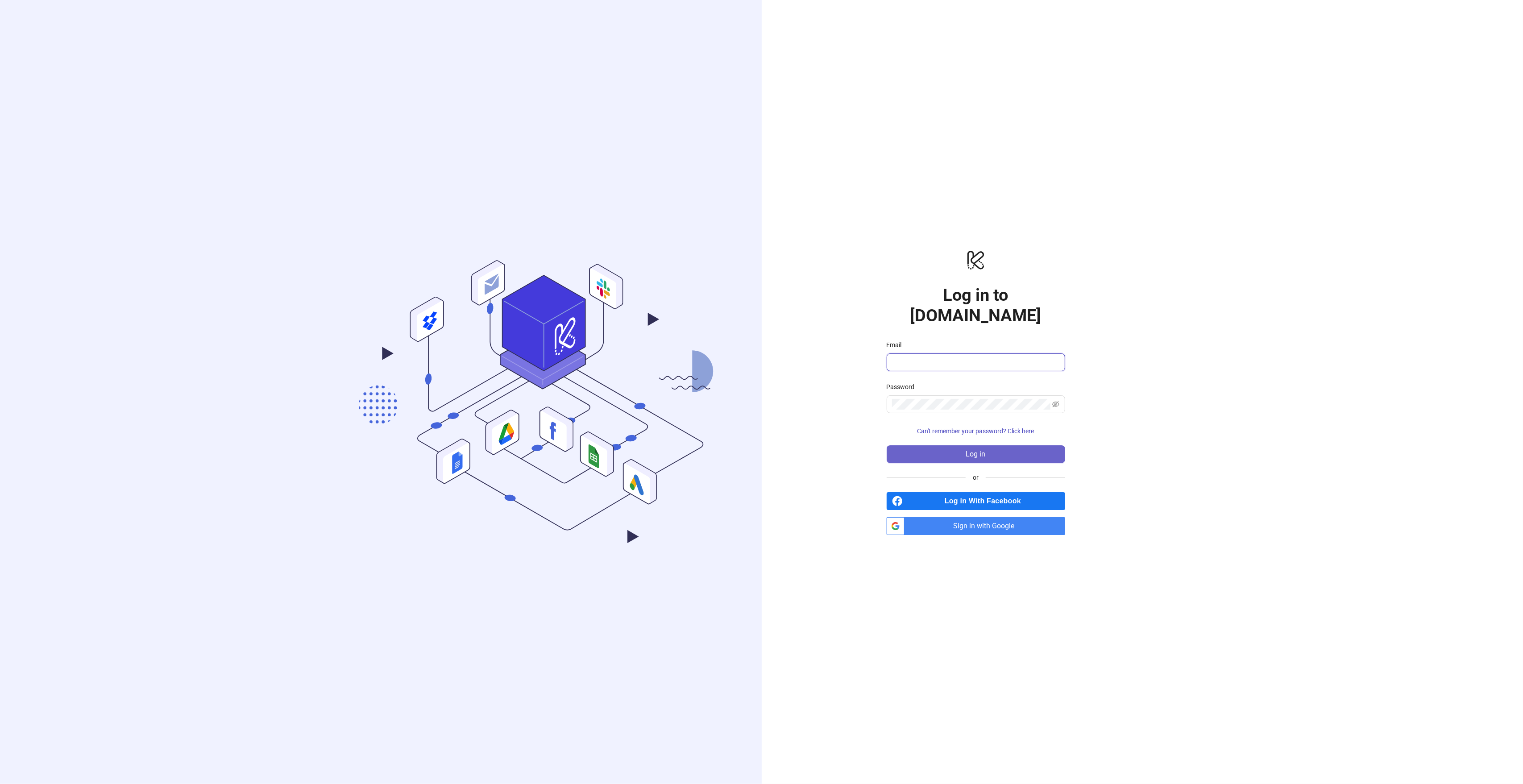
type input "**********"
click at [948, 446] on button "Log in" at bounding box center [976, 454] width 178 height 18
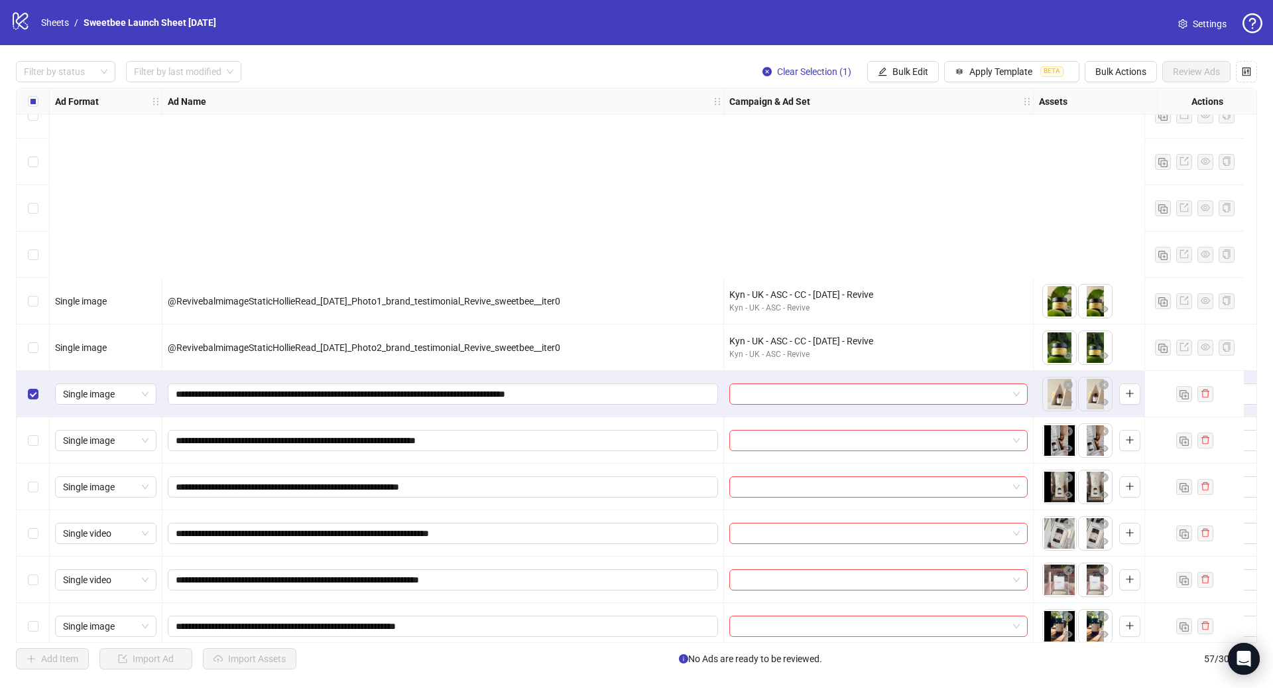
scroll to position [2123, 0]
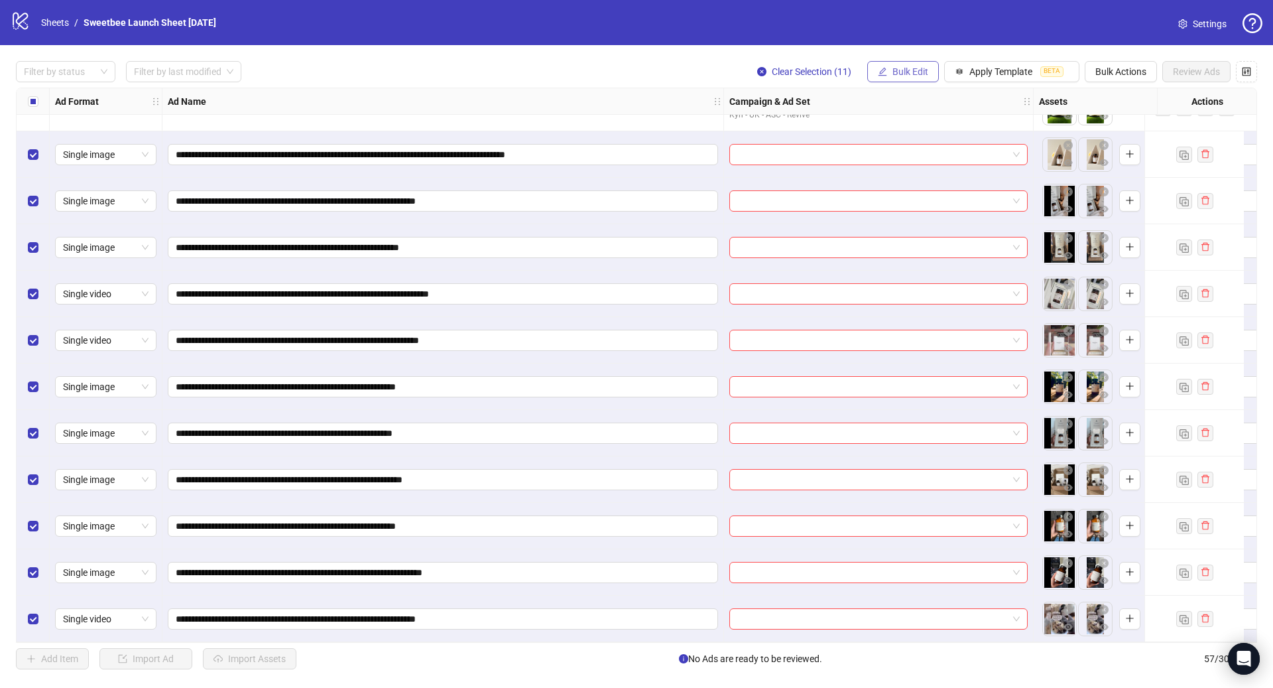
click at [906, 72] on span "Bulk Edit" at bounding box center [910, 71] width 36 height 11
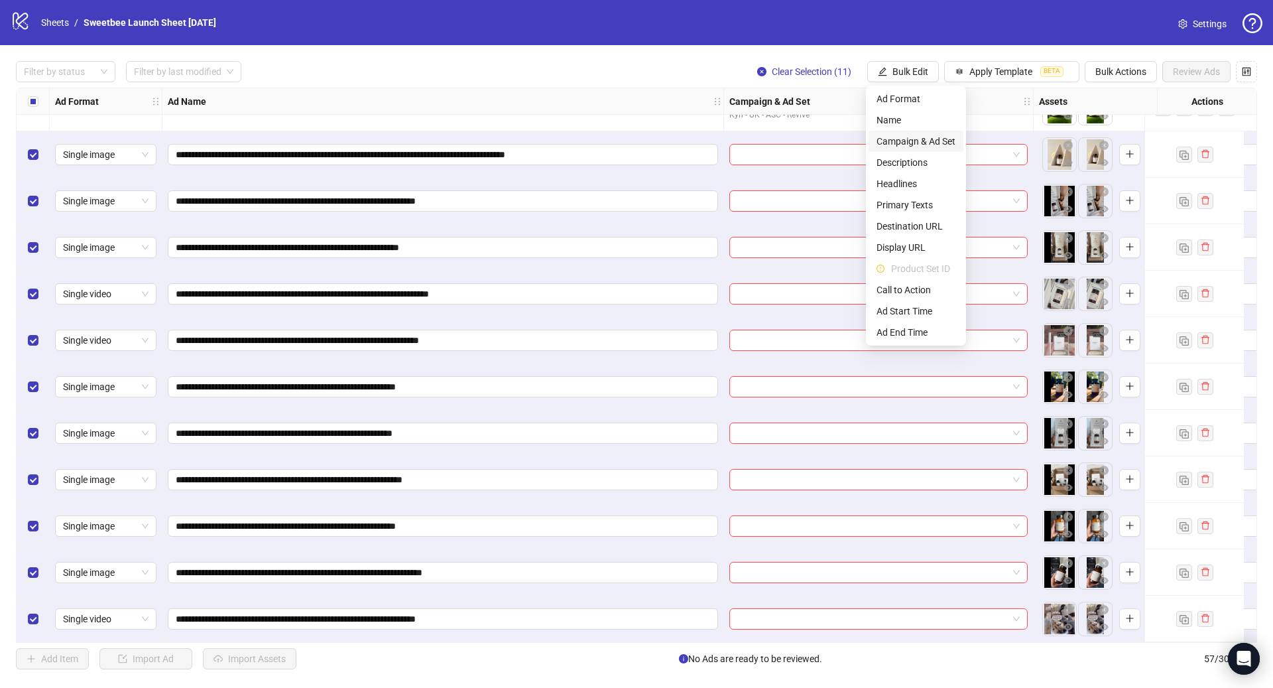
click at [936, 139] on span "Campaign & Ad Set" at bounding box center [916, 141] width 79 height 15
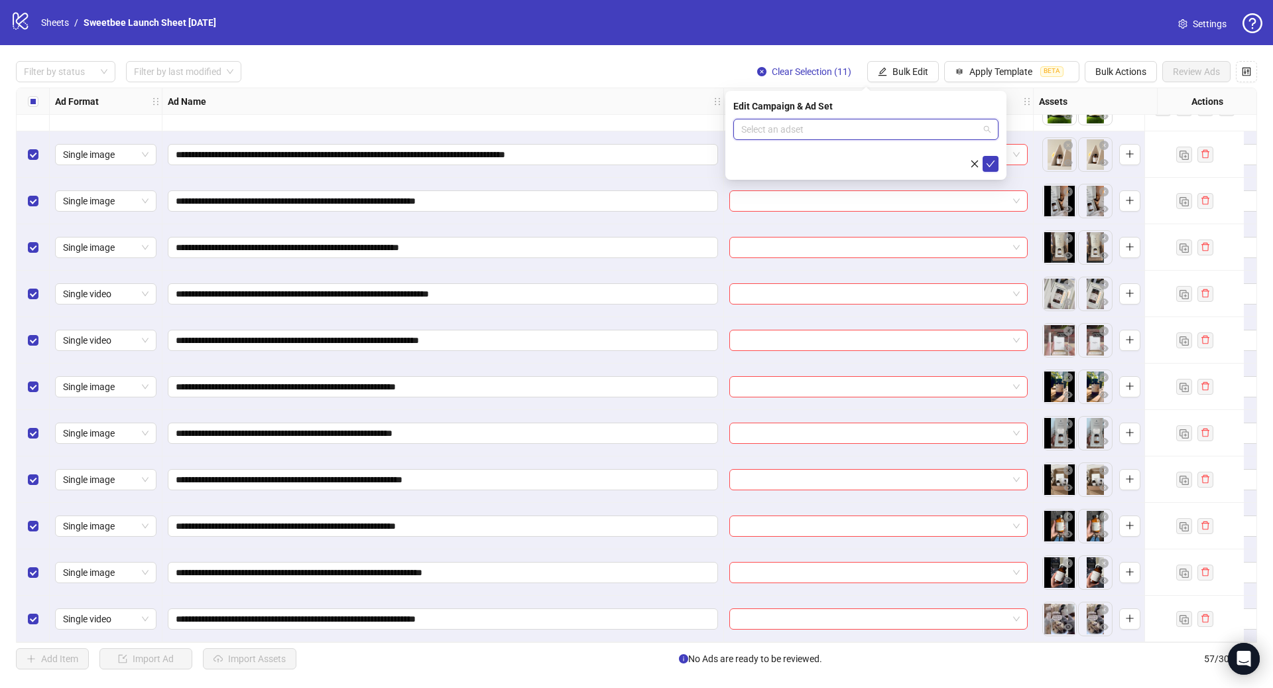
click at [869, 131] on input "search" at bounding box center [859, 129] width 237 height 20
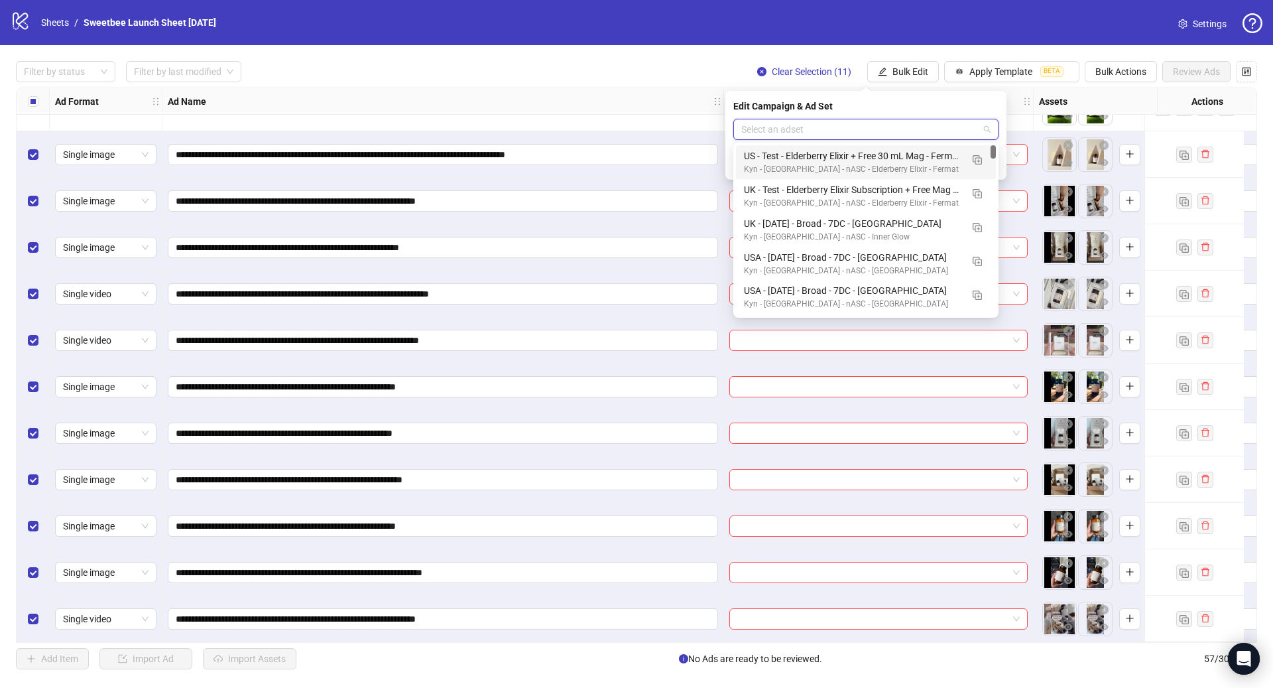
paste input "**********"
type input "**********"
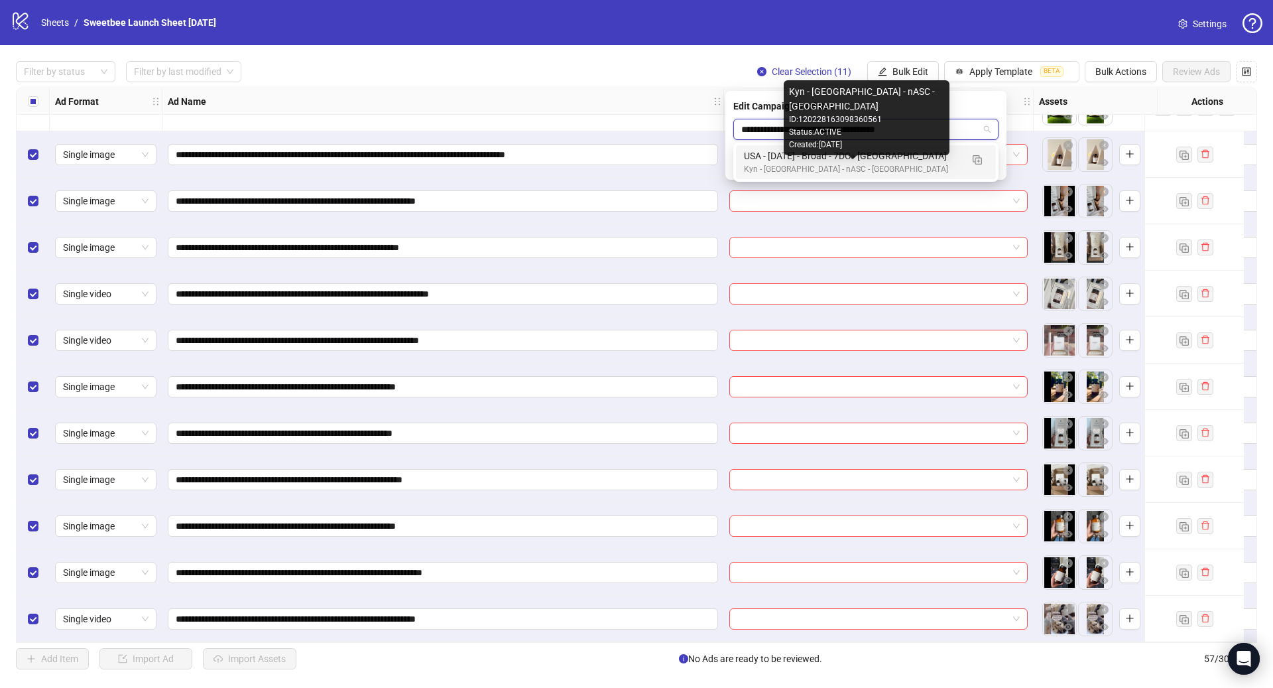
click at [885, 174] on div "Kyn - [GEOGRAPHIC_DATA] - nASC - [GEOGRAPHIC_DATA]" at bounding box center [852, 169] width 217 height 13
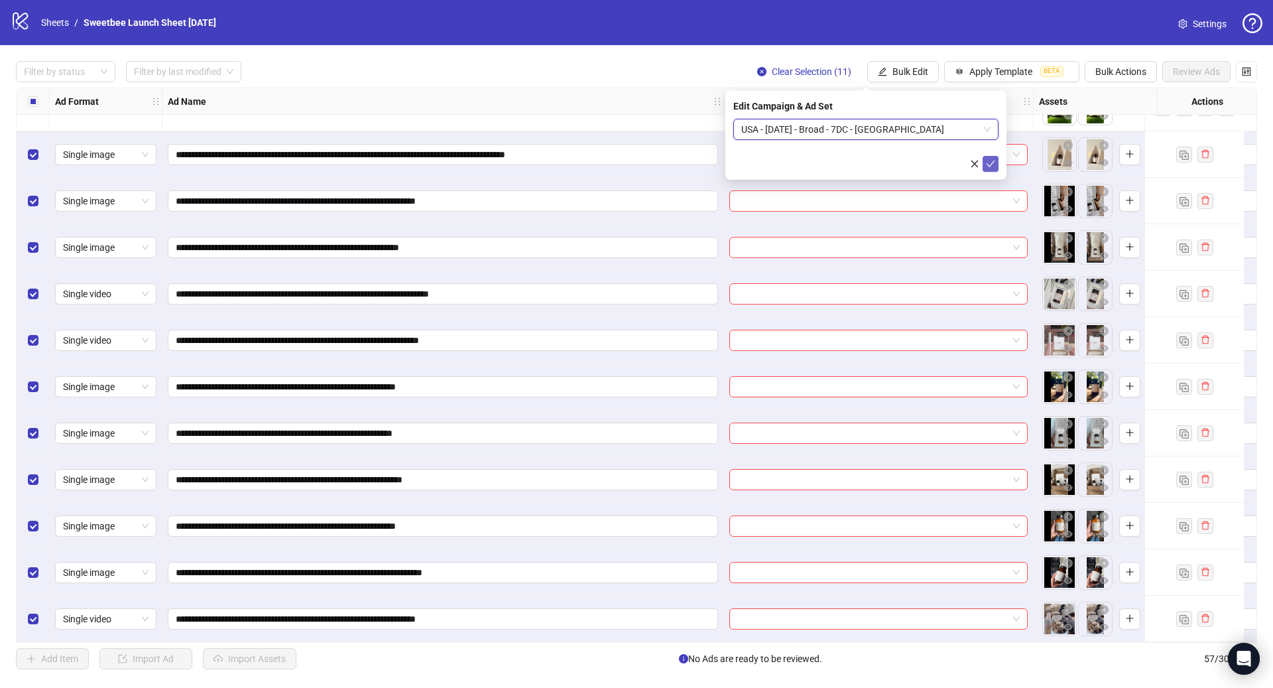
click at [989, 164] on icon "check" at bounding box center [990, 163] width 9 height 9
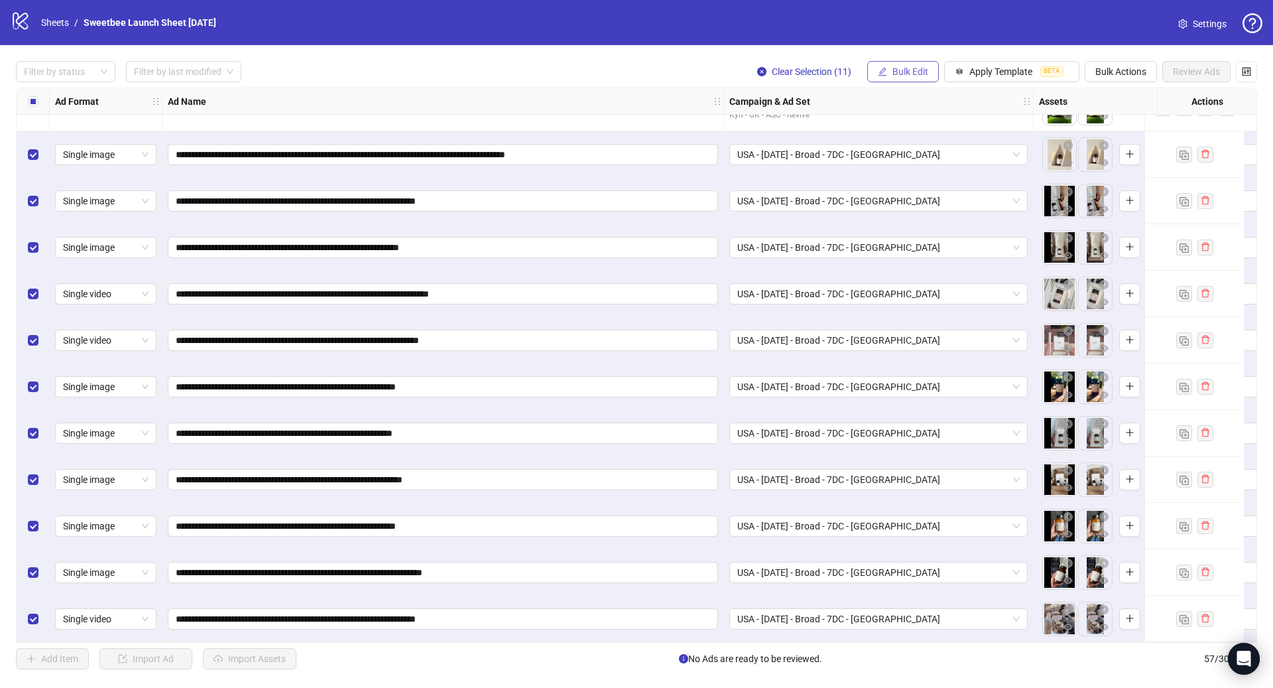
click at [914, 72] on span "Bulk Edit" at bounding box center [910, 71] width 36 height 11
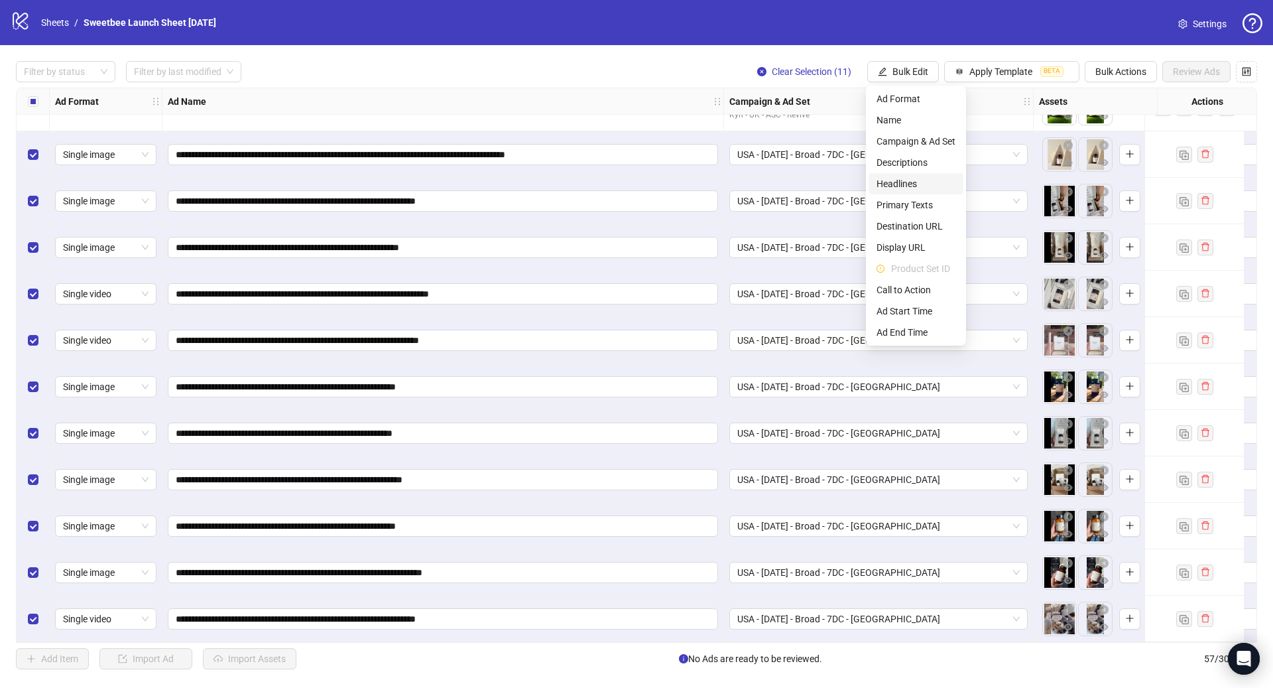
click at [916, 188] on span "Headlines" at bounding box center [916, 183] width 79 height 15
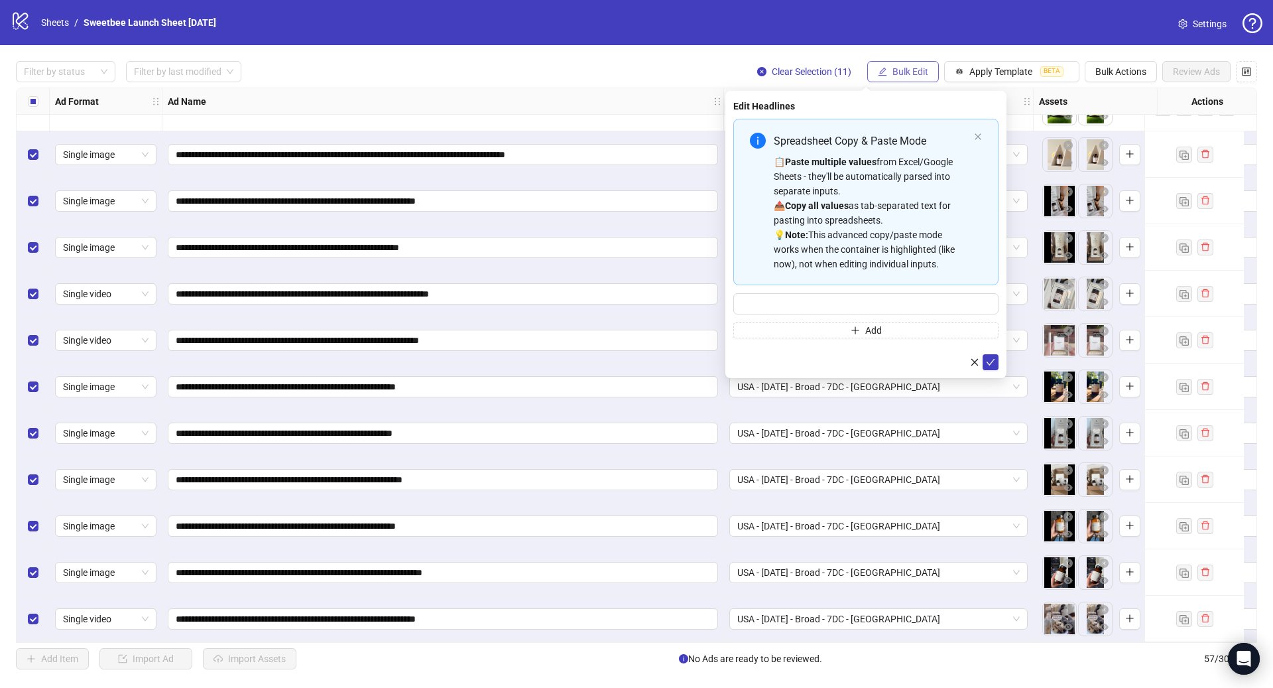
click at [917, 72] on span "Bulk Edit" at bounding box center [910, 71] width 36 height 11
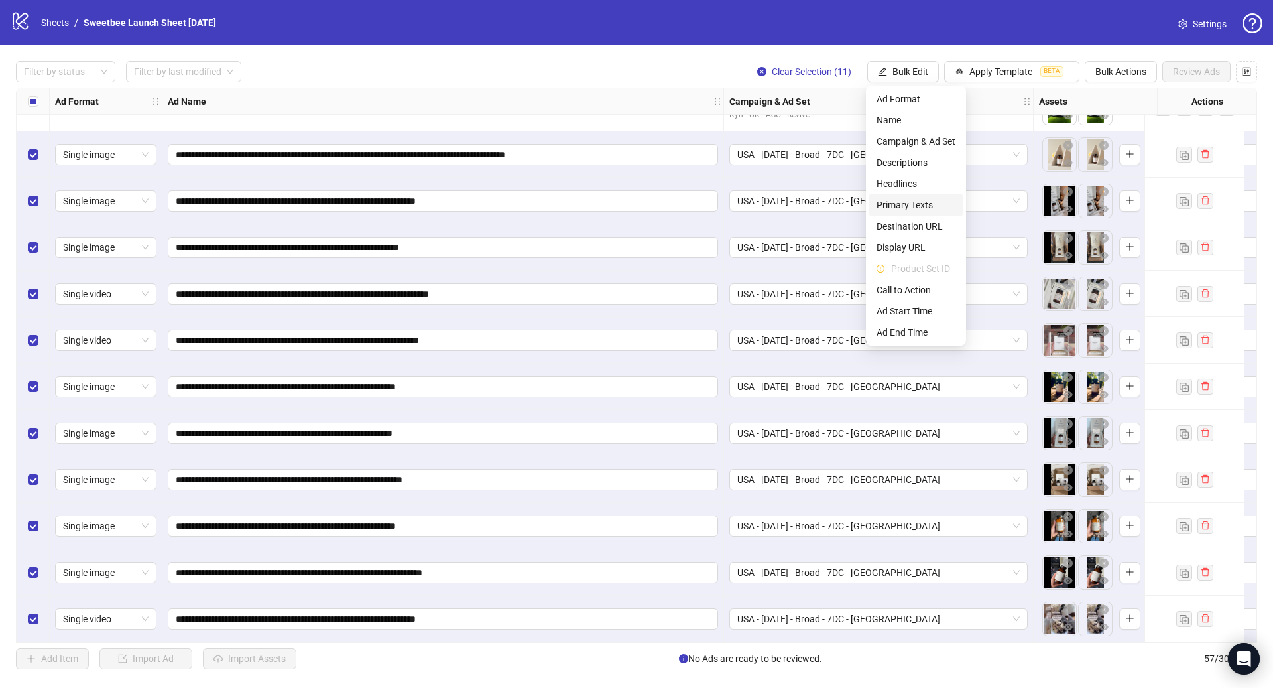
click at [924, 200] on span "Primary Texts" at bounding box center [916, 205] width 79 height 15
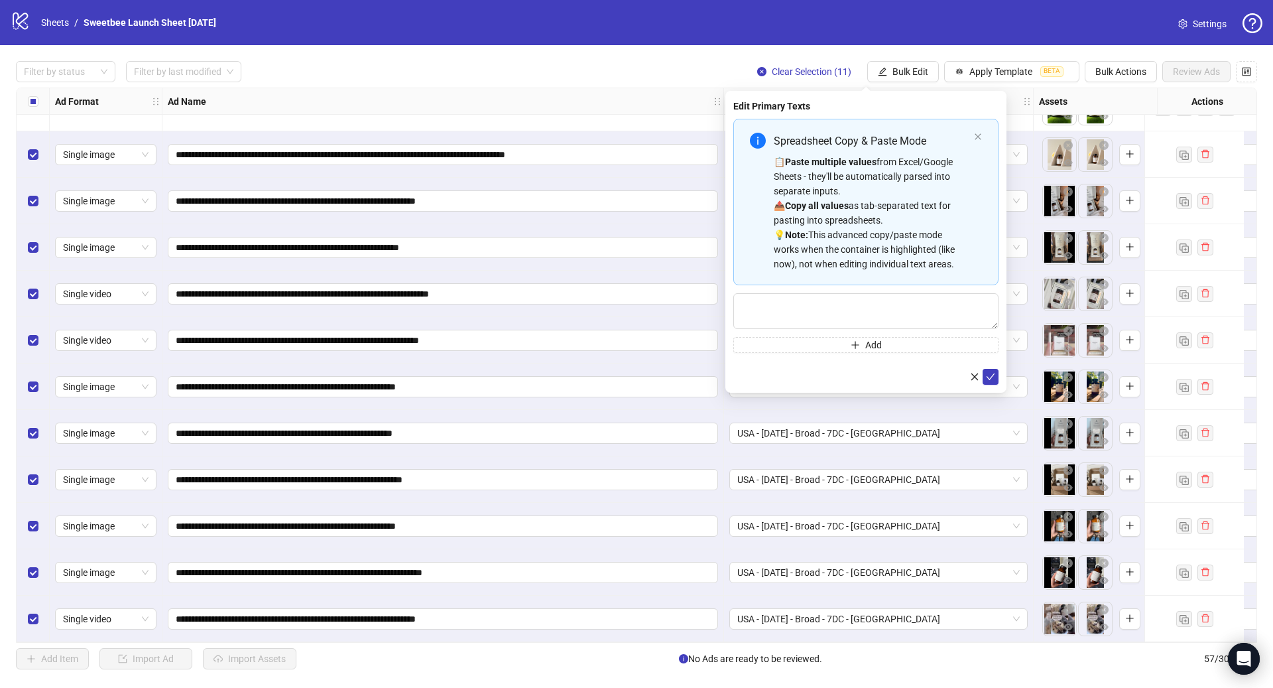
click at [906, 161] on div "📋 Paste multiple values from Excel/Google Sheets - they'll be automatically par…" at bounding box center [871, 212] width 195 height 117
type textarea "**********"
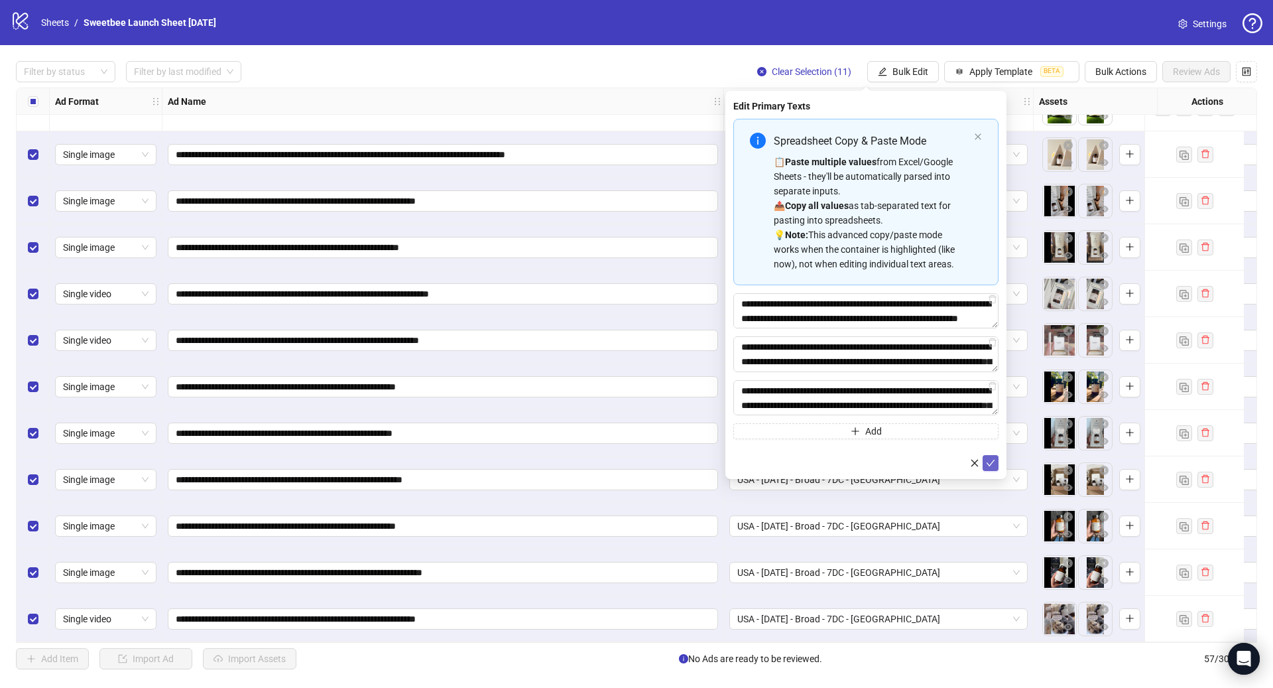
click at [989, 465] on icon "check" at bounding box center [990, 462] width 9 height 9
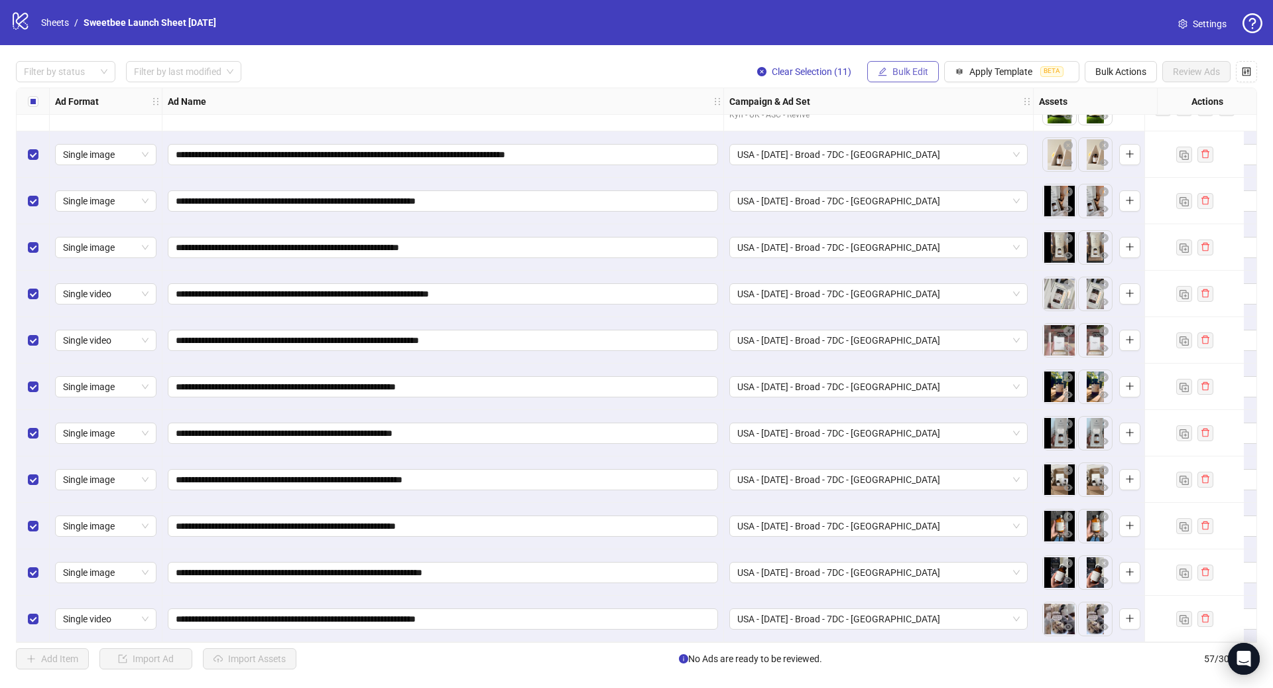
click at [913, 70] on span "Bulk Edit" at bounding box center [910, 71] width 36 height 11
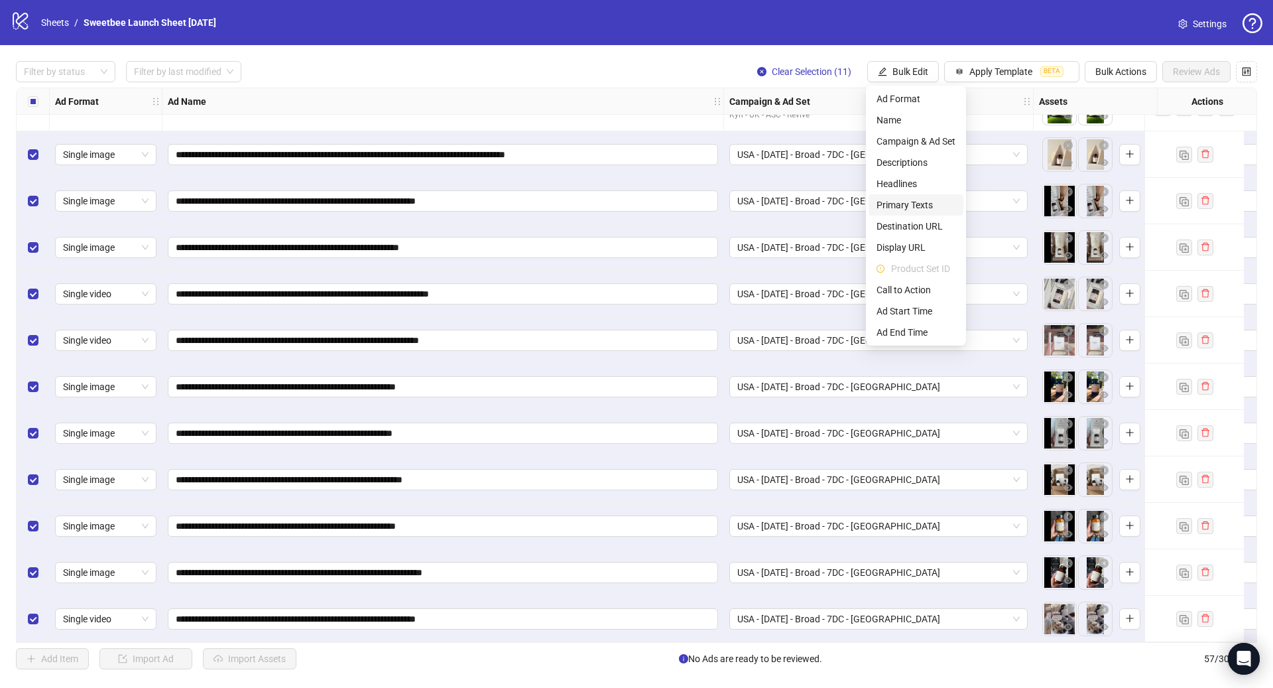
click at [917, 194] on li "Primary Texts" at bounding box center [916, 204] width 95 height 21
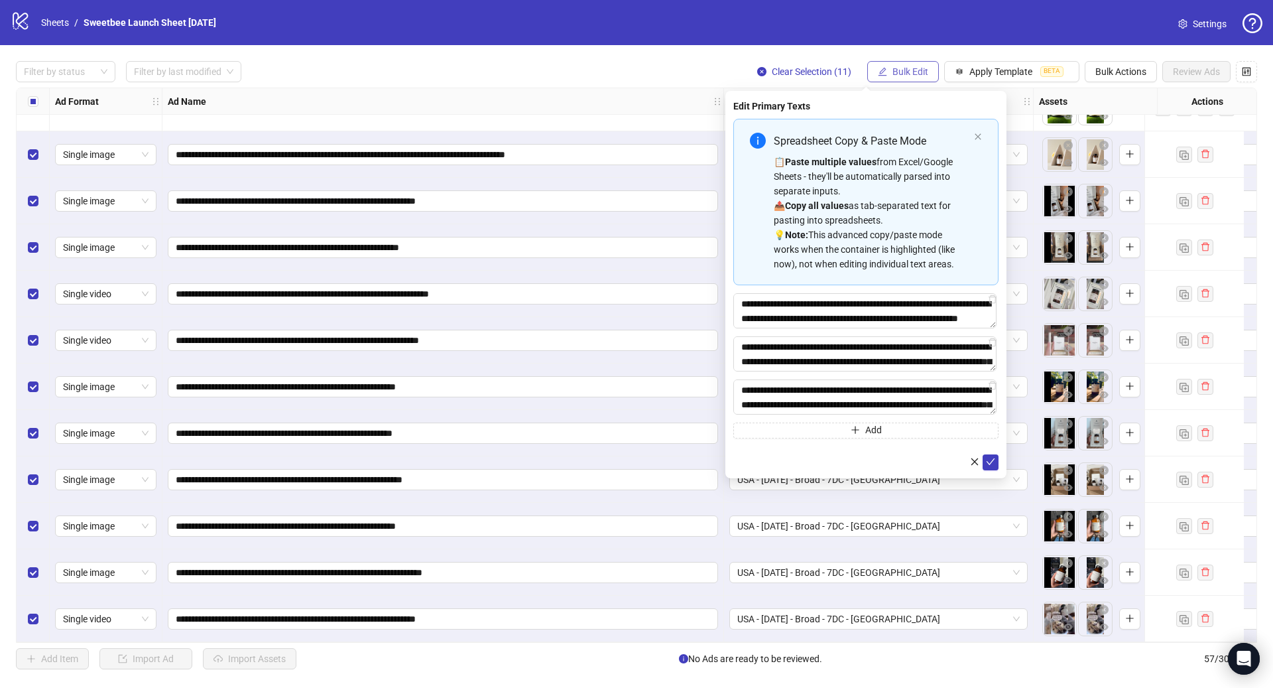
click at [918, 73] on span "Bulk Edit" at bounding box center [910, 71] width 36 height 11
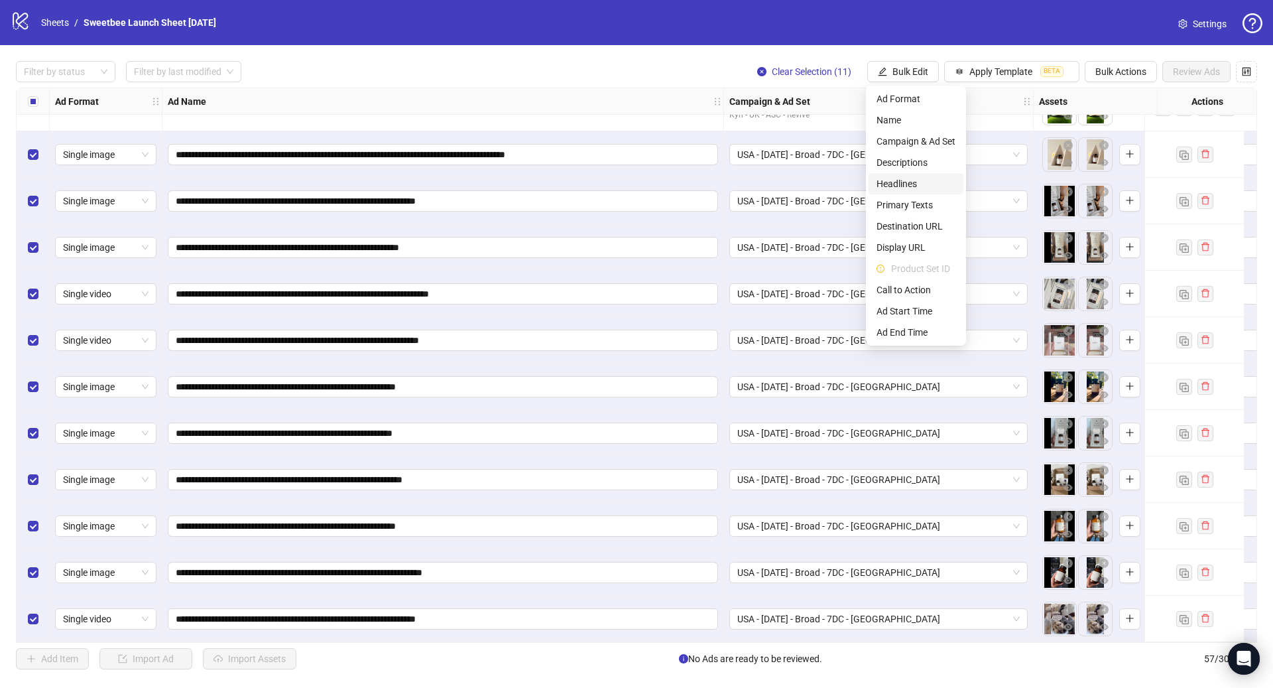
click at [914, 186] on span "Headlines" at bounding box center [916, 183] width 79 height 15
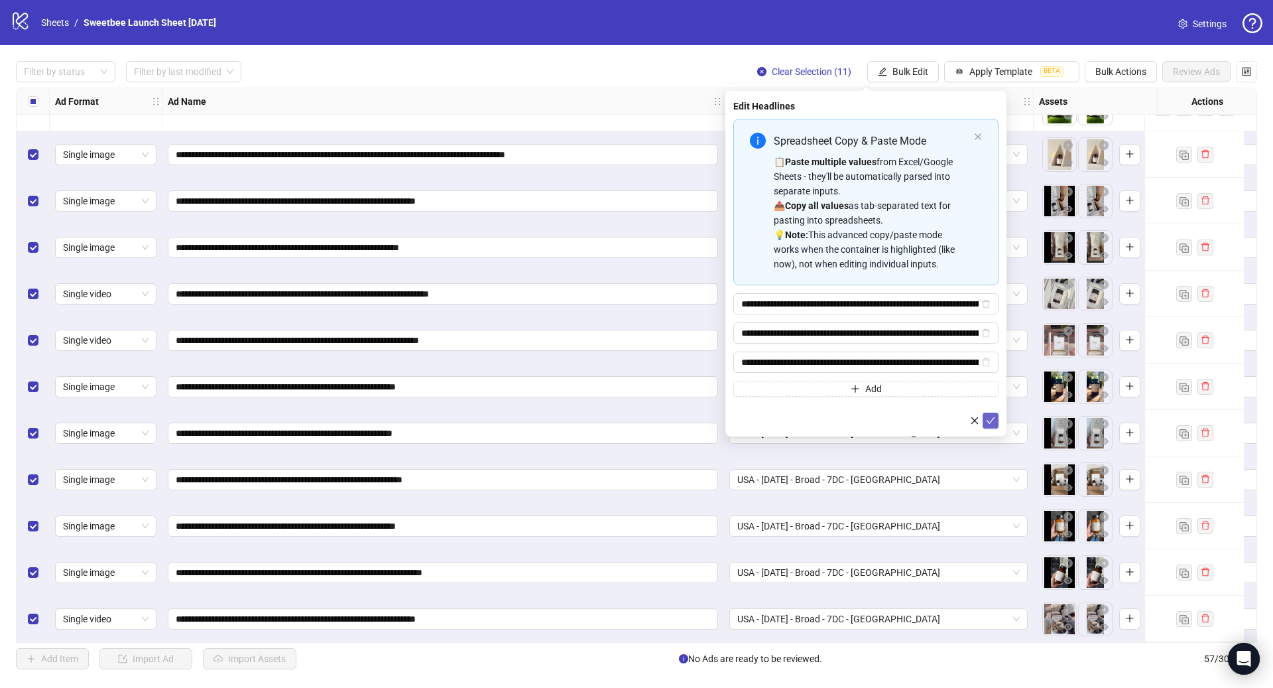
click at [990, 422] on icon "check" at bounding box center [990, 420] width 9 height 9
type input "**********"
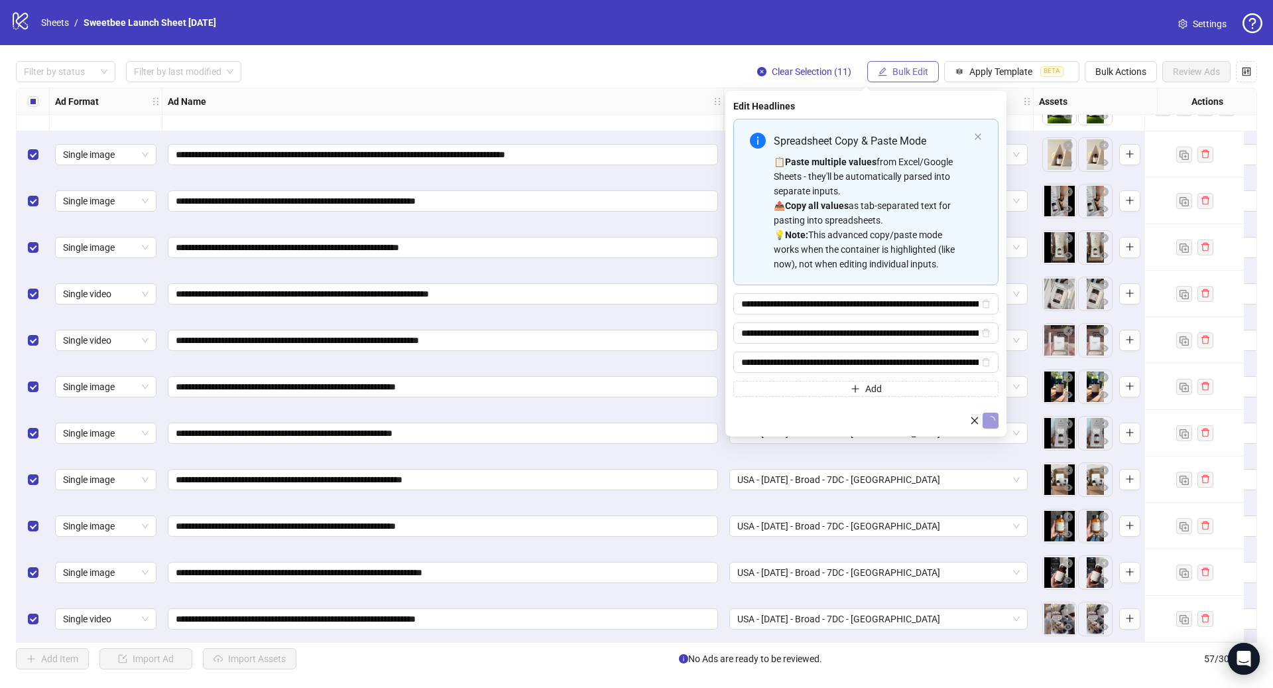
type input "**********"
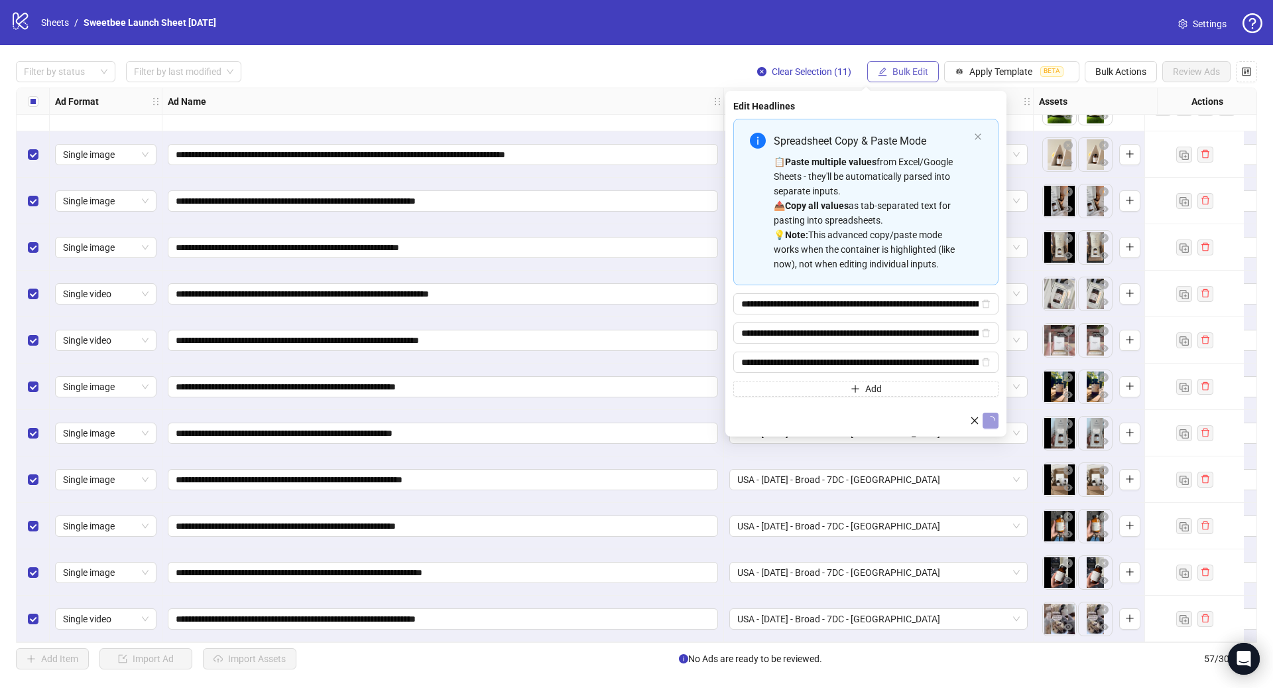
type input "**********"
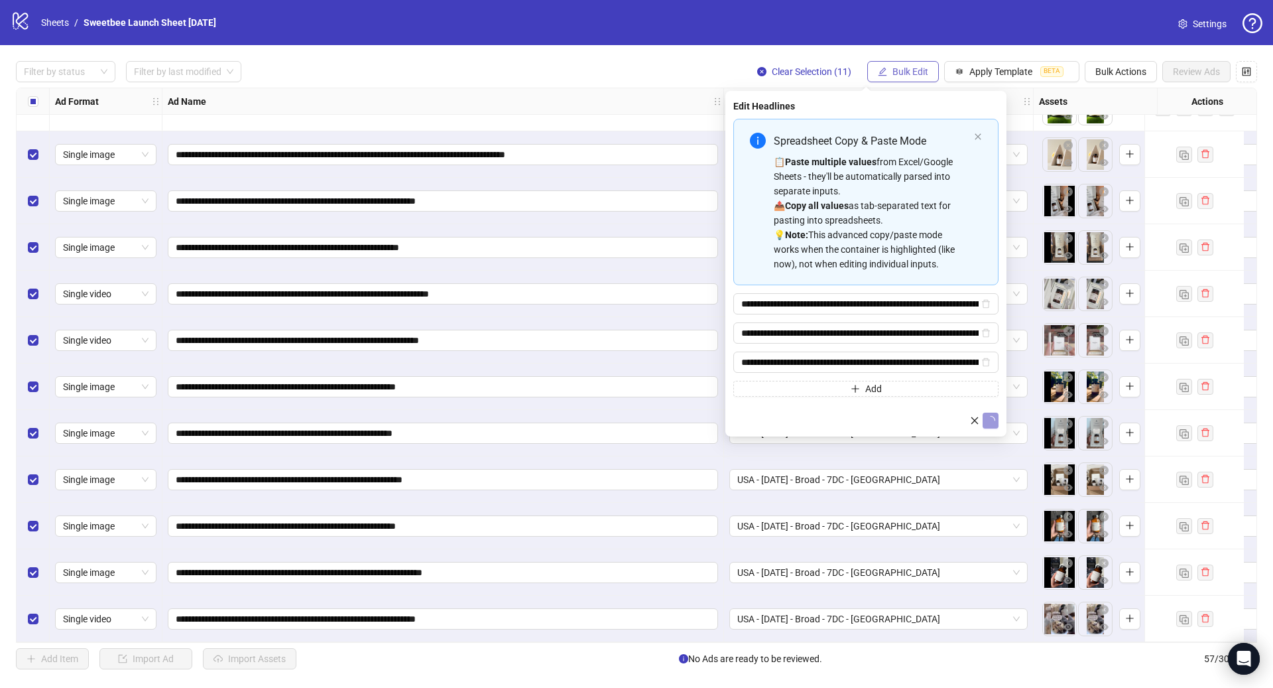
type input "**********"
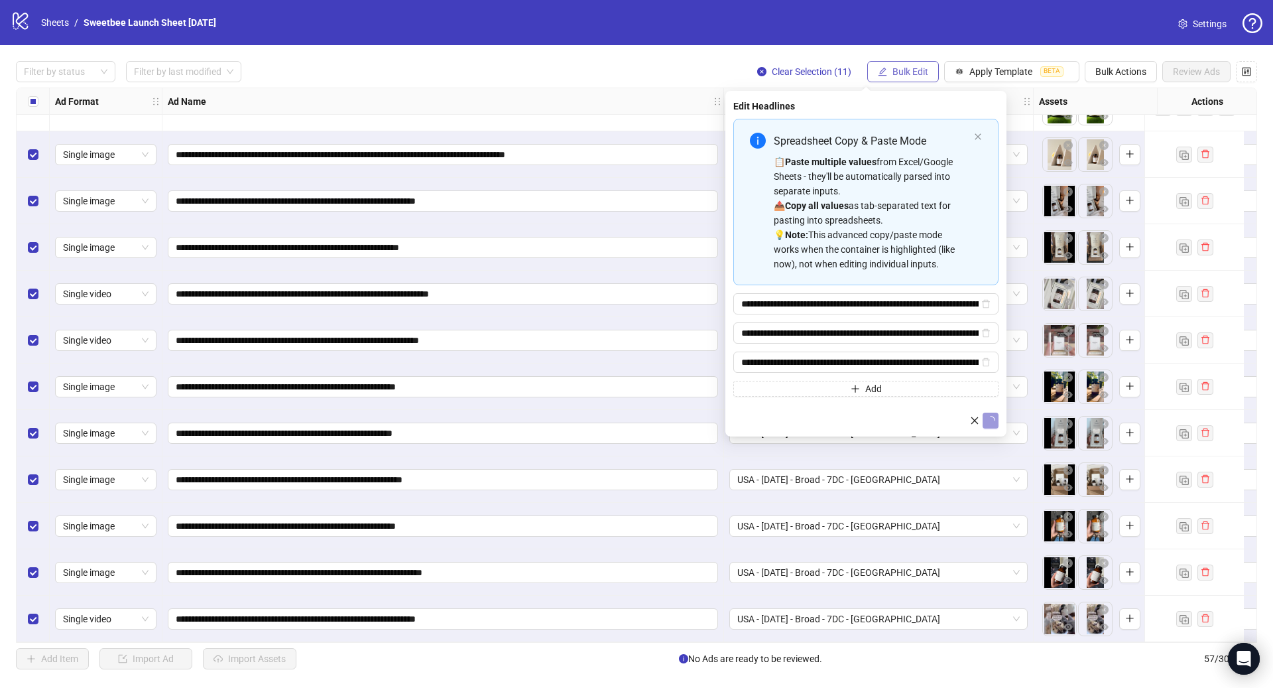
type input "**********"
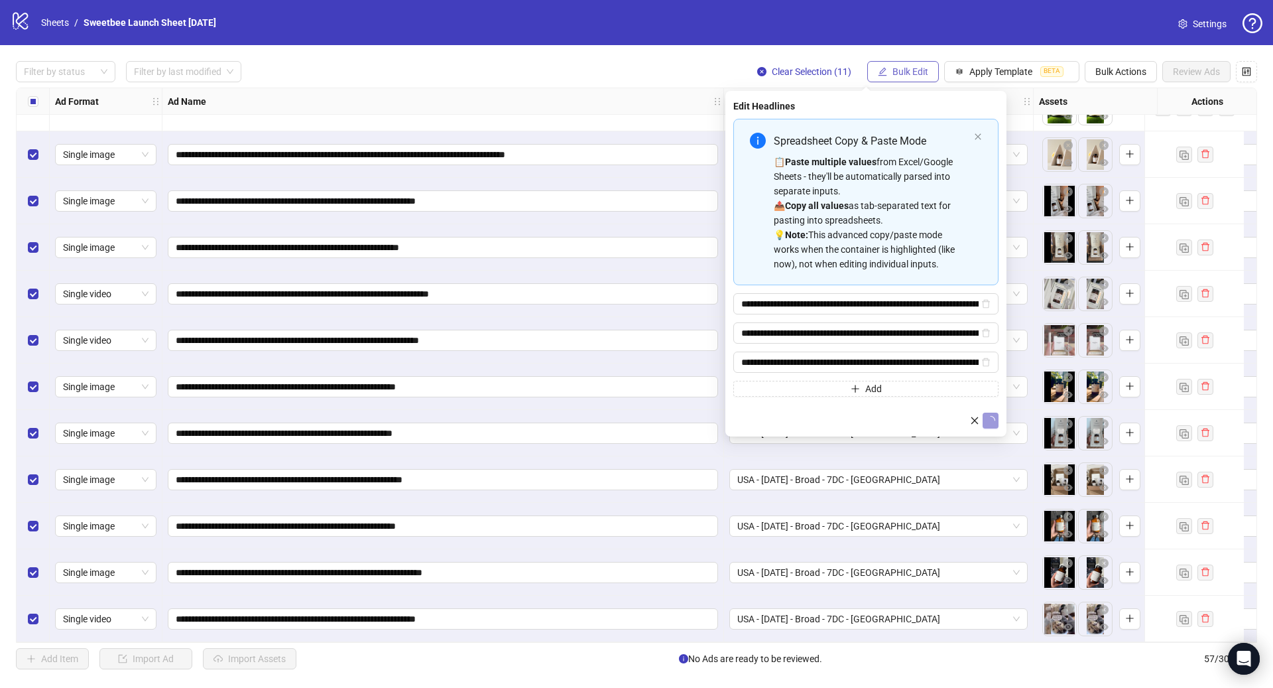
type input "**********"
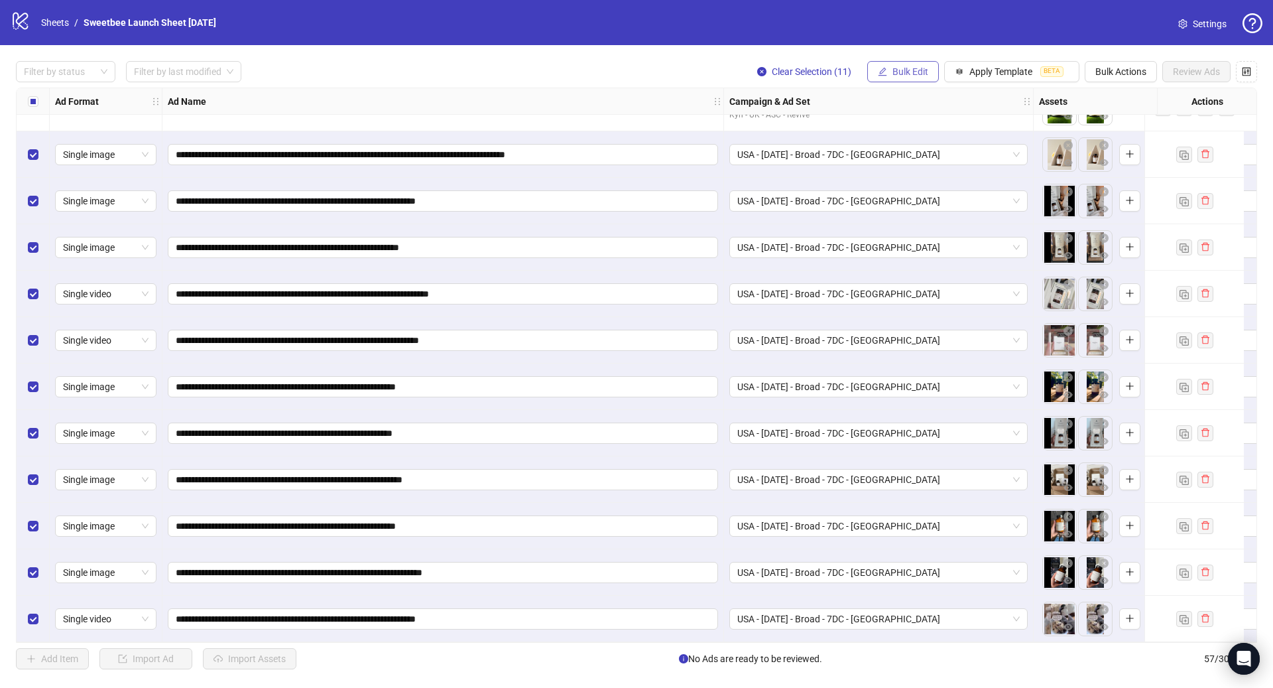
click at [906, 71] on span "Bulk Edit" at bounding box center [910, 71] width 36 height 11
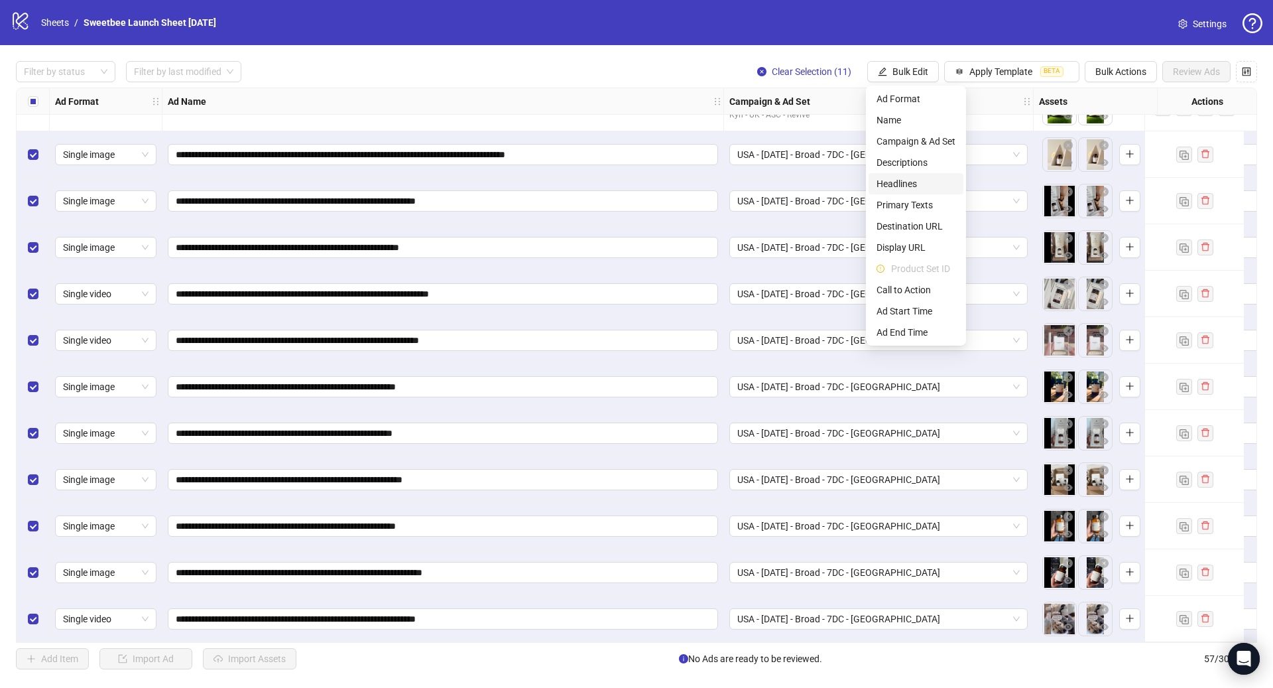
click at [922, 182] on span "Headlines" at bounding box center [916, 183] width 79 height 15
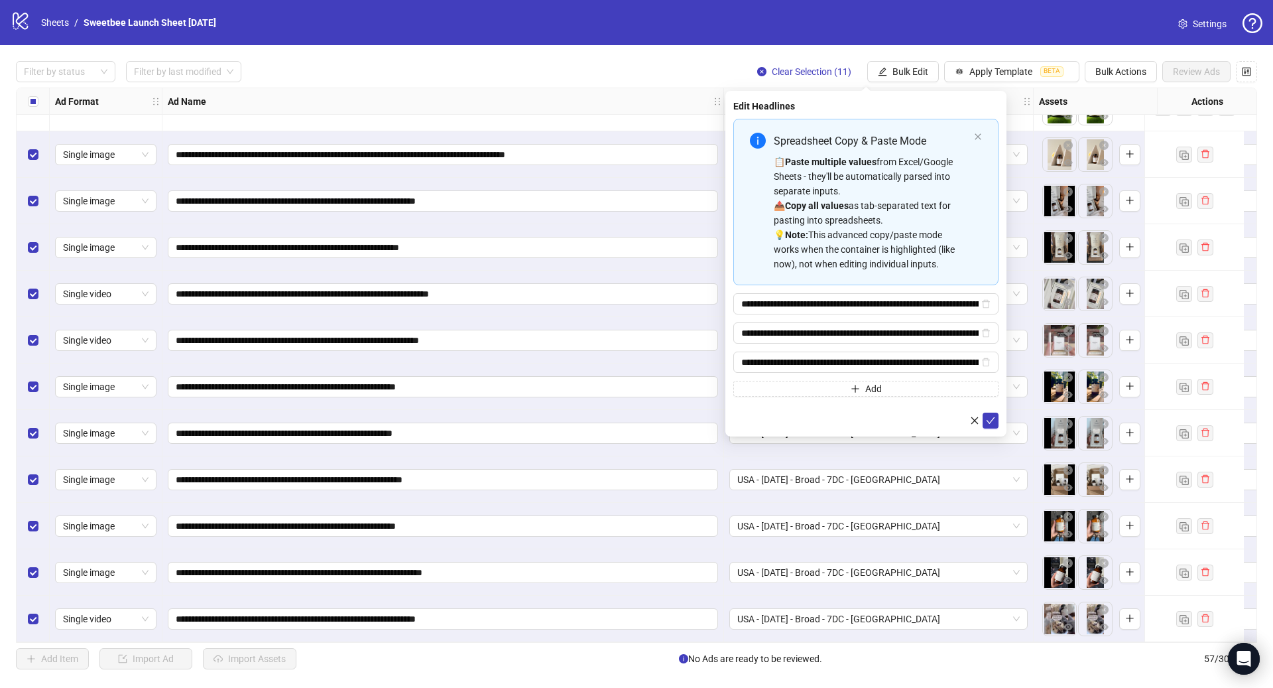
type input "**********"
click at [827, 206] on strong "Copy all values" at bounding box center [817, 205] width 64 height 11
type input "**********"
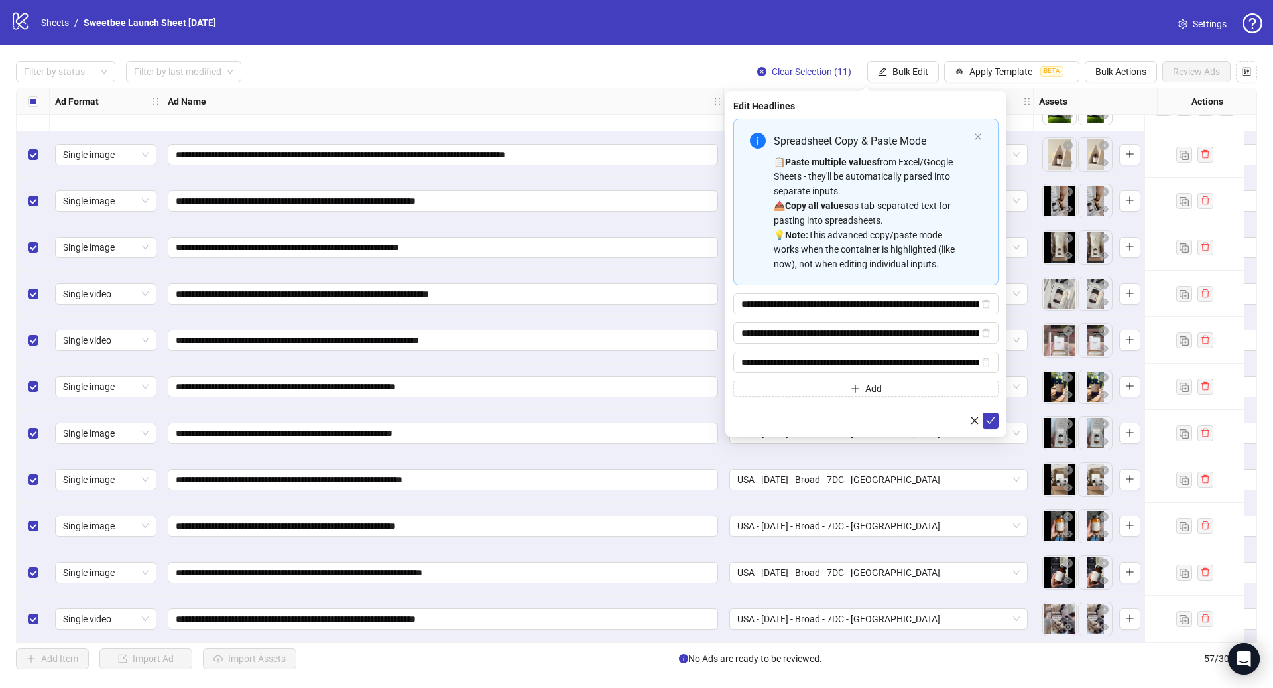
type input "**********"
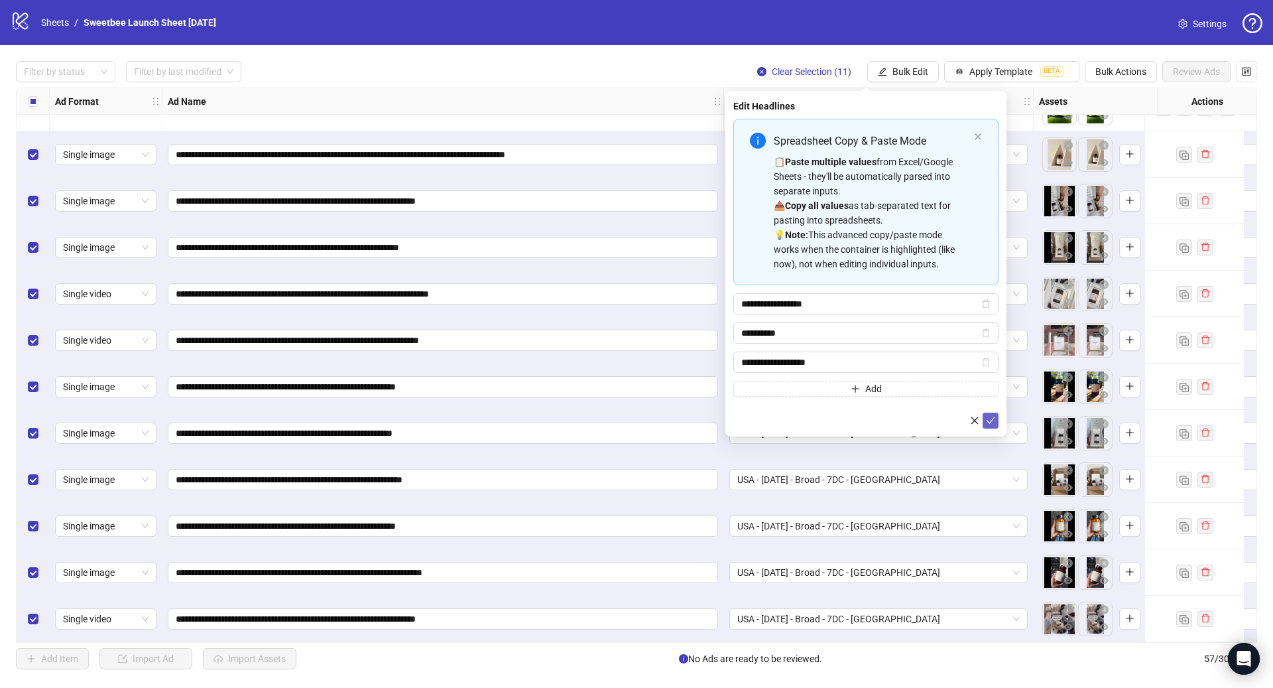
click at [991, 416] on icon "check" at bounding box center [990, 420] width 9 height 9
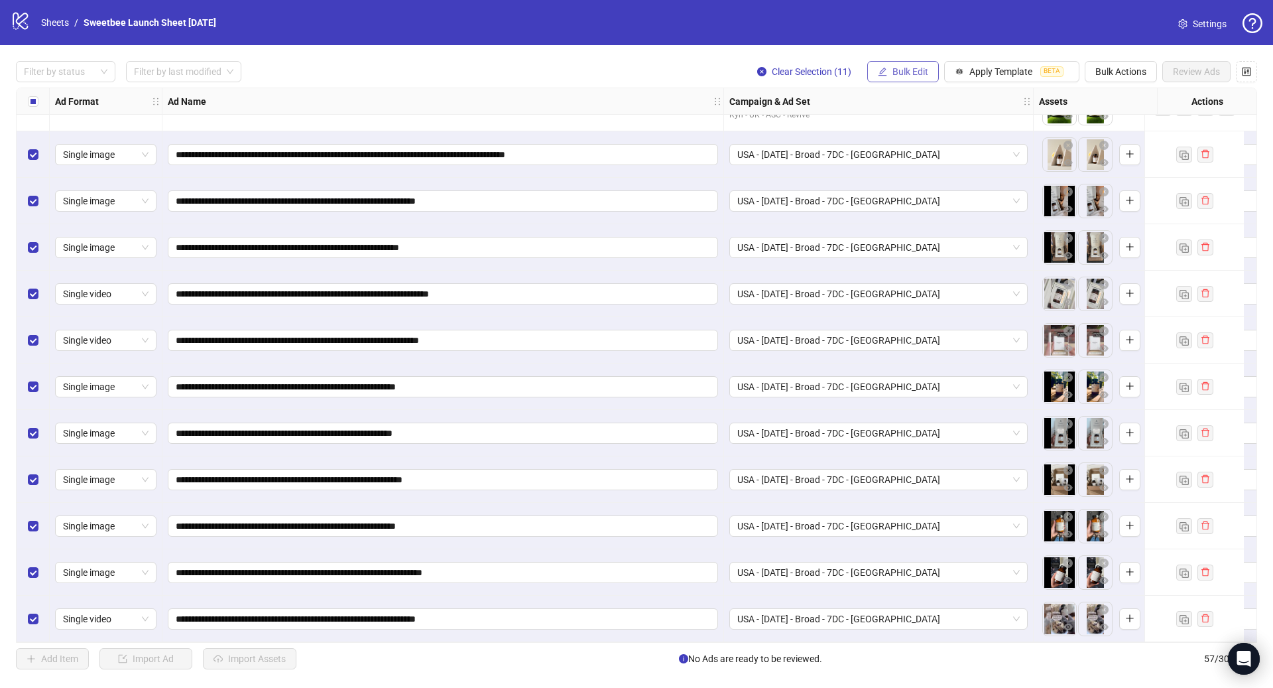
click at [885, 68] on icon "edit" at bounding box center [882, 71] width 9 height 9
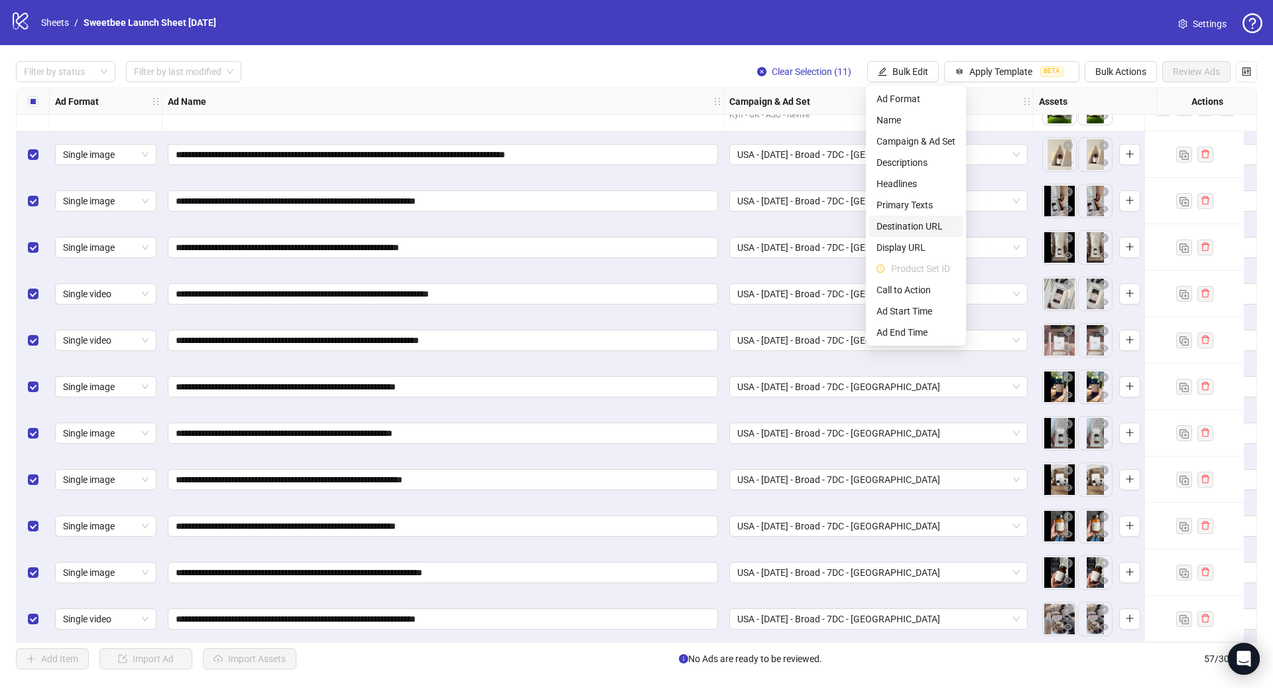
click at [929, 224] on span "Destination URL" at bounding box center [916, 226] width 79 height 15
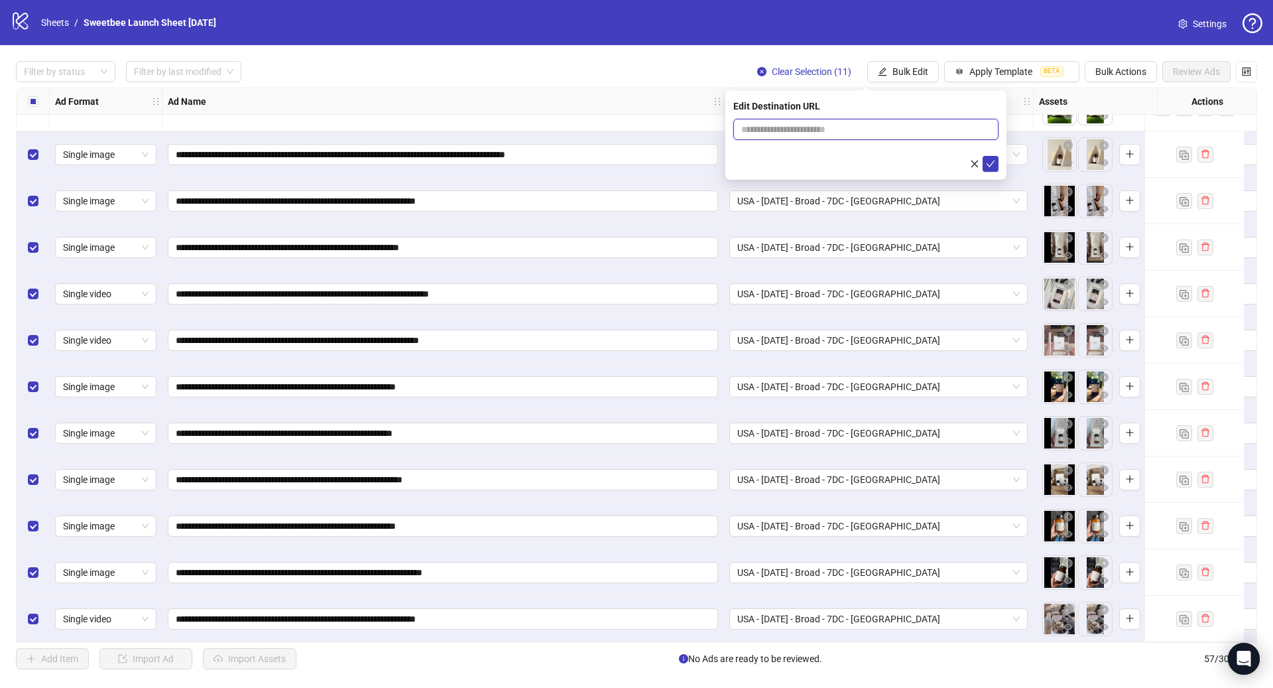
click at [832, 132] on input "text" at bounding box center [860, 129] width 239 height 15
paste input "**********"
type input "**********"
click at [994, 164] on icon "check" at bounding box center [990, 163] width 9 height 9
click at [903, 74] on span "Bulk Edit" at bounding box center [910, 71] width 36 height 11
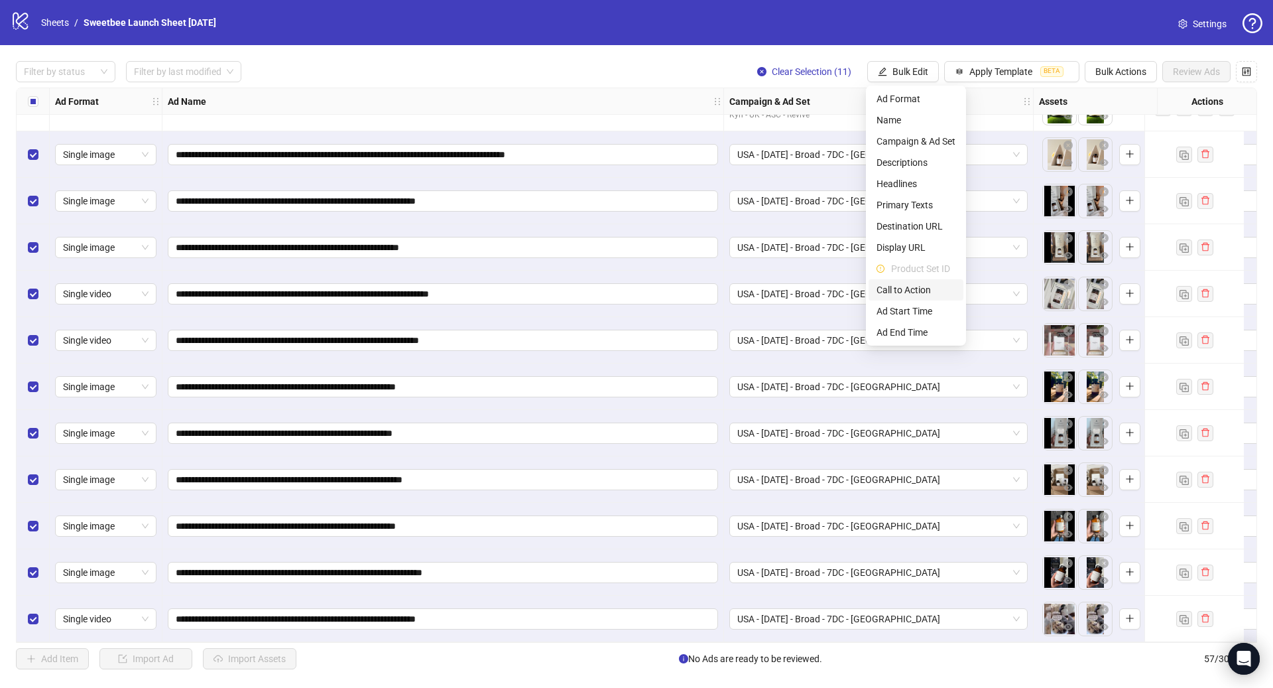
click at [921, 284] on span "Call to Action" at bounding box center [916, 289] width 79 height 15
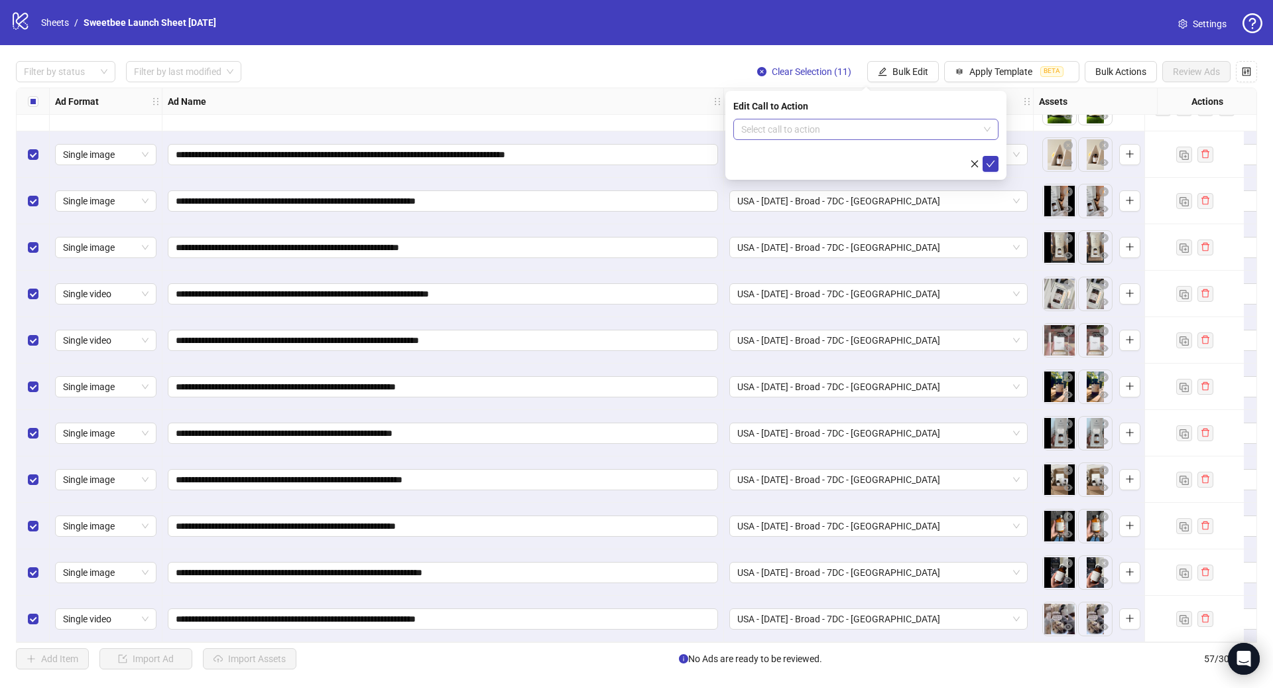
click at [804, 131] on input "search" at bounding box center [859, 129] width 237 height 20
type input "****"
click at [989, 161] on icon "check" at bounding box center [990, 163] width 9 height 9
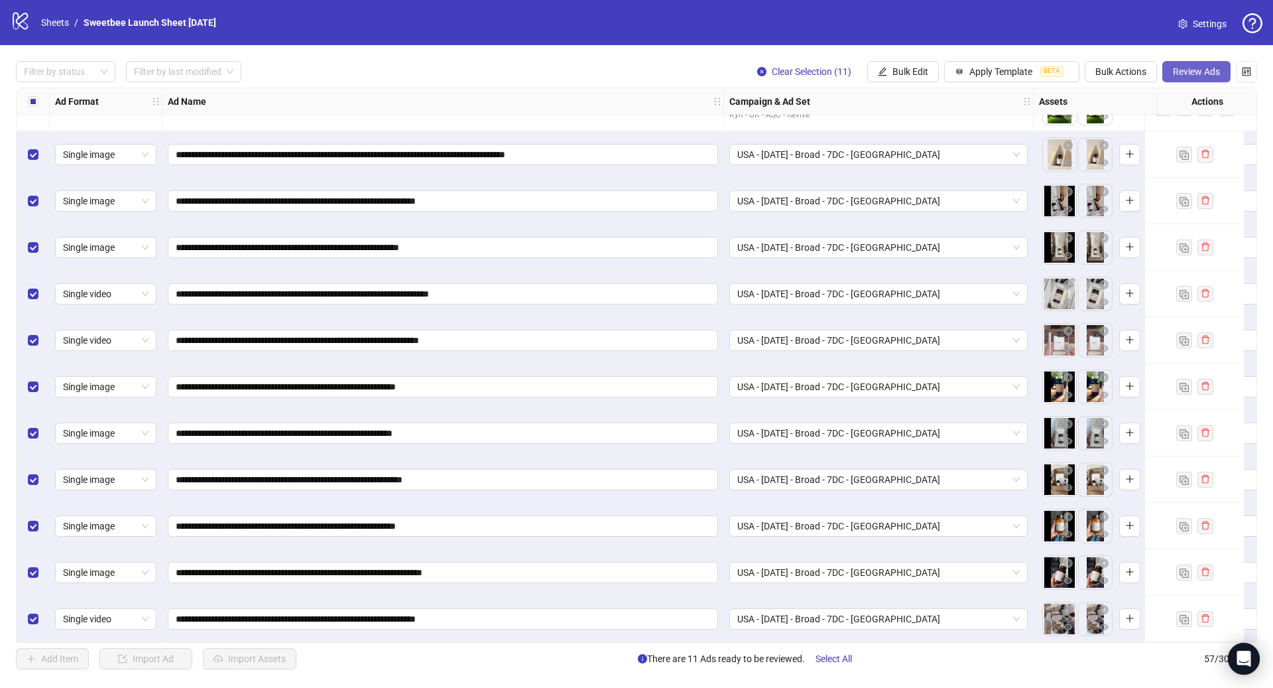
click at [1189, 77] on button "Review Ads" at bounding box center [1196, 71] width 68 height 21
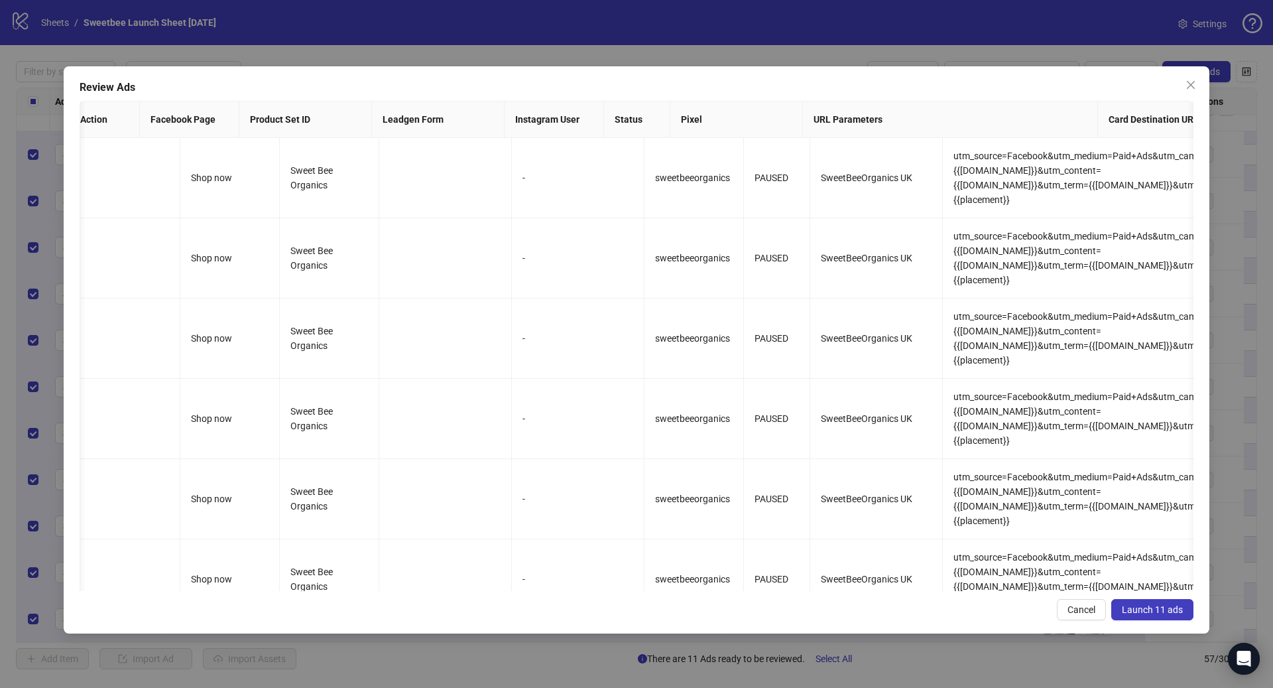
scroll to position [0, 1448]
click at [1176, 613] on span "Launch 11 ads" at bounding box center [1152, 609] width 61 height 11
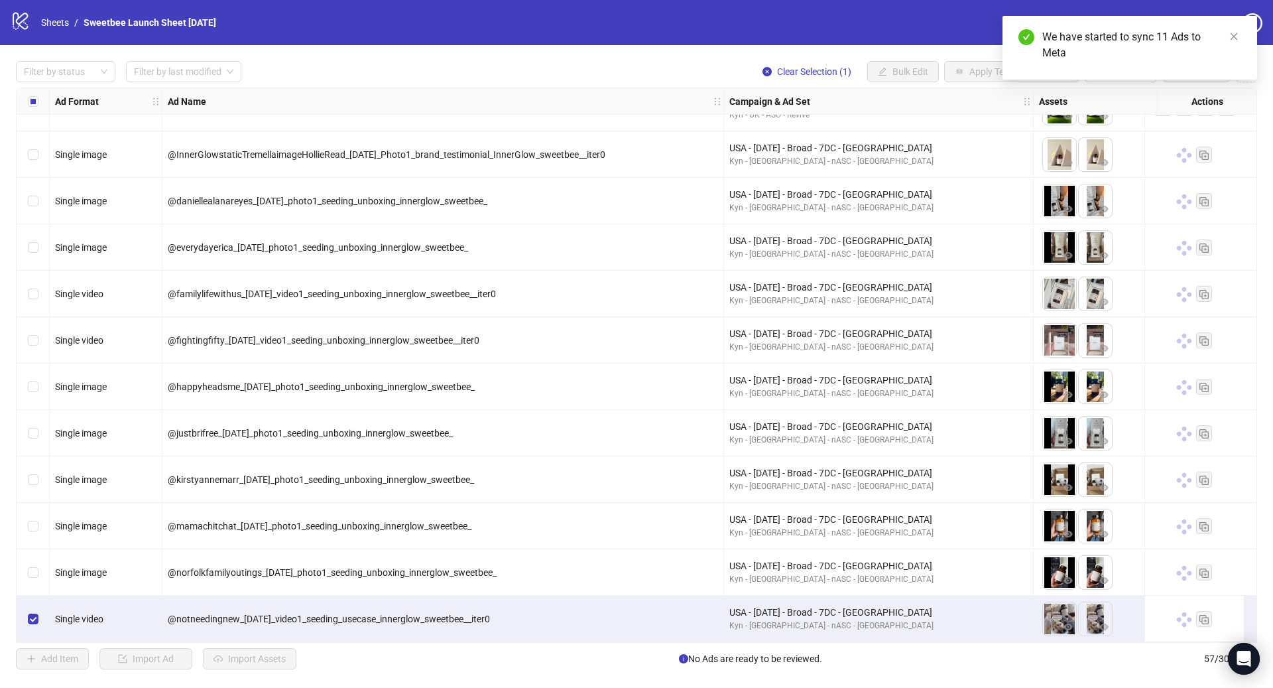
scroll to position [1991, 0]
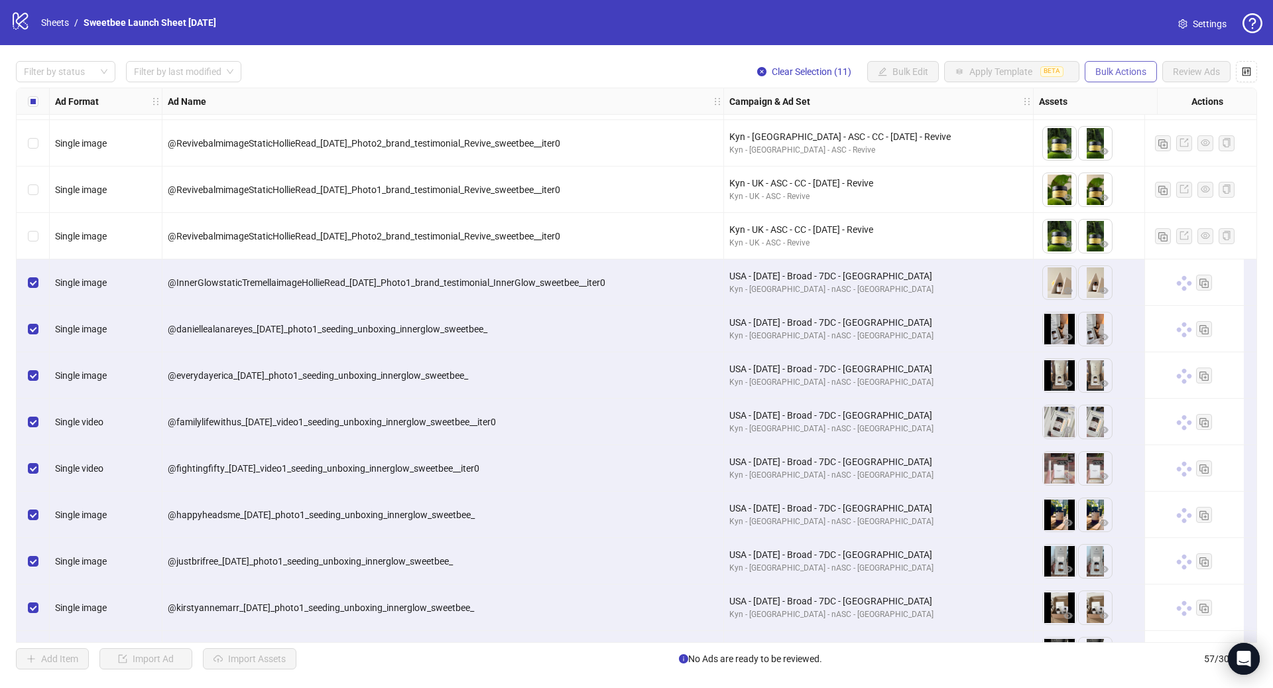
click at [1111, 75] on span "Bulk Actions" at bounding box center [1120, 71] width 51 height 11
click at [1152, 139] on span "Duplicate with assets" at bounding box center [1139, 141] width 91 height 15
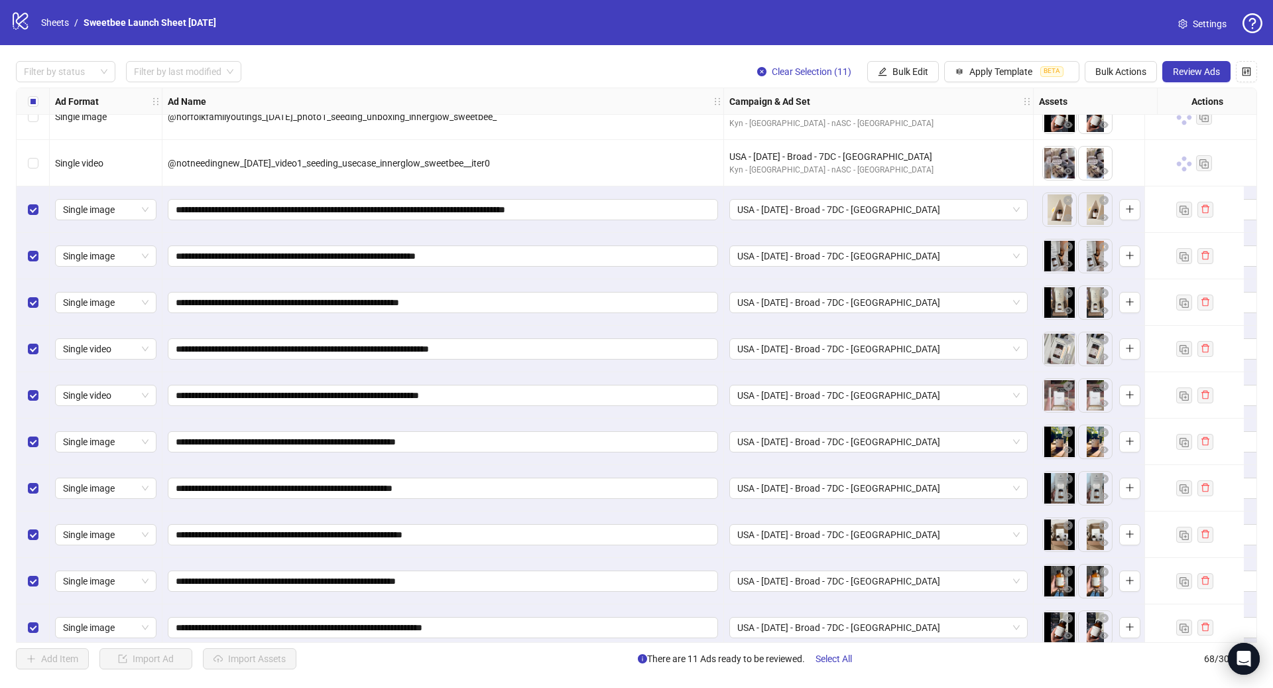
scroll to position [2634, 0]
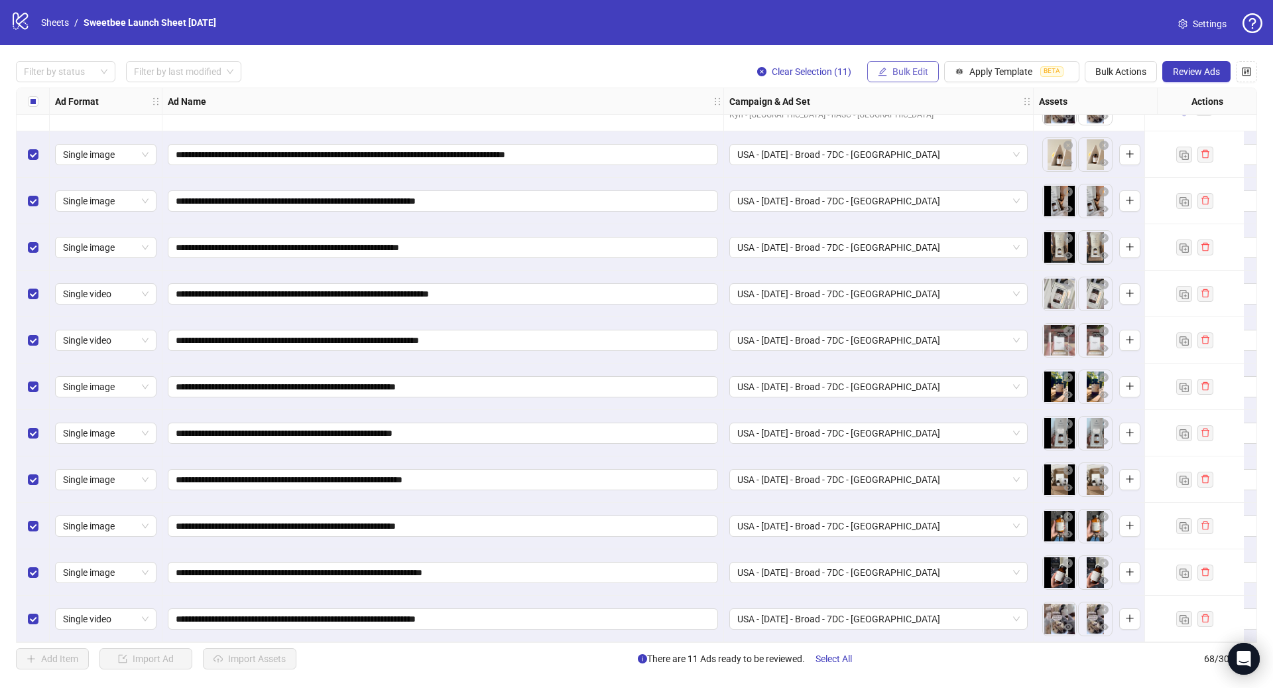
click at [924, 76] on span "Bulk Edit" at bounding box center [910, 71] width 36 height 11
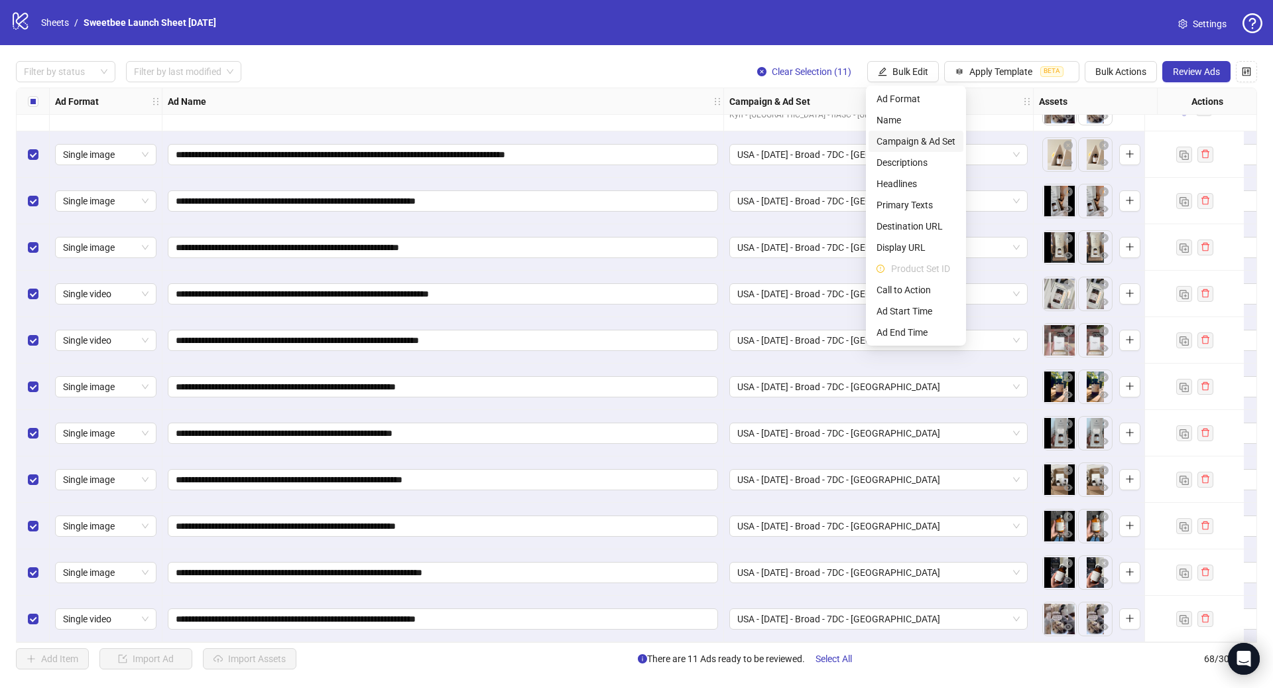
click at [930, 146] on span "Campaign & Ad Set" at bounding box center [916, 141] width 79 height 15
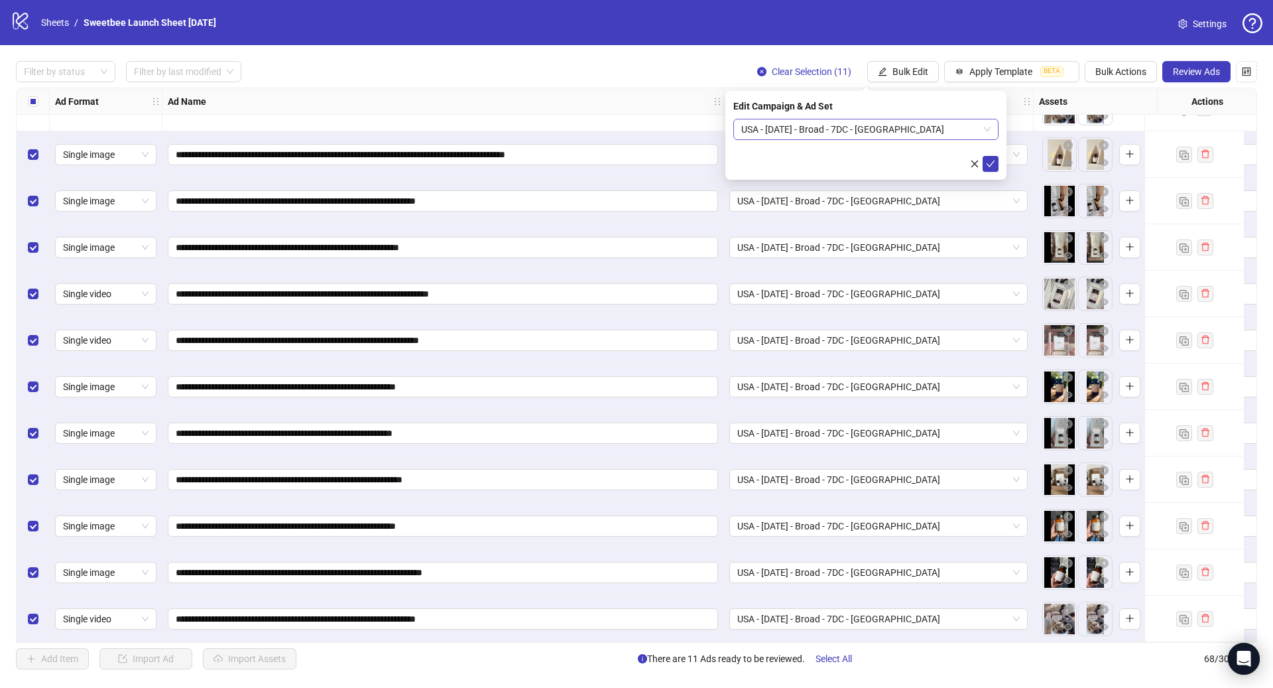
click at [930, 131] on span "USA - [DATE] - Broad - 7DC - [GEOGRAPHIC_DATA]" at bounding box center [865, 129] width 249 height 20
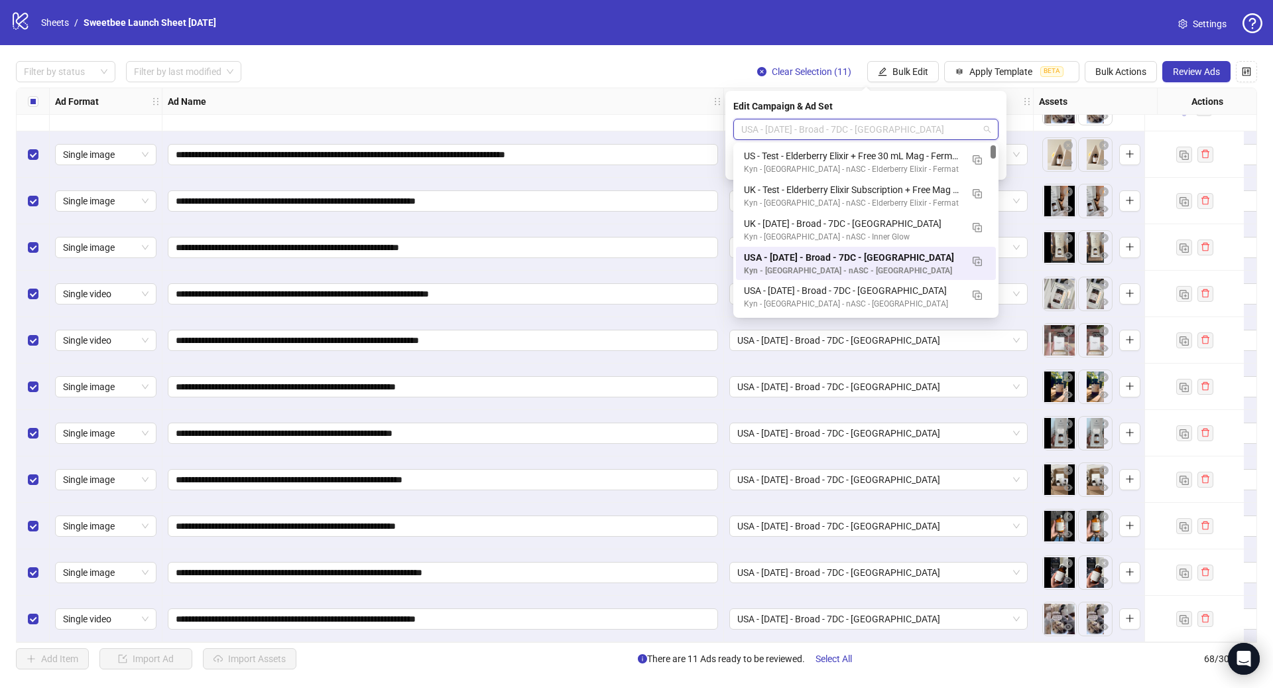
paste input "**********"
type input "**********"
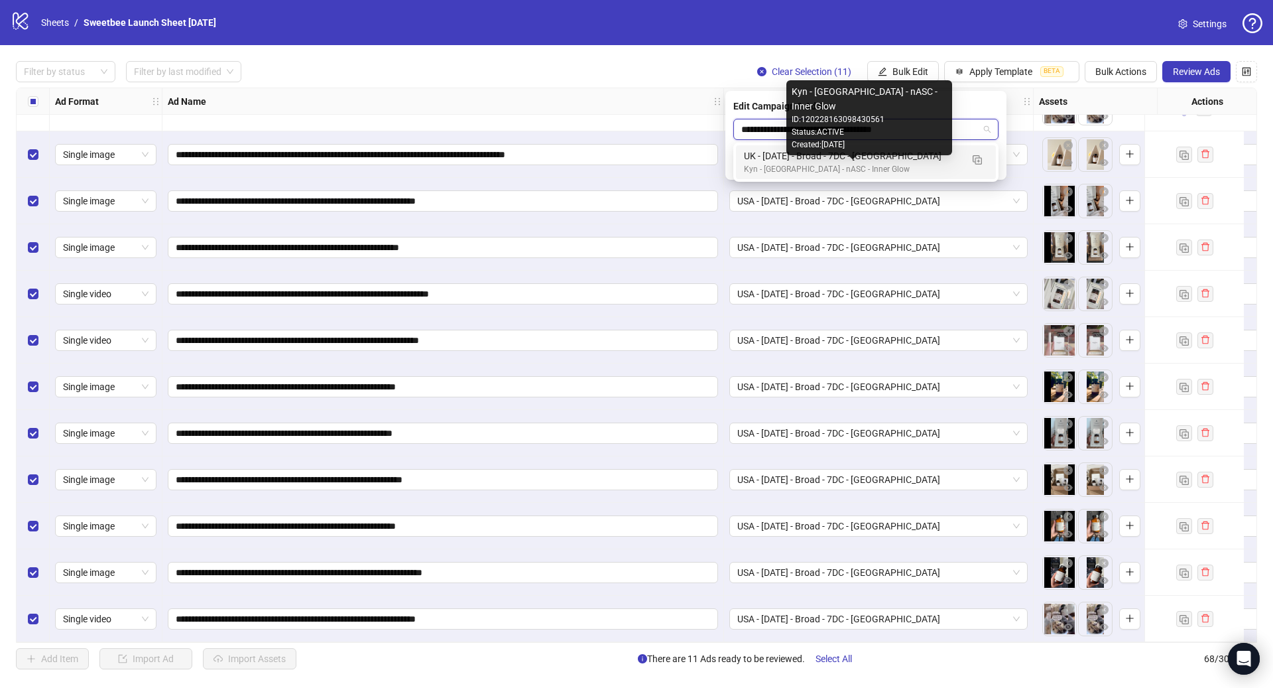
click at [828, 161] on div "UK - [DATE] - Broad - 7DC - [GEOGRAPHIC_DATA]" at bounding box center [852, 156] width 217 height 15
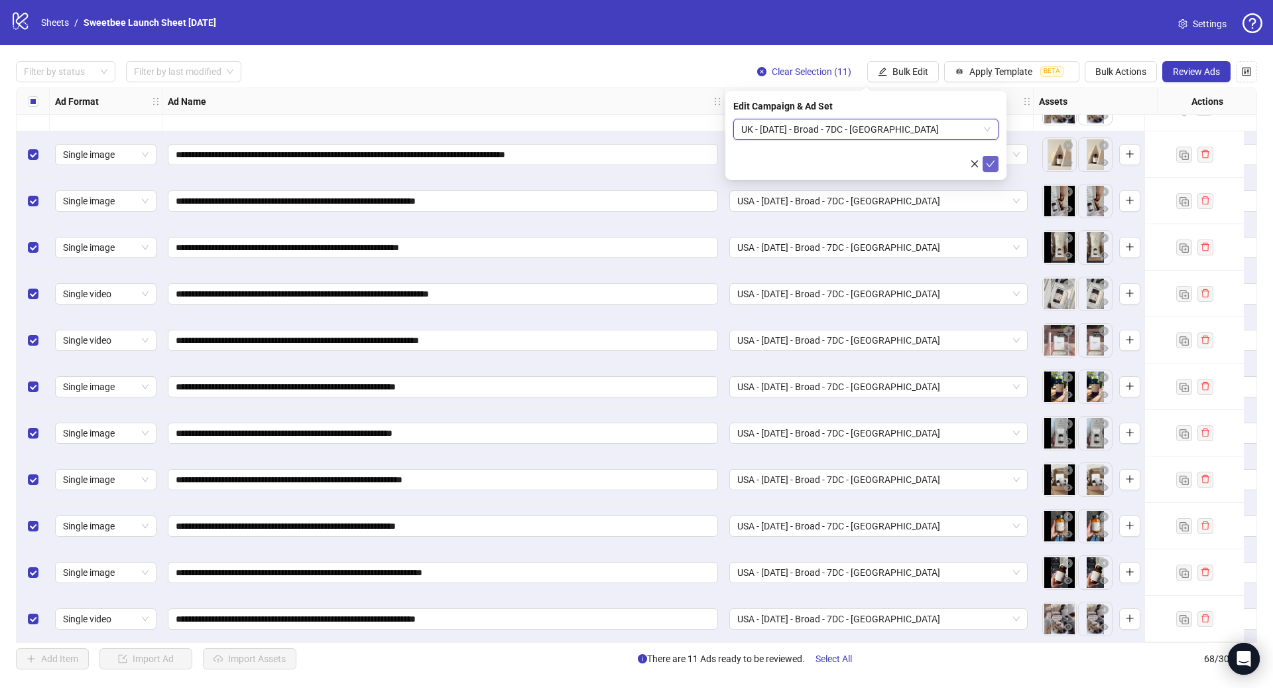
click at [987, 168] on span "submit" at bounding box center [990, 163] width 9 height 11
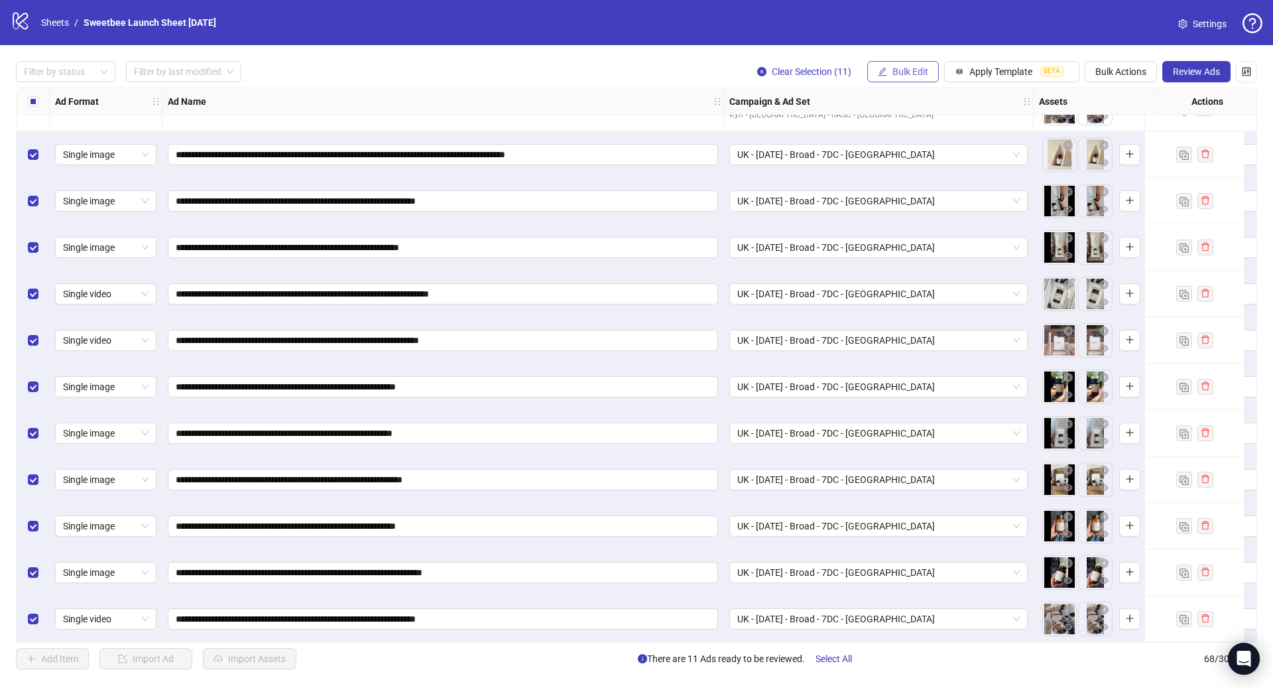
click at [926, 72] on span "Bulk Edit" at bounding box center [910, 71] width 36 height 11
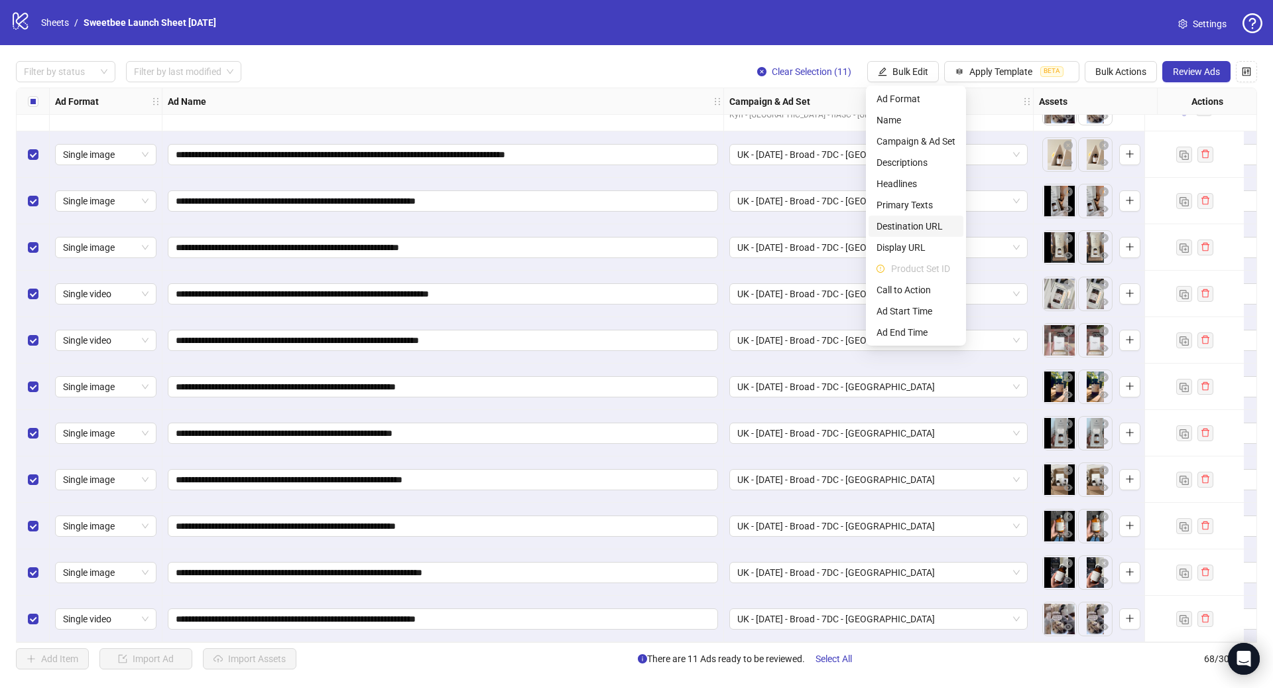
click at [935, 226] on span "Destination URL" at bounding box center [916, 226] width 79 height 15
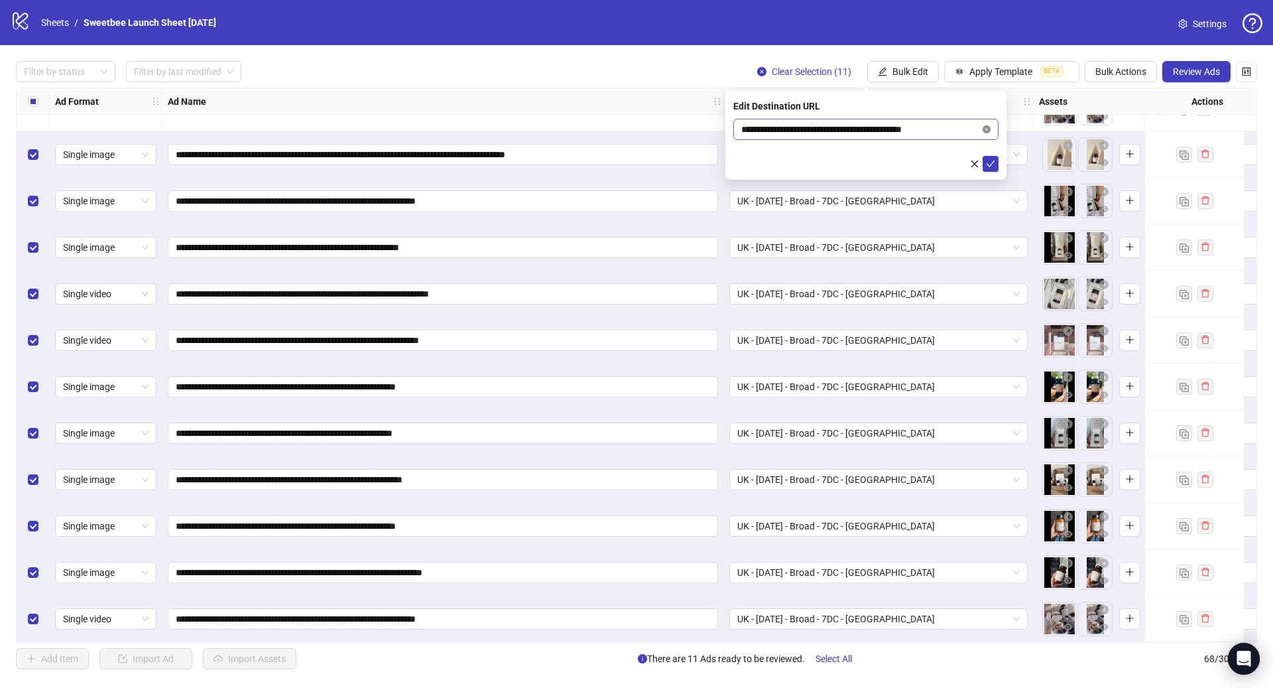
click at [986, 131] on icon "close-circle" at bounding box center [987, 129] width 8 height 8
paste input "**********"
type input "**********"
click at [990, 163] on icon "check" at bounding box center [990, 163] width 9 height 9
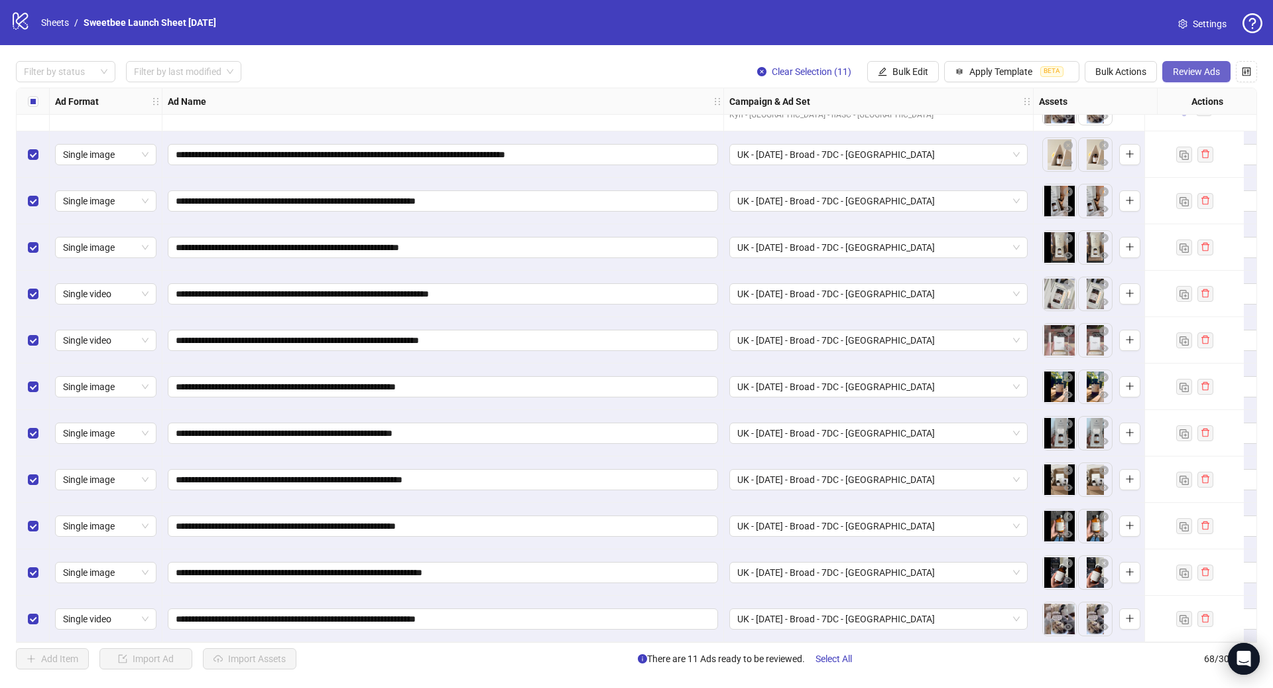
click at [1188, 76] on span "Review Ads" at bounding box center [1196, 71] width 47 height 11
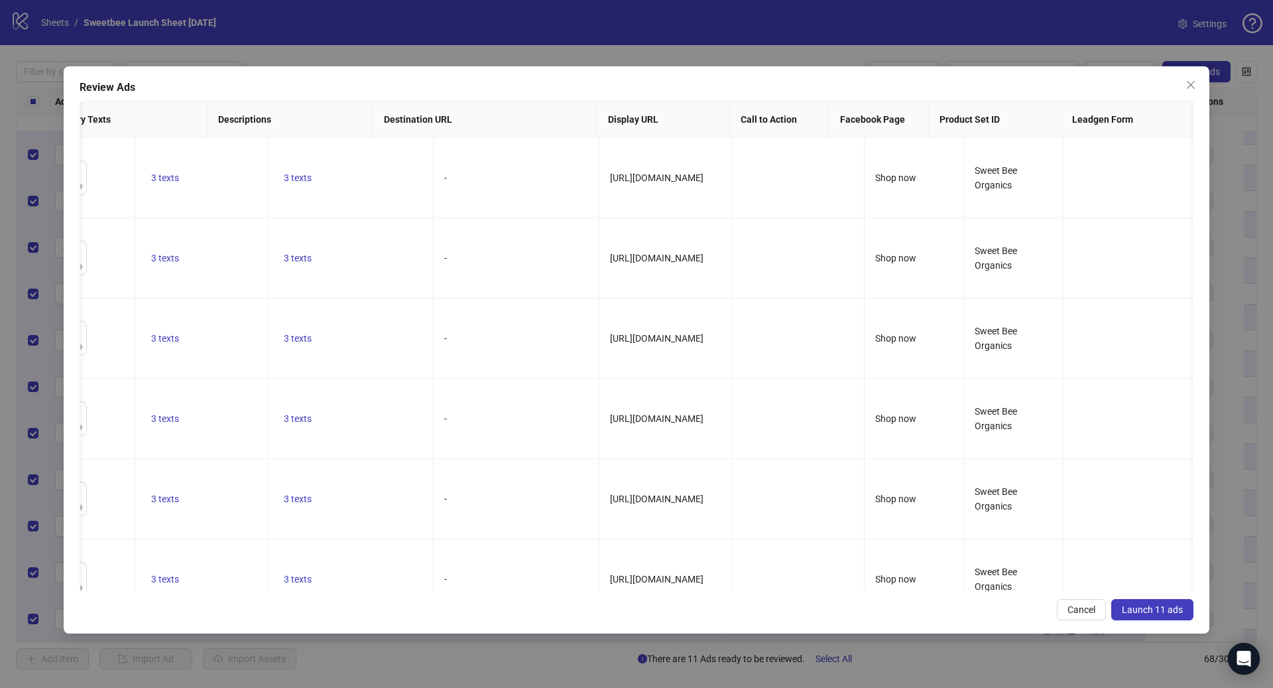
scroll to position [0, 0]
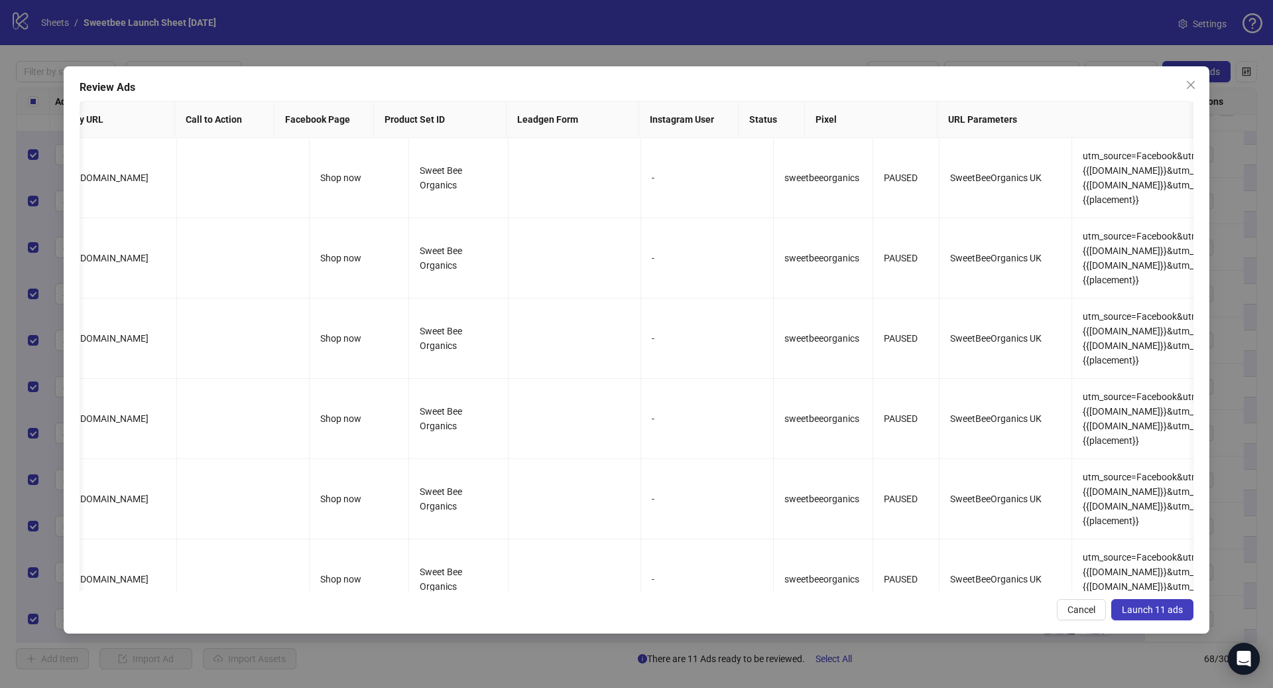
click at [1159, 614] on span "Launch 11 ads" at bounding box center [1152, 609] width 61 height 11
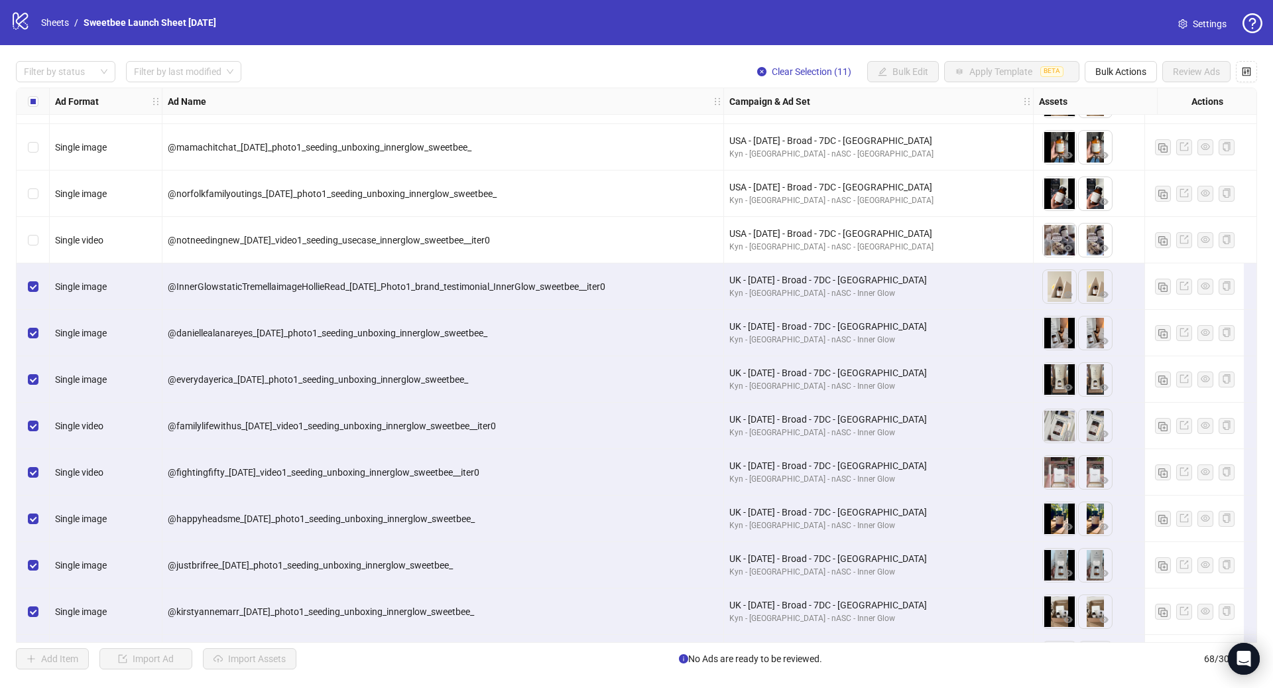
scroll to position [2508, 0]
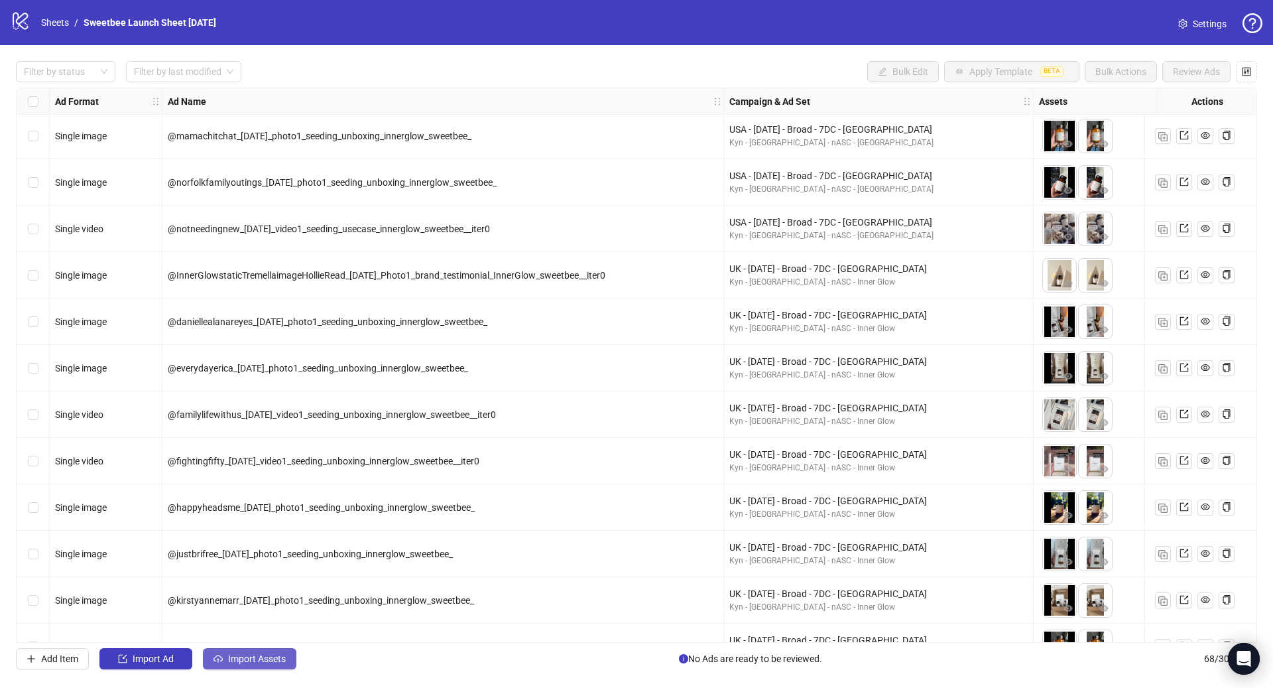
click at [241, 663] on span "Import Assets" at bounding box center [257, 658] width 58 height 11
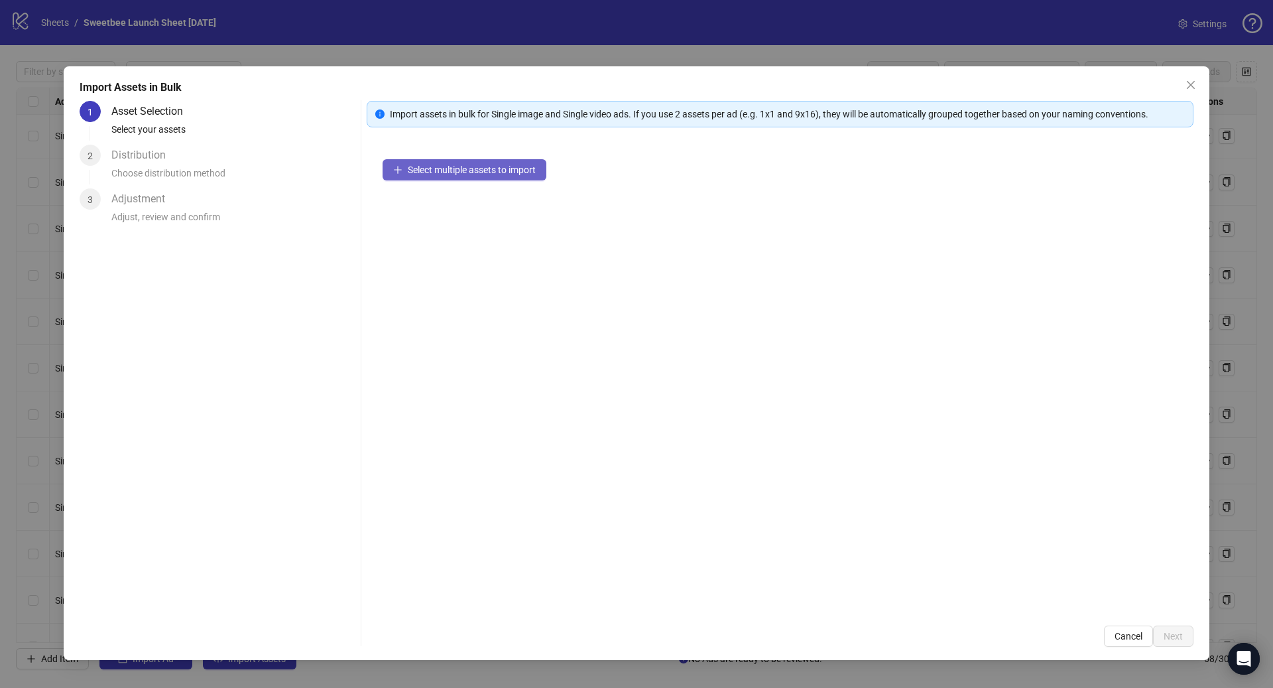
click at [450, 165] on span "Select multiple assets to import" at bounding box center [472, 169] width 128 height 11
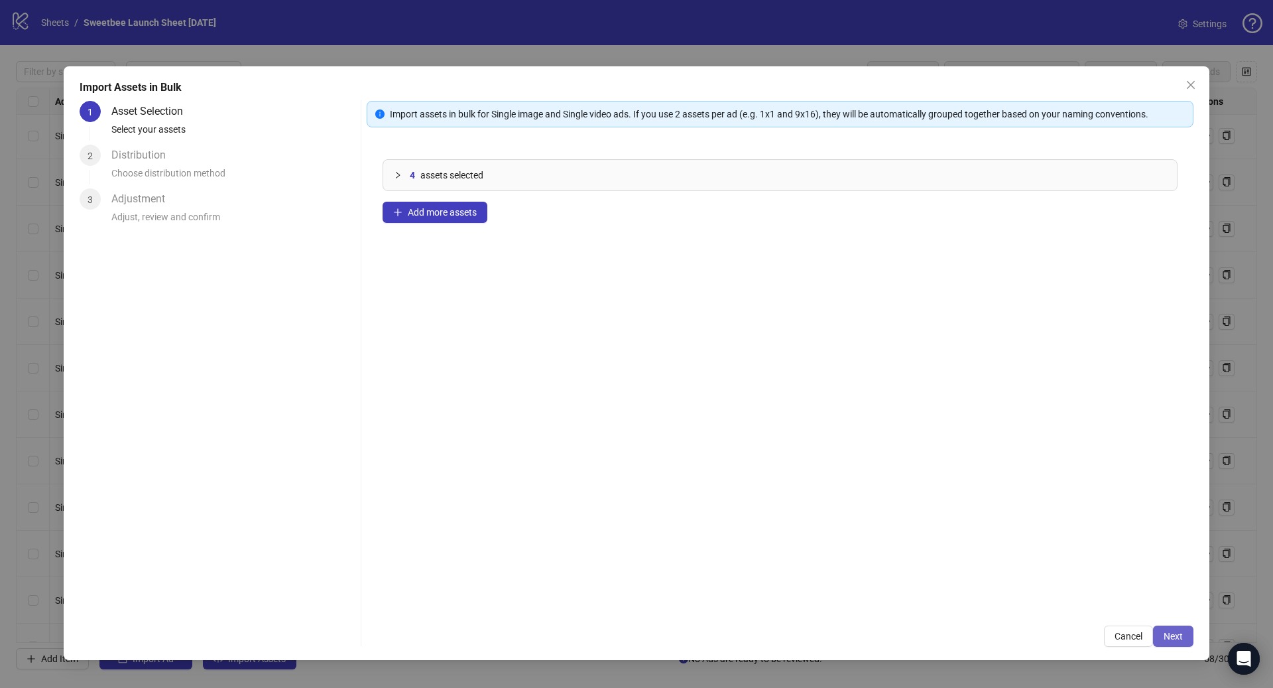
click at [1168, 634] on span "Next" at bounding box center [1173, 636] width 19 height 11
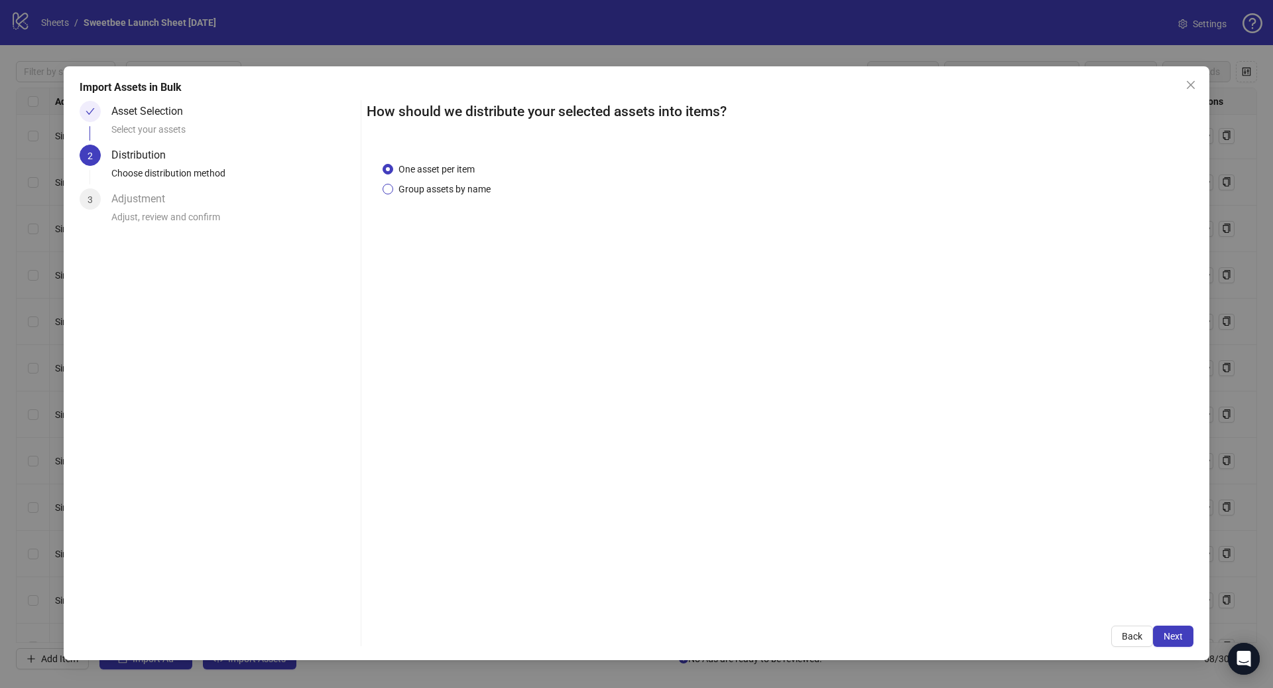
click at [410, 187] on span "Group assets by name" at bounding box center [444, 189] width 103 height 15
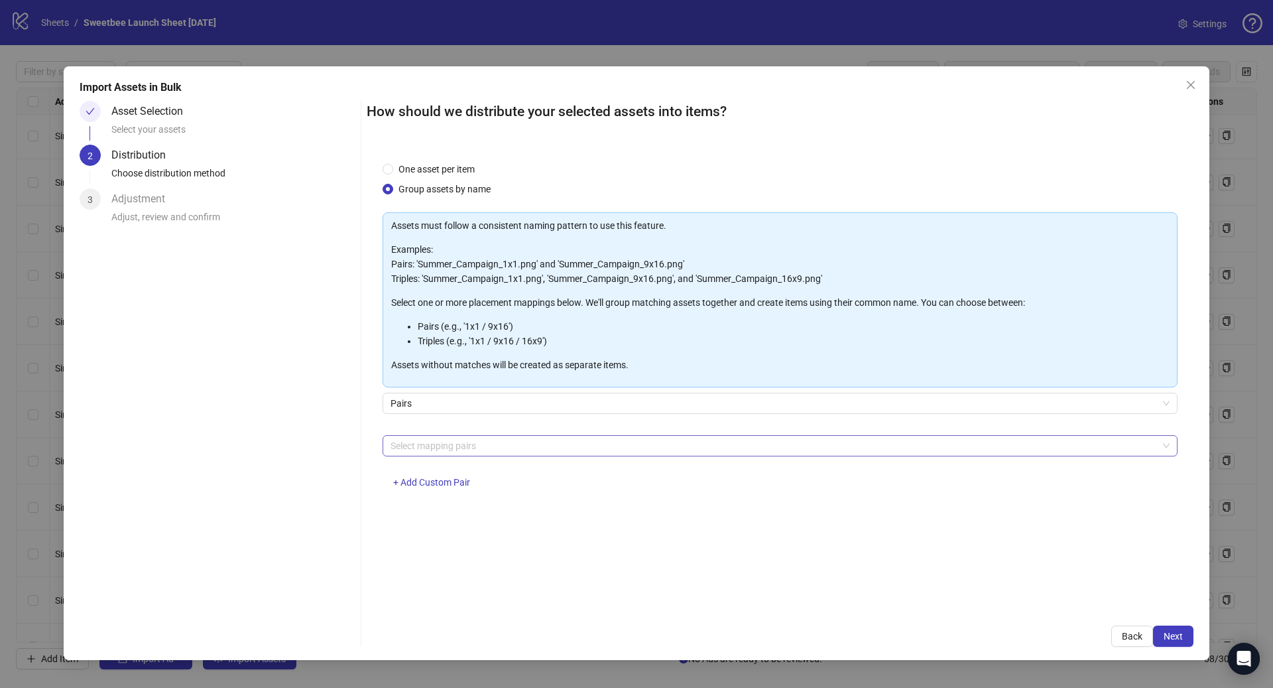
click at [442, 449] on div at bounding box center [773, 445] width 776 height 19
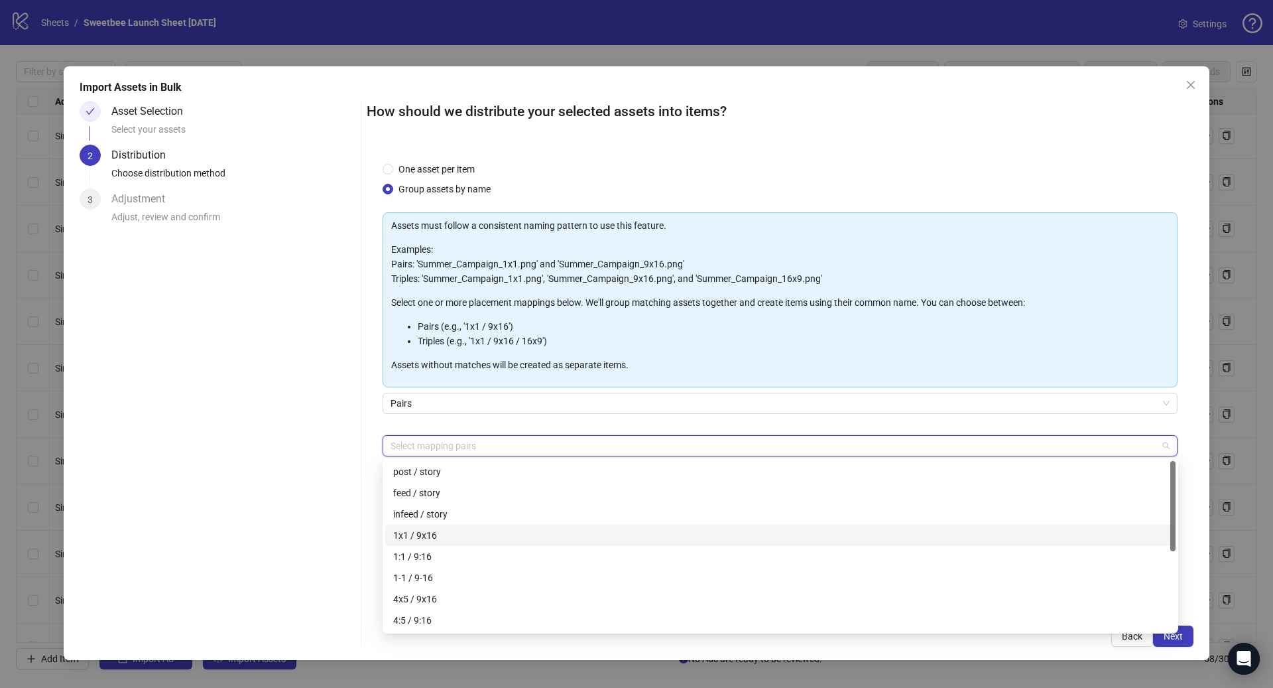
click at [429, 537] on div "1x1 / 9x16" at bounding box center [780, 535] width 774 height 15
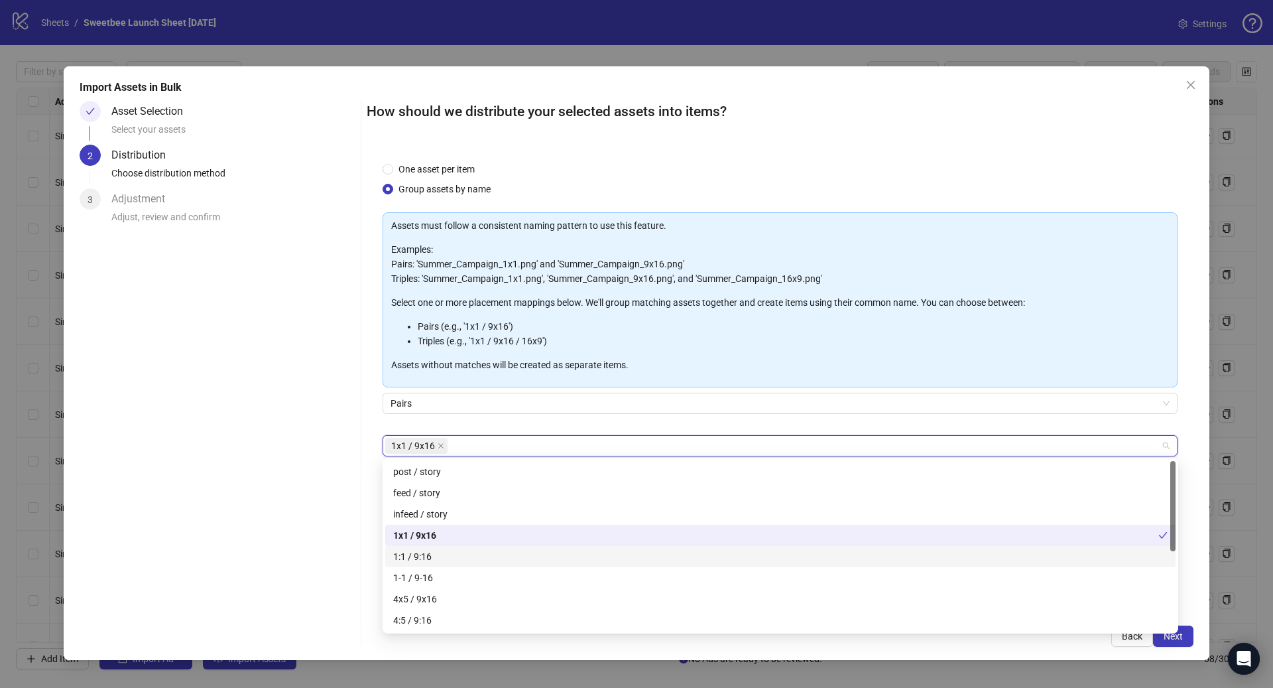
click at [421, 555] on div "1:1 / 9:16" at bounding box center [780, 556] width 774 height 15
click at [429, 603] on div "4x5 / 9x16" at bounding box center [780, 598] width 774 height 15
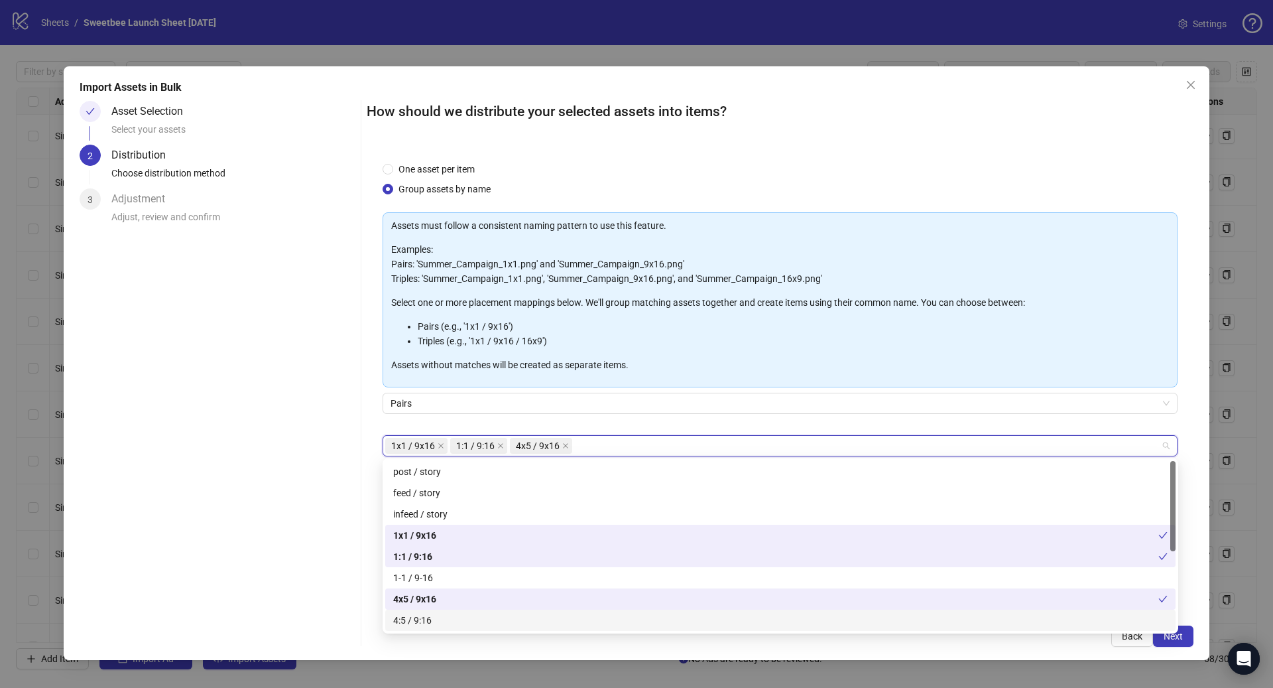
click at [430, 617] on div "4:5 / 9:16" at bounding box center [780, 620] width 774 height 15
click at [1176, 643] on button "Next" at bounding box center [1173, 635] width 40 height 21
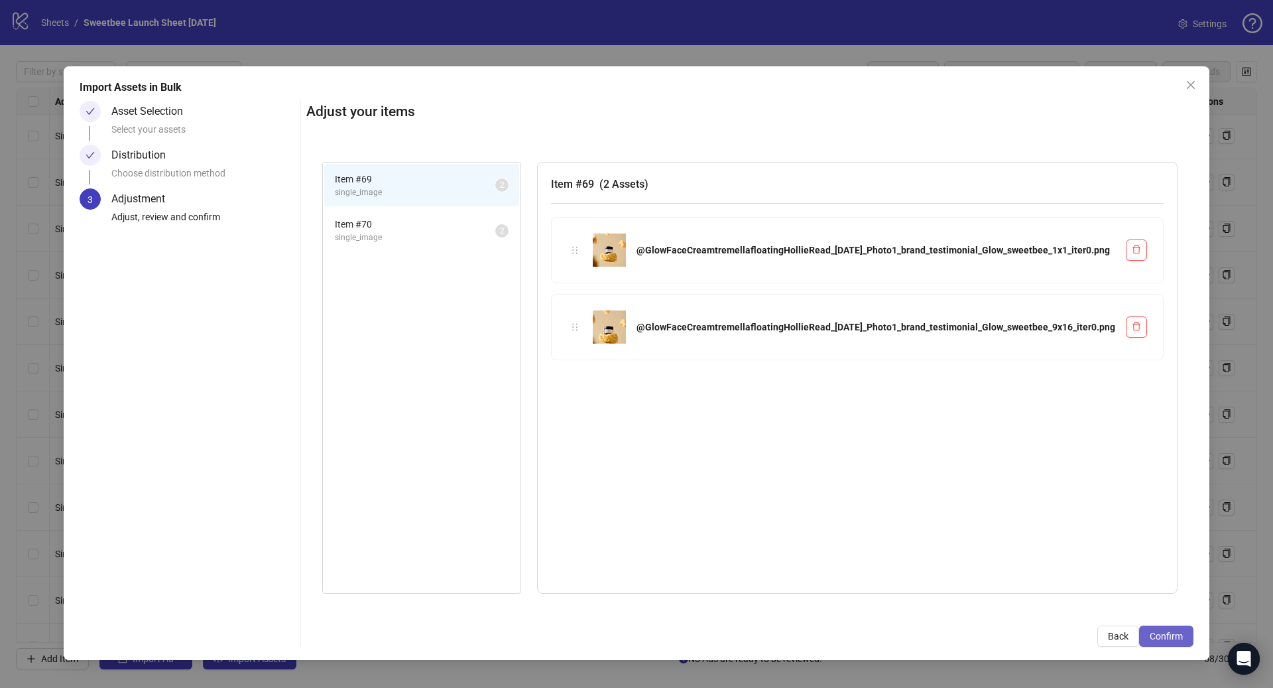
click at [1170, 638] on span "Confirm" at bounding box center [1166, 636] width 33 height 11
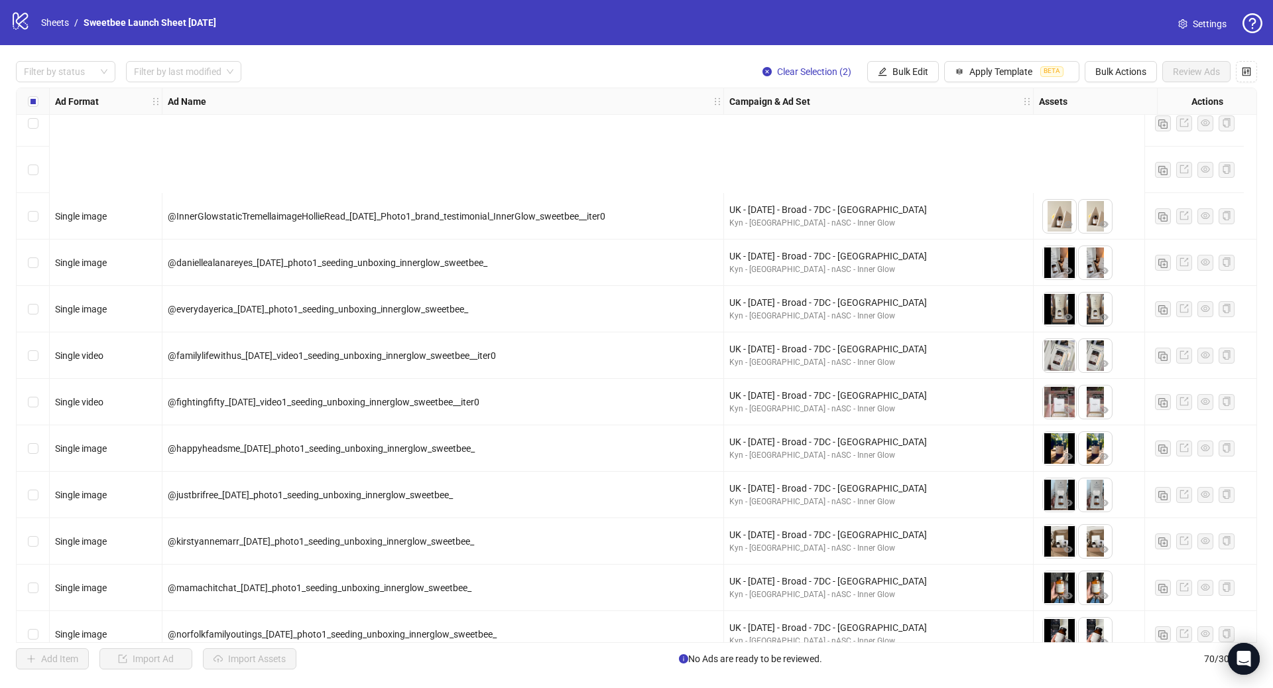
scroll to position [2727, 0]
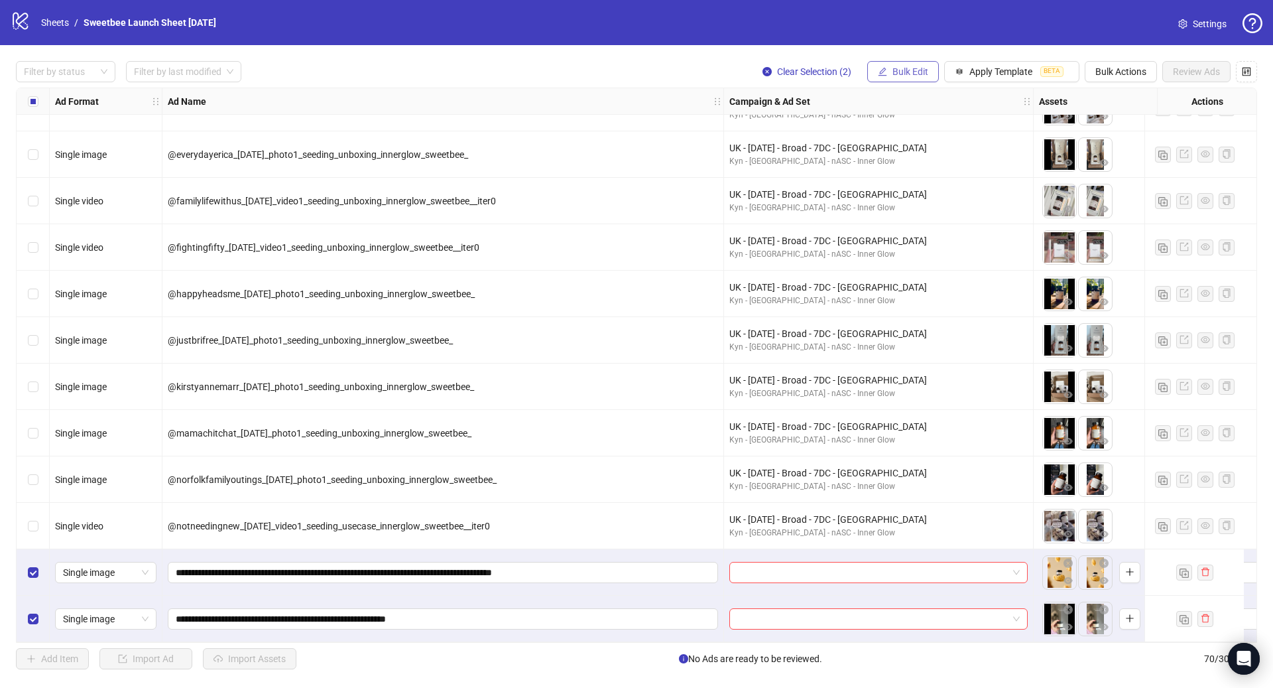
click at [901, 73] on span "Bulk Edit" at bounding box center [910, 71] width 36 height 11
click at [932, 144] on span "Campaign & Ad Set" at bounding box center [916, 141] width 79 height 15
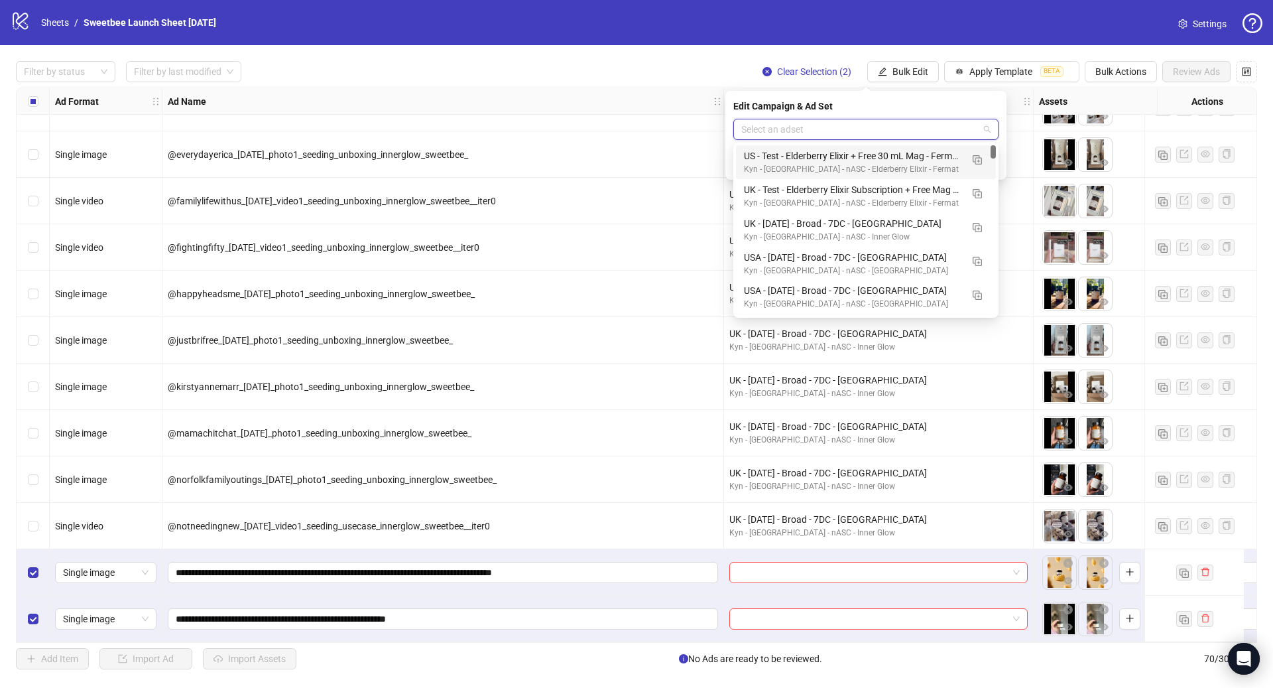
click at [843, 131] on input "search" at bounding box center [859, 129] width 237 height 20
paste input "**********"
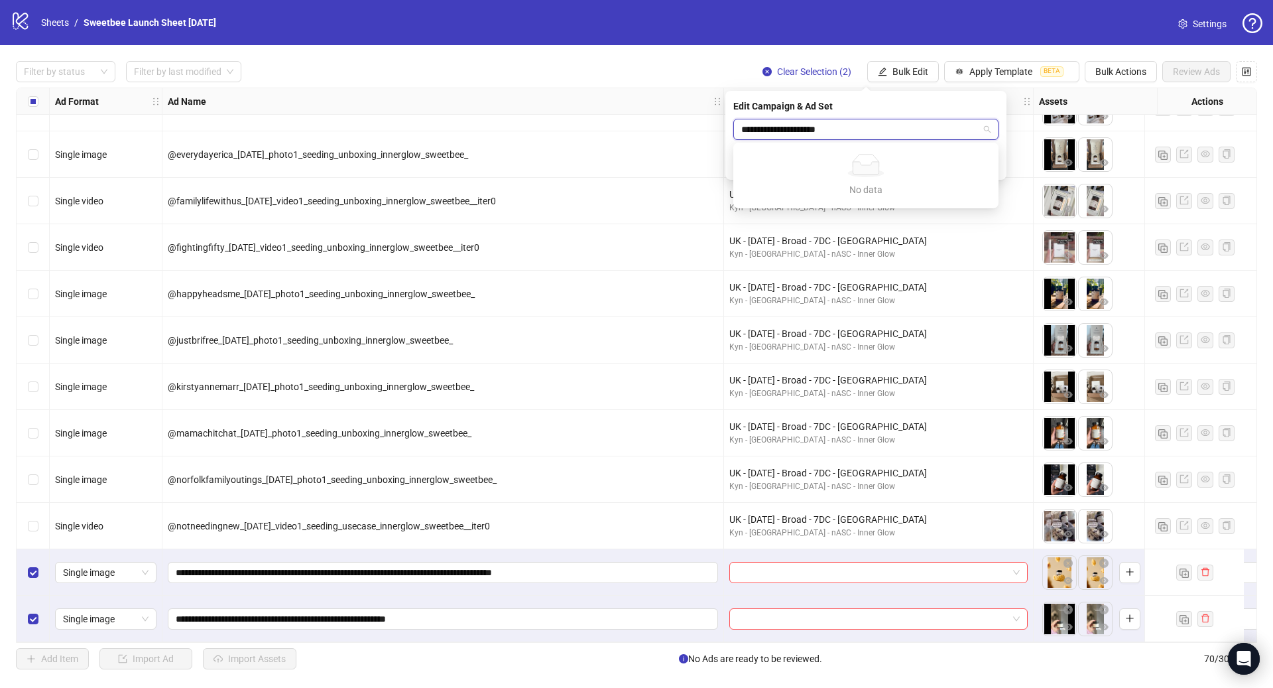
type input "**********"
click at [867, 140] on form "Select an adset" at bounding box center [865, 145] width 265 height 53
click at [857, 133] on input "search" at bounding box center [859, 129] width 237 height 20
paste input "**********"
type input "**********"
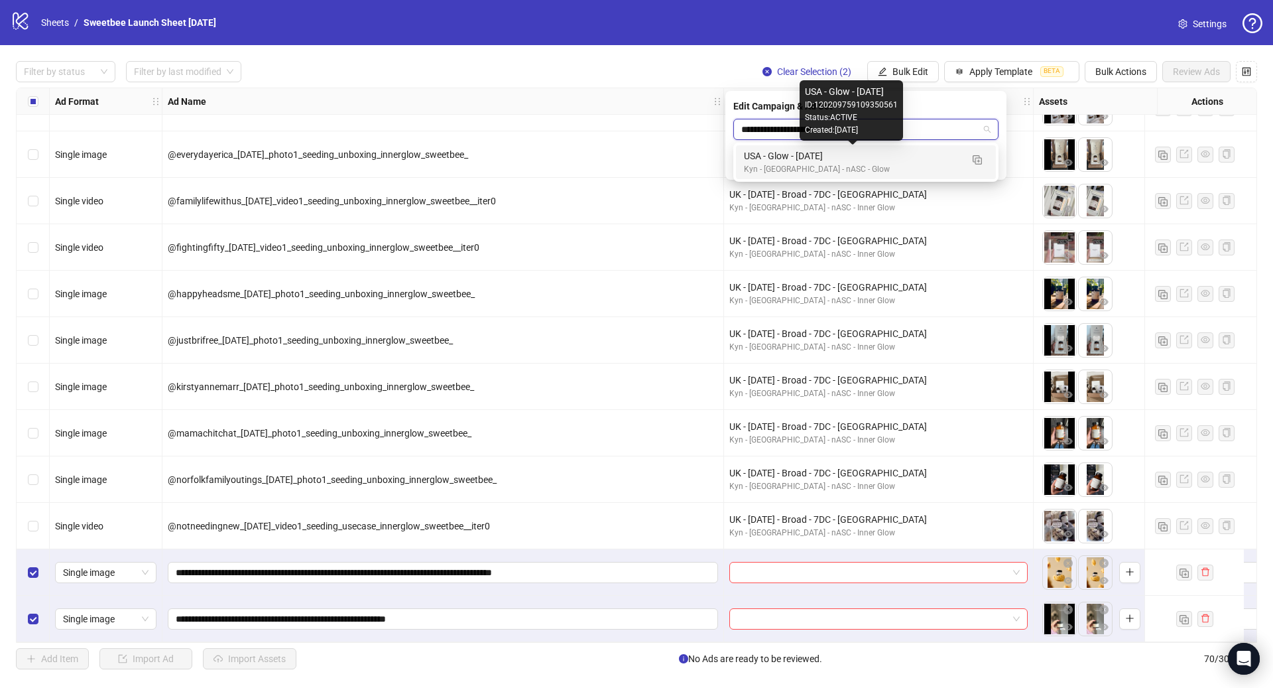
click at [934, 159] on div "USA - Glow - [DATE]" at bounding box center [852, 156] width 217 height 15
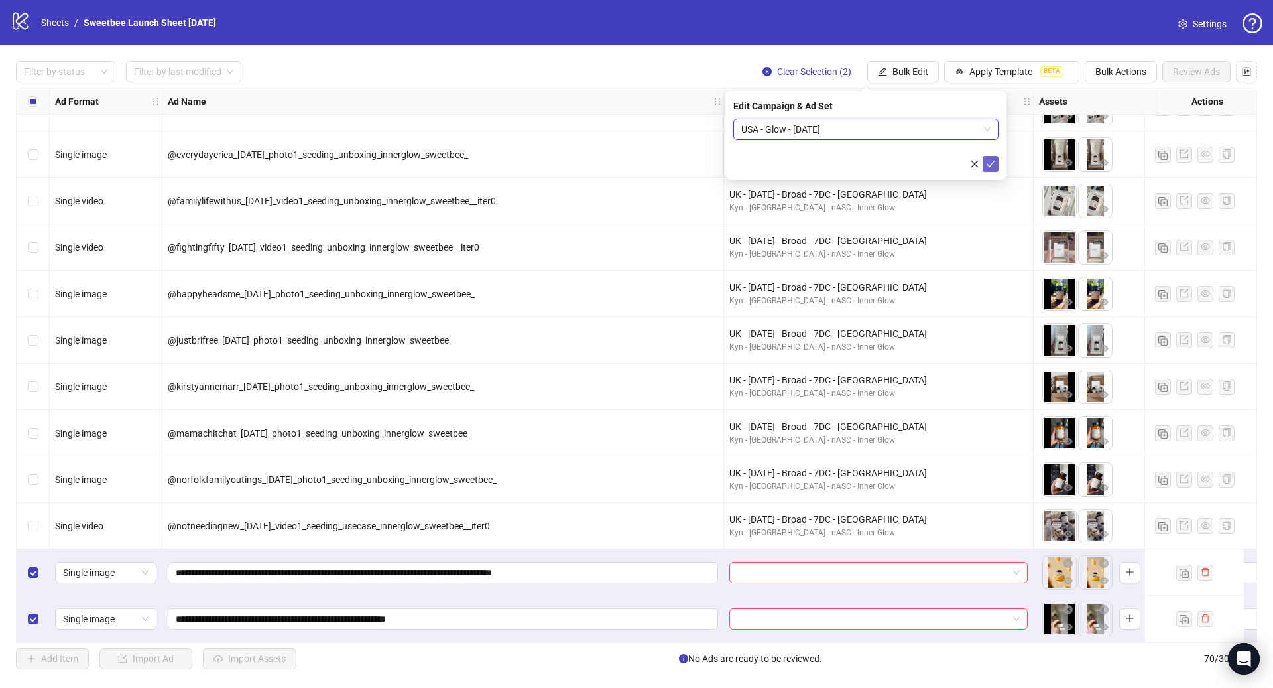
click at [988, 165] on icon "check" at bounding box center [990, 163] width 9 height 9
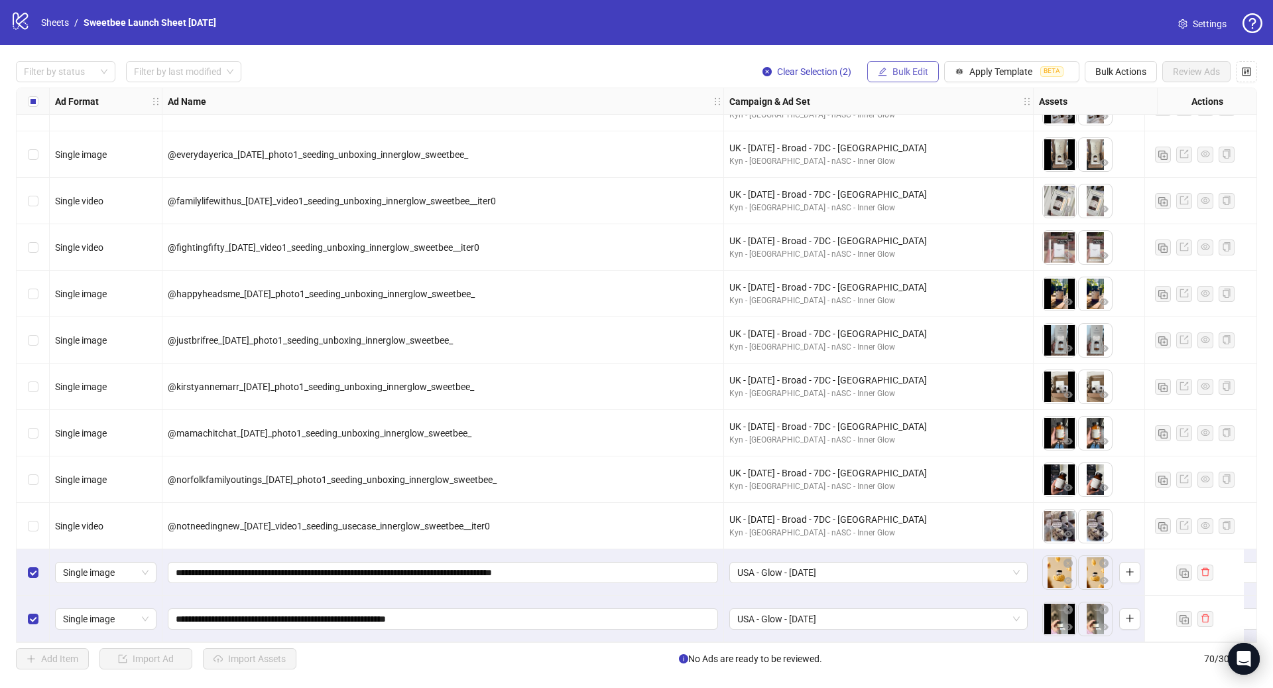
click at [916, 70] on span "Bulk Edit" at bounding box center [910, 71] width 36 height 11
click at [914, 282] on span "Call to Action" at bounding box center [916, 289] width 79 height 15
click at [902, 131] on input "search" at bounding box center [859, 129] width 237 height 20
type input "****"
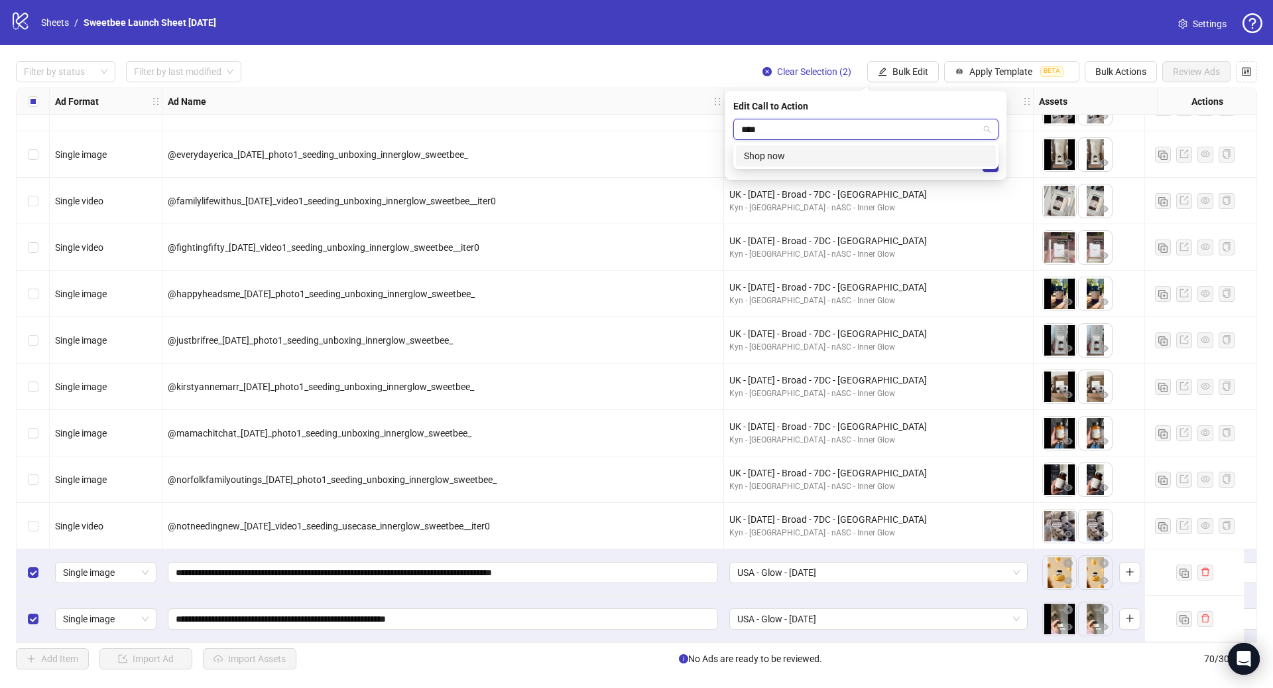
click at [890, 151] on div "Shop now" at bounding box center [866, 156] width 244 height 15
click at [998, 165] on button "submit" at bounding box center [991, 164] width 16 height 16
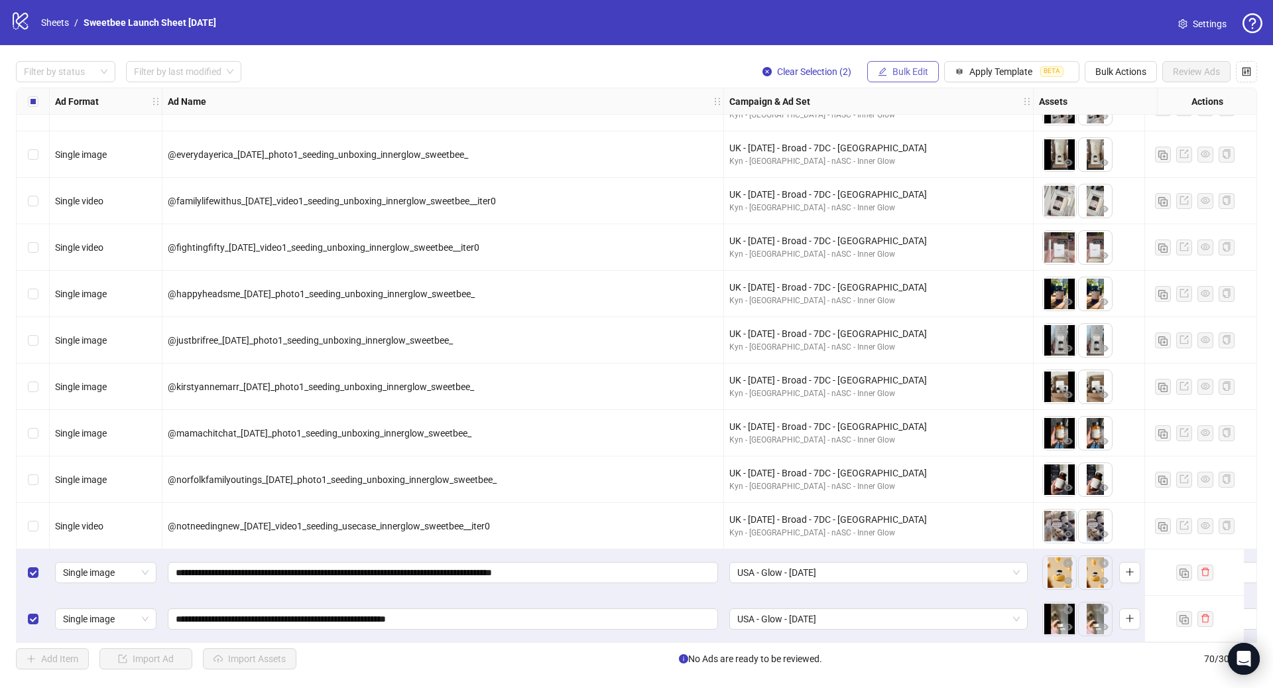
click at [901, 76] on span "Bulk Edit" at bounding box center [910, 71] width 36 height 11
click at [922, 184] on span "Headlines" at bounding box center [916, 183] width 79 height 15
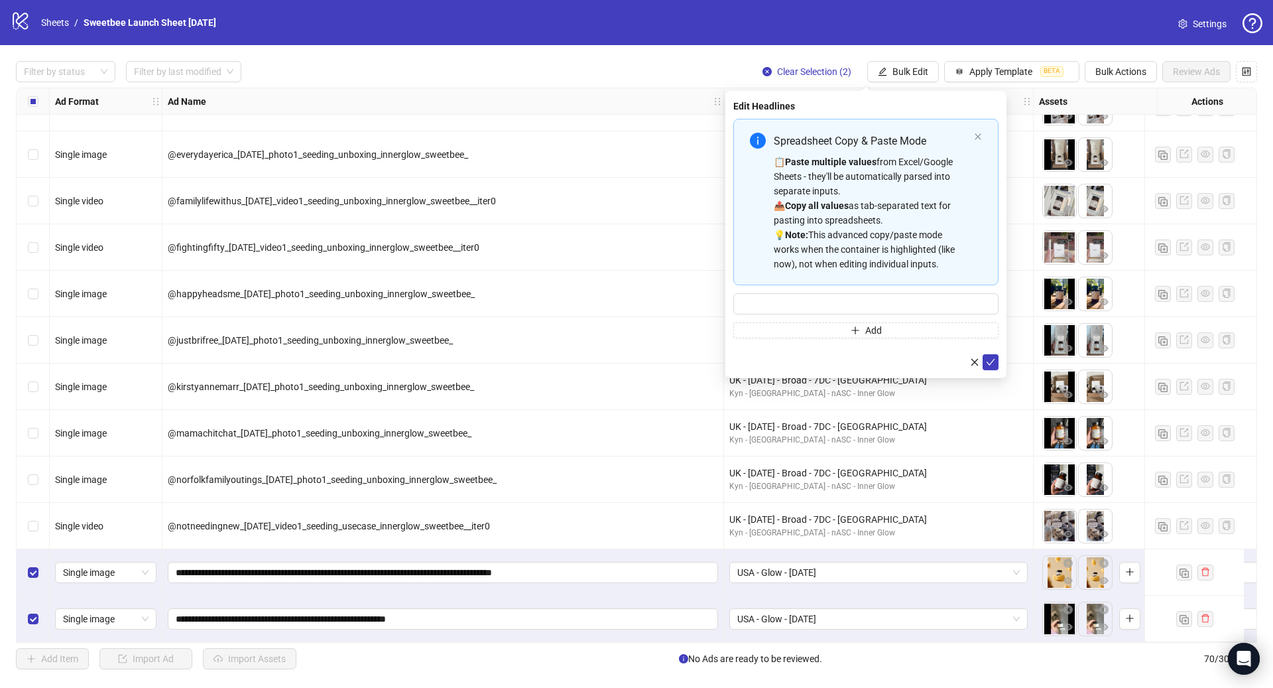
click at [872, 228] on div "📋 Paste multiple values from Excel/Google Sheets - they'll be automatically par…" at bounding box center [871, 212] width 195 height 117
type input "**********"
click at [989, 366] on button "submit" at bounding box center [991, 362] width 16 height 16
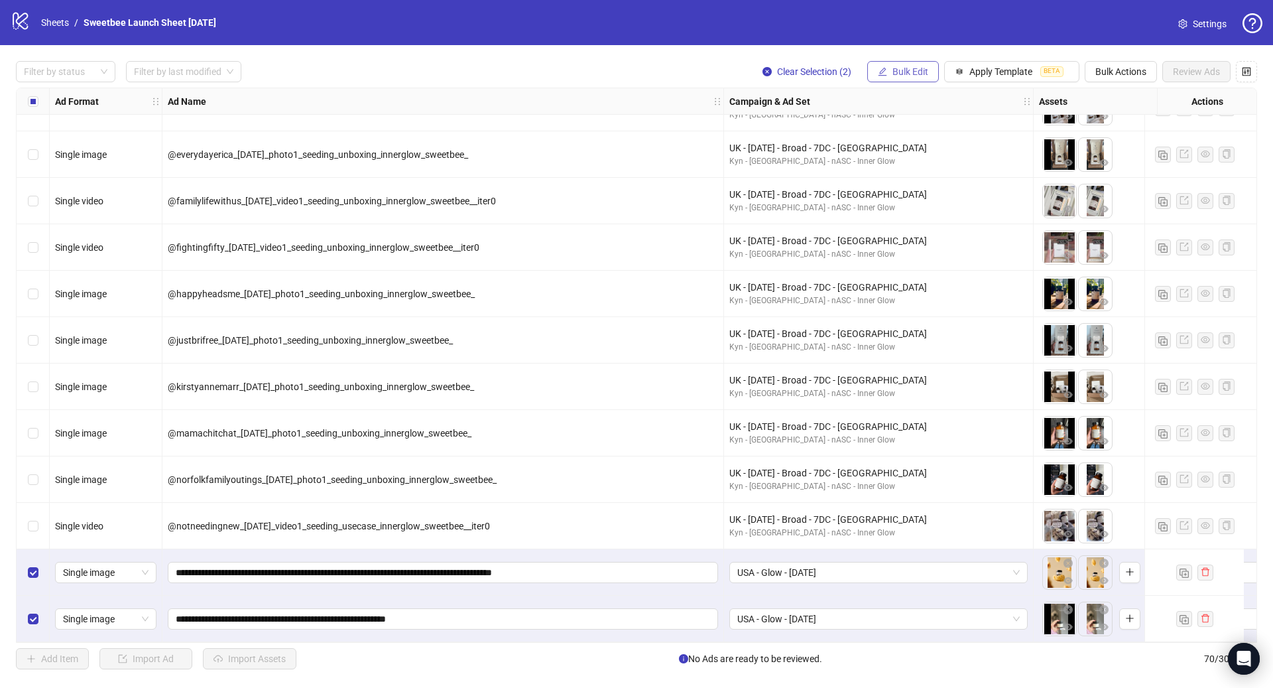
click at [905, 71] on span "Bulk Edit" at bounding box center [910, 71] width 36 height 11
click at [925, 202] on span "Primary Texts" at bounding box center [916, 205] width 79 height 15
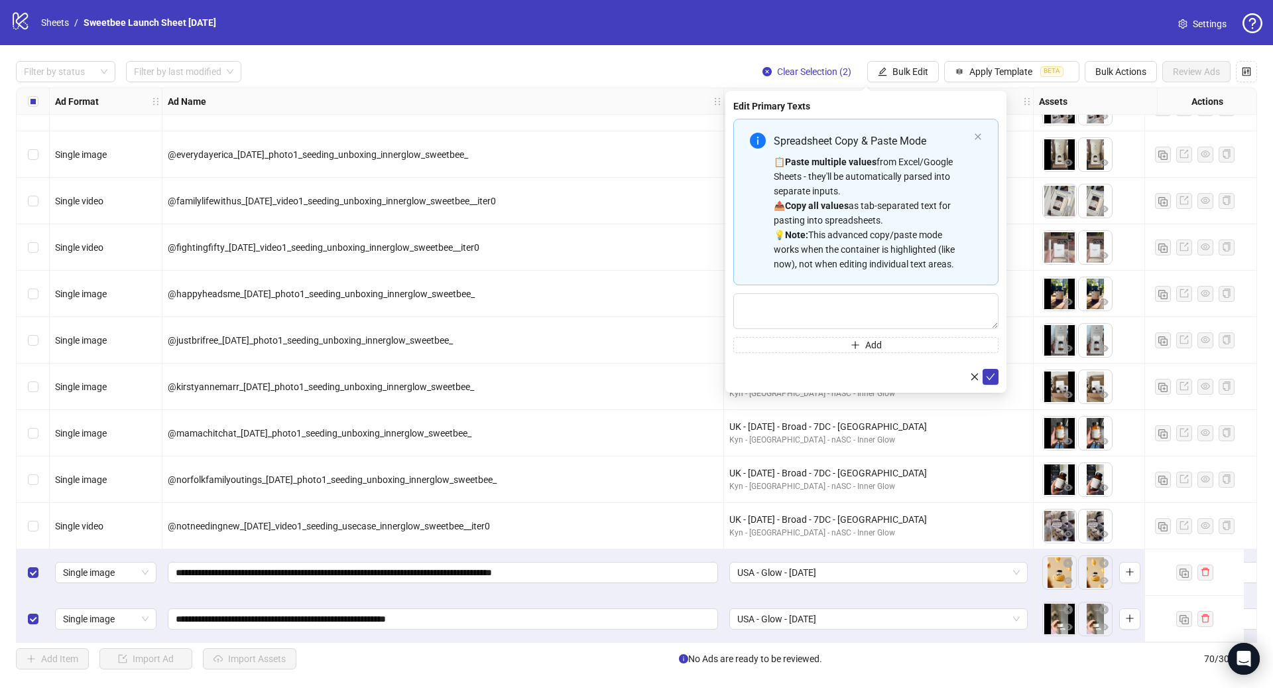
click at [847, 201] on strong "Copy all values" at bounding box center [817, 205] width 64 height 11
type textarea "**********"
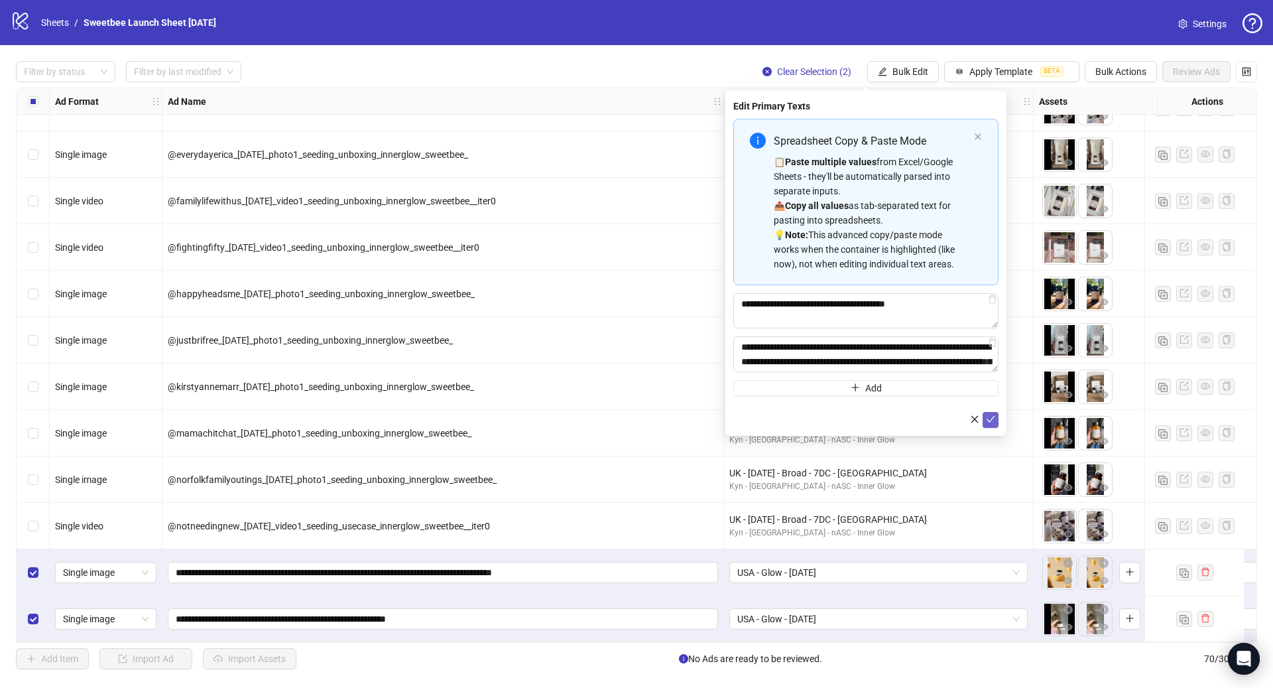
click at [989, 421] on icon "check" at bounding box center [991, 419] width 9 height 7
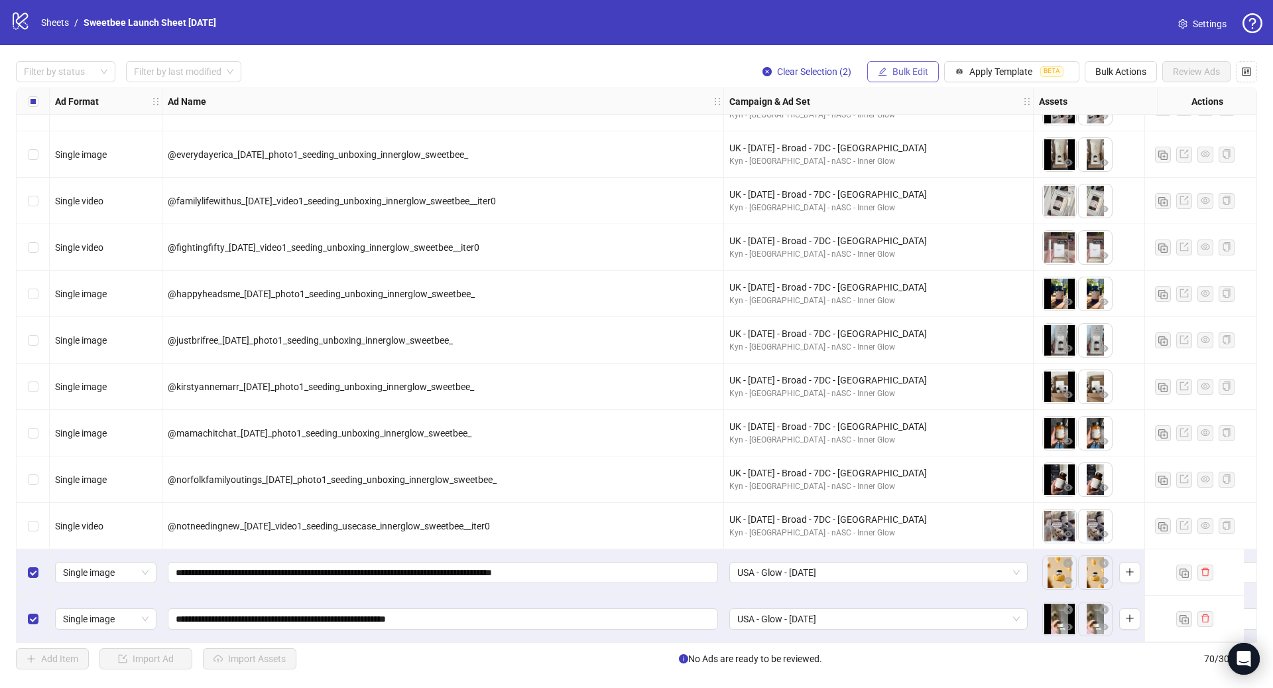
click at [895, 66] on span "Bulk Edit" at bounding box center [910, 71] width 36 height 11
click at [924, 225] on span "Destination URL" at bounding box center [916, 226] width 79 height 15
click at [847, 129] on input "text" at bounding box center [860, 129] width 239 height 15
paste input "**********"
type input "**********"
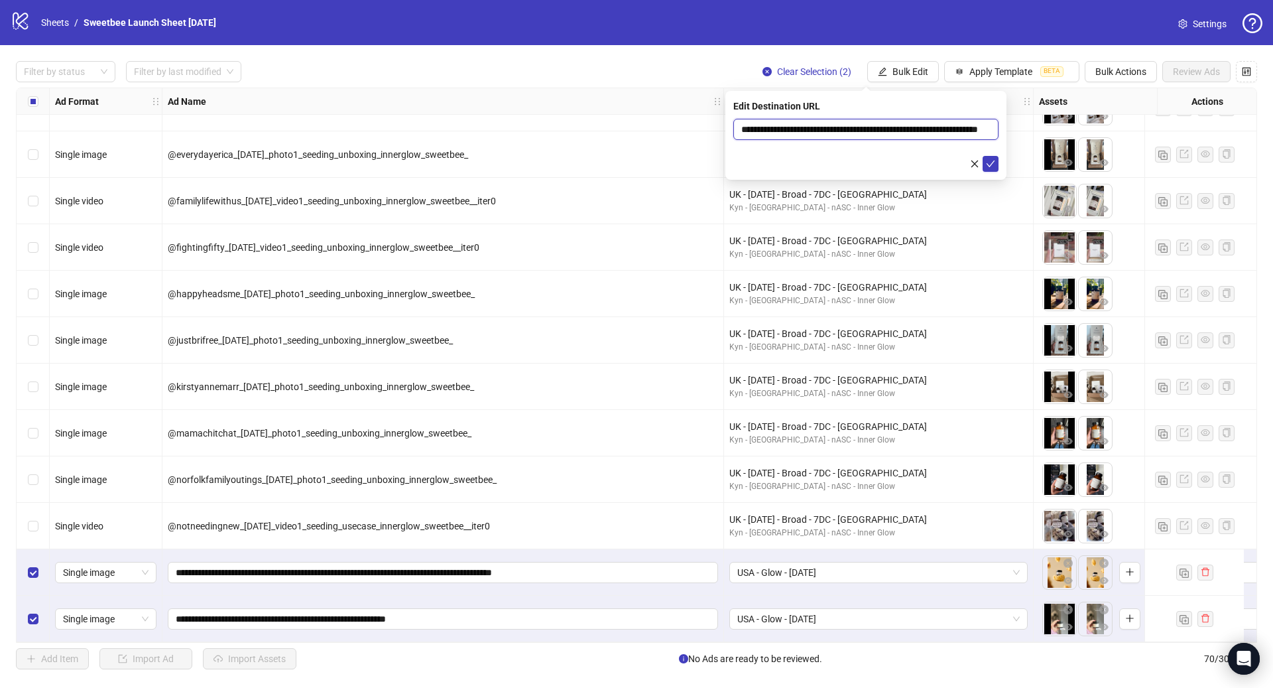
scroll to position [0, 67]
click at [987, 129] on icon "close-circle" at bounding box center [987, 129] width 8 height 8
click at [840, 104] on div "Edit Destination URL" at bounding box center [865, 106] width 265 height 15
click at [822, 99] on div "Edit Destination URL" at bounding box center [865, 106] width 265 height 15
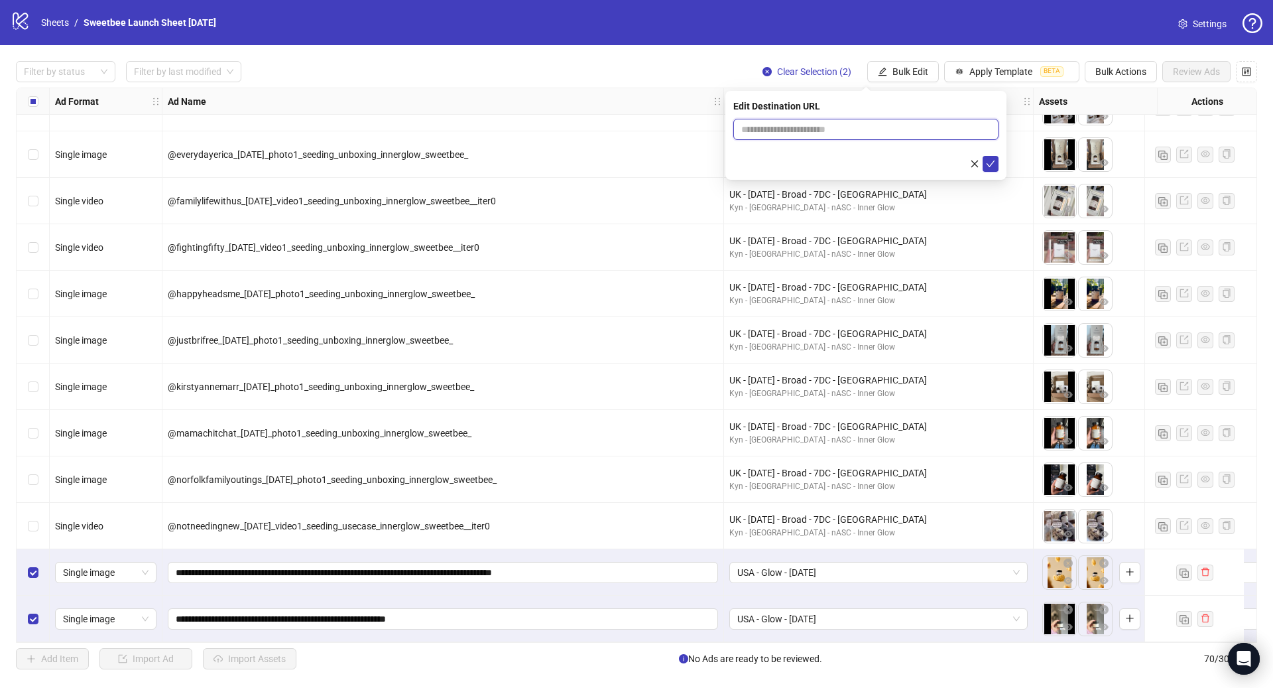
click at [826, 122] on input "text" at bounding box center [860, 129] width 239 height 15
paste input "**********"
drag, startPoint x: 747, startPoint y: 127, endPoint x: 735, endPoint y: 127, distance: 12.6
click at [735, 127] on span "**********" at bounding box center [865, 129] width 265 height 21
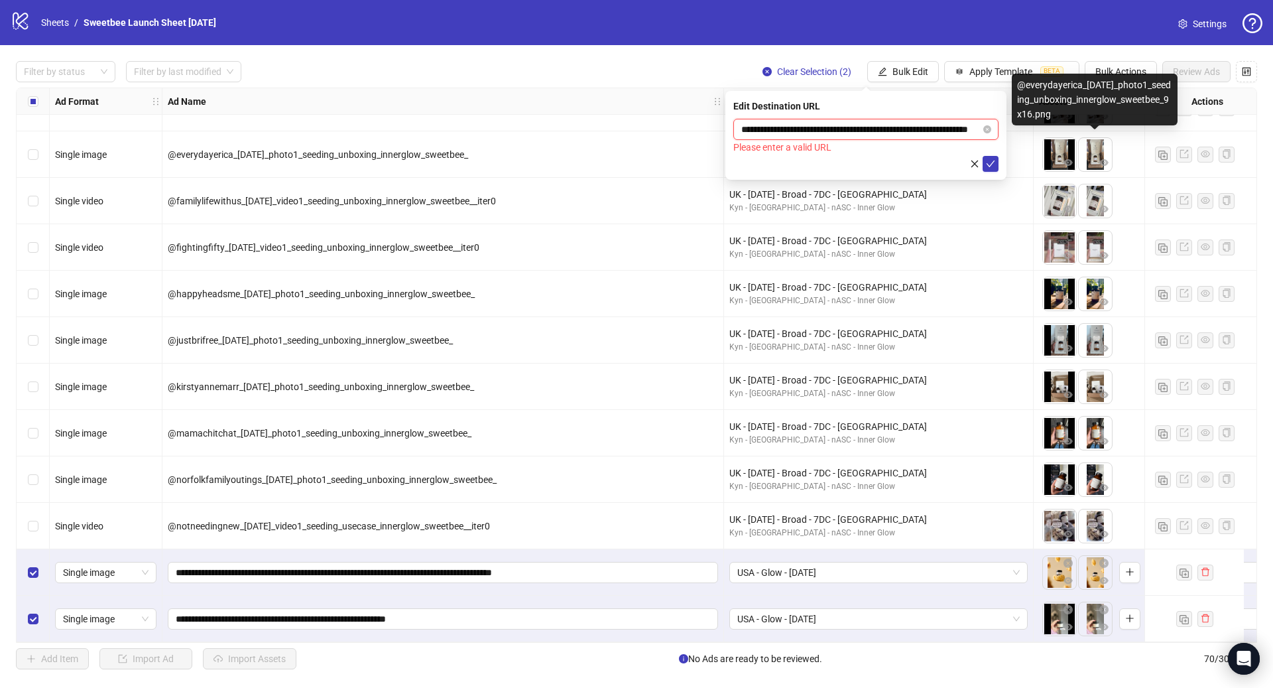
drag, startPoint x: 904, startPoint y: 126, endPoint x: 1093, endPoint y: 148, distance: 190.2
click at [1093, 148] on body "logo/logo-mobile Sheets / Sweetbee Launch Sheet [DATE] Settings Filter by statu…" at bounding box center [636, 344] width 1273 height 688
click at [977, 129] on input "**********" at bounding box center [860, 129] width 239 height 15
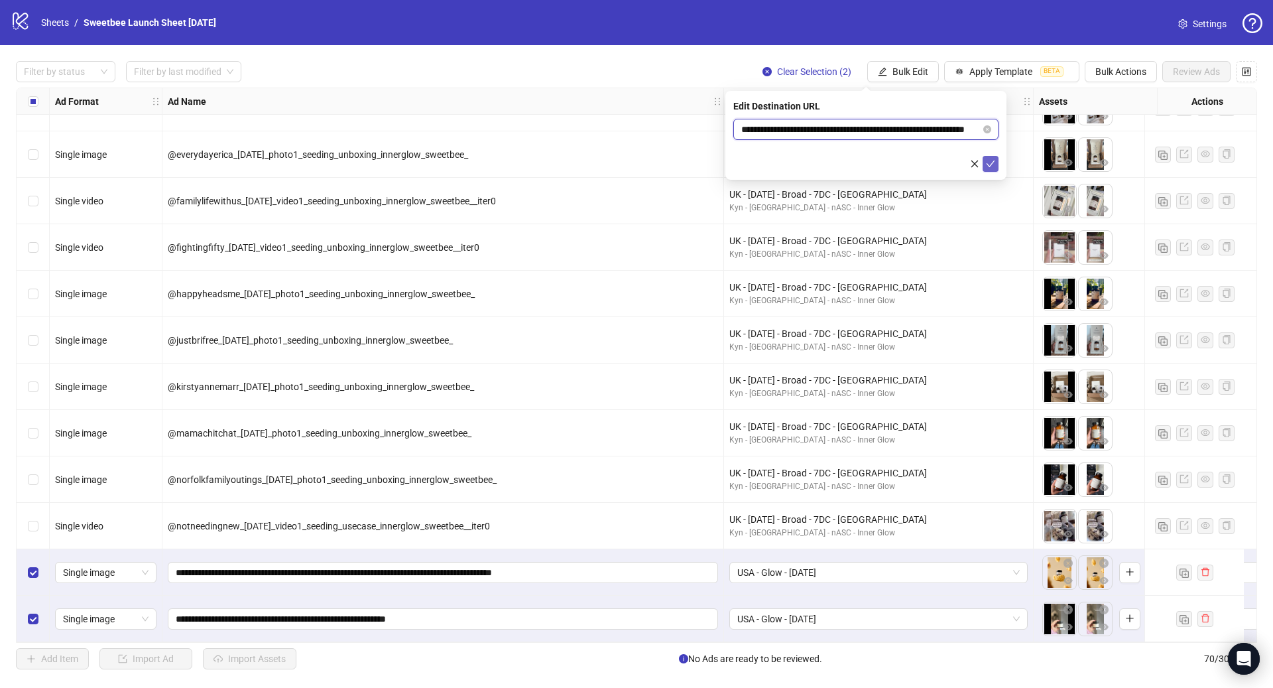
type input "**********"
click at [993, 164] on icon "check" at bounding box center [990, 163] width 9 height 9
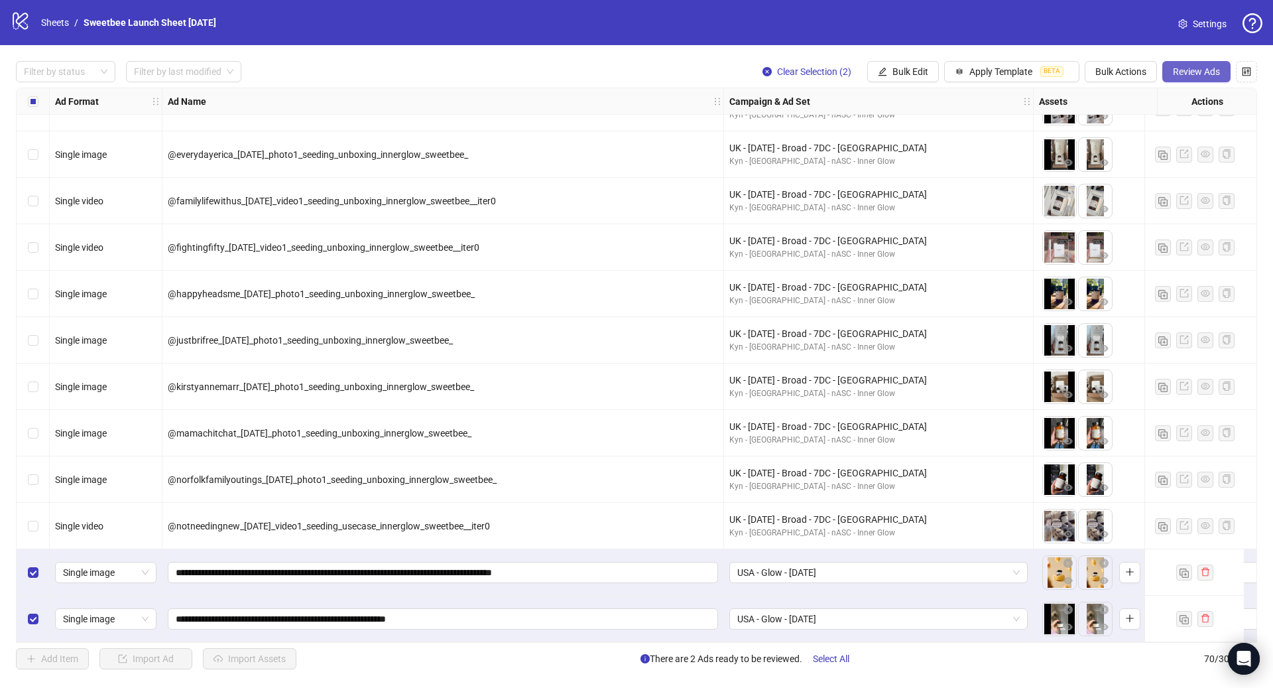
click at [1190, 75] on span "Review Ads" at bounding box center [1196, 71] width 47 height 11
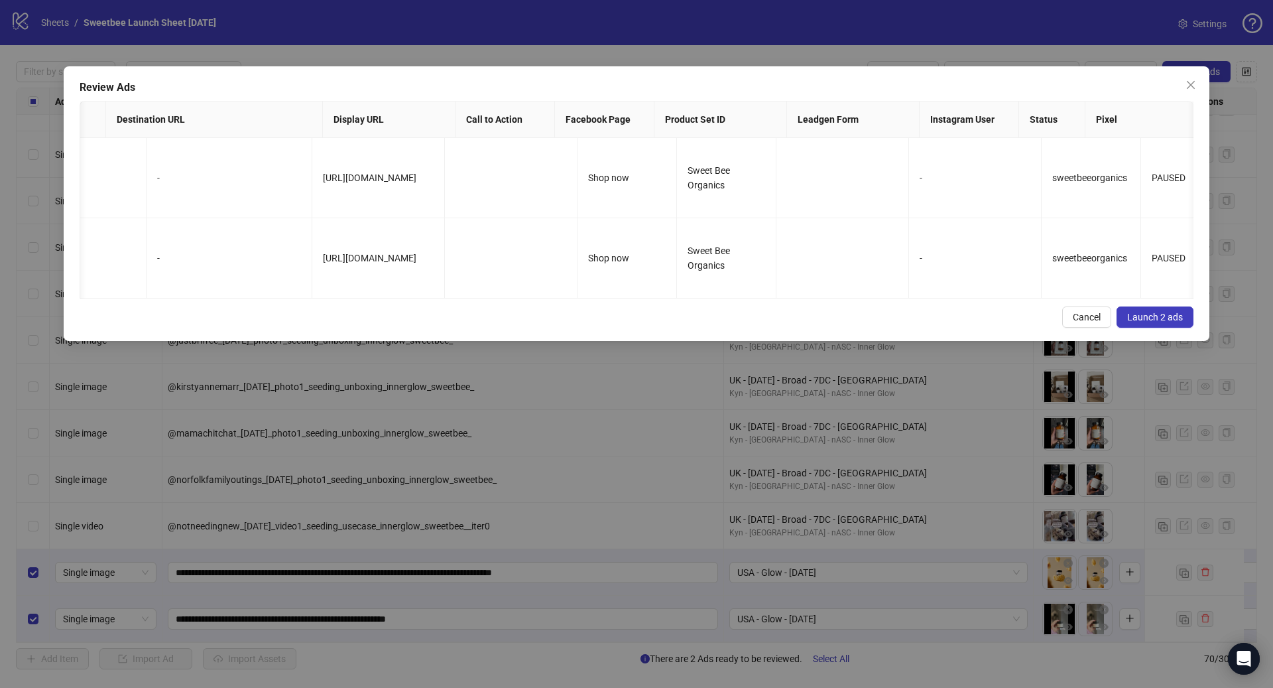
scroll to position [0, 1174]
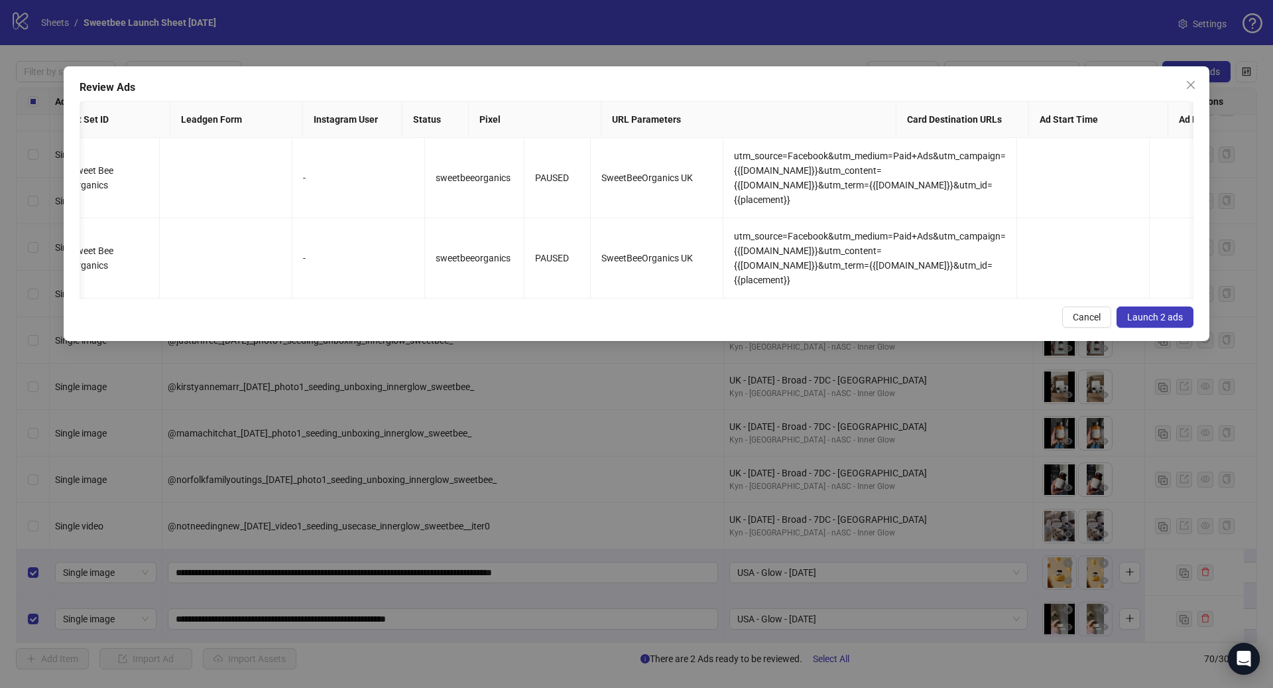
click at [1137, 307] on button "Launch 2 ads" at bounding box center [1155, 316] width 77 height 21
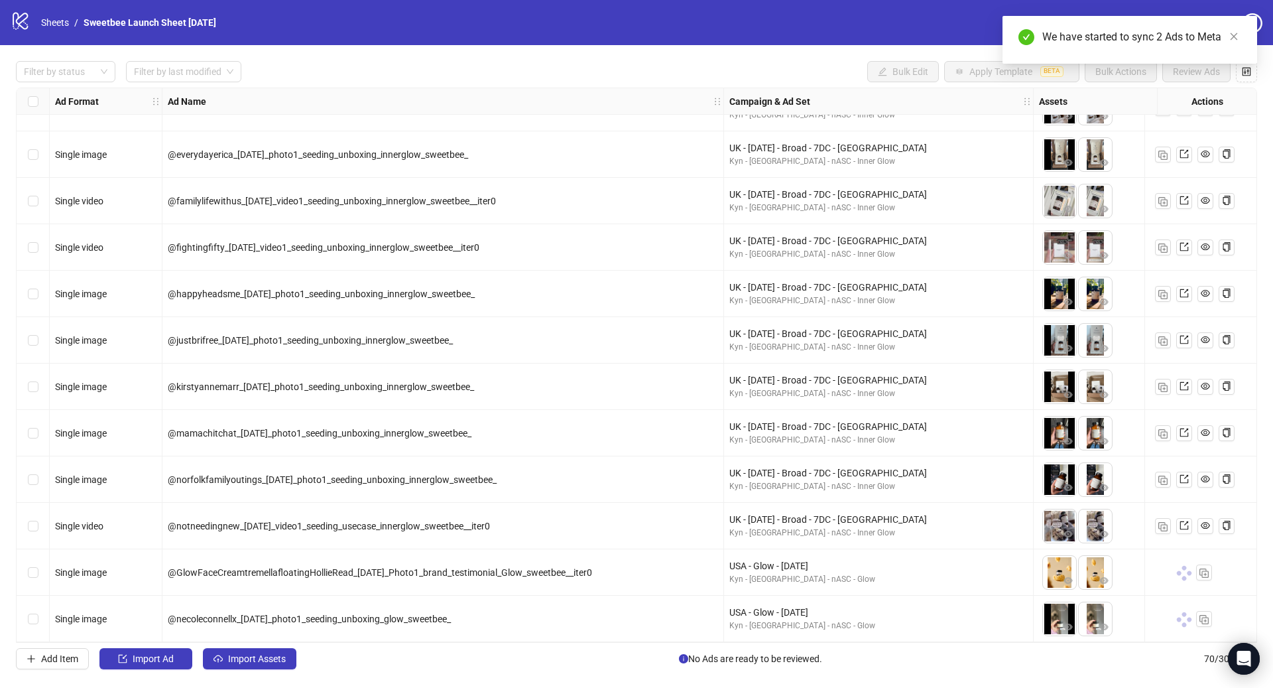
click at [32, 579] on div "Select row 69" at bounding box center [33, 572] width 33 height 46
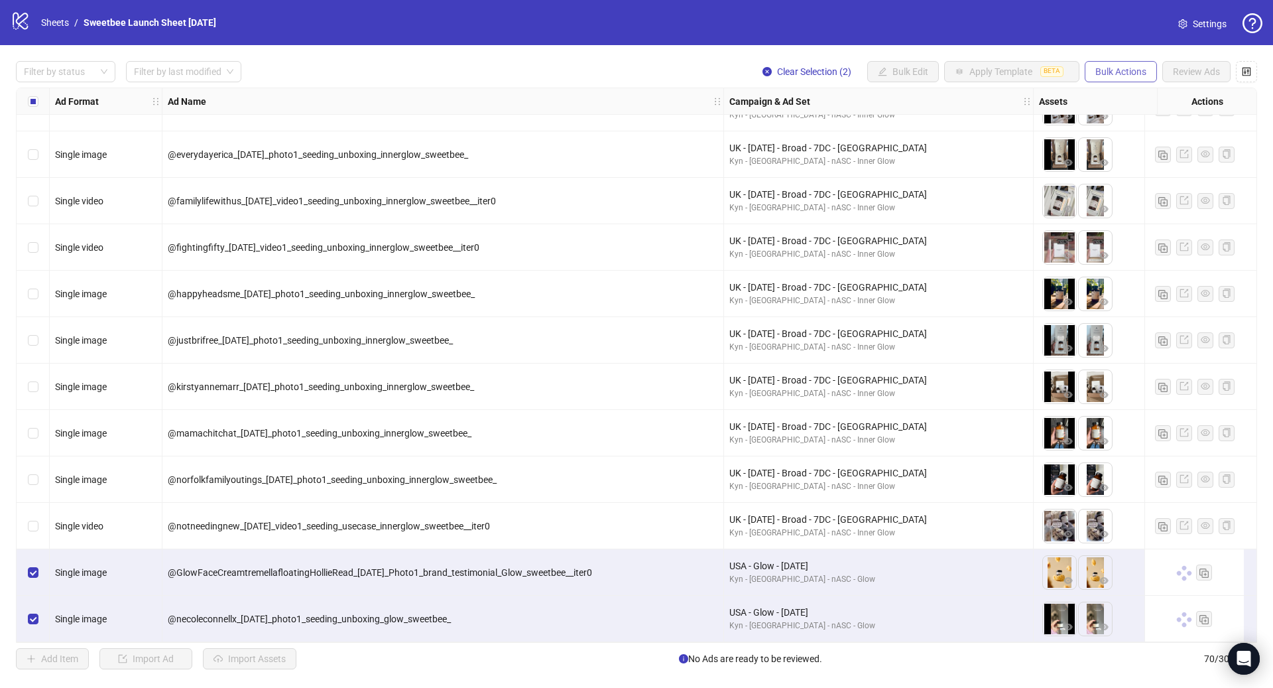
click at [1117, 70] on span "Bulk Actions" at bounding box center [1120, 71] width 51 height 11
click at [1146, 141] on span "Duplicate with assets" at bounding box center [1139, 141] width 91 height 15
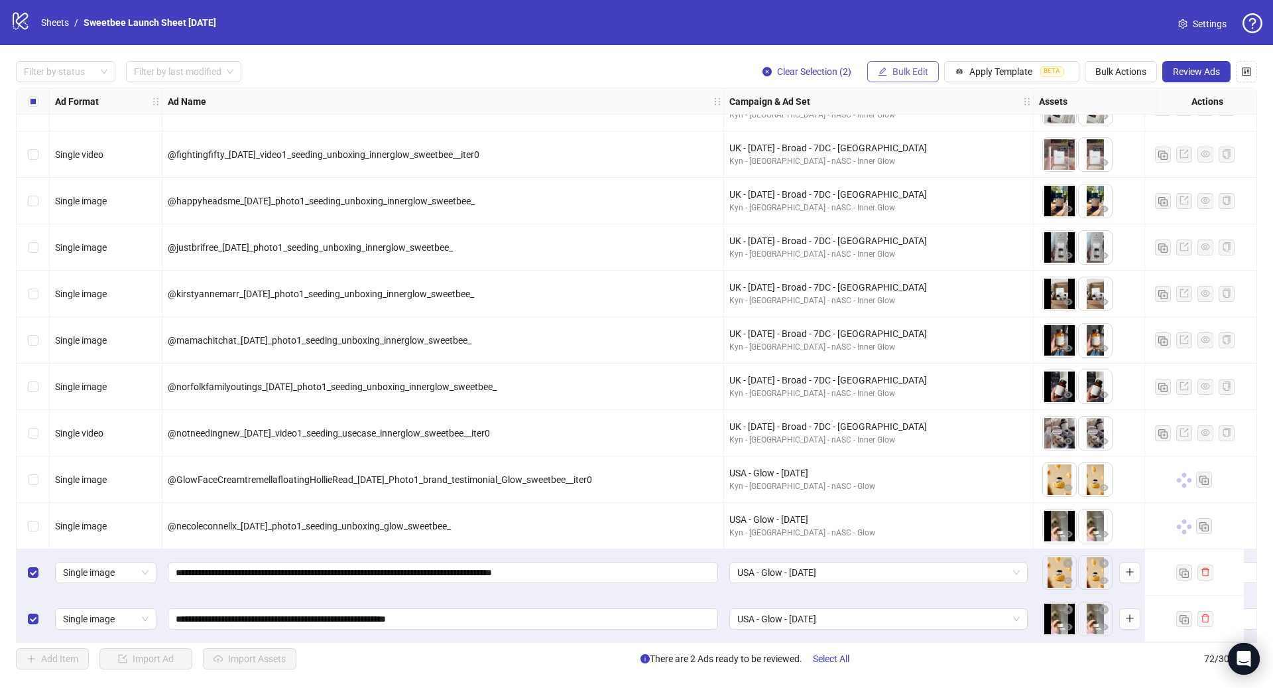
click at [904, 75] on span "Bulk Edit" at bounding box center [910, 71] width 36 height 11
click at [942, 230] on span "Destination URL" at bounding box center [916, 226] width 79 height 15
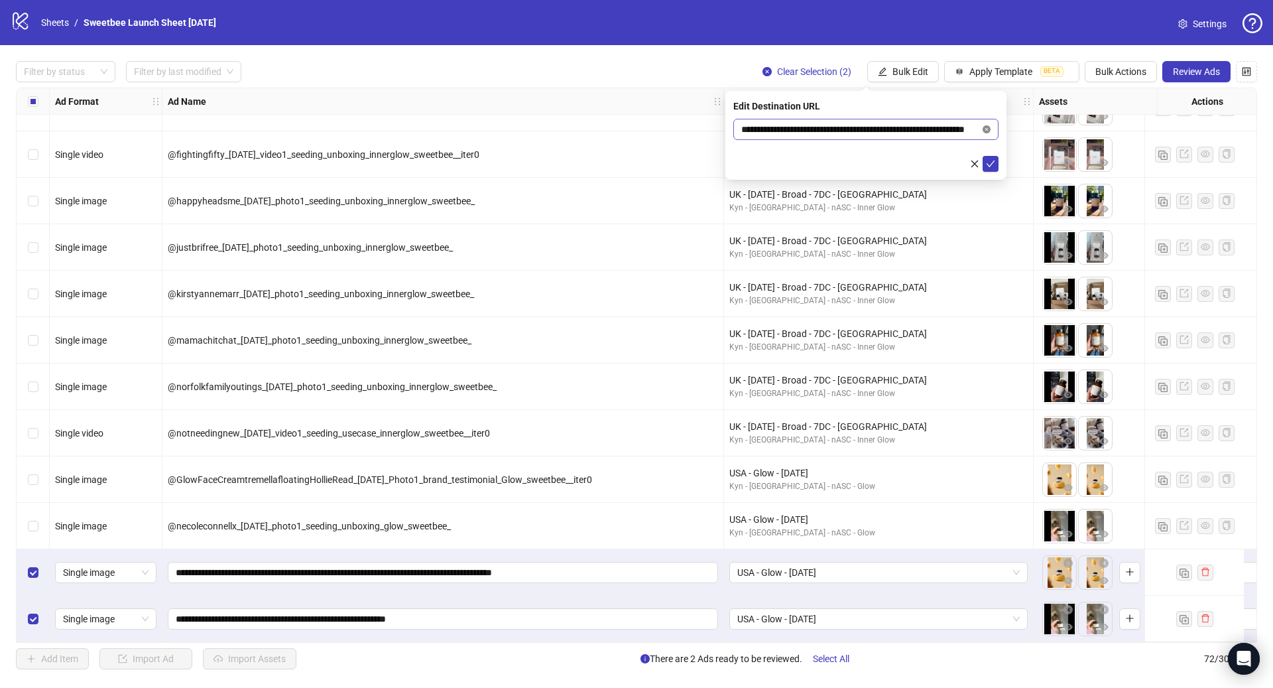
click at [986, 128] on icon "close-circle" at bounding box center [987, 129] width 8 height 8
paste input "**********"
type input "**********"
click at [989, 163] on icon "check" at bounding box center [990, 163] width 9 height 9
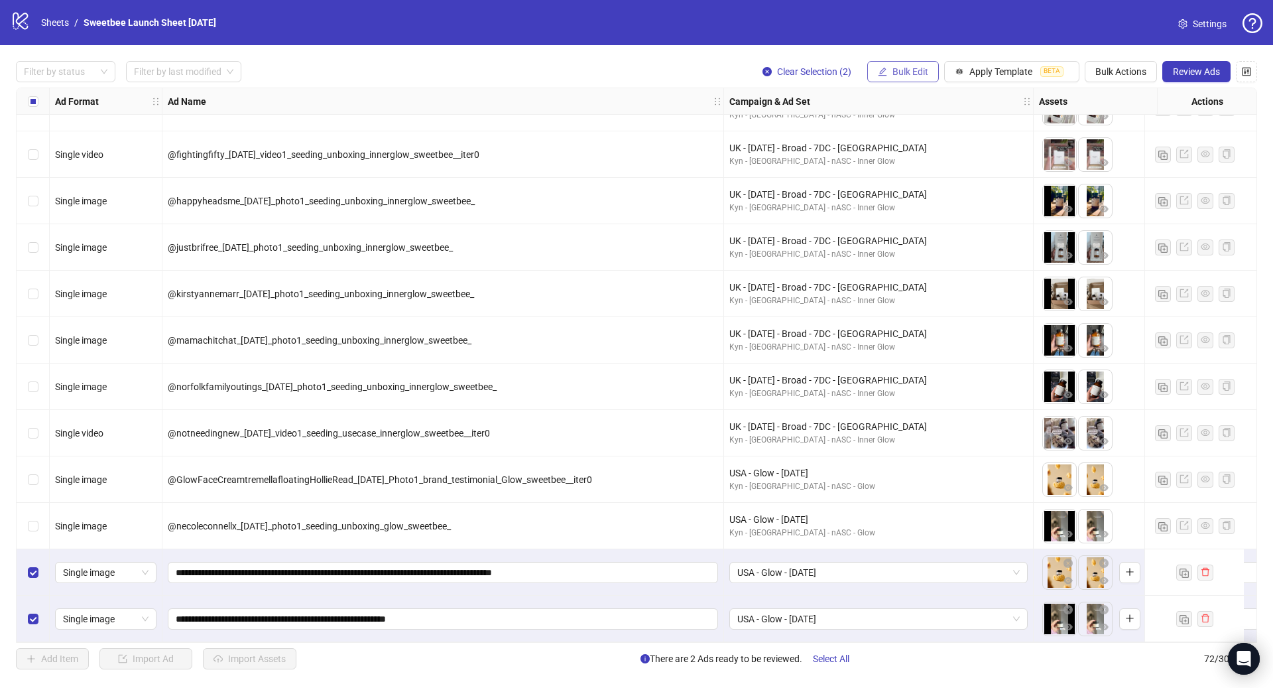
click at [902, 70] on span "Bulk Edit" at bounding box center [910, 71] width 36 height 11
click at [903, 68] on span "Bulk Edit" at bounding box center [910, 71] width 36 height 11
click at [925, 139] on span "Campaign & Ad Set" at bounding box center [916, 141] width 79 height 15
click at [845, 129] on span "USA - Glow - [DATE]" at bounding box center [865, 129] width 249 height 20
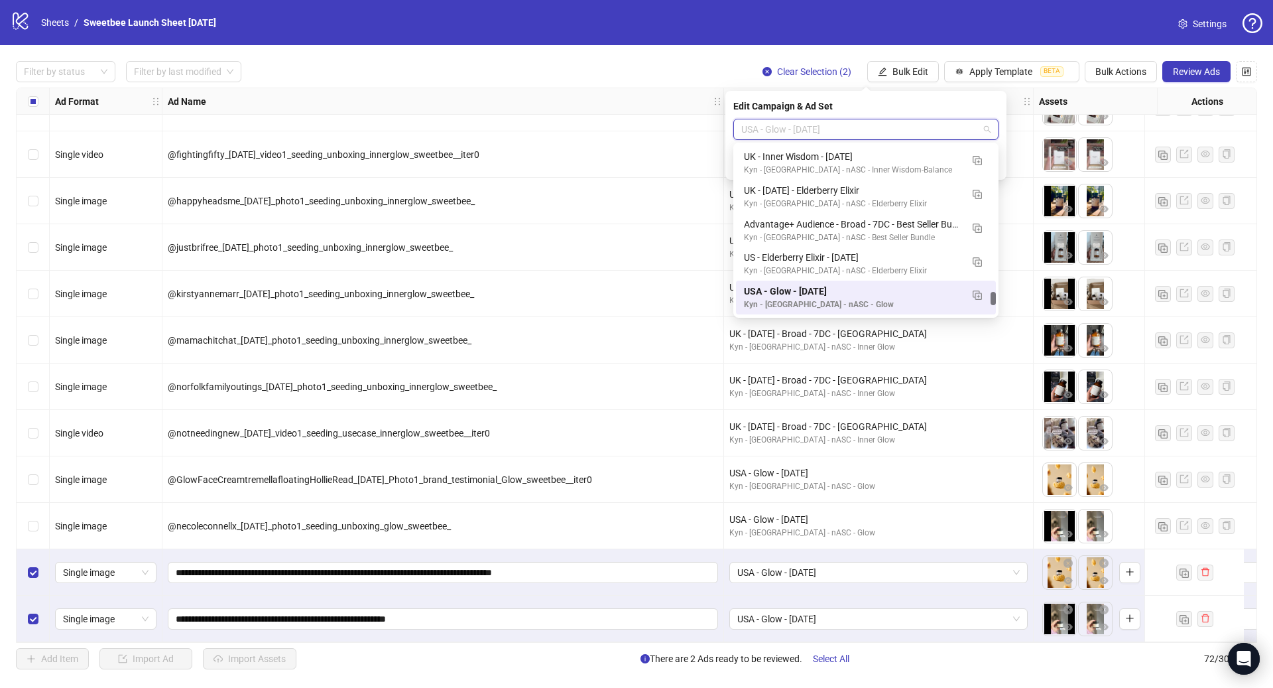
paste input "**********"
type input "**********"
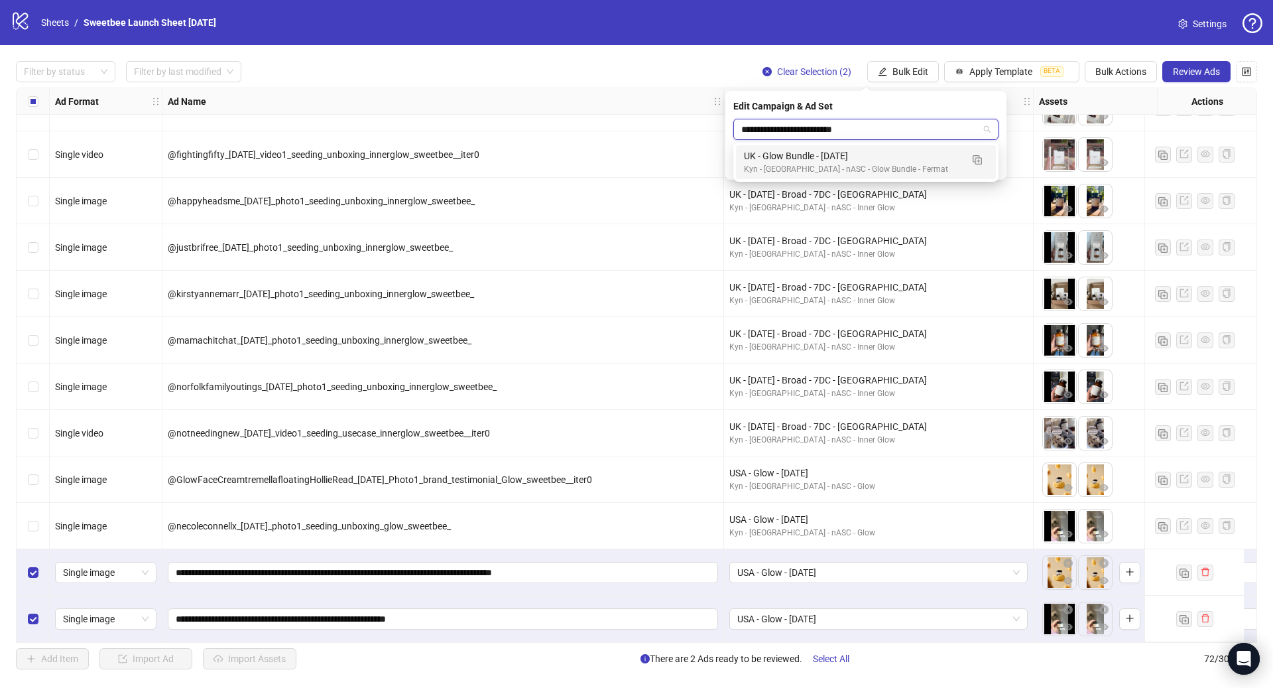
click at [838, 167] on div "Kyn - [GEOGRAPHIC_DATA] - nASC - Glow Bundle - Fermat" at bounding box center [852, 169] width 217 height 13
click at [993, 163] on icon "check" at bounding box center [990, 163] width 9 height 9
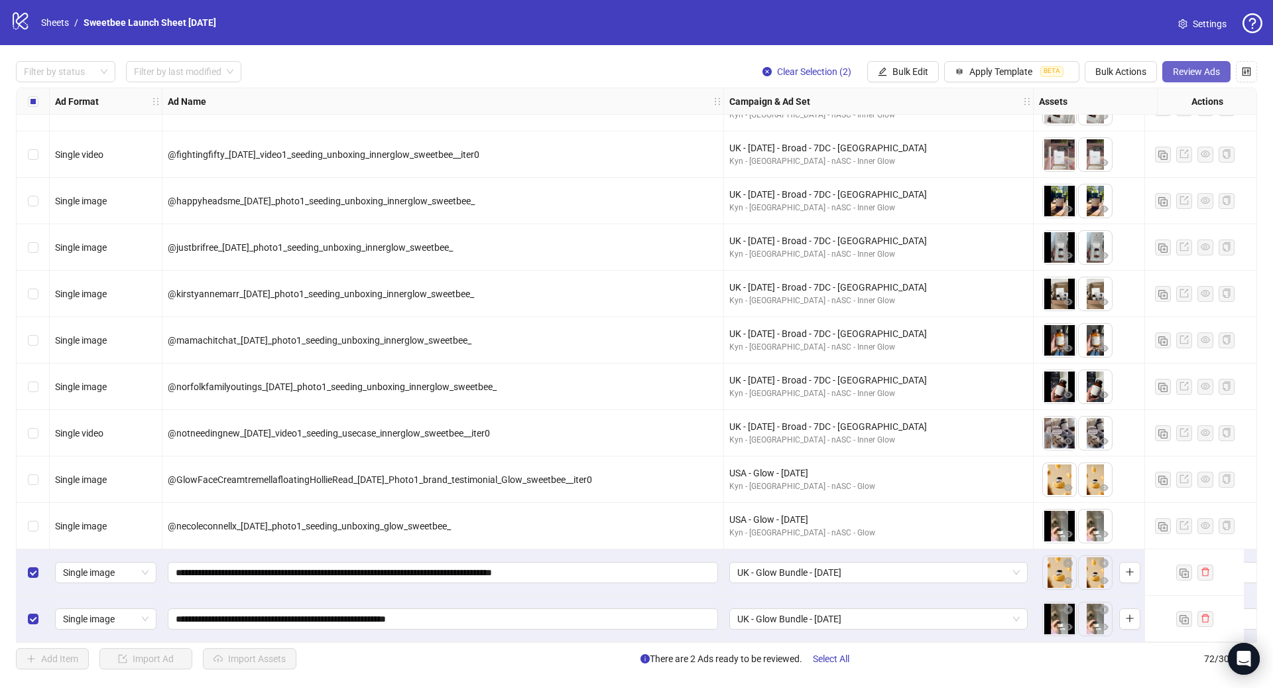
click at [1197, 69] on span "Review Ads" at bounding box center [1196, 71] width 47 height 11
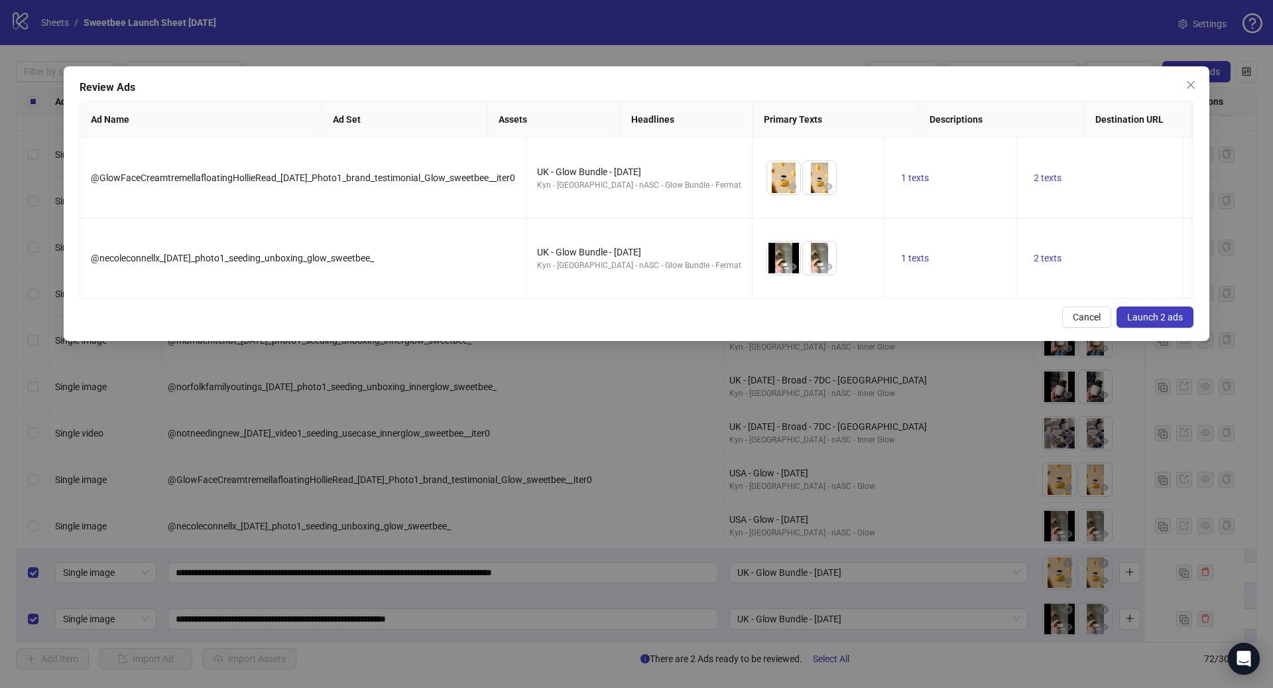
click at [1156, 306] on button "Launch 2 ads" at bounding box center [1155, 316] width 77 height 21
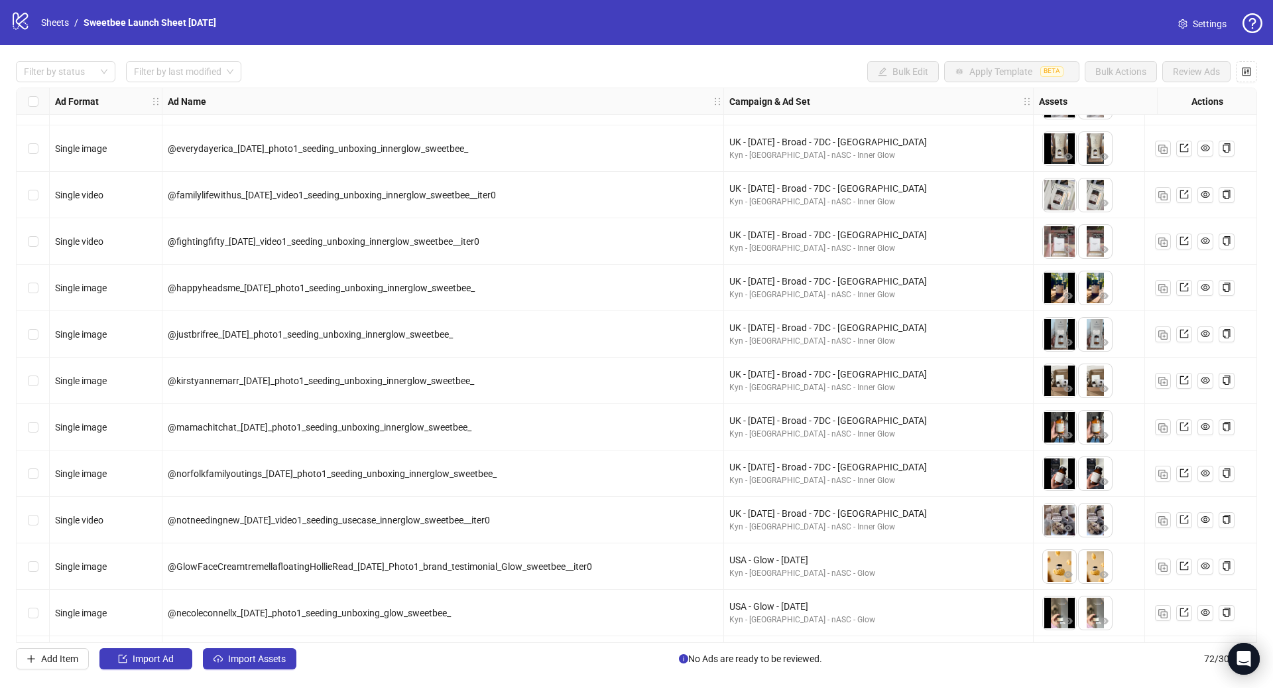
scroll to position [2819, 0]
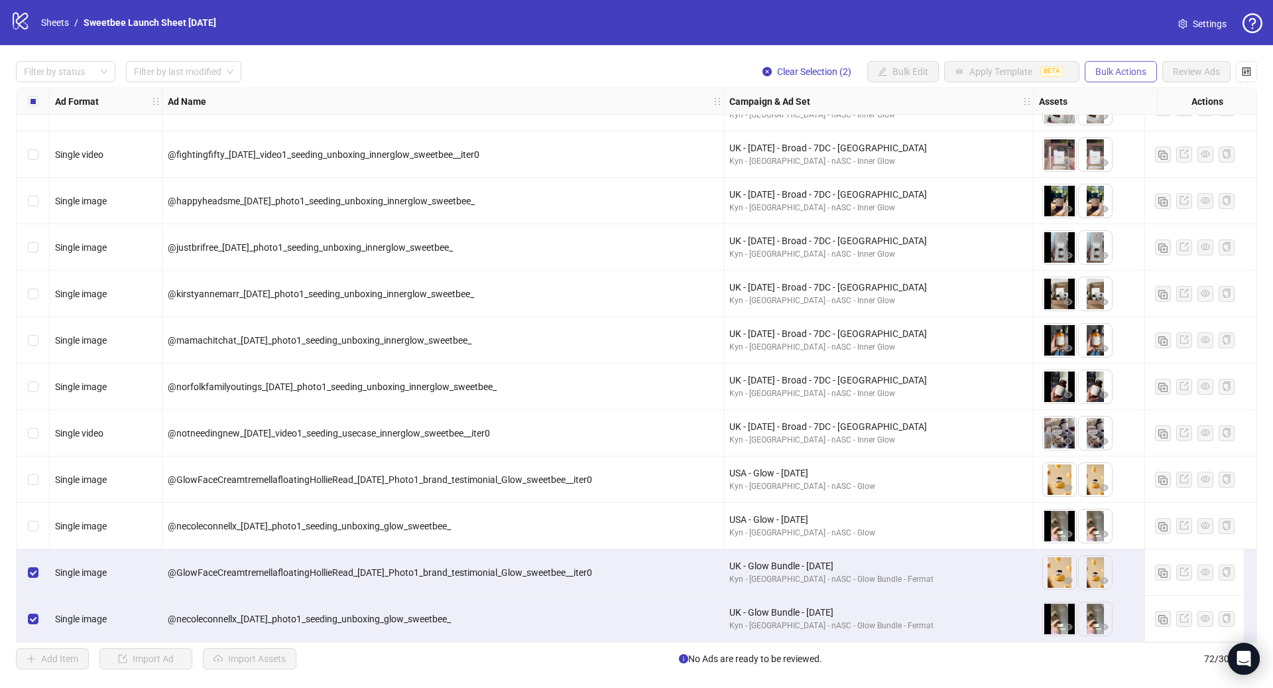
click at [1117, 74] on span "Bulk Actions" at bounding box center [1120, 71] width 51 height 11
click at [1126, 142] on span "Duplicate with assets" at bounding box center [1139, 141] width 91 height 15
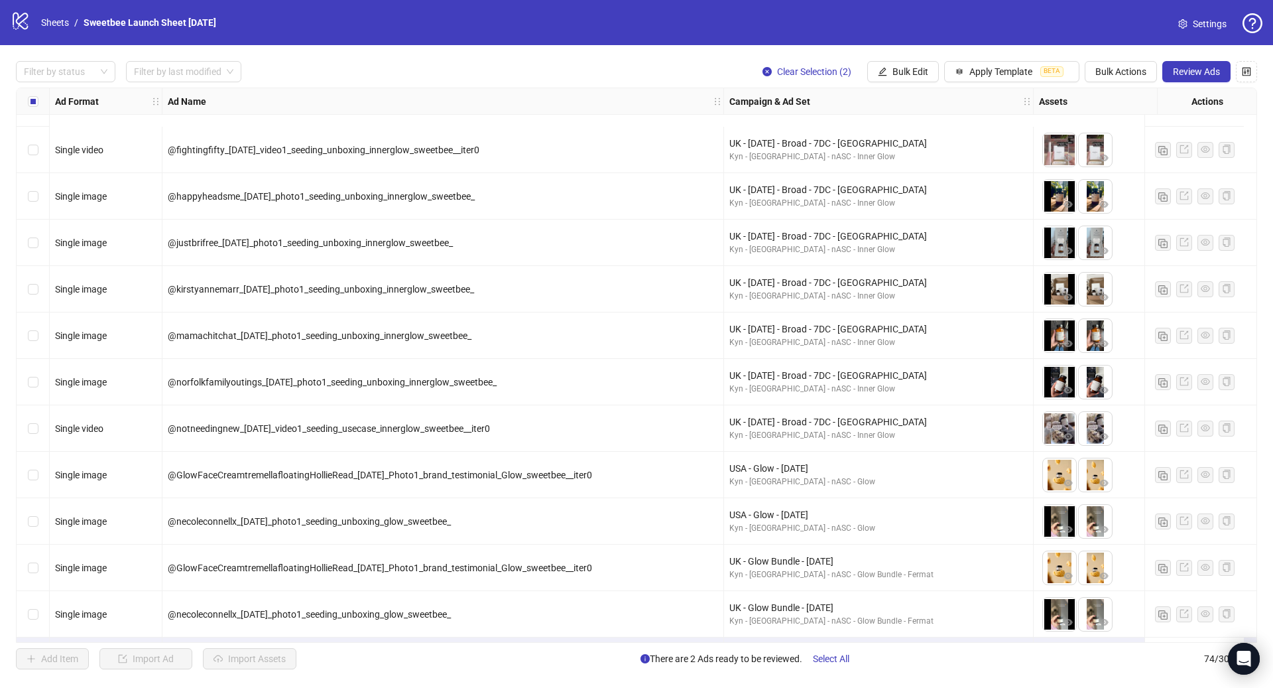
scroll to position [2912, 0]
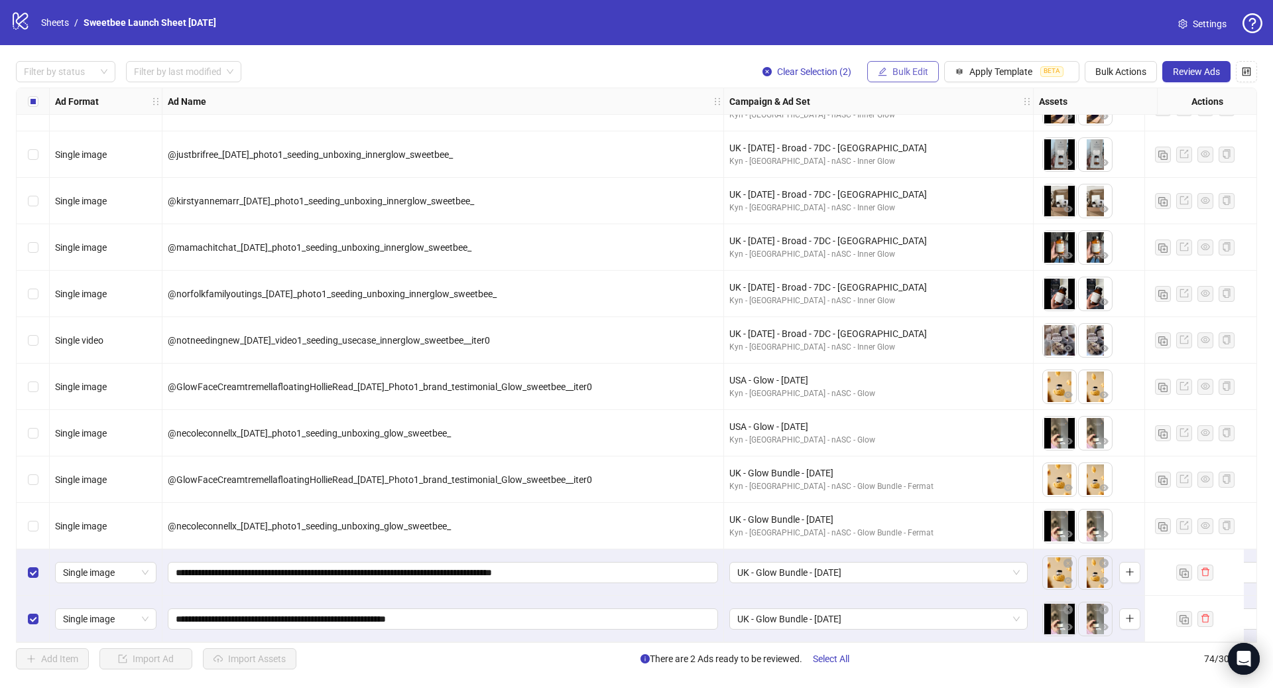
click at [904, 79] on button "Bulk Edit" at bounding box center [903, 71] width 72 height 21
click at [929, 151] on li "Campaign & Ad Set" at bounding box center [916, 141] width 95 height 21
click at [895, 129] on span "UK - Glow Bundle - [DATE]" at bounding box center [865, 129] width 249 height 20
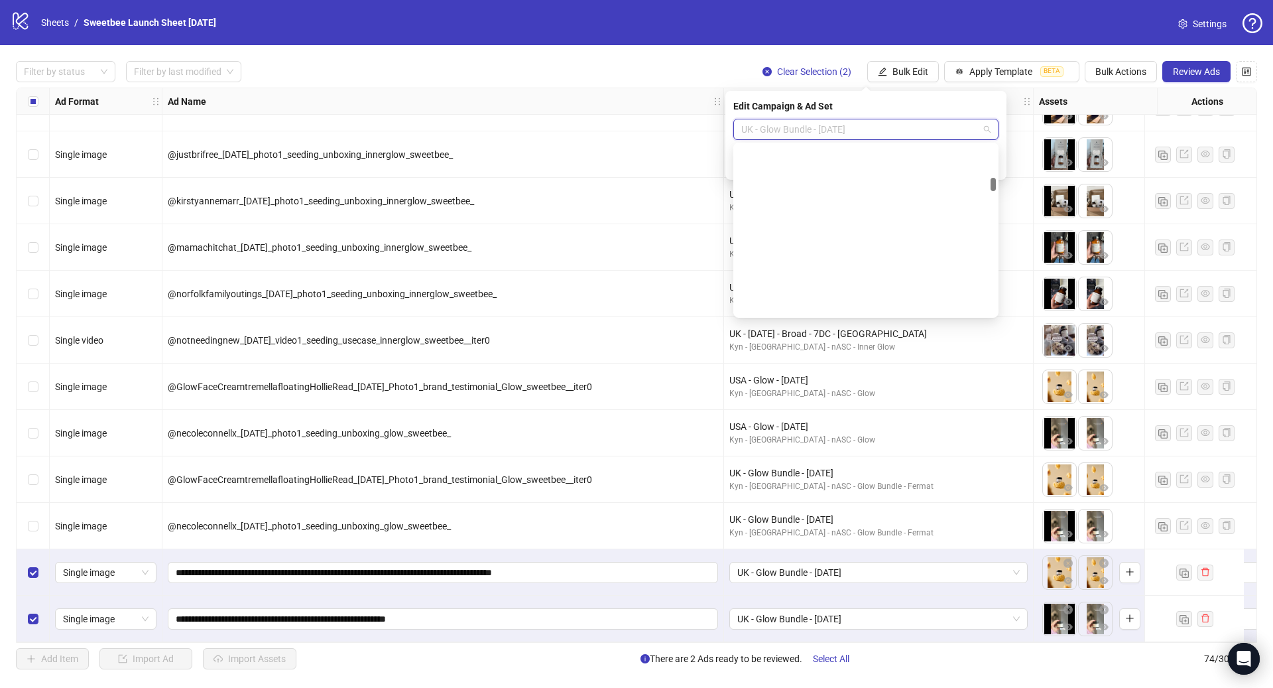
scroll to position [579, 0]
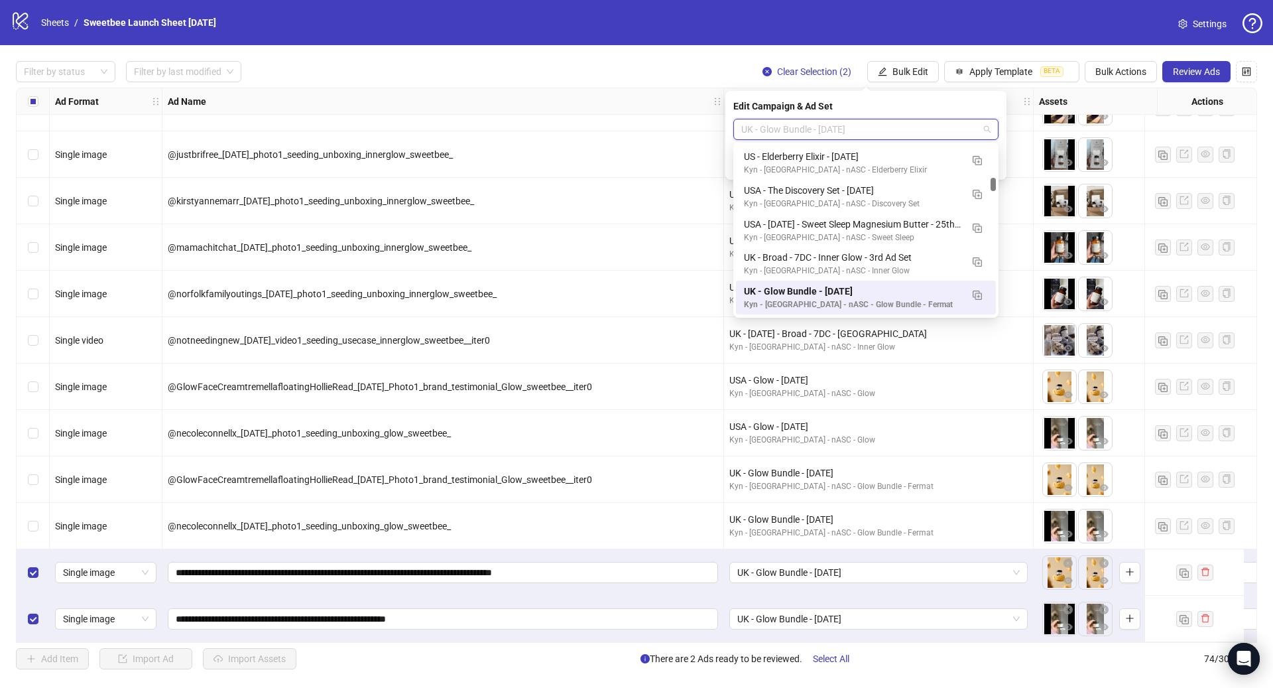
paste input "**********"
type input "**********"
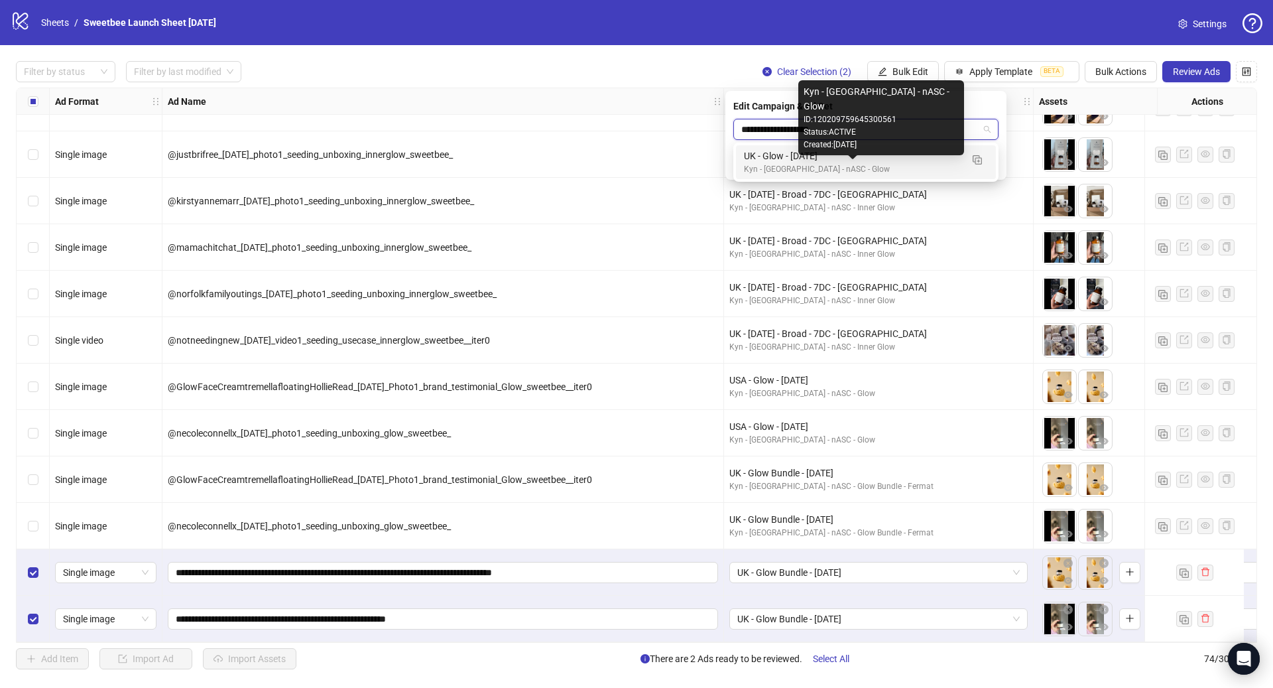
click at [892, 160] on div "UK - Glow - [DATE]" at bounding box center [852, 156] width 217 height 15
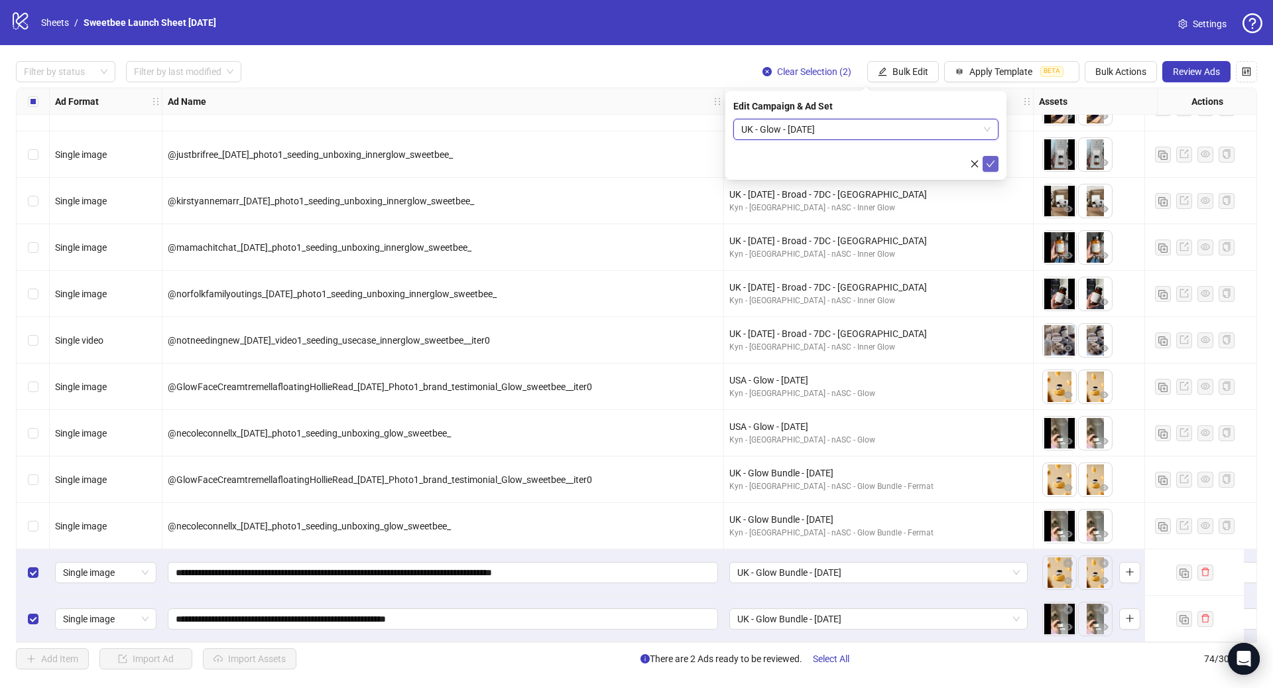
click at [995, 167] on button "submit" at bounding box center [991, 164] width 16 height 16
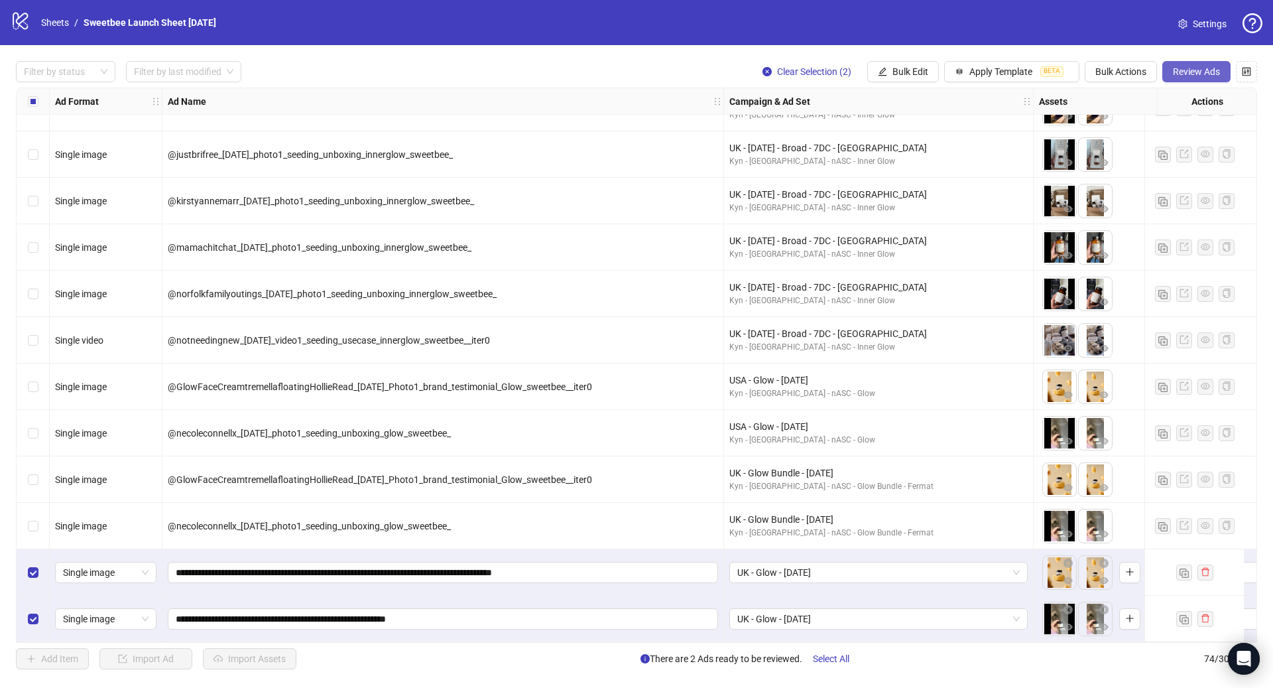
click at [1200, 75] on span "Review Ads" at bounding box center [1196, 71] width 47 height 11
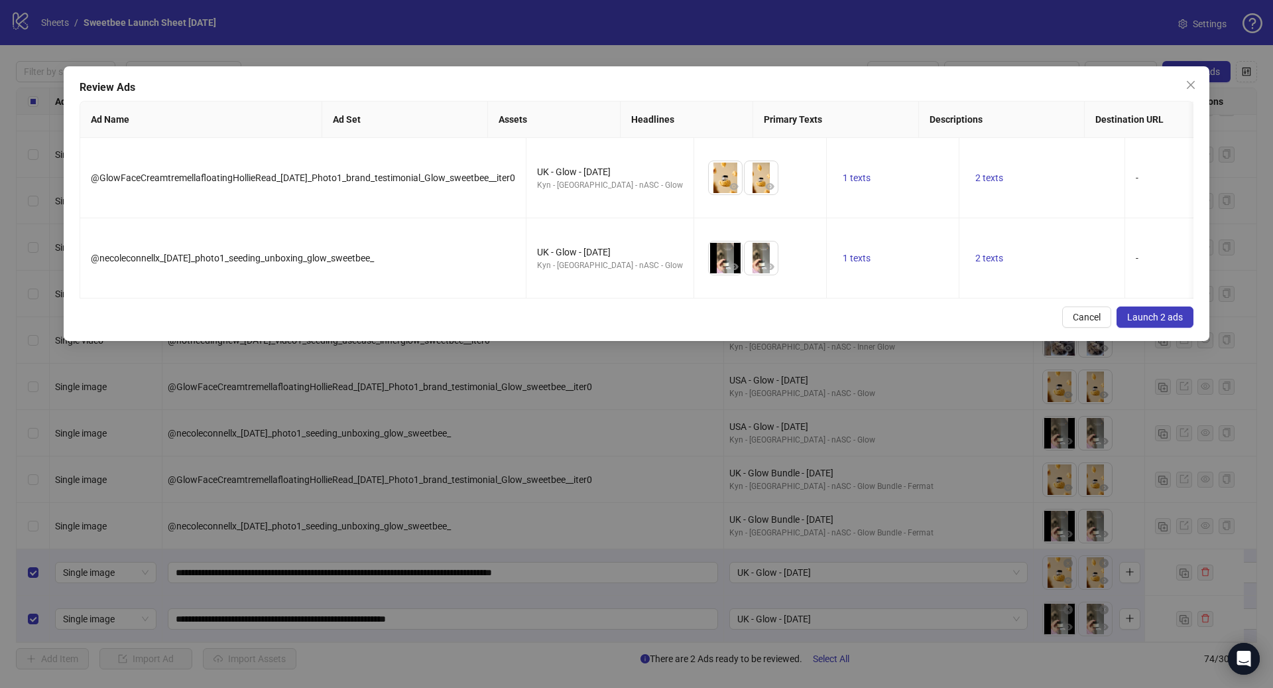
click at [1157, 313] on div "Review Ads Ad Name Ad Set Assets Headlines Primary Texts Descriptions Destinati…" at bounding box center [637, 203] width 1146 height 275
click at [1156, 306] on button "Launch 2 ads" at bounding box center [1155, 316] width 77 height 21
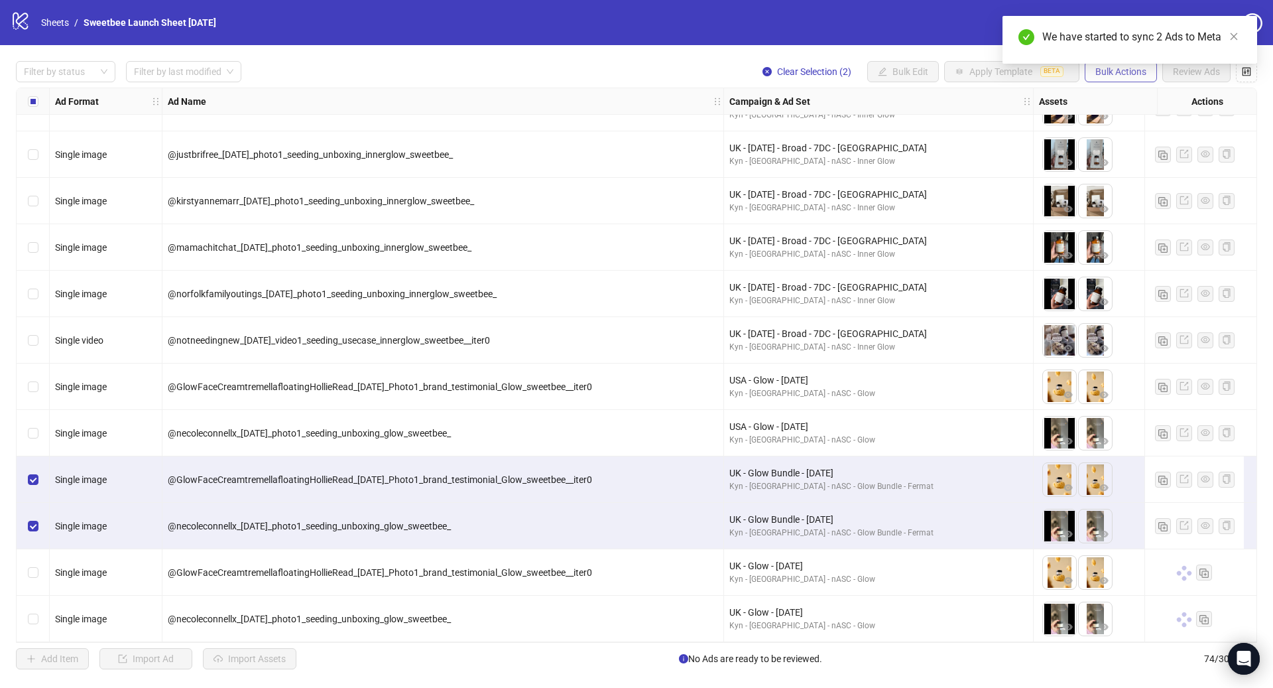
click at [1091, 76] on button "Bulk Actions" at bounding box center [1121, 71] width 72 height 21
click at [1119, 100] on span "Delete" at bounding box center [1139, 99] width 91 height 15
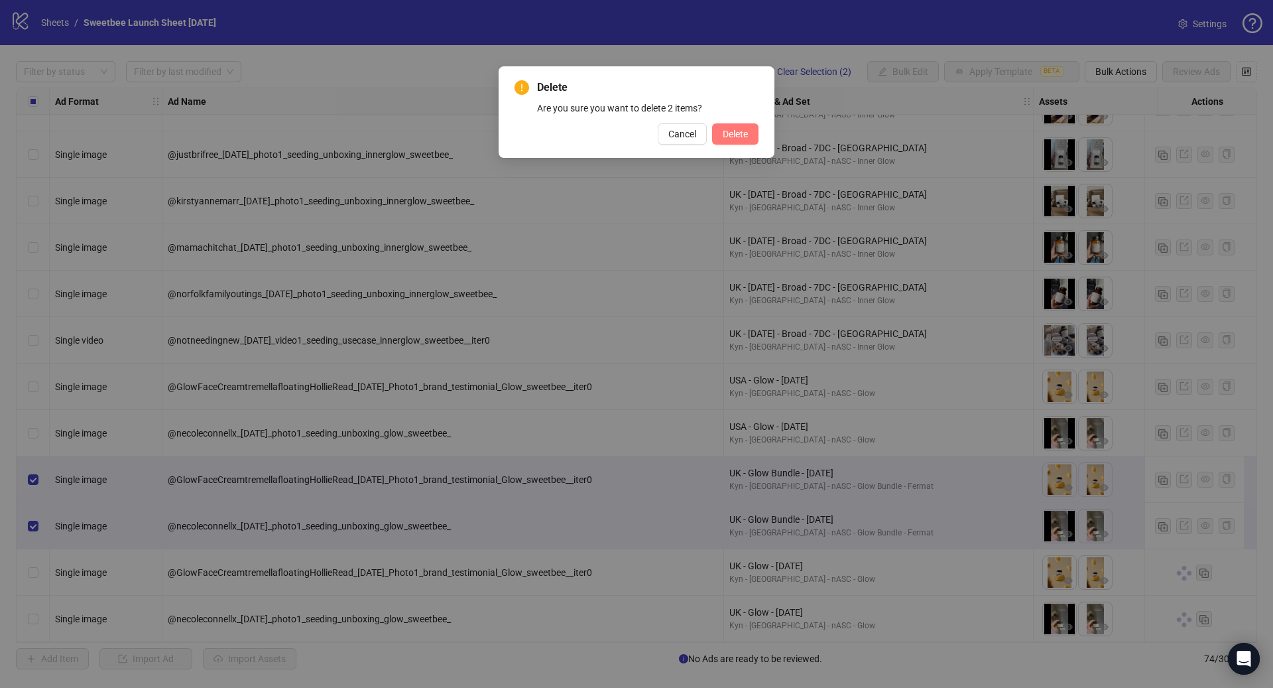
drag, startPoint x: 743, startPoint y: 135, endPoint x: 741, endPoint y: 144, distance: 9.5
click at [743, 135] on span "Delete" at bounding box center [735, 134] width 25 height 11
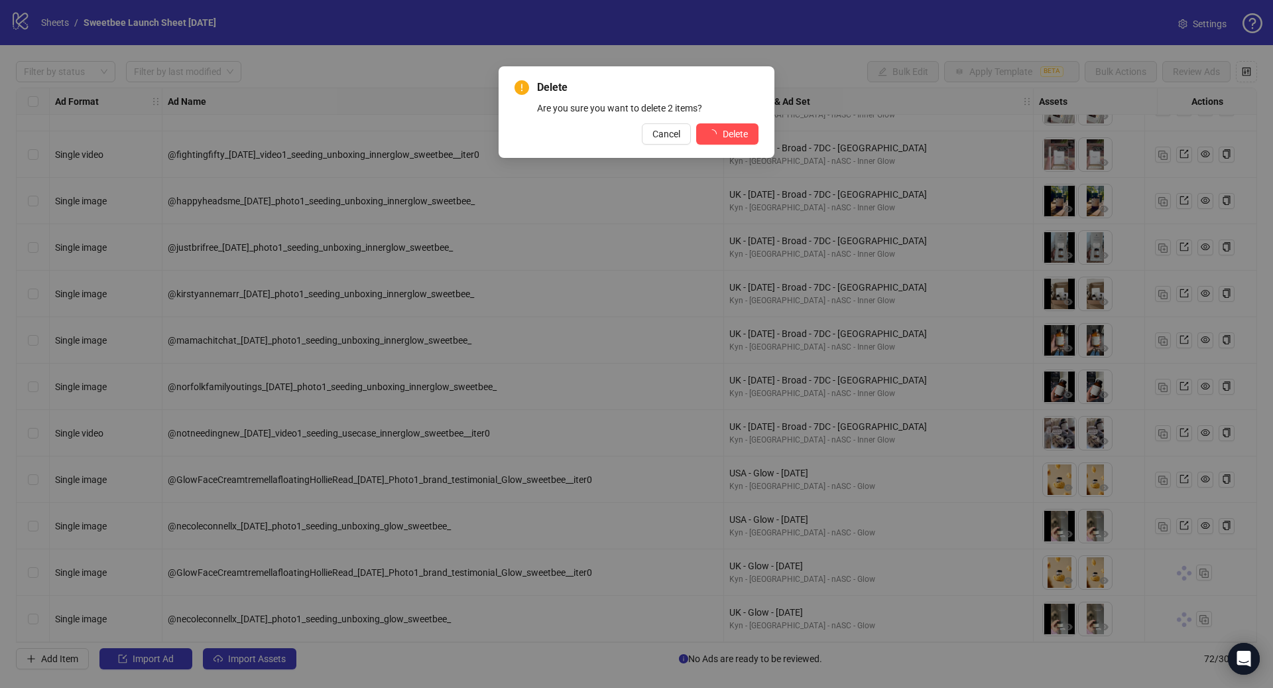
scroll to position [2819, 0]
